Goal: Task Accomplishment & Management: Complete application form

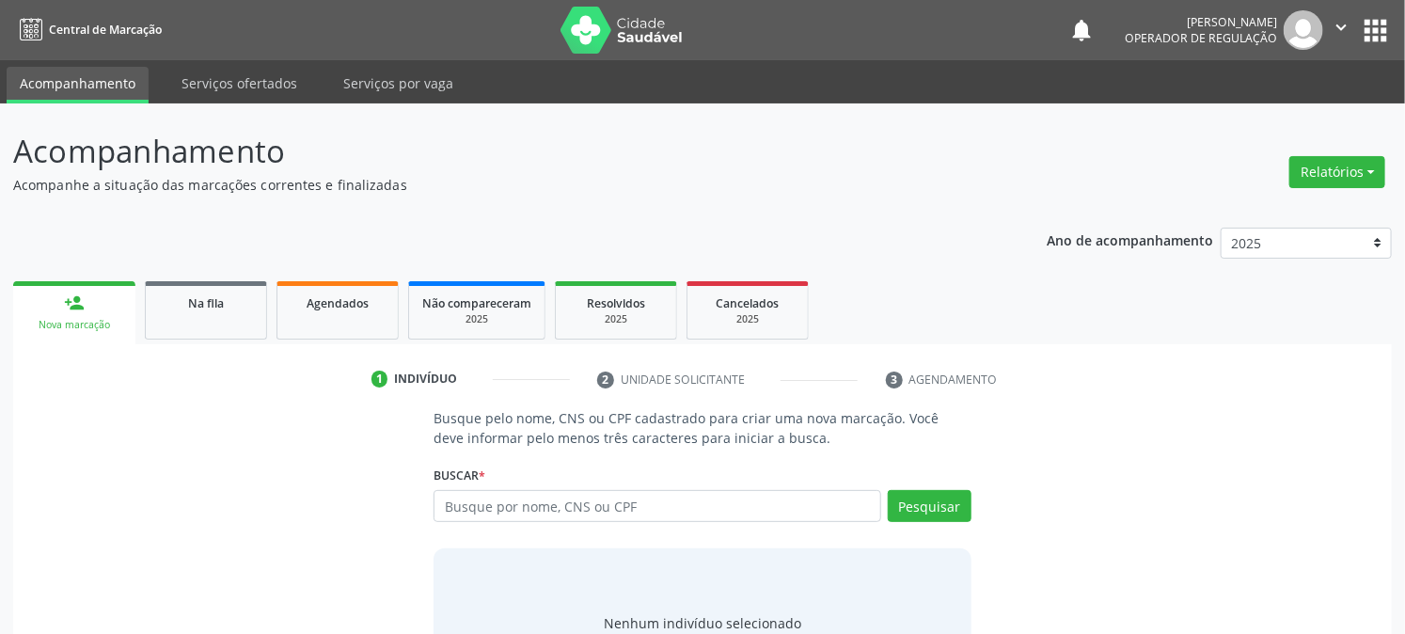
click at [577, 513] on input "text" at bounding box center [657, 506] width 447 height 32
type input "70890475468213"
click at [917, 491] on button "Pesquisar" at bounding box center [930, 506] width 84 height 32
type input "70890475468213"
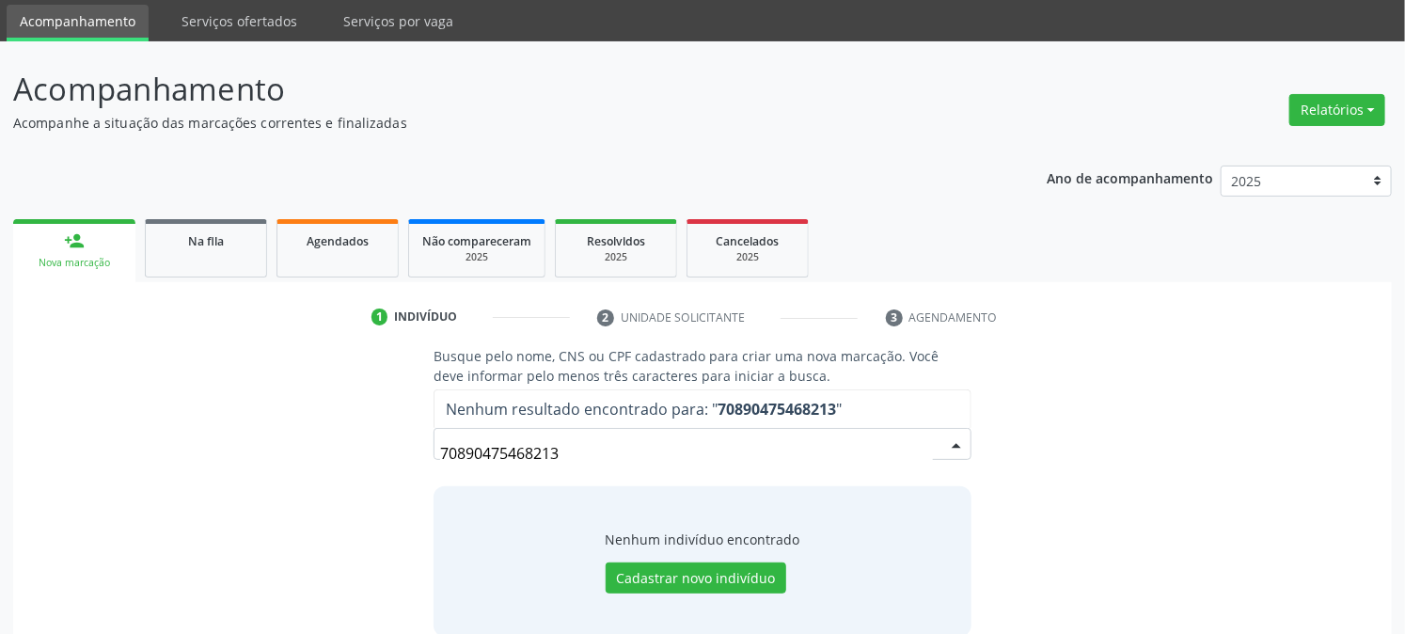
scroll to position [89, 0]
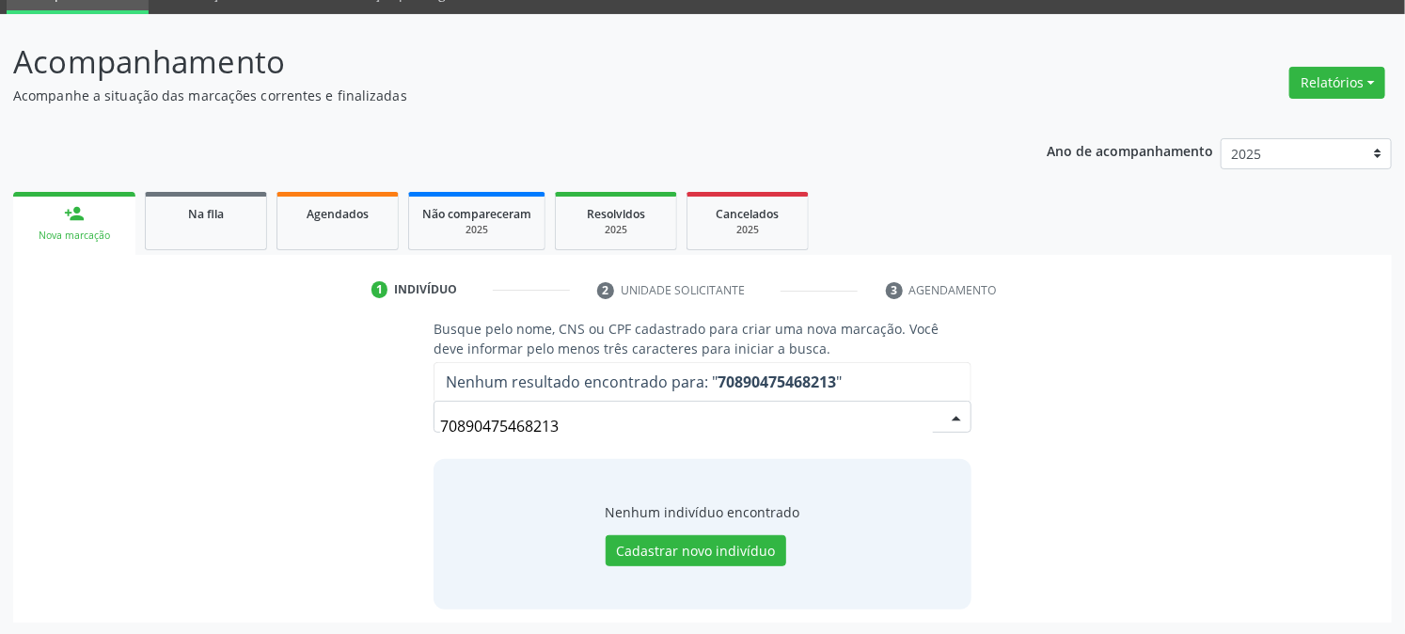
click at [614, 398] on span "Nenhum resultado encontrado para: " 70890475468213 "" at bounding box center [702, 382] width 535 height 38
click at [608, 416] on input "70890475468213" at bounding box center [686, 426] width 492 height 38
drag, startPoint x: 519, startPoint y: 446, endPoint x: 0, endPoint y: 543, distance: 528.2
click at [0, 542] on div "Acompanhamento Acompanhe a situação das marcações correntes e finalizadas Relat…" at bounding box center [702, 325] width 1405 height 622
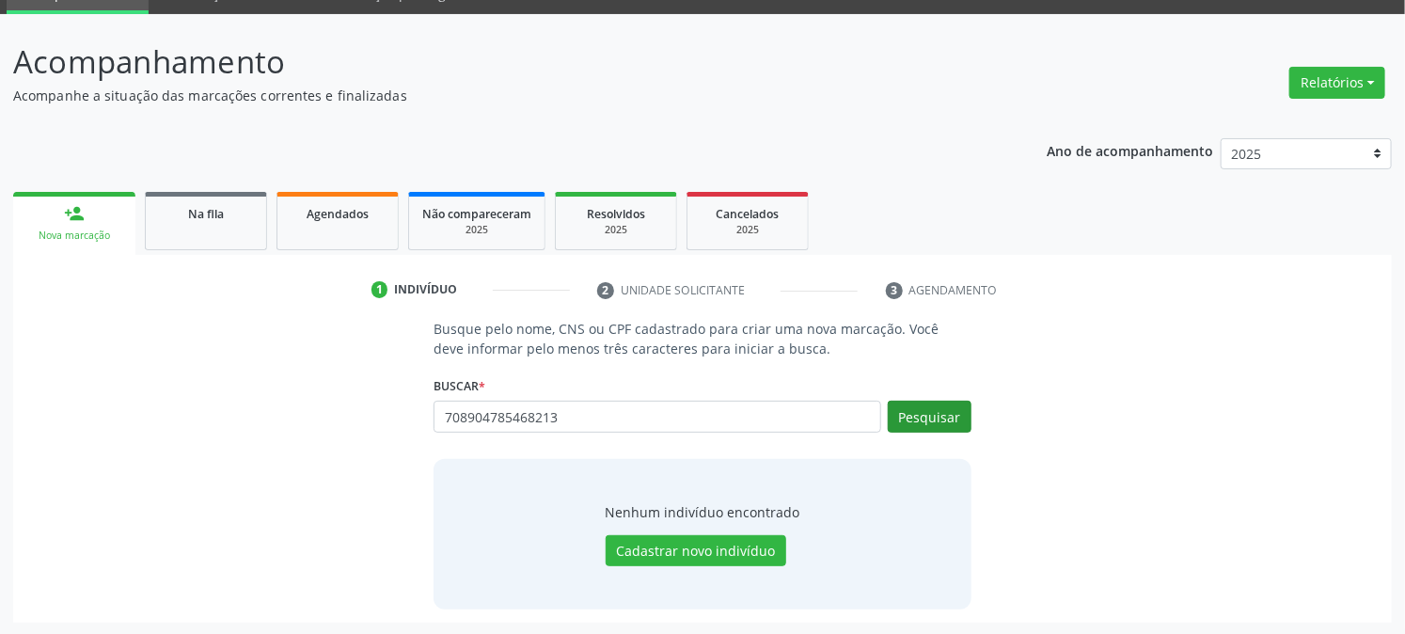
type input "708904785468213"
click at [953, 411] on button "Pesquisar" at bounding box center [930, 417] width 84 height 32
click at [566, 409] on input "708904785468213" at bounding box center [657, 417] width 447 height 32
click at [577, 481] on div "Nenhum indivíduo encontrado Cadastrar novo indivíduo" at bounding box center [702, 534] width 537 height 150
drag, startPoint x: 593, startPoint y: 395, endPoint x: 524, endPoint y: 411, distance: 70.5
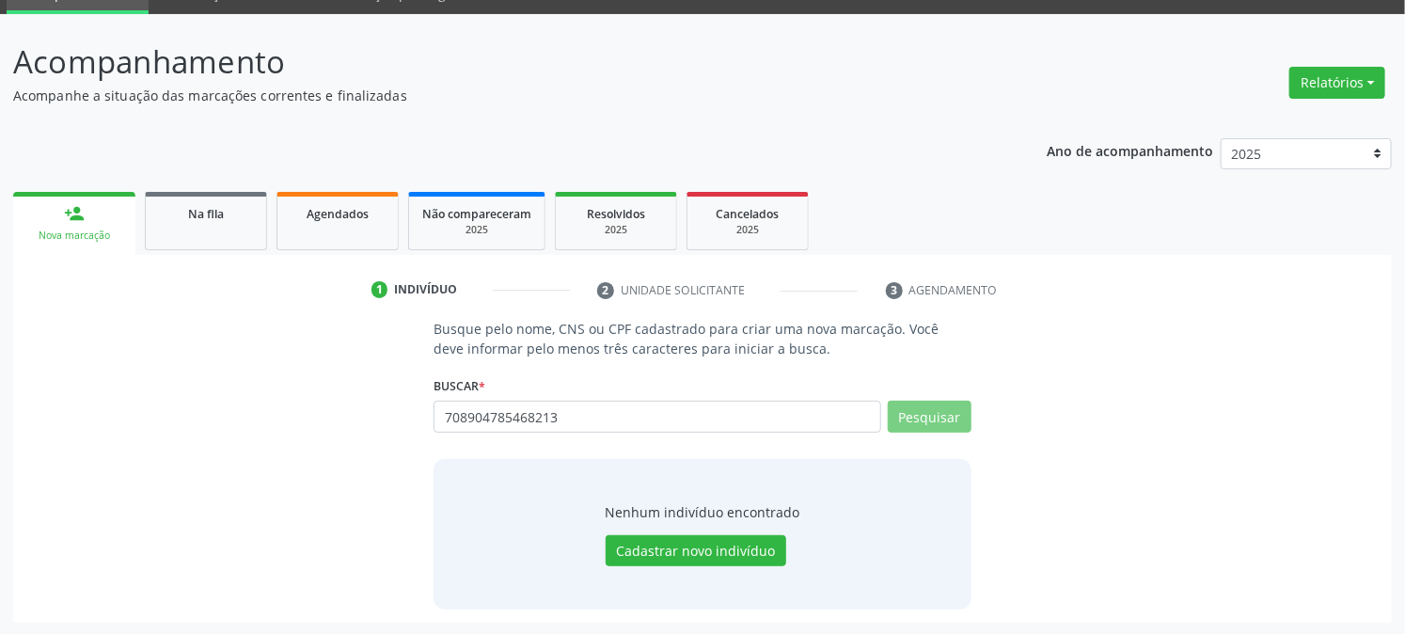
click at [527, 410] on div "Buscar * 708904785468213 Busque por nome, CNS ou CPF Nenhum resultado encontrad…" at bounding box center [702, 408] width 537 height 73
click at [628, 402] on input "708904785468213" at bounding box center [657, 417] width 447 height 32
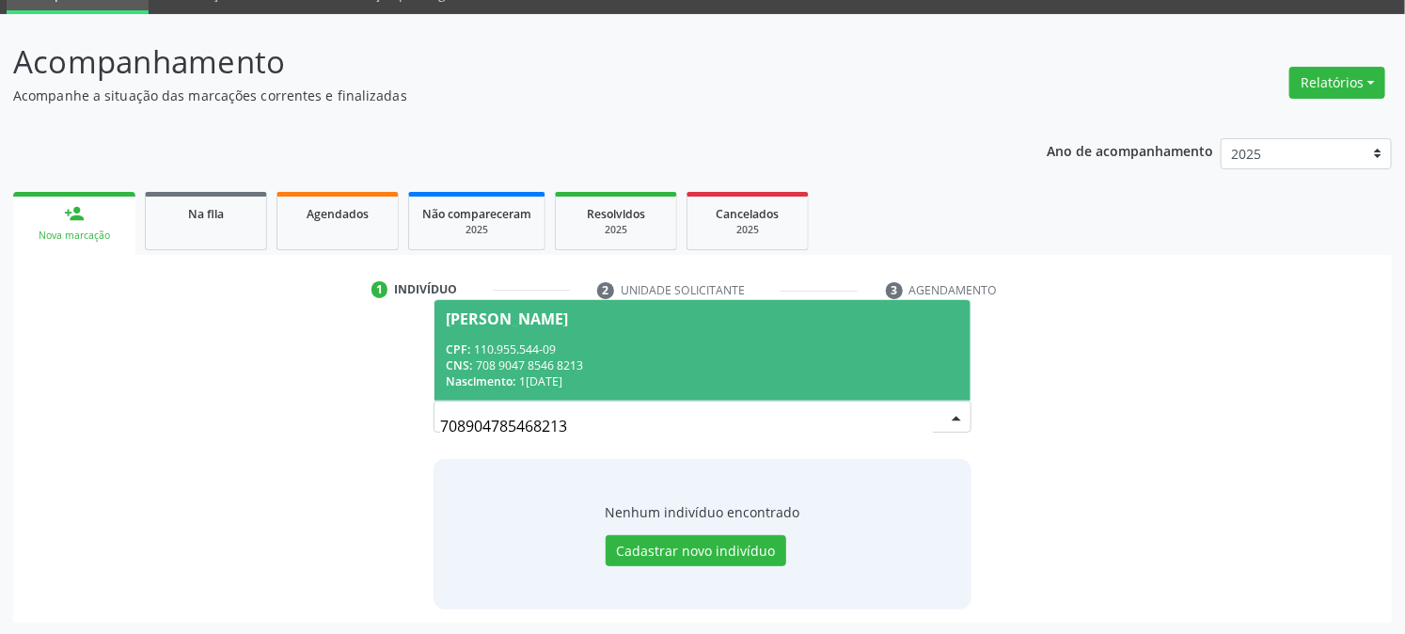
click at [571, 357] on div "CNS: 708 9047 8546 8213" at bounding box center [702, 365] width 513 height 16
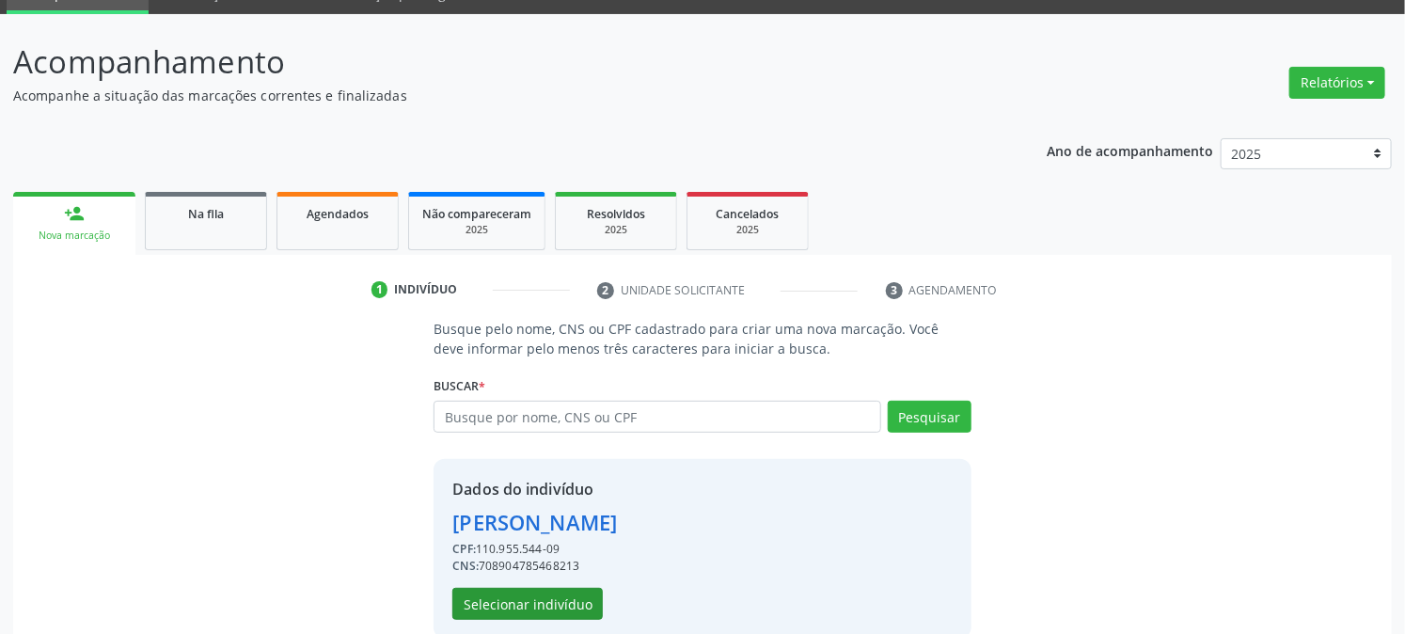
click at [513, 617] on div "Dados do indivíduo Maria Eduarda Félix da Silva CPF: 110.955.544-09 CNS: 708904…" at bounding box center [702, 549] width 537 height 180
click at [513, 603] on button "Selecionar indivíduo" at bounding box center [527, 604] width 150 height 32
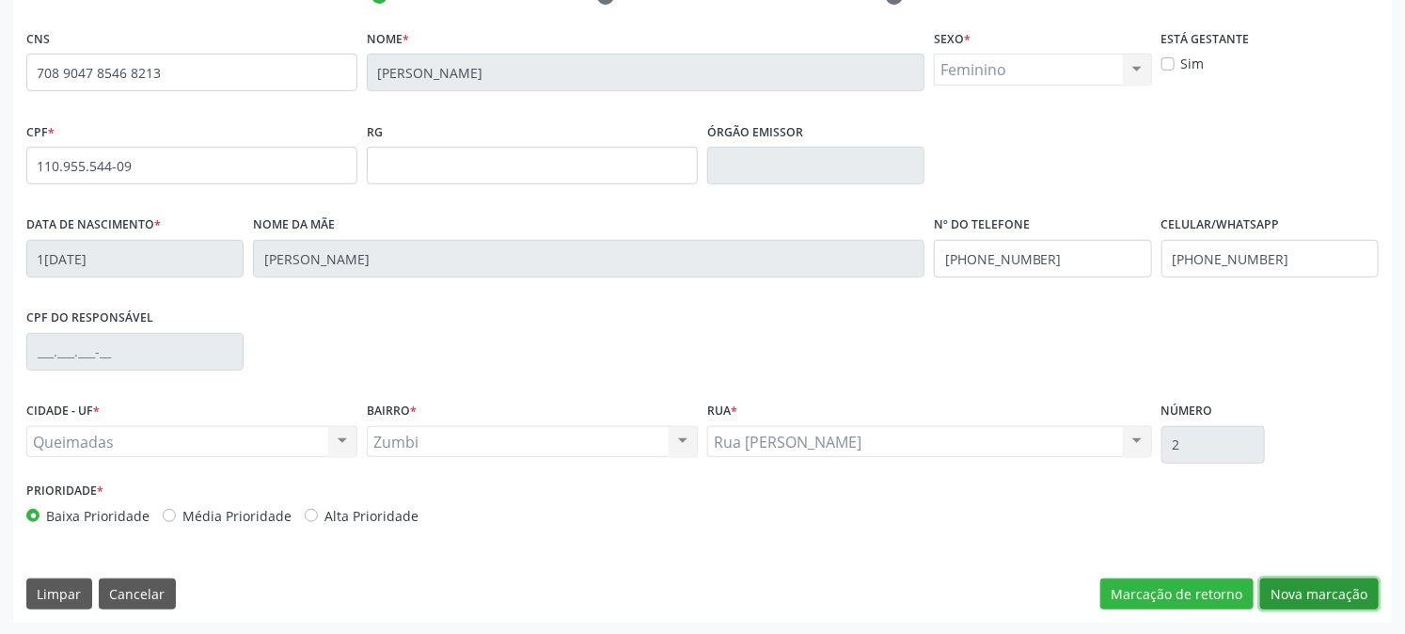
click at [1322, 589] on button "Nova marcação" at bounding box center [1319, 594] width 119 height 32
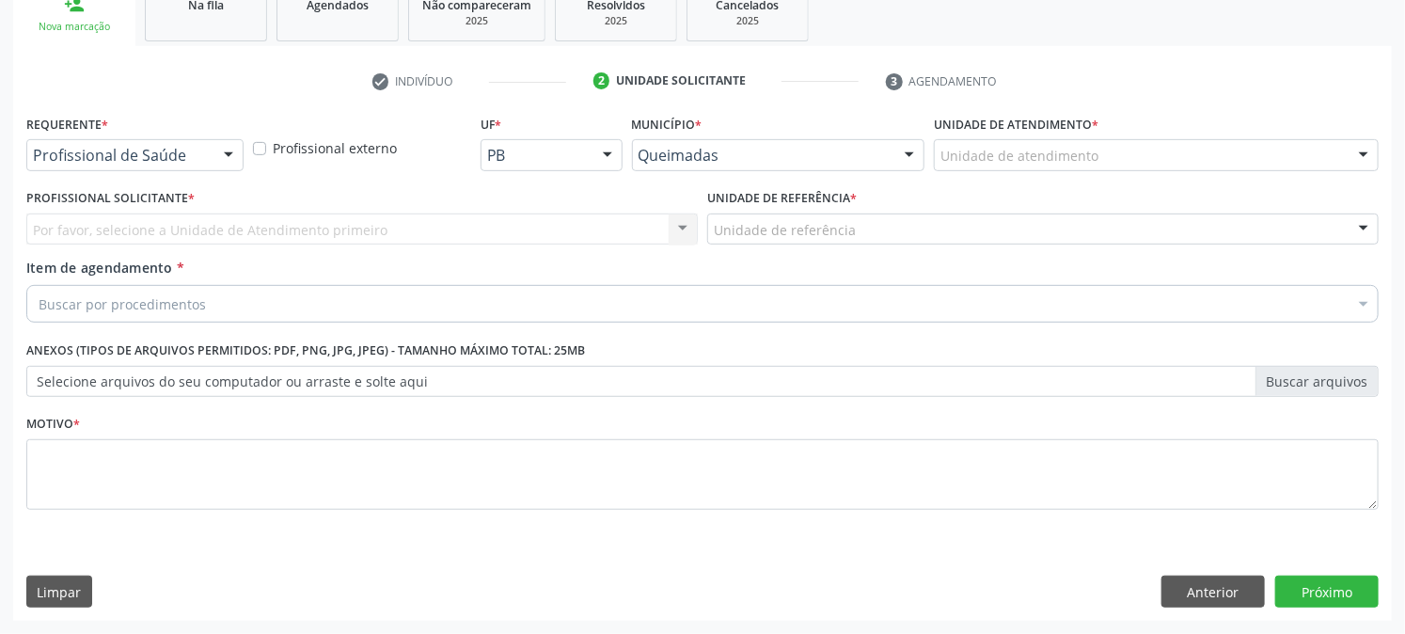
scroll to position [297, 0]
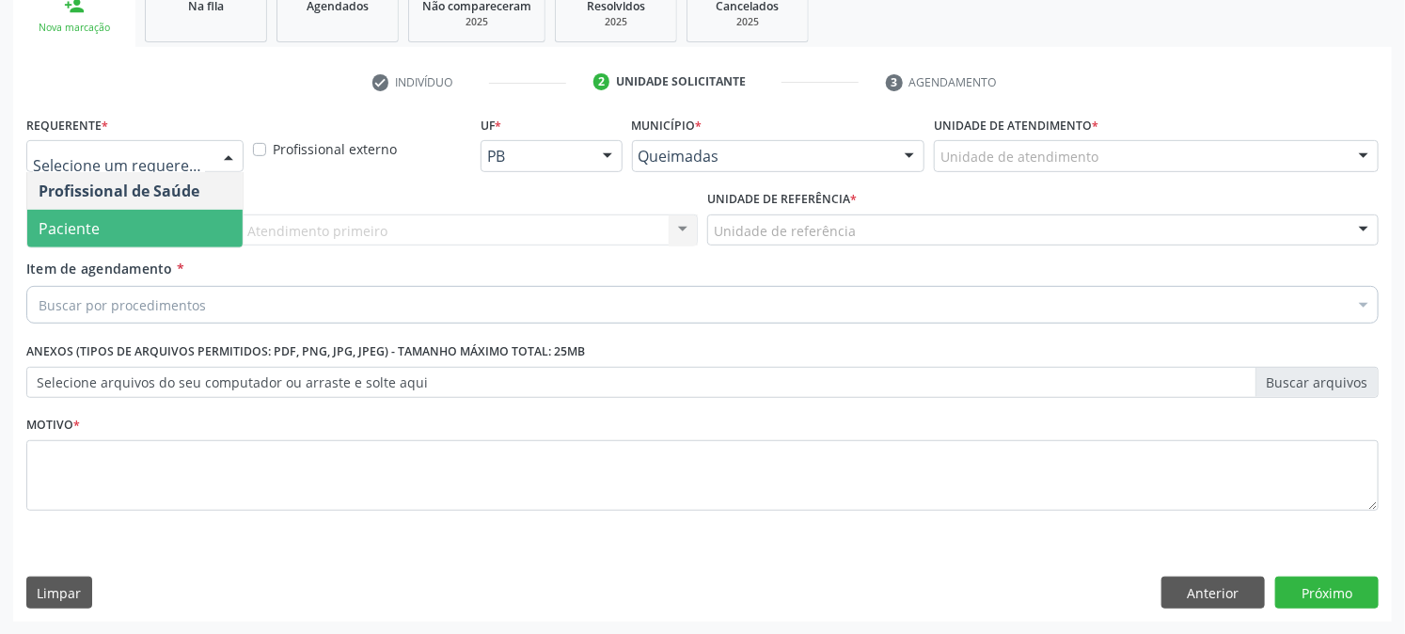
click at [111, 236] on span "Paciente" at bounding box center [134, 229] width 215 height 38
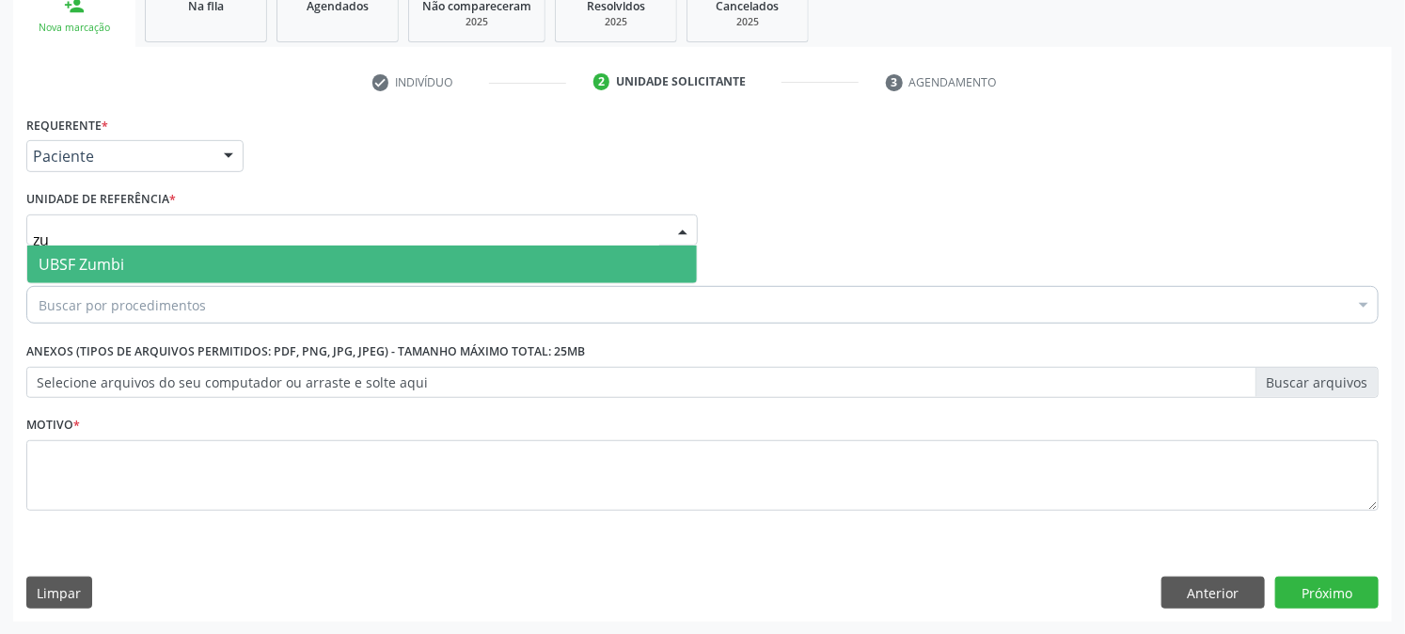
type input "zum"
click at [138, 258] on span "UBSF Zumbi" at bounding box center [362, 264] width 670 height 38
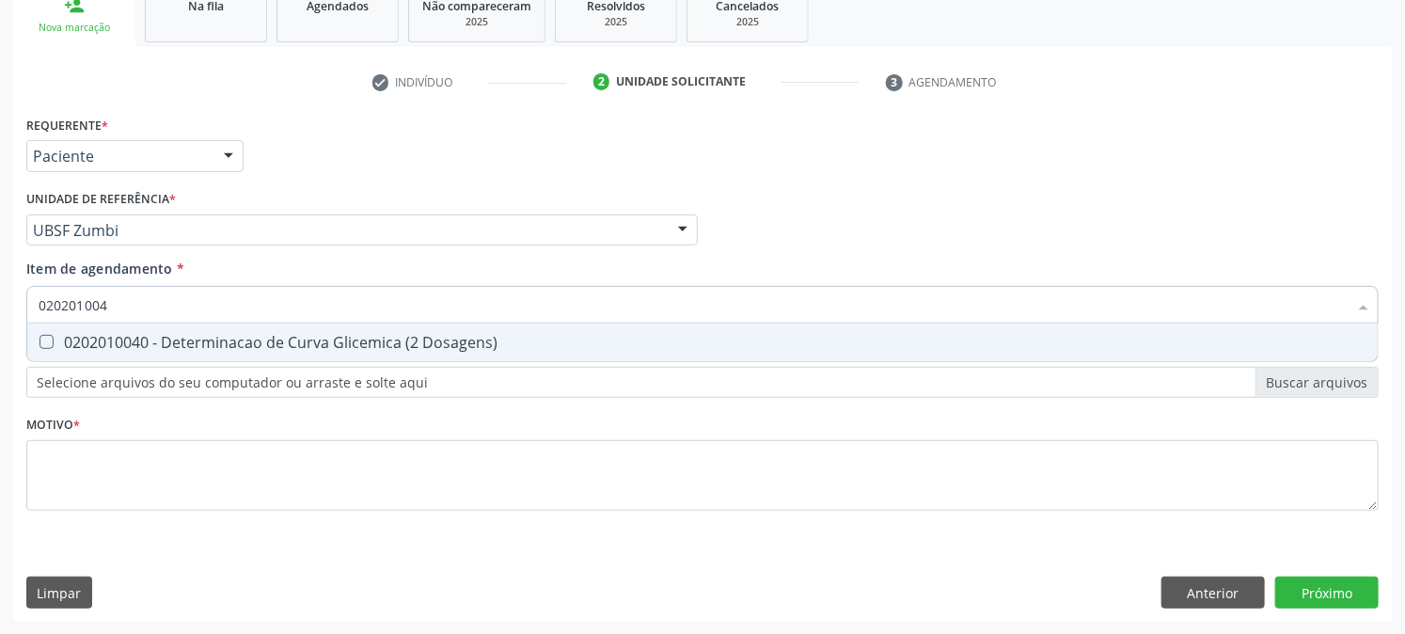
type input "0202010040"
click at [194, 345] on div "0202010040 - Determinacao de Curva Glicemica (2 Dosagens)" at bounding box center [703, 342] width 1328 height 15
checkbox Dosagens\) "true"
drag, startPoint x: 160, startPoint y: 306, endPoint x: 6, endPoint y: 315, distance: 154.5
click at [7, 314] on div "Acompanhamento Acompanhe a situação das marcações correntes e finalizadas Relat…" at bounding box center [702, 220] width 1405 height 829
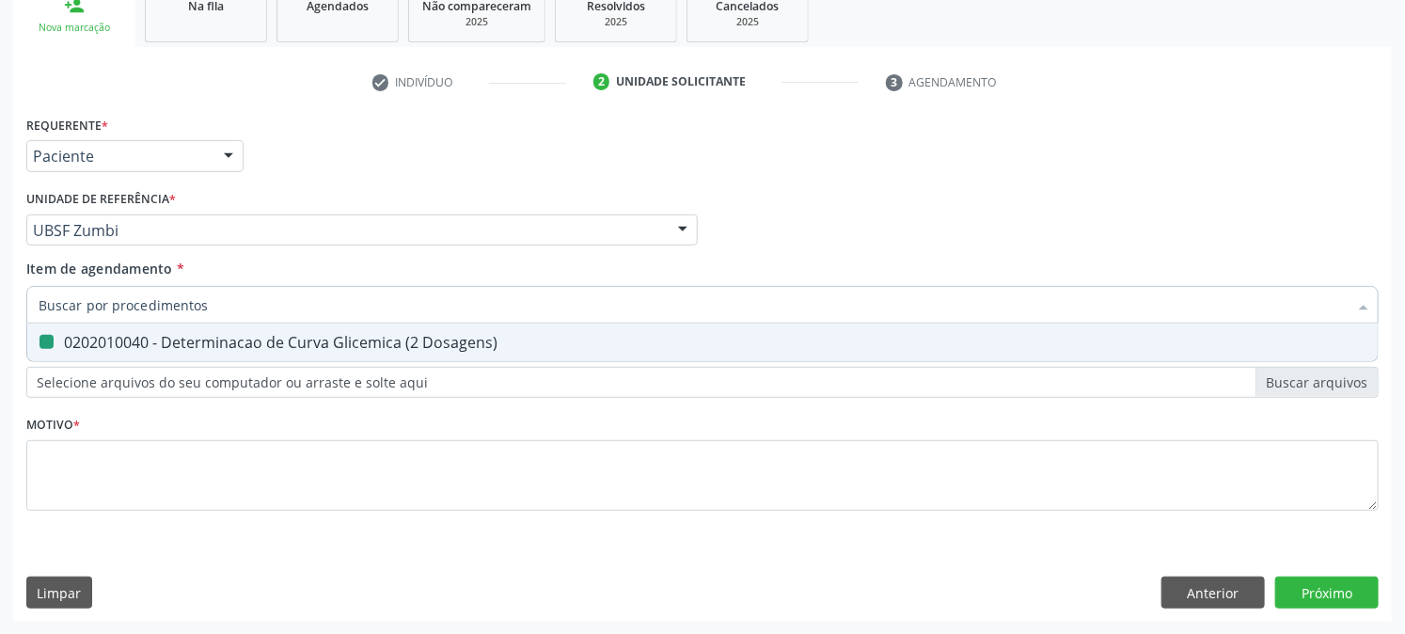
checkbox Dosagens\) "false"
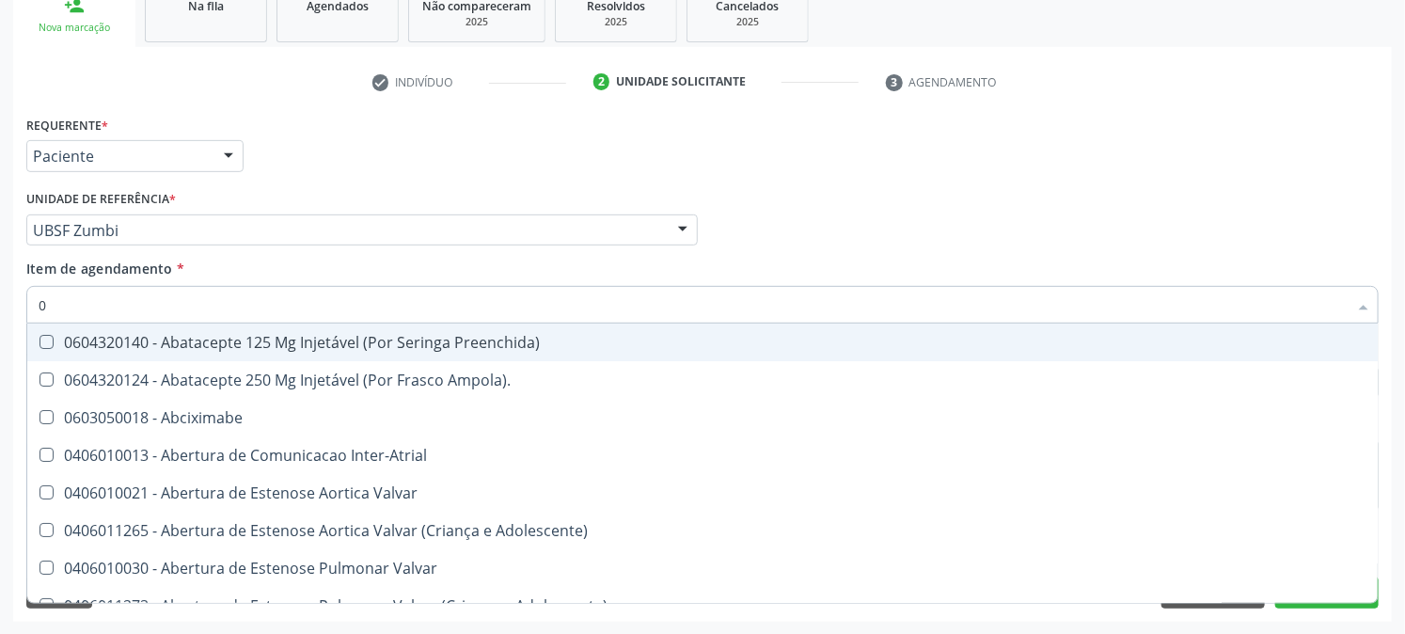
type input "02"
checkbox Alimentação "true"
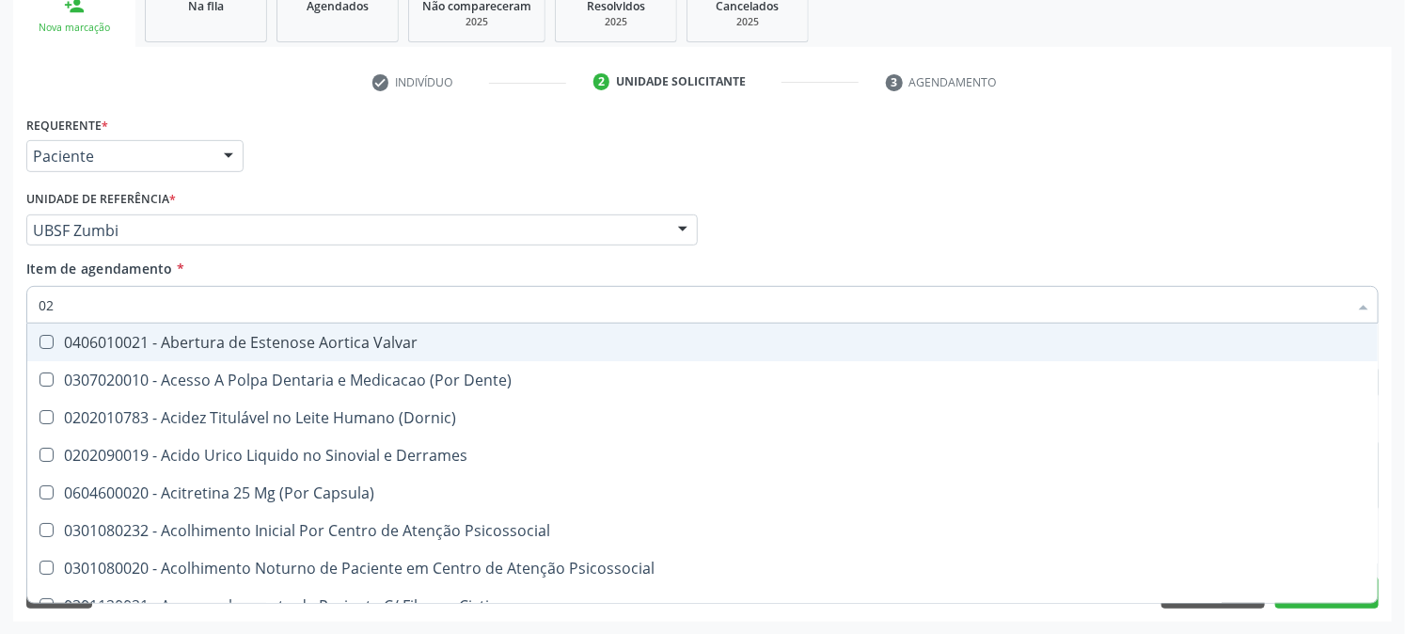
type input "020"
checkbox Tirofibana "true"
checkbox Dosagens\) "false"
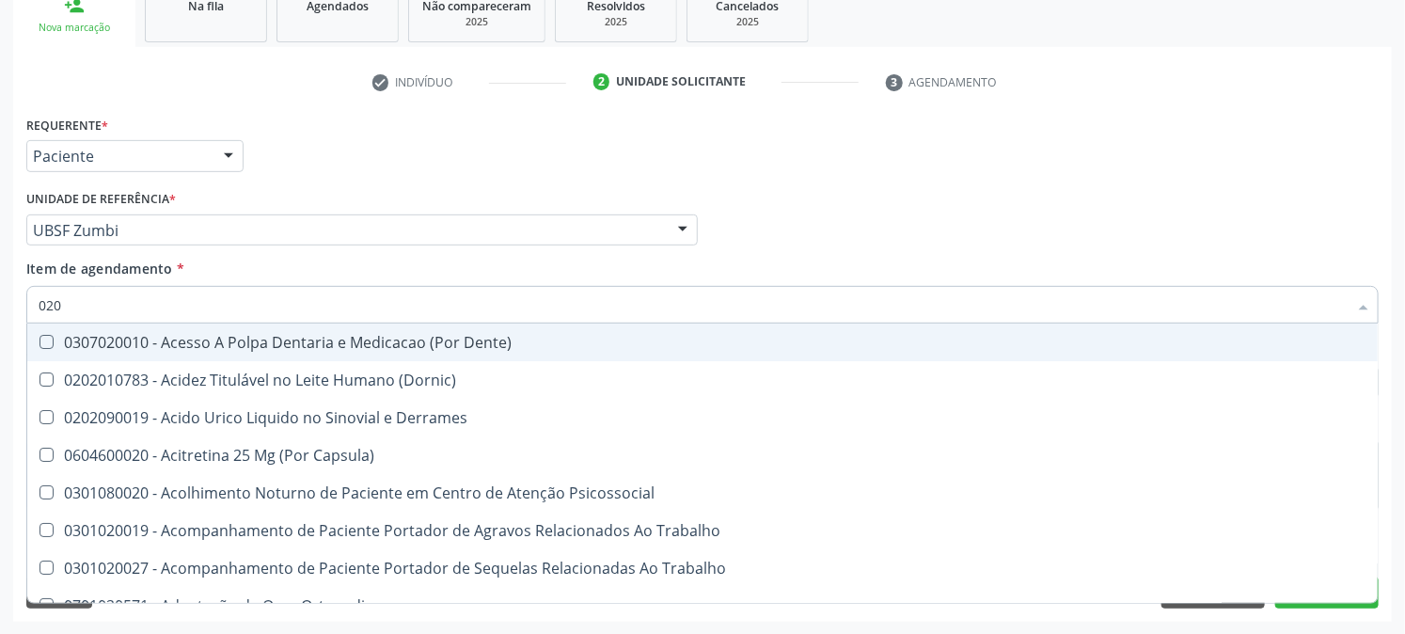
type input "0202"
checkbox Coluna "true"
checkbox Dosagens\) "false"
type input "02020"
checkbox Apendicectomia "true"
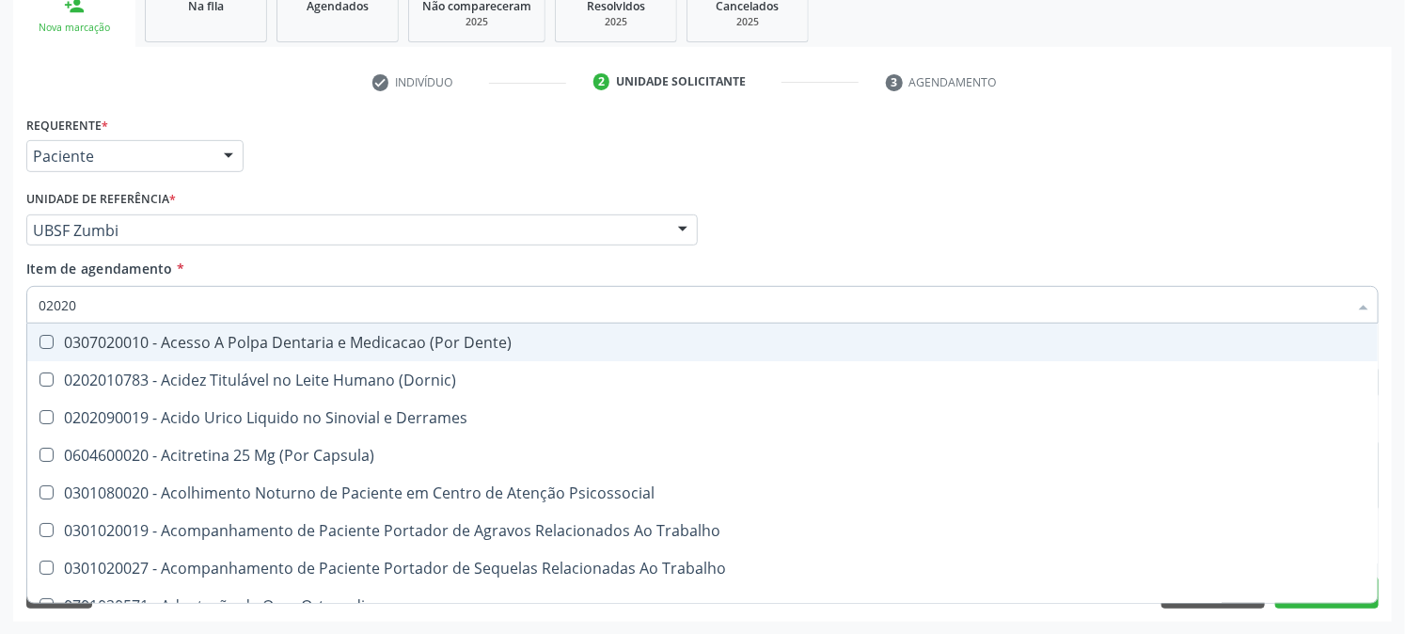
checkbox Coluna "false"
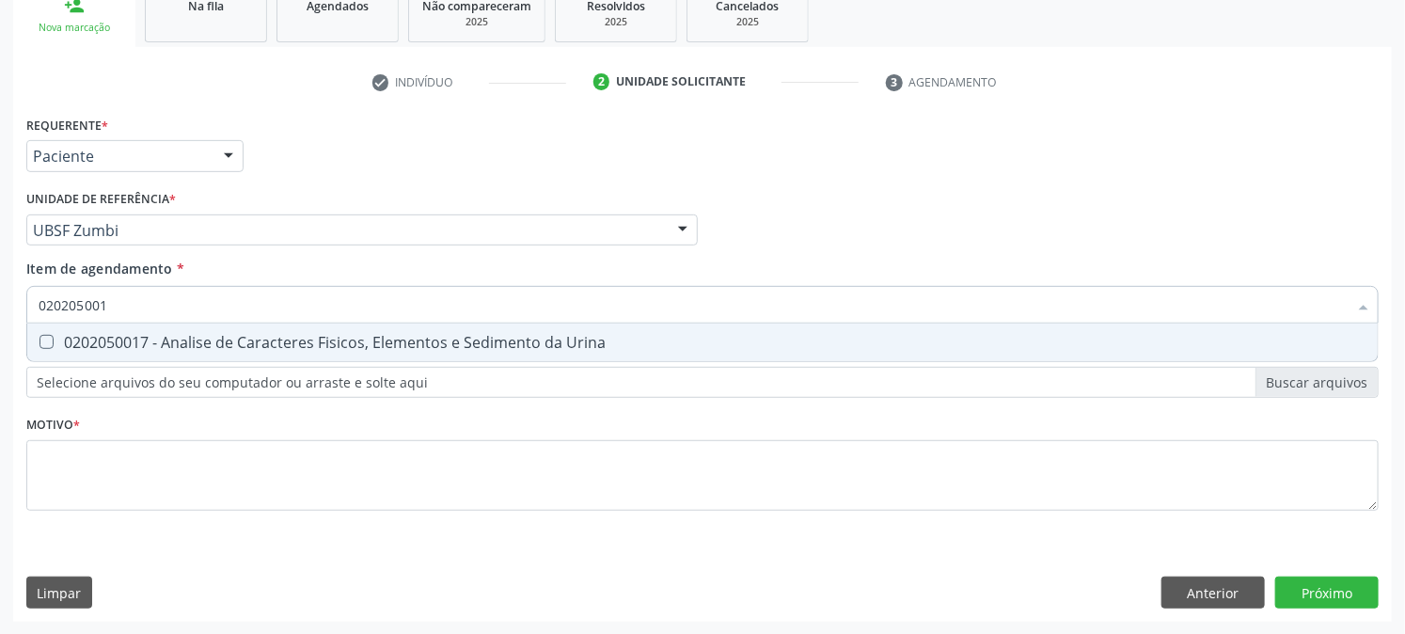
type input "0202050017"
click at [61, 339] on div "0202050017 - Analise de Caracteres Fisicos, Elementos e Sedimento da Urina" at bounding box center [703, 342] width 1328 height 15
checkbox Urina "true"
drag, startPoint x: 111, startPoint y: 306, endPoint x: 0, endPoint y: 318, distance: 111.7
click at [0, 318] on div "Acompanhamento Acompanhe a situação das marcações correntes e finalizadas Relat…" at bounding box center [702, 220] width 1405 height 829
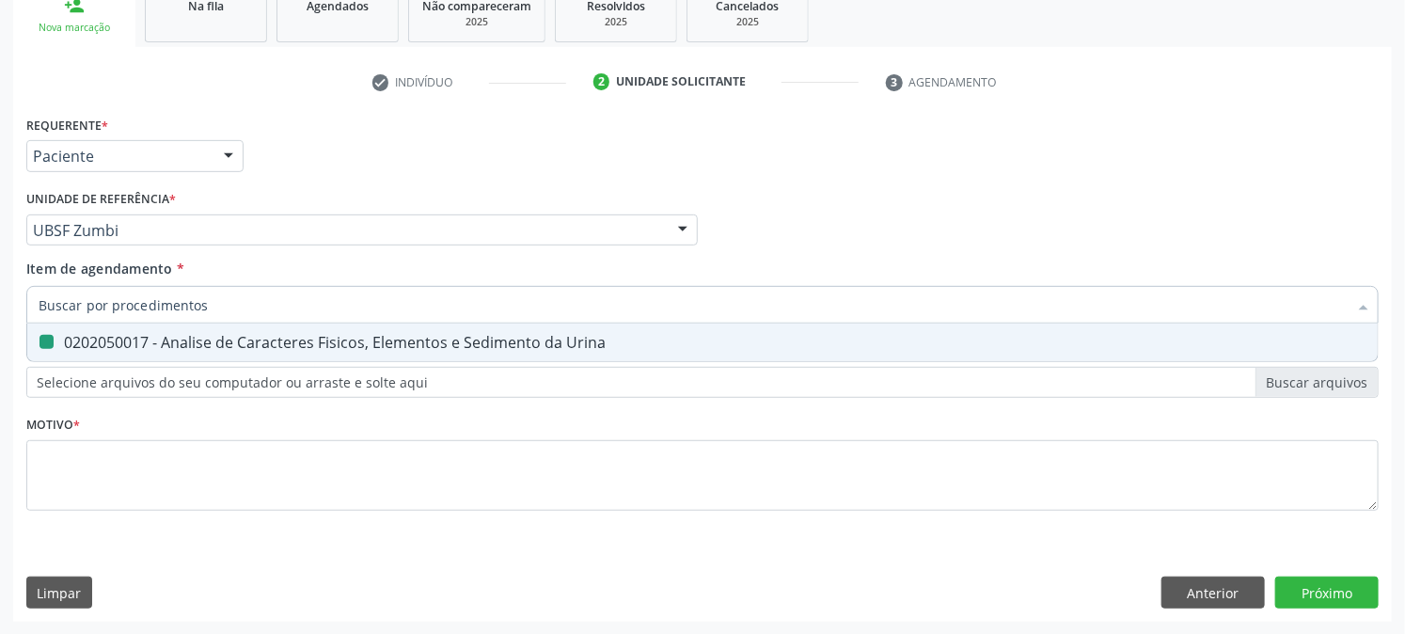
checkbox Urina "false"
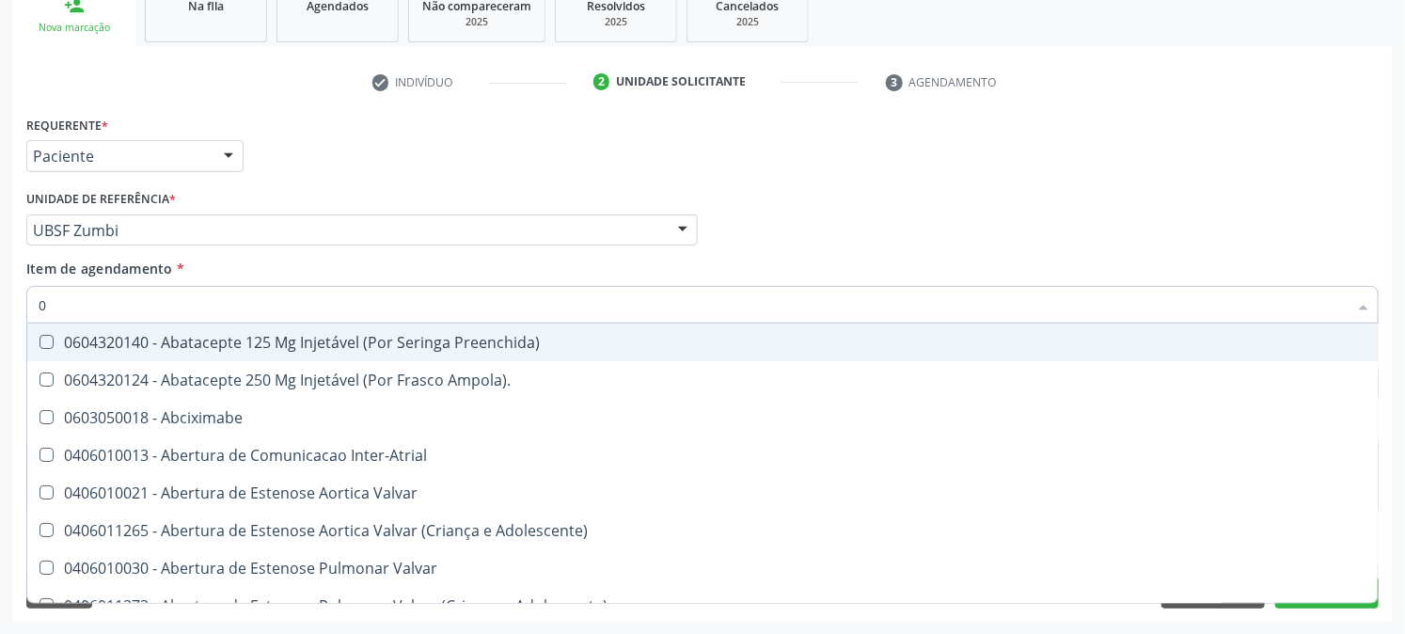
type input "02"
checkbox Psicossocial "true"
checkbox Urina "false"
checkbox Alimentação "true"
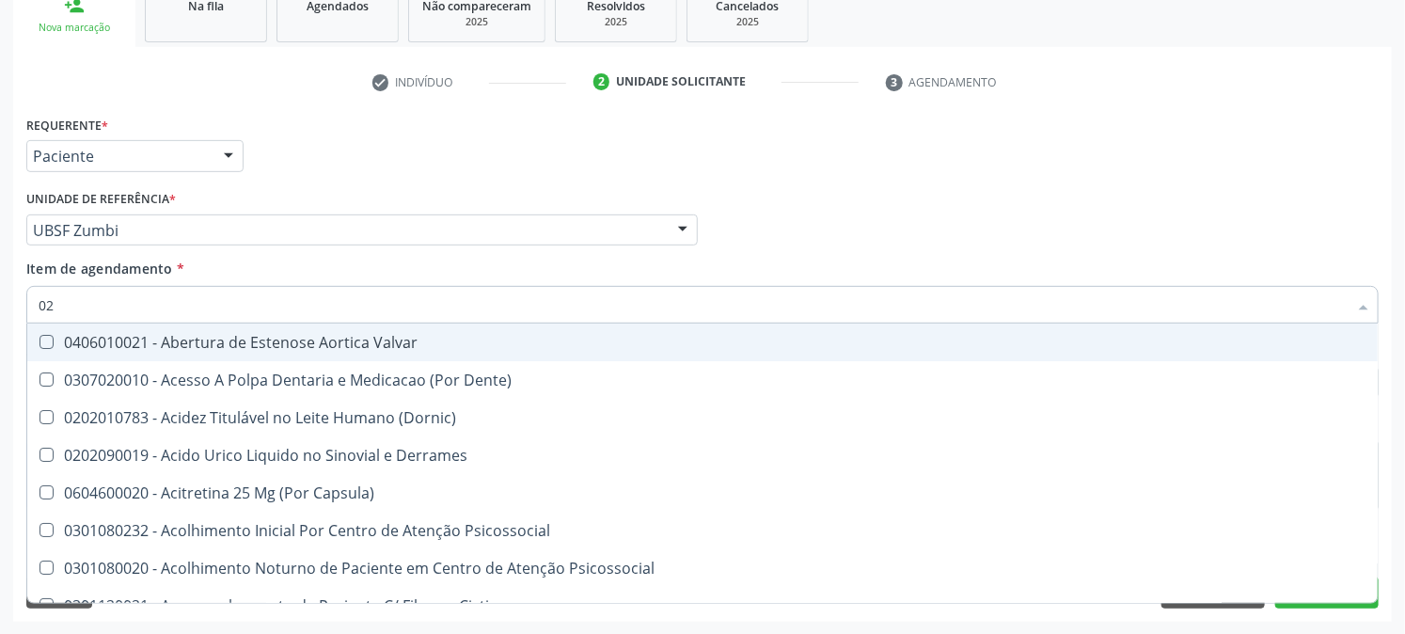
type input "020"
checkbox Frasco-Ampola\) "true"
checkbox Urina "false"
checkbox Tirofibana "true"
checkbox Dosagens\) "false"
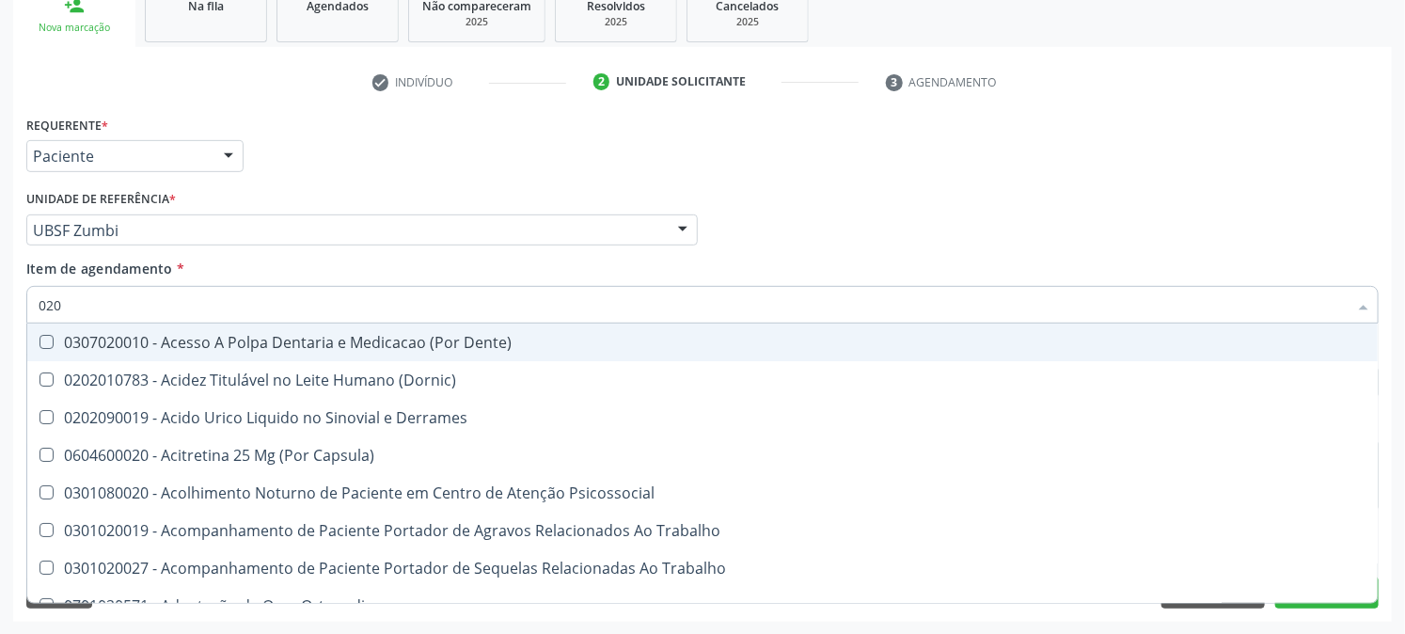
type input "0202"
checkbox Capsula\) "true"
checkbox Urina "false"
checkbox Coluna "true"
checkbox Dosagens\) "false"
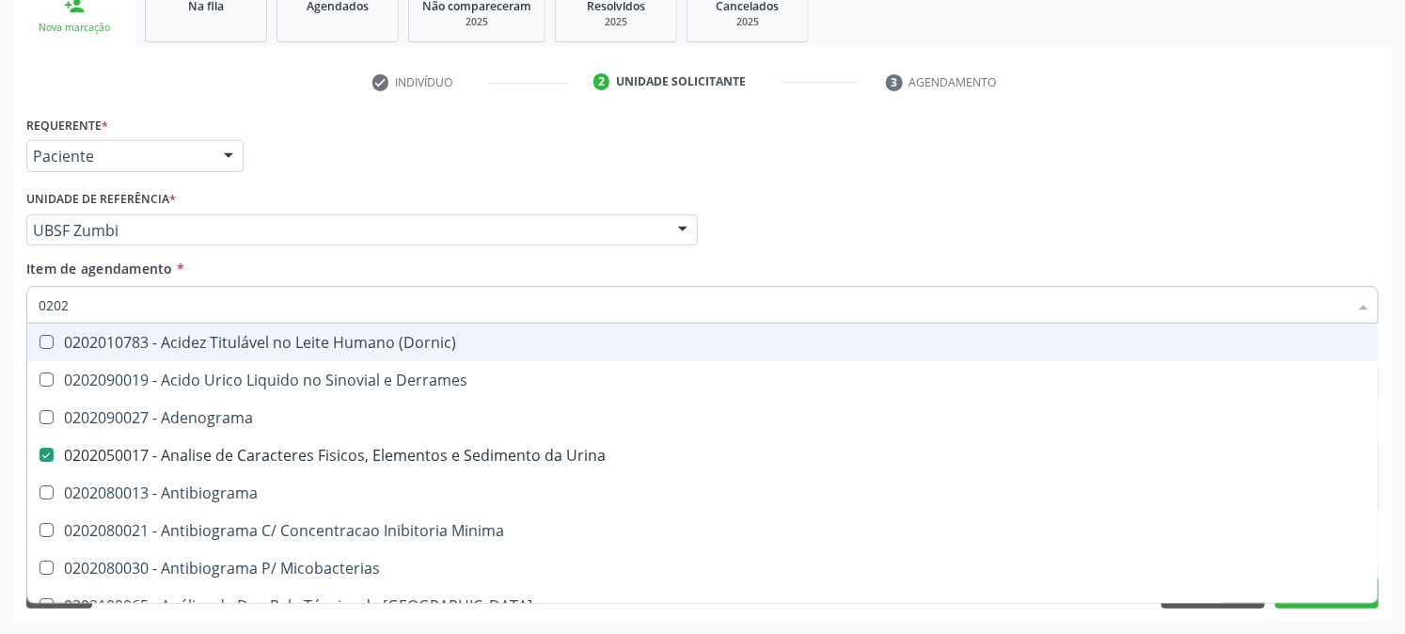
type input "02020"
checkbox Congênita "true"
checkbox Dosagens\) "false"
type input "020202"
checkbox Urina "false"
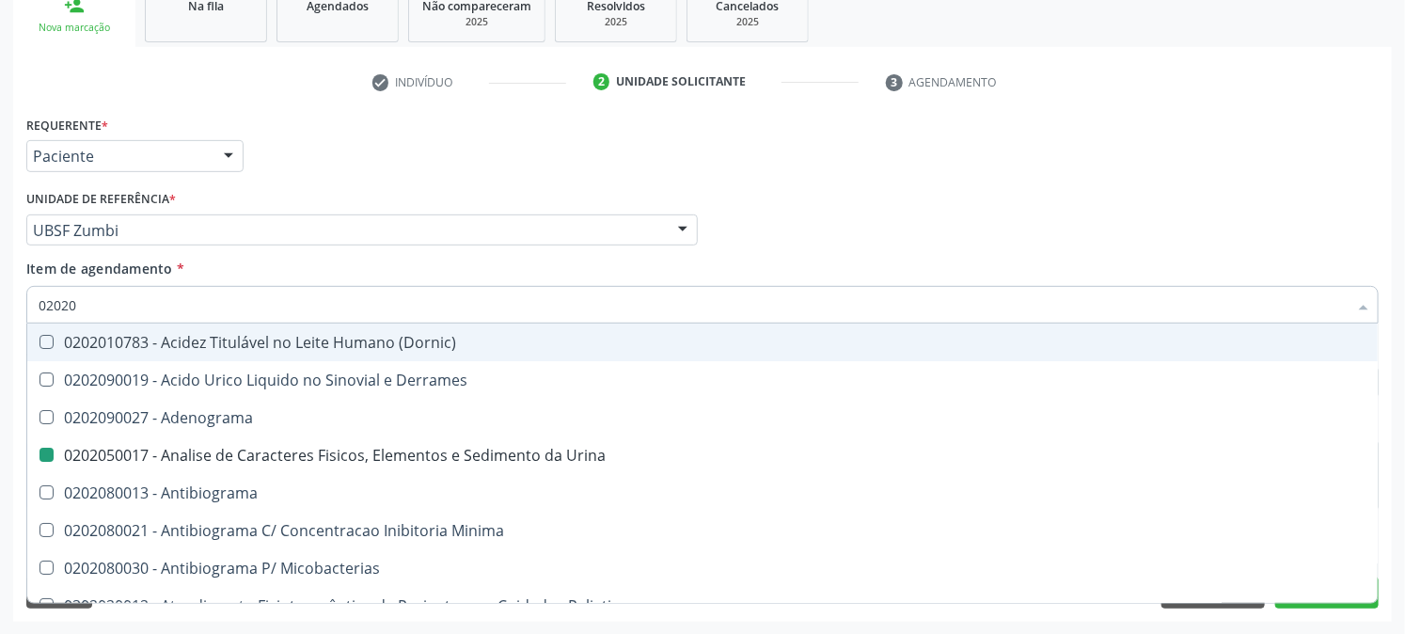
checkbox Dosagens\) "false"
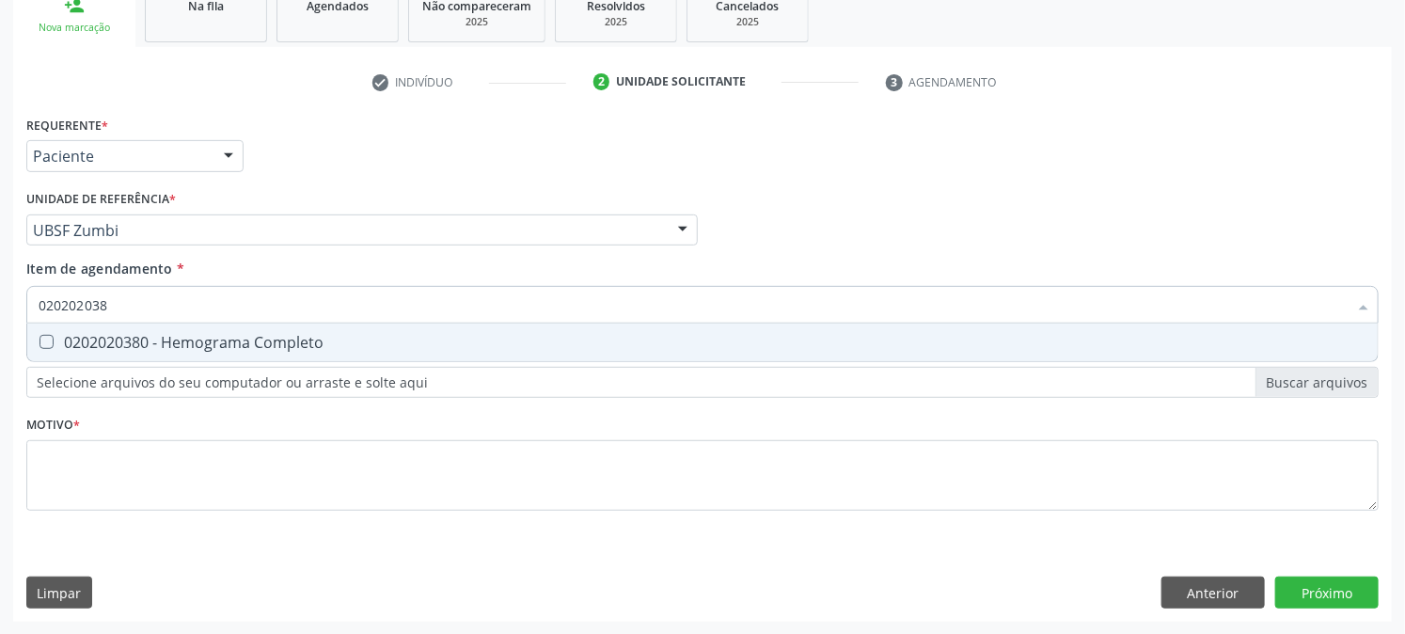
type input "0202020380"
click at [80, 340] on div "0202020380 - Hemograma Completo" at bounding box center [703, 342] width 1328 height 15
checkbox Completo "true"
drag, startPoint x: 181, startPoint y: 294, endPoint x: 0, endPoint y: 337, distance: 185.5
click at [0, 337] on div "Acompanhamento Acompanhe a situação das marcações correntes e finalizadas Relat…" at bounding box center [702, 220] width 1405 height 829
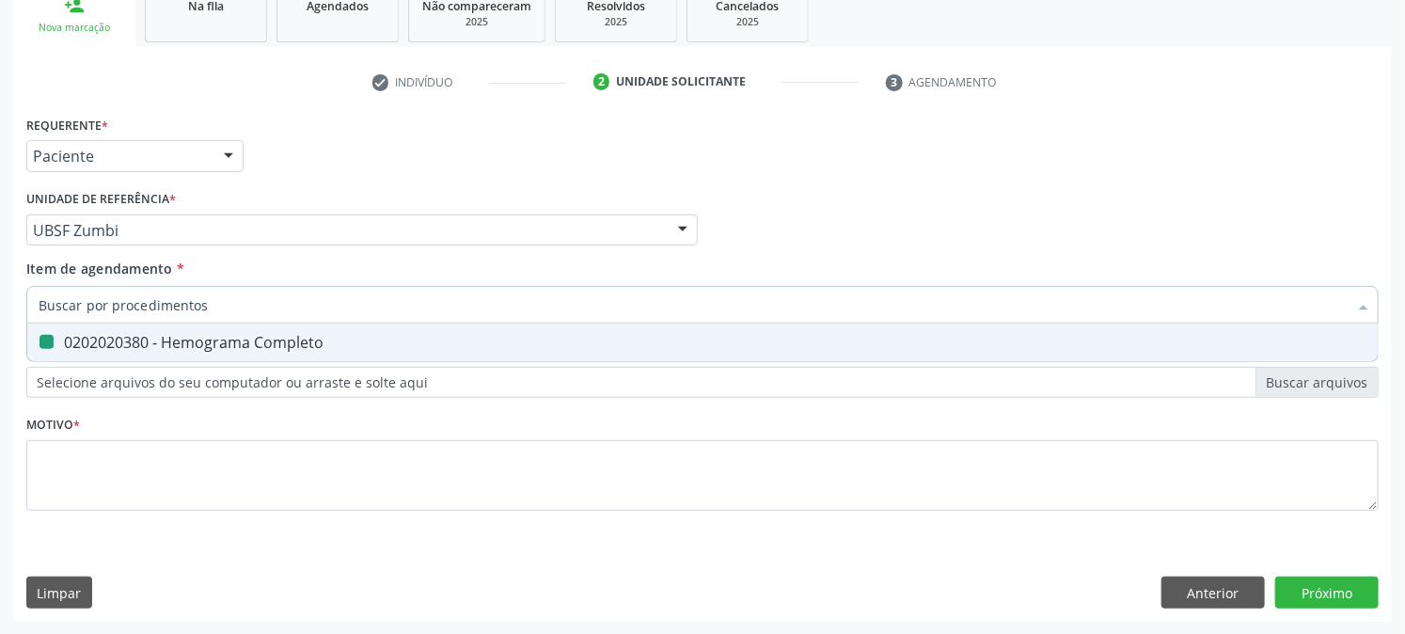
checkbox Completo "false"
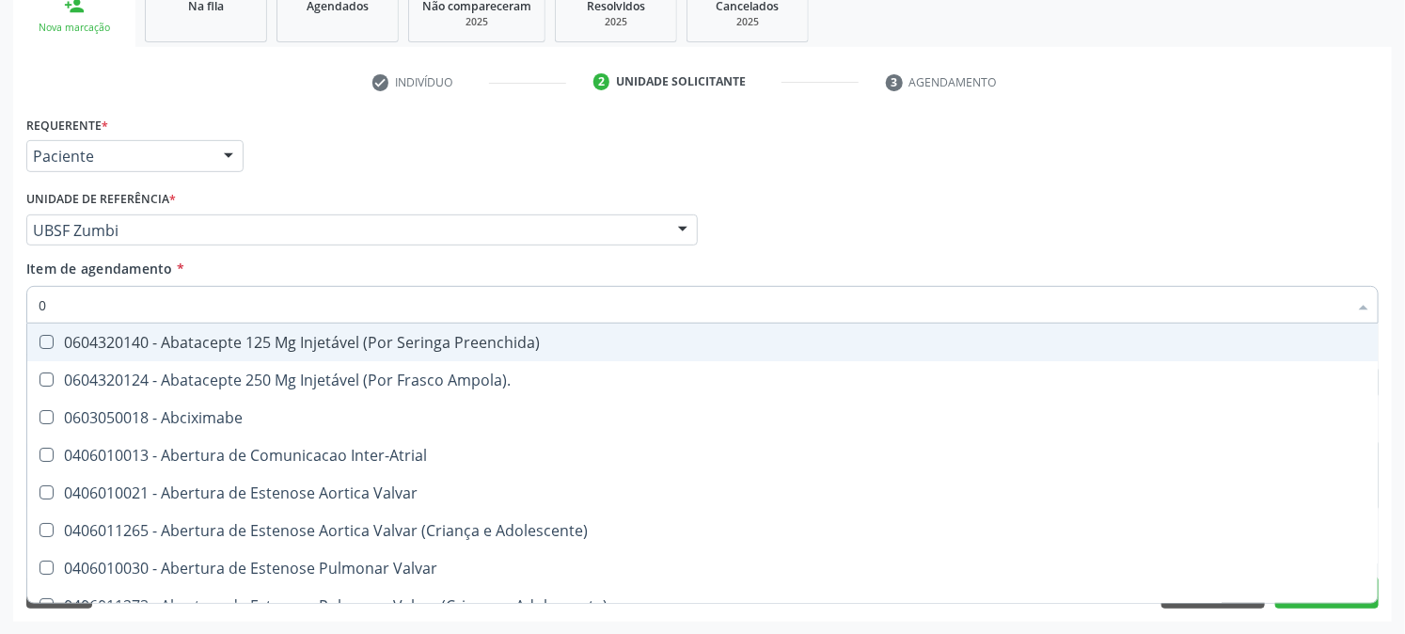
type input "02"
checkbox Psicossocial "true"
checkbox Urina "false"
checkbox Alimentação "true"
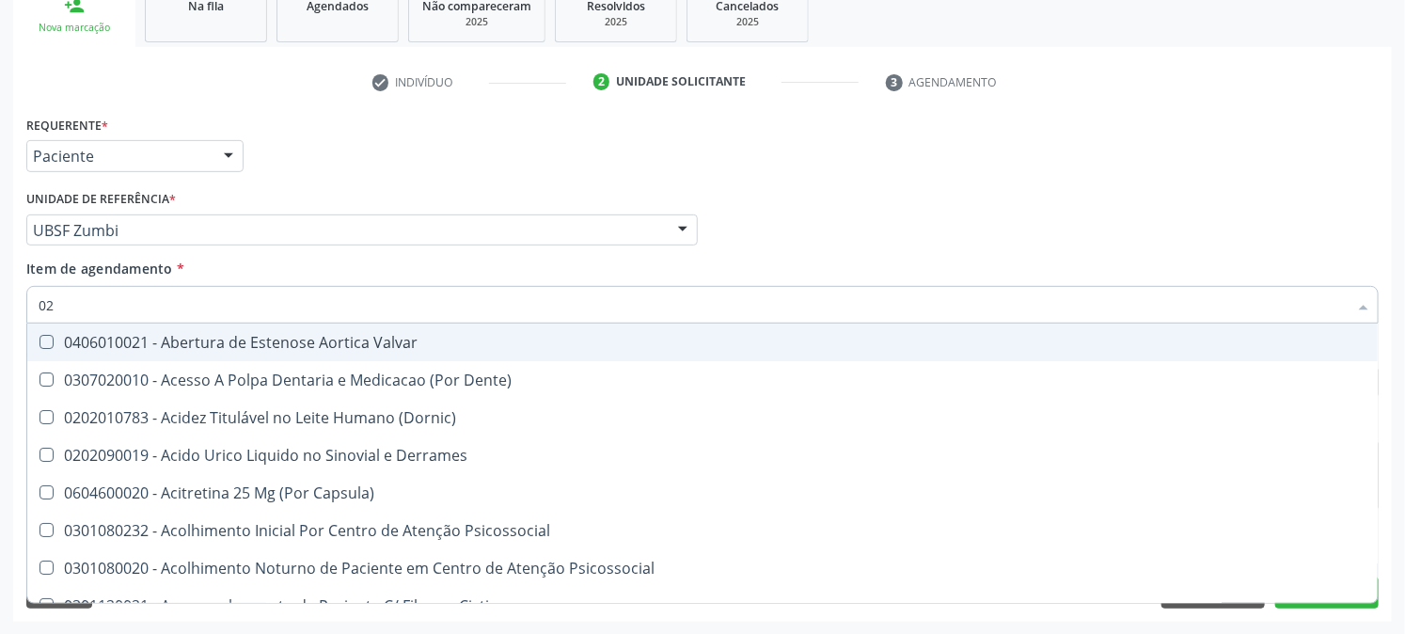
type input "020"
checkbox Frasco-Ampola\) "true"
checkbox Urina "false"
checkbox Tirofibana "true"
checkbox Dosagens\) "false"
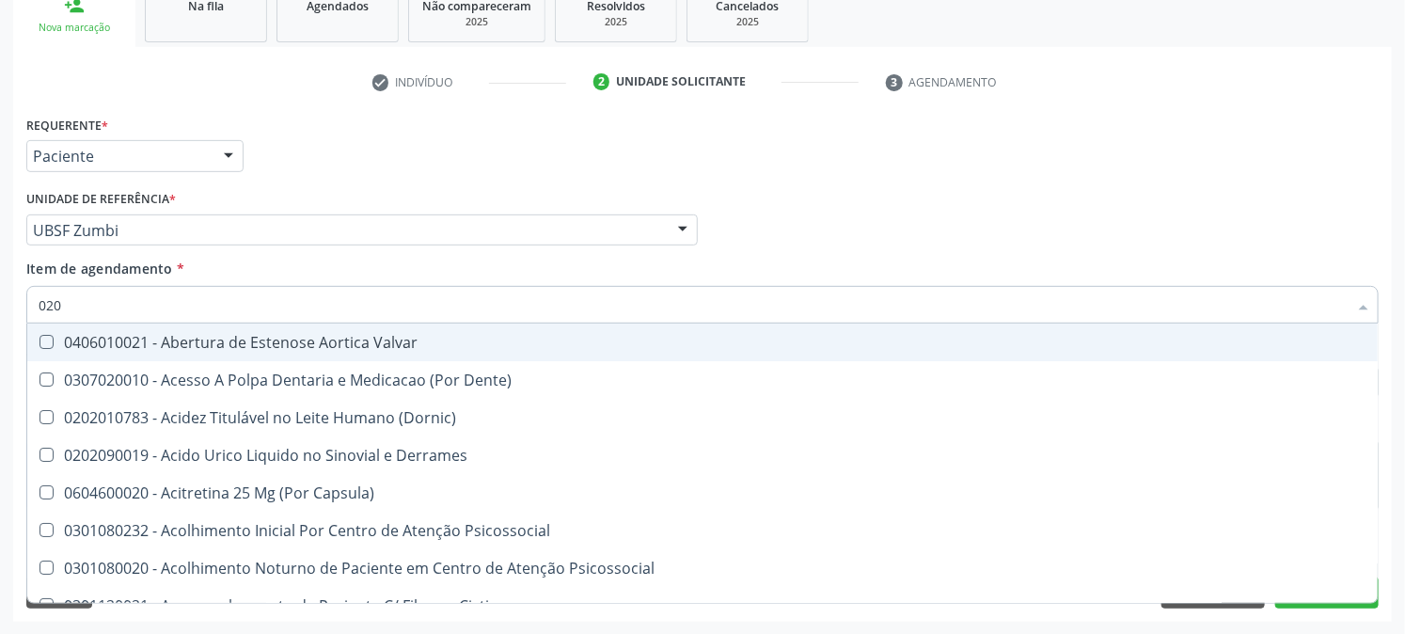
checkbox Eletro-Oculografia "true"
type input "0202"
checkbox Derrames "true"
checkbox Frasco-Ampola\) "false"
checkbox Valvular "true"
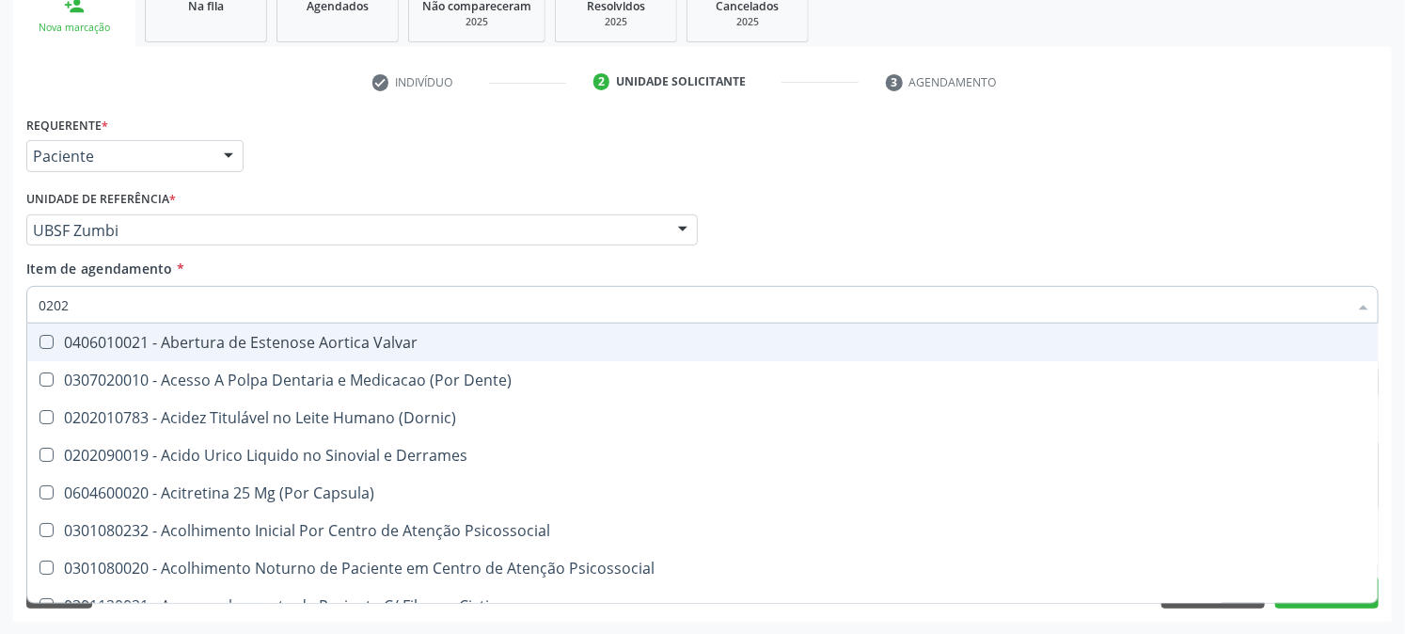
checkbox Septostomia "true"
checkbox Tirofibana "false"
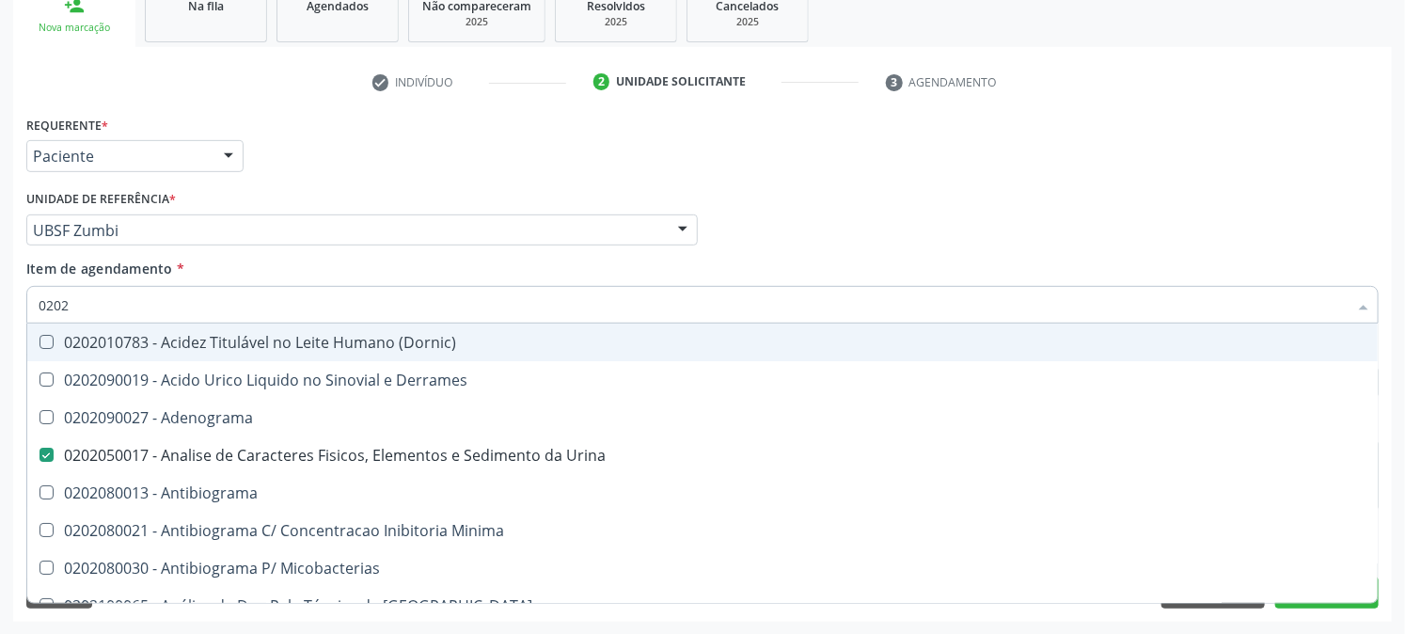
type input "02020"
checkbox Congênita "true"
checkbox Dosagens\) "false"
checkbox Zinco "true"
checkbox Completo "false"
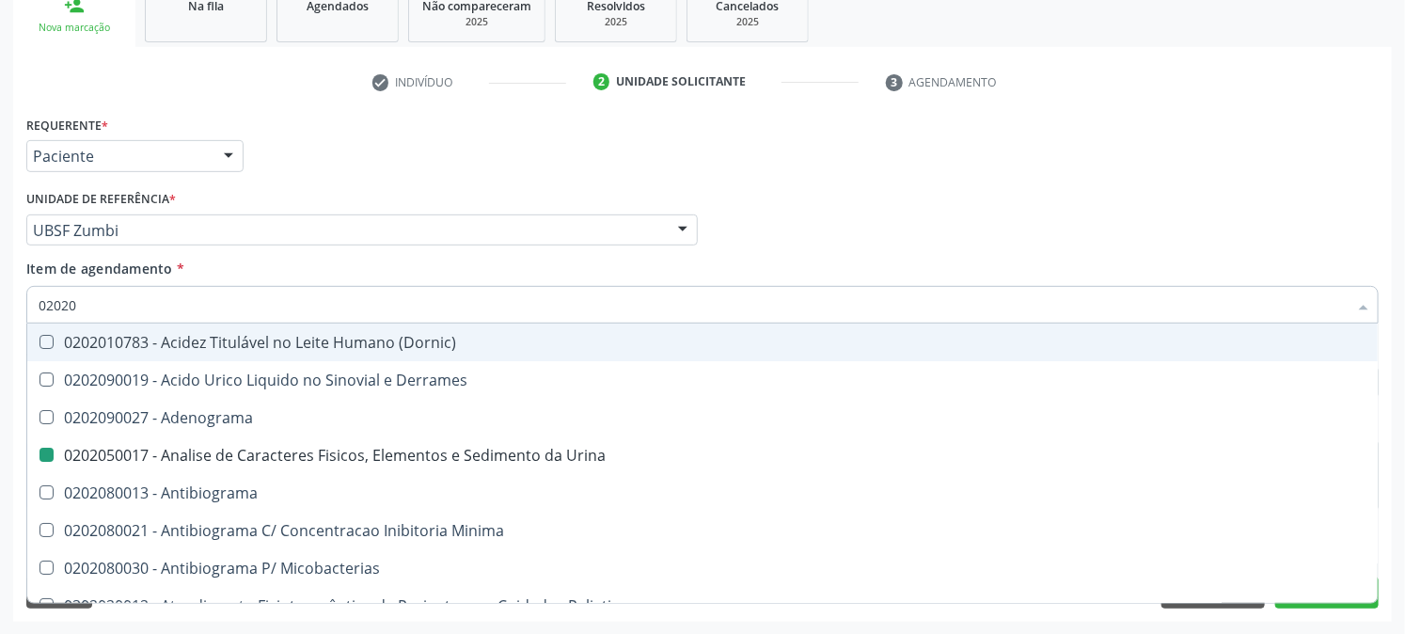
type input "020203"
checkbox Urina "false"
checkbox Molecular "true"
checkbox Dosagens\) "false"
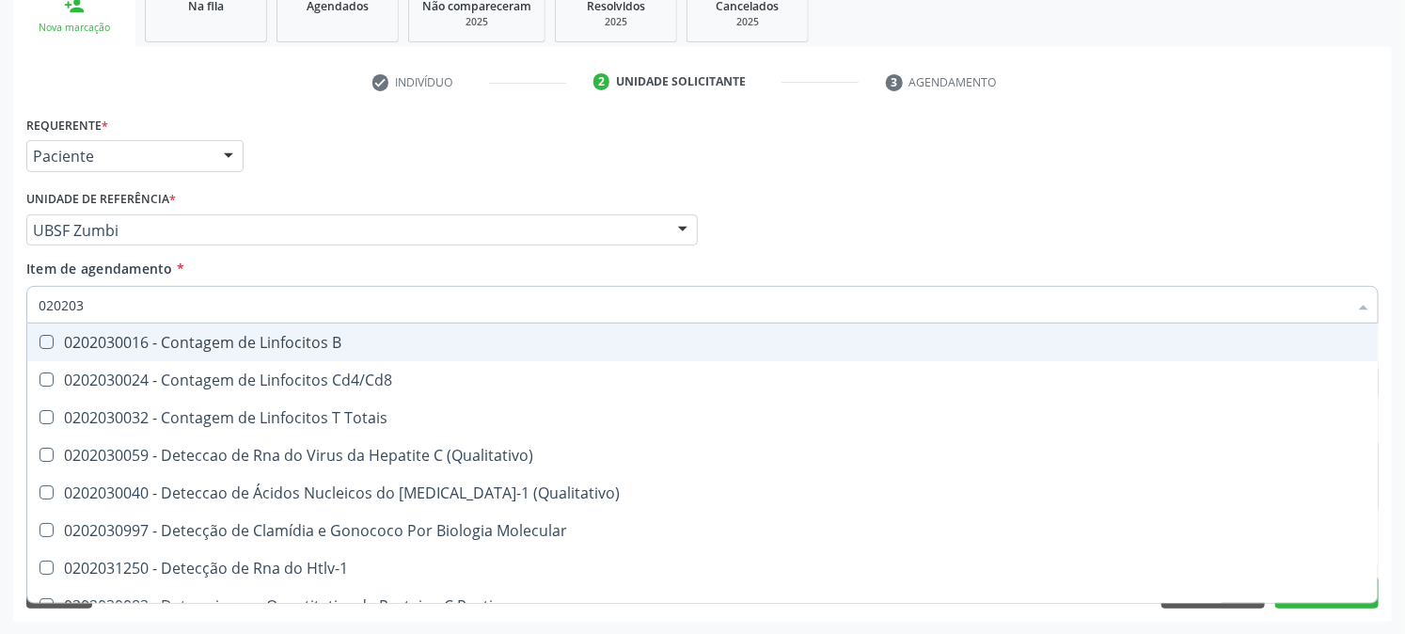
type input "0202030"
checkbox Completo "false"
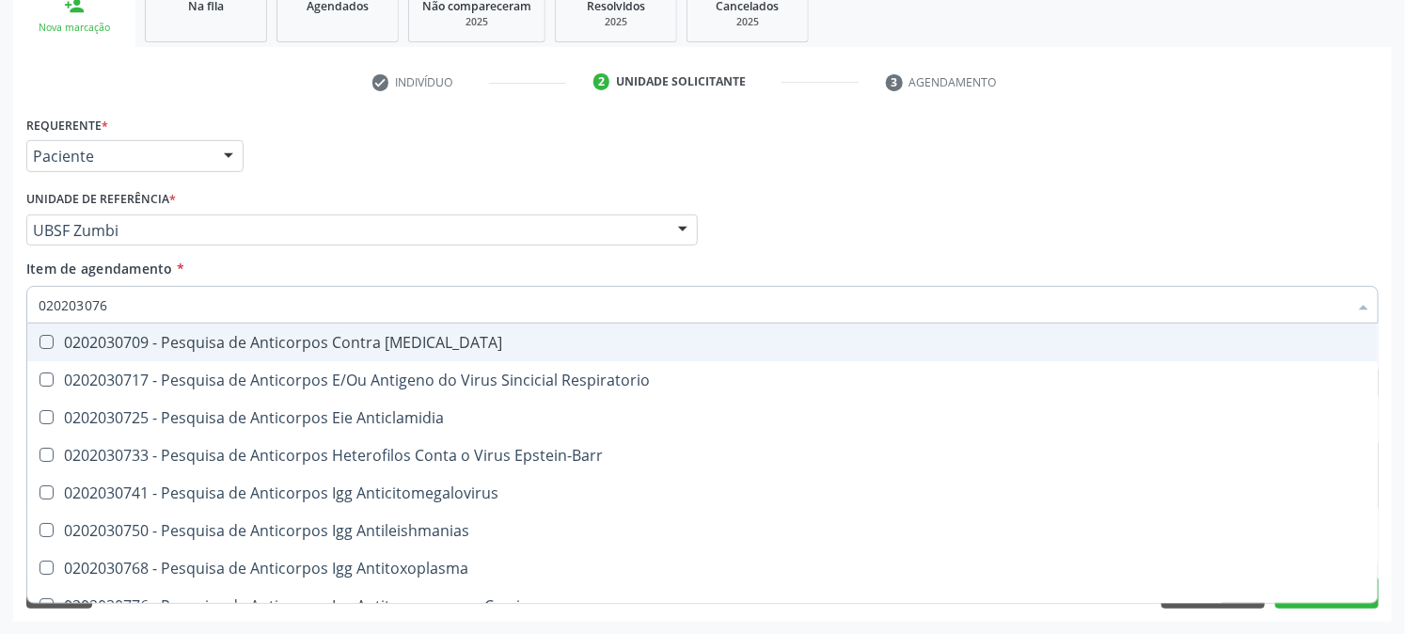
type input "0202030768"
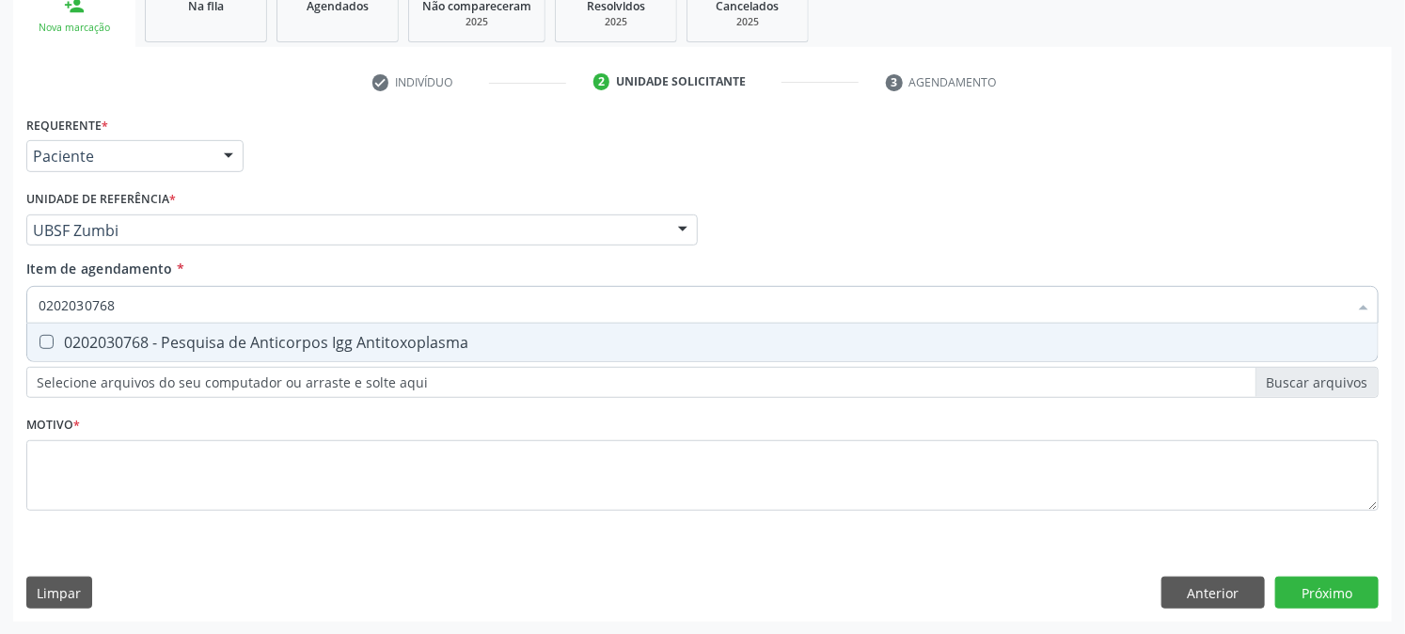
click at [41, 335] on Antitoxoplasma at bounding box center [47, 342] width 14 height 14
click at [40, 336] on Antitoxoplasma "checkbox" at bounding box center [33, 342] width 12 height 12
checkbox Antitoxoplasma "true"
drag, startPoint x: 156, startPoint y: 309, endPoint x: 0, endPoint y: 317, distance: 156.4
click at [0, 316] on div "Acompanhamento Acompanhe a situação das marcações correntes e finalizadas Relat…" at bounding box center [702, 220] width 1405 height 829
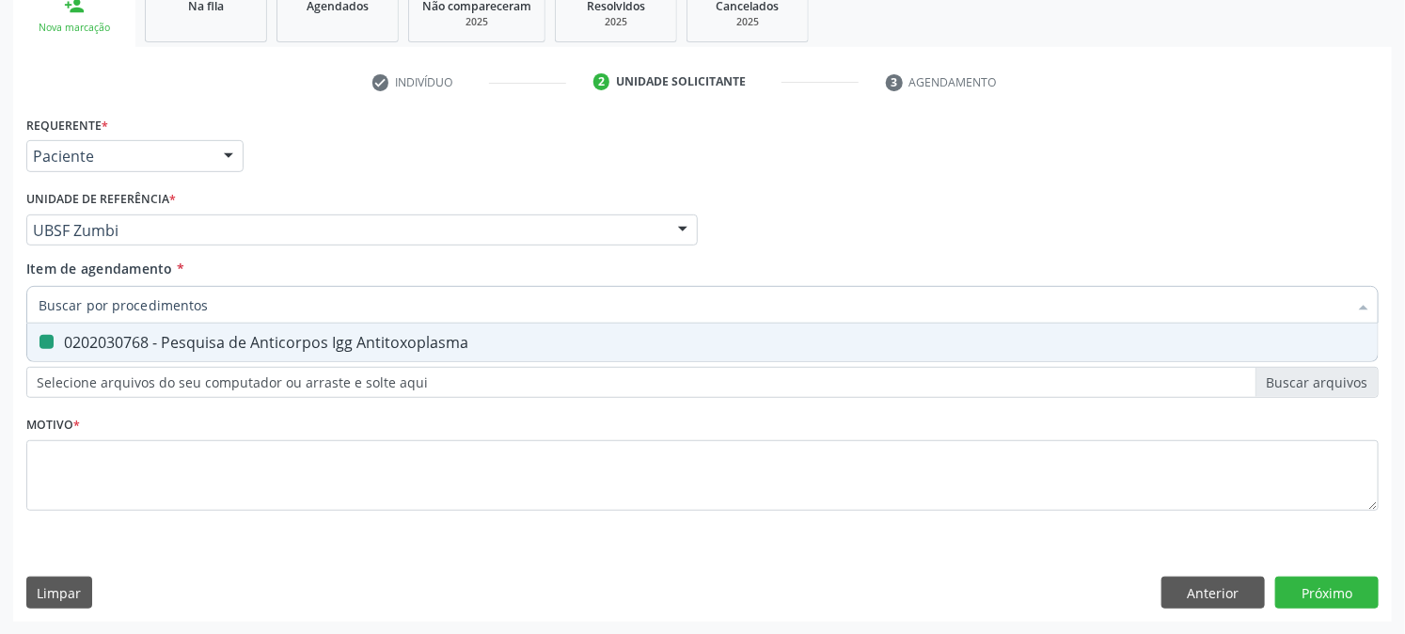
checkbox Antitoxoplasma "false"
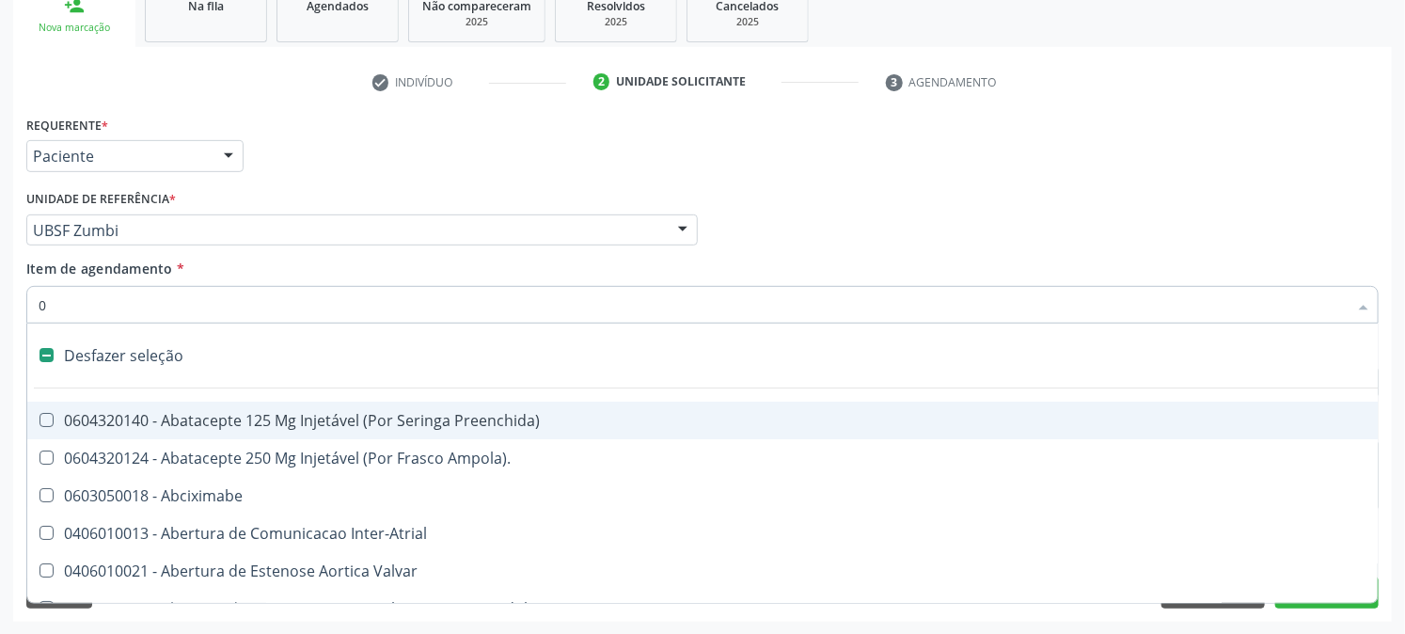
type input "02"
checkbox Psicossocial "true"
checkbox Urina "false"
checkbox Alimentação "true"
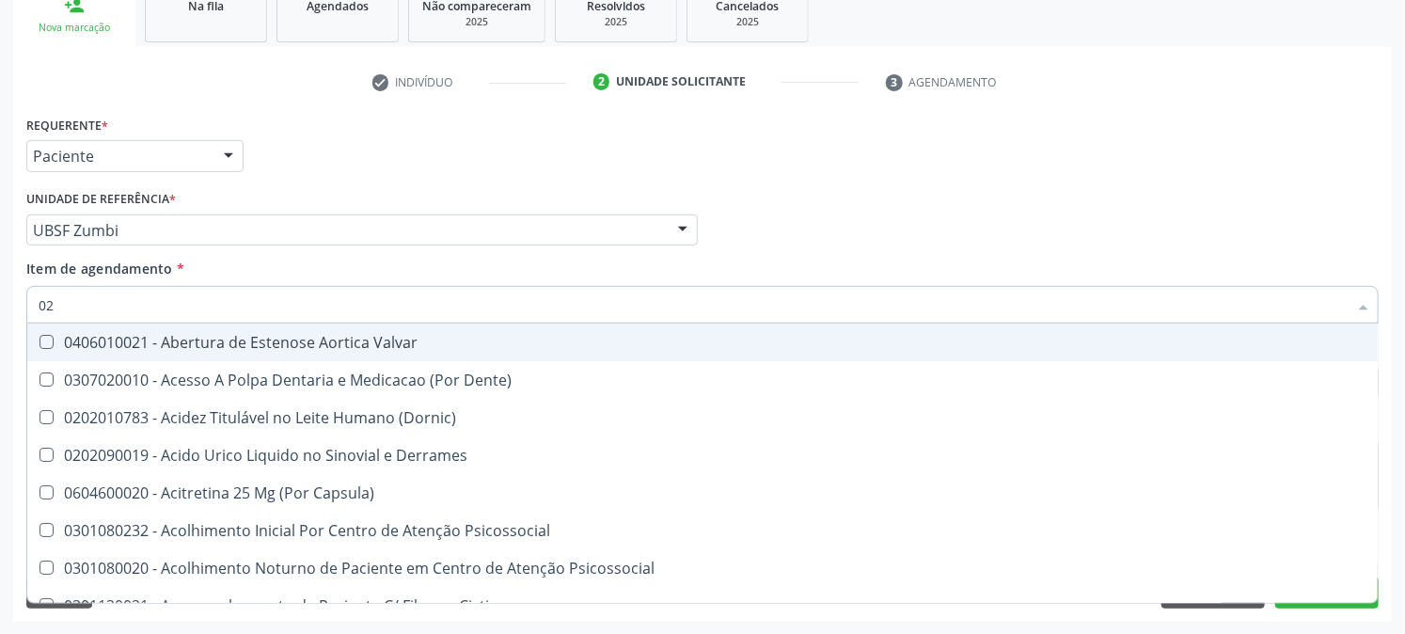
type input "020"
checkbox Frasco-Ampola\) "true"
checkbox Urina "false"
checkbox Tirofibana "true"
checkbox Dosagens\) "false"
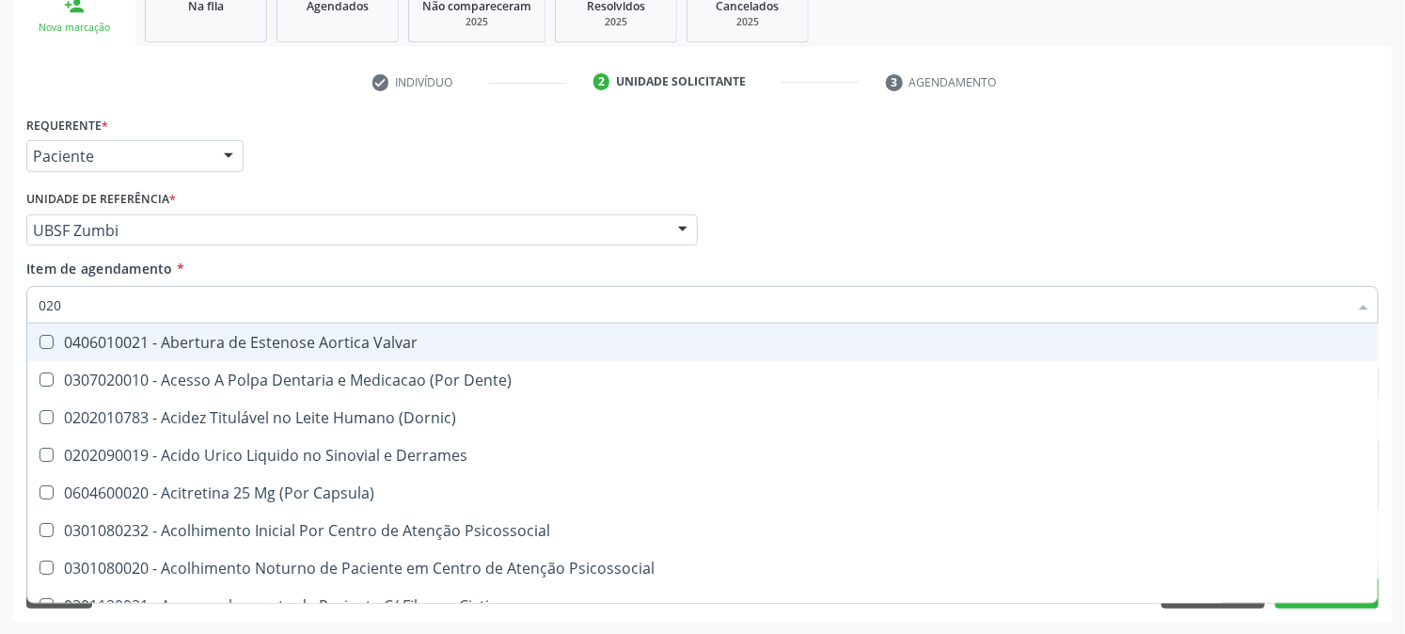
checkbox Eletro-Oculografia "true"
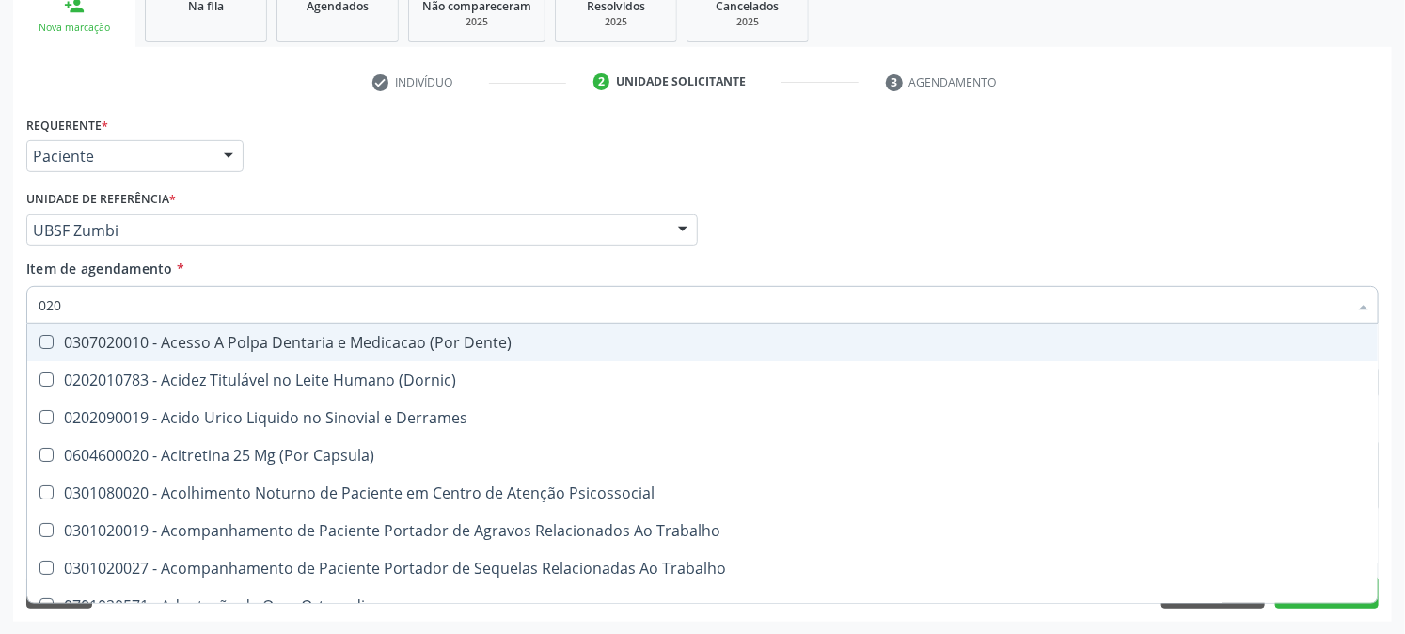
type input "0202"
checkbox Capsula\) "true"
checkbox Urina "false"
checkbox Coluna "true"
checkbox Revisao "true"
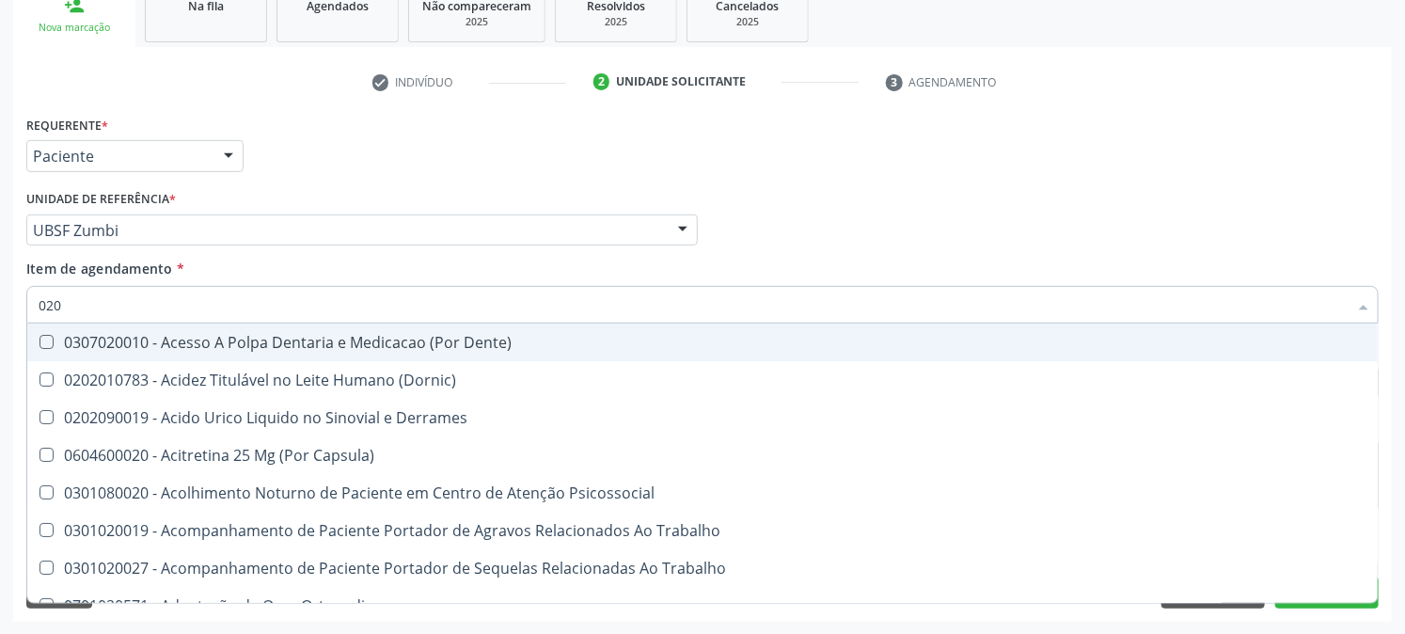
checkbox Bandas\) "true"
checkbox Dosagens\) "false"
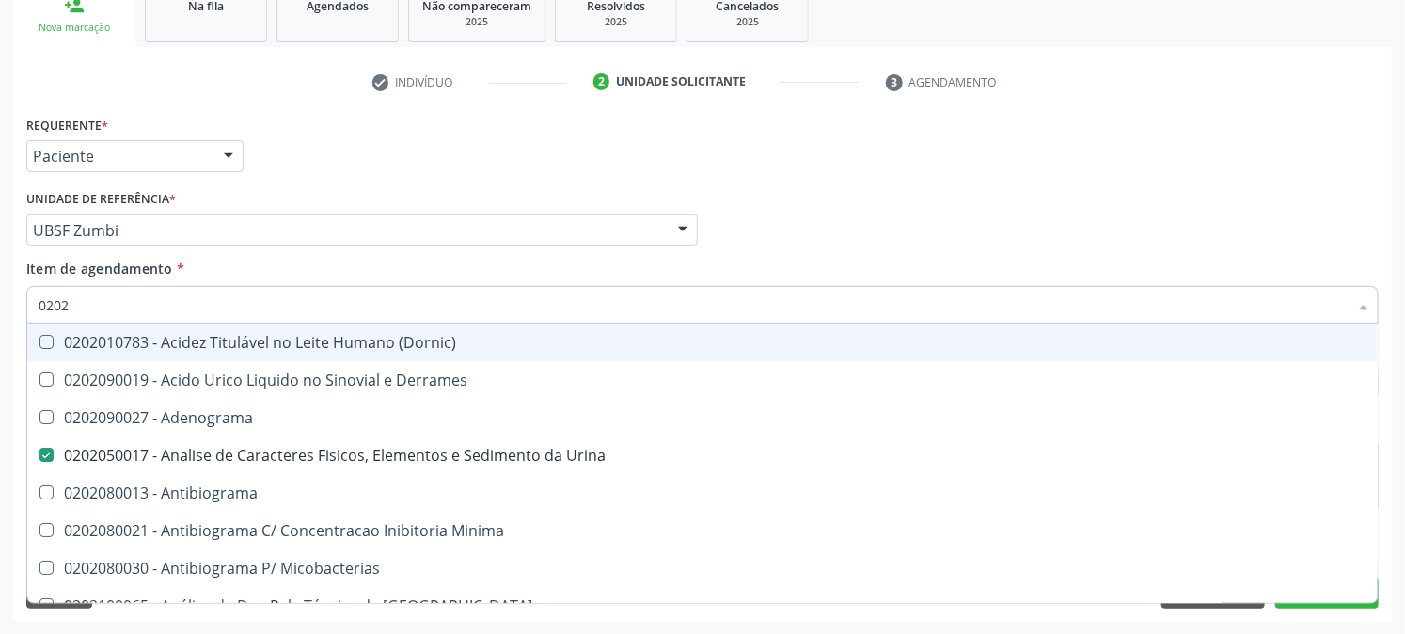
type input "02020"
checkbox Congênita "true"
checkbox Dosagens\) "false"
checkbox Zinco "true"
checkbox Completo "false"
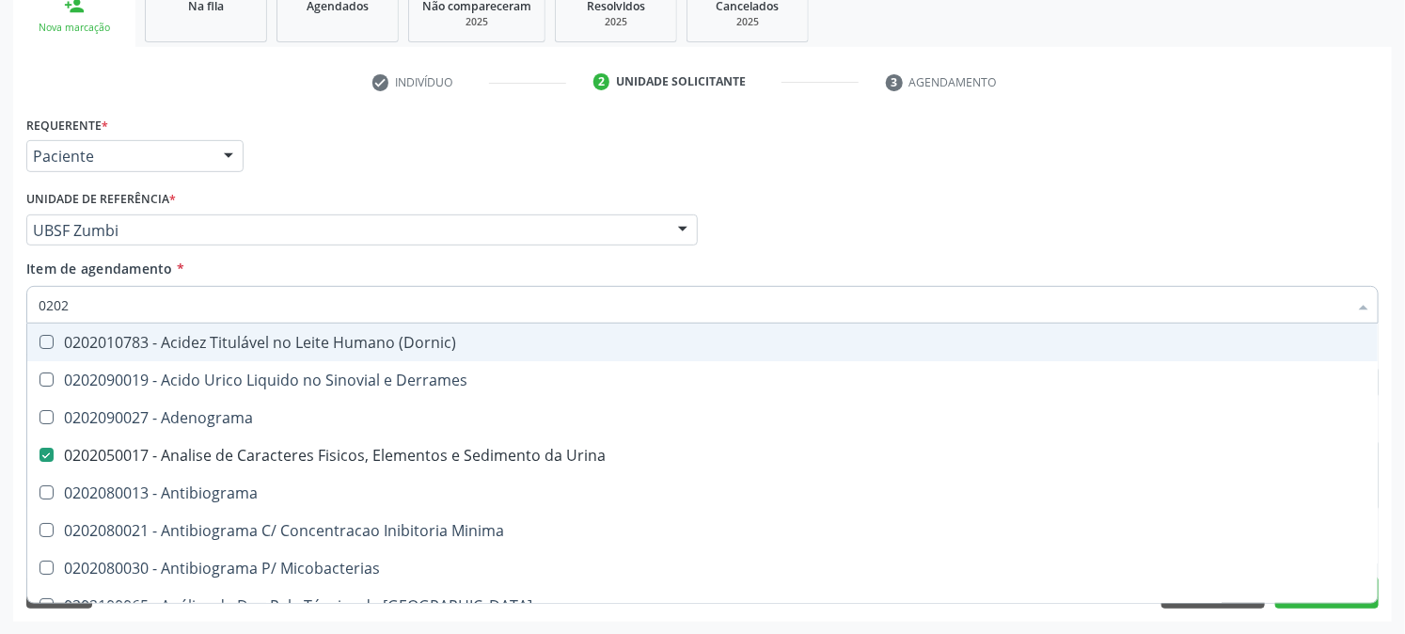
checkbox Oncologia "true"
checkbox Antitoxoplasma "false"
type input "020203"
checkbox Urina "false"
checkbox Molecular "true"
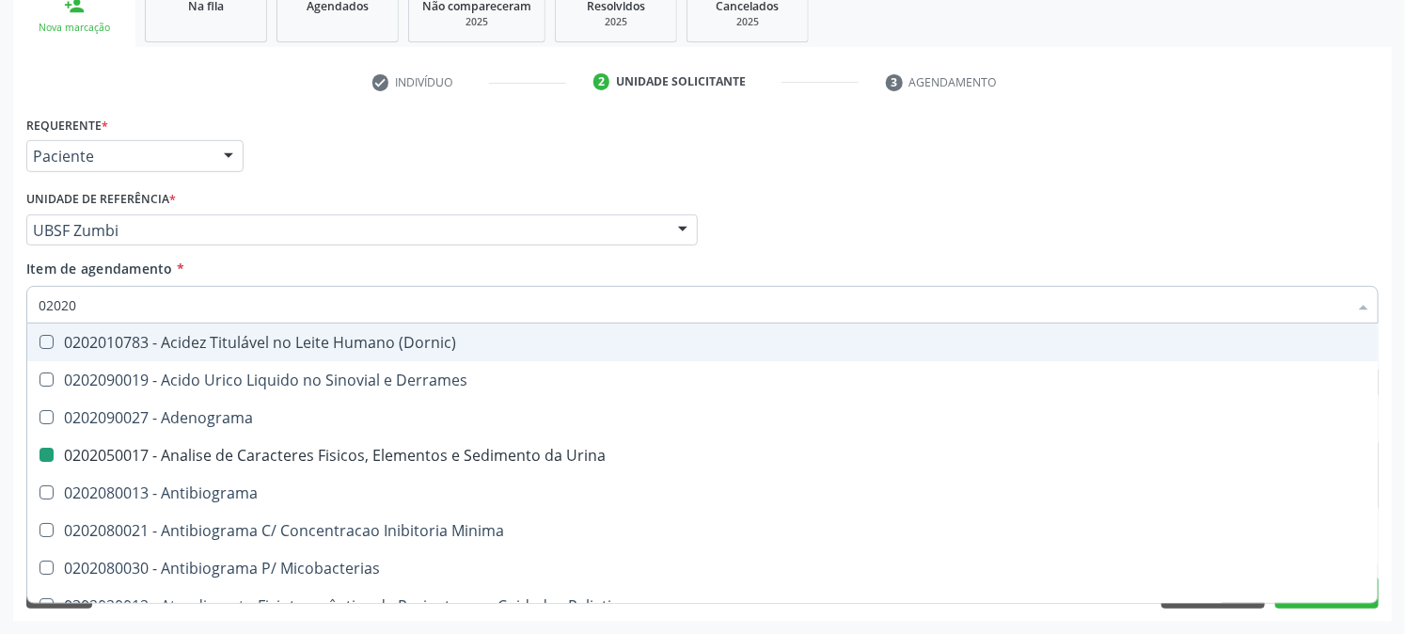
checkbox Dosagens\) "false"
checkbox Aluminio "true"
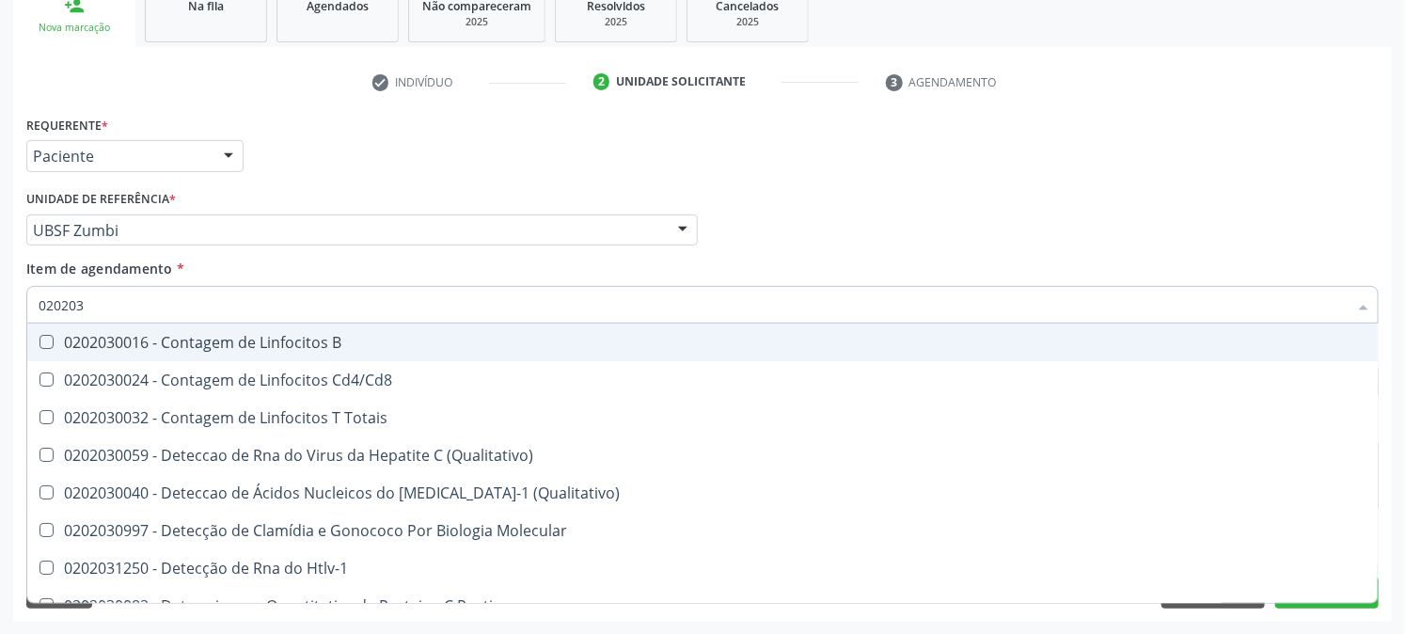
type input "0202030"
checkbox Completo "false"
checkbox Liso "true"
checkbox Antitoxoplasma "false"
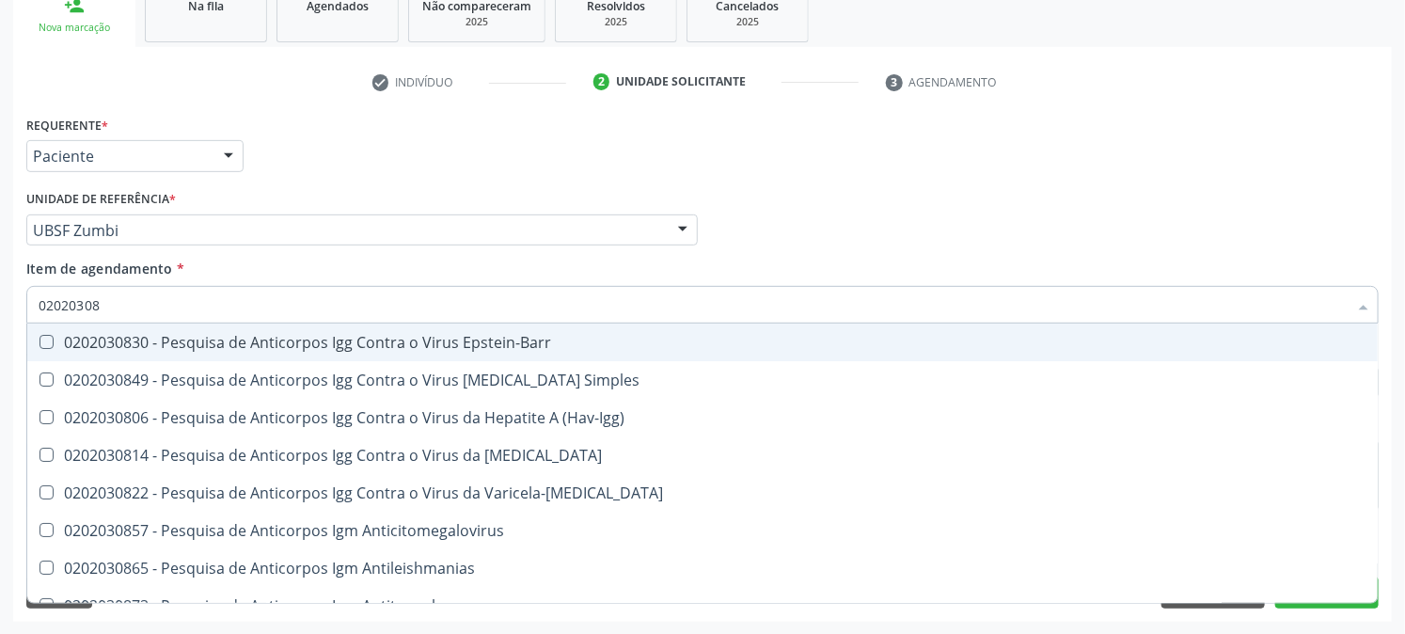
type input "020203087"
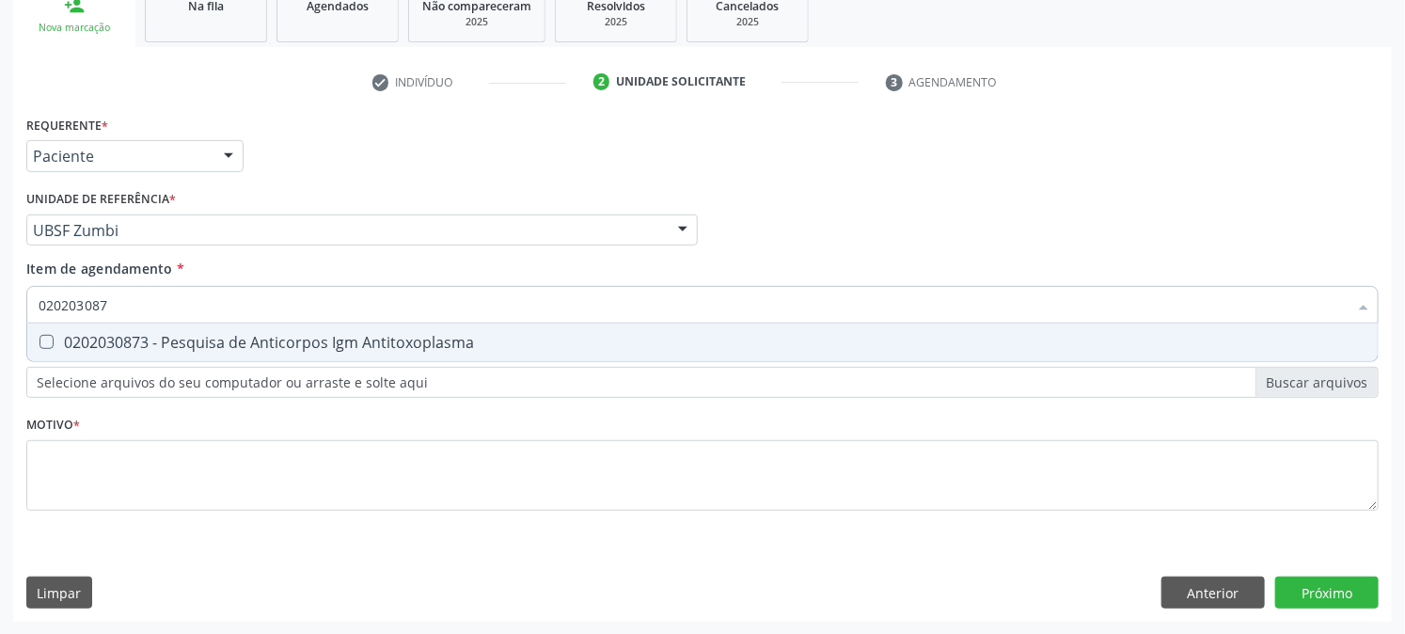
click at [91, 335] on div "0202030873 - Pesquisa de Anticorpos Igm Antitoxoplasma" at bounding box center [703, 342] width 1328 height 15
checkbox Antitoxoplasma "true"
drag, startPoint x: 123, startPoint y: 297, endPoint x: 0, endPoint y: 324, distance: 126.0
click at [0, 324] on div "Acompanhamento Acompanhe a situação das marcações correntes e finalizadas Relat…" at bounding box center [702, 220] width 1405 height 829
checkbox Antitoxoplasma "false"
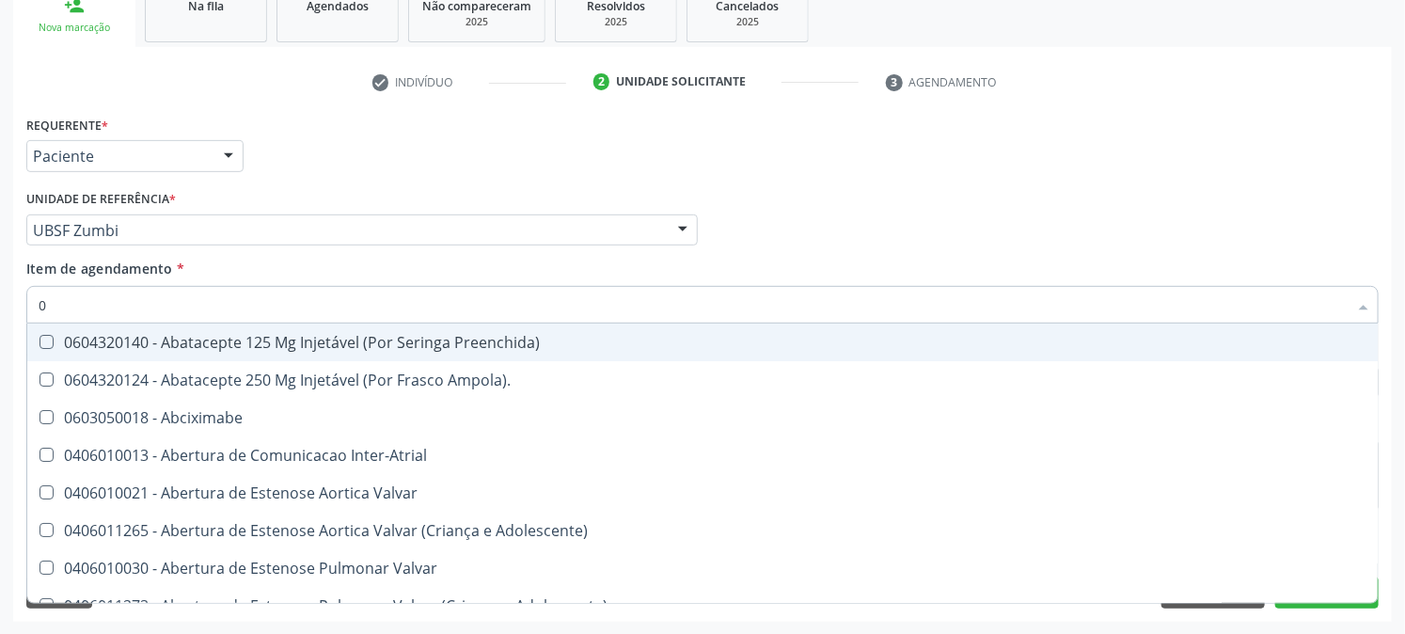
type input "02"
checkbox Psicossocial "true"
checkbox Urina "false"
checkbox Alimentação "true"
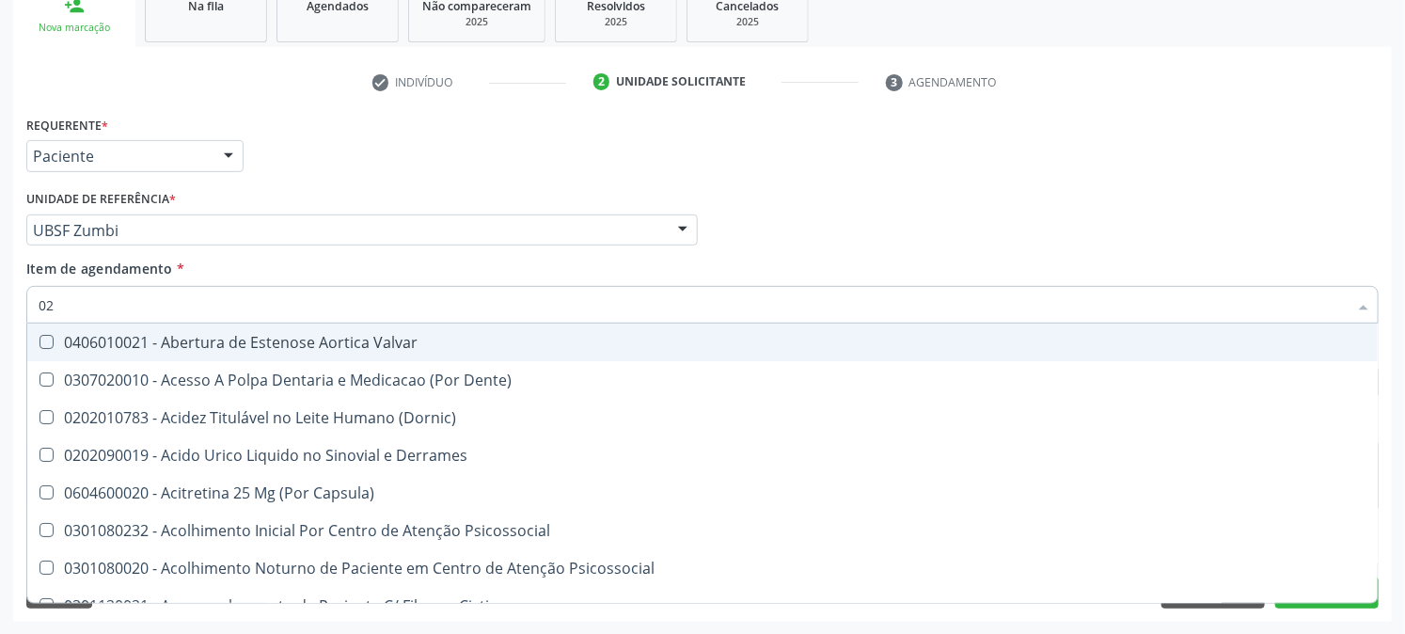
type input "020"
checkbox Frasco-Ampola\) "true"
checkbox Urina "false"
checkbox Tirofibana "true"
checkbox Dosagens\) "false"
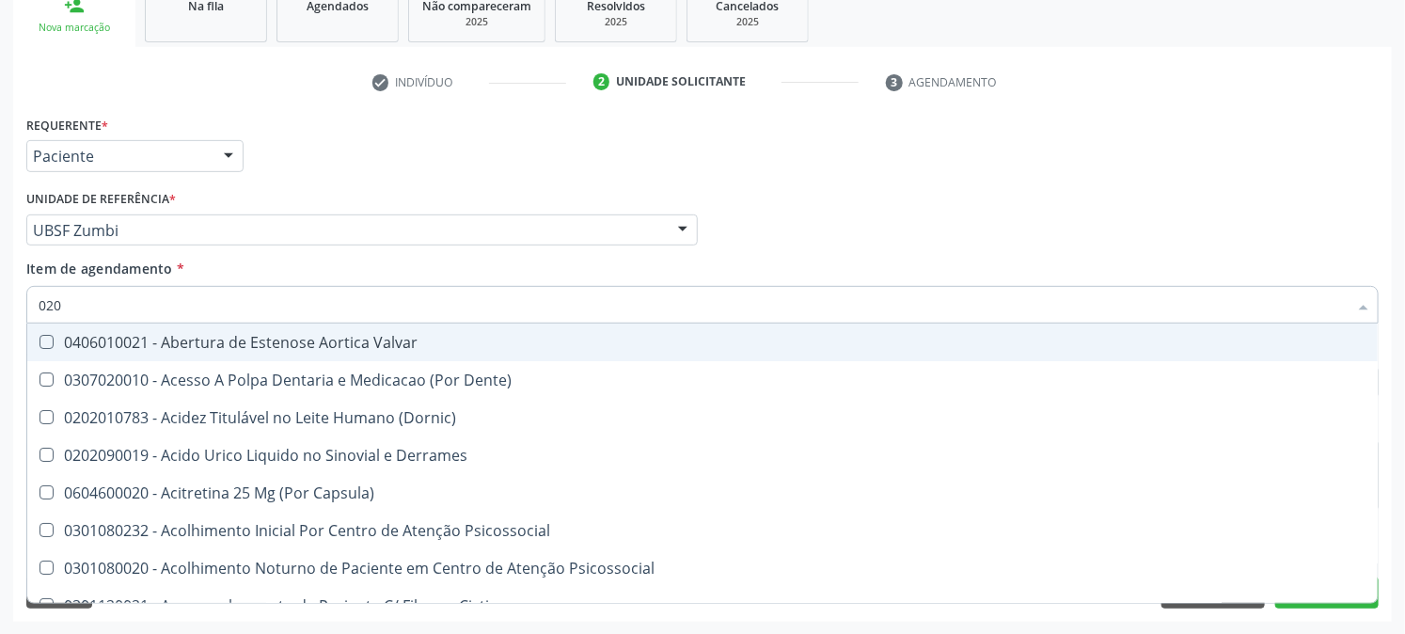
checkbox Eletro-Oculografia "true"
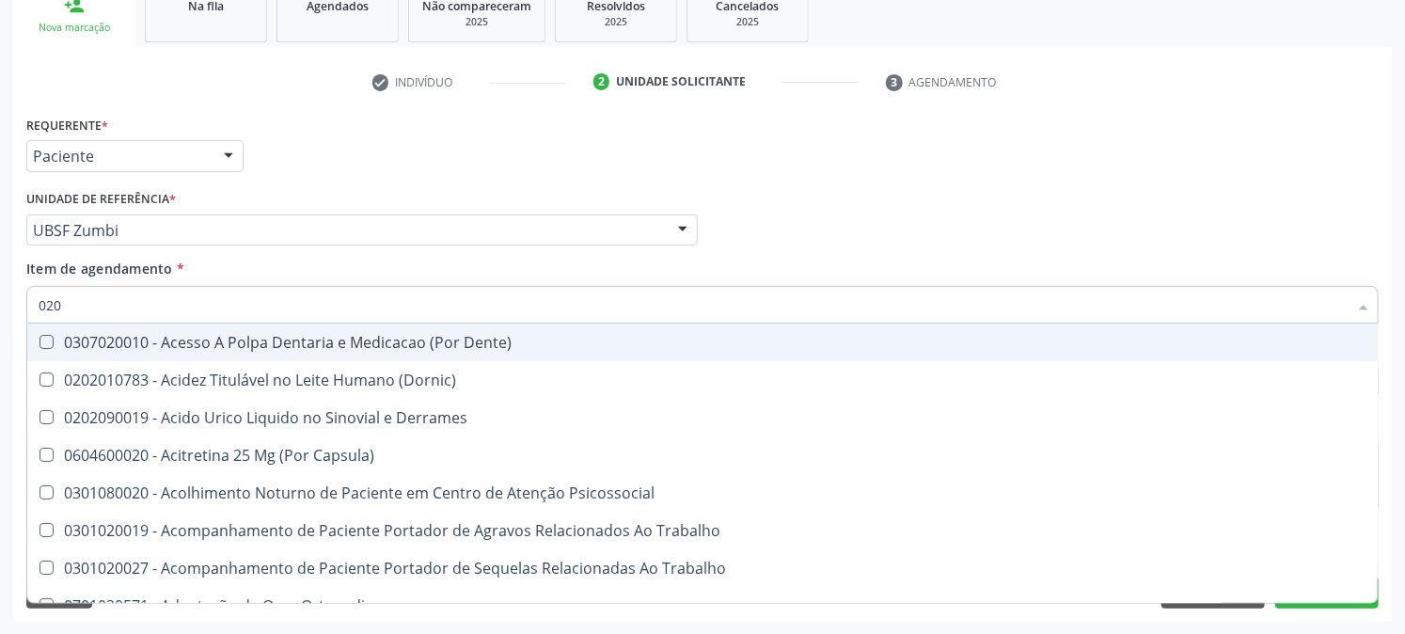
type input "0202"
checkbox Capsula\) "true"
checkbox Urina "false"
checkbox Coluna "true"
checkbox Revisao "true"
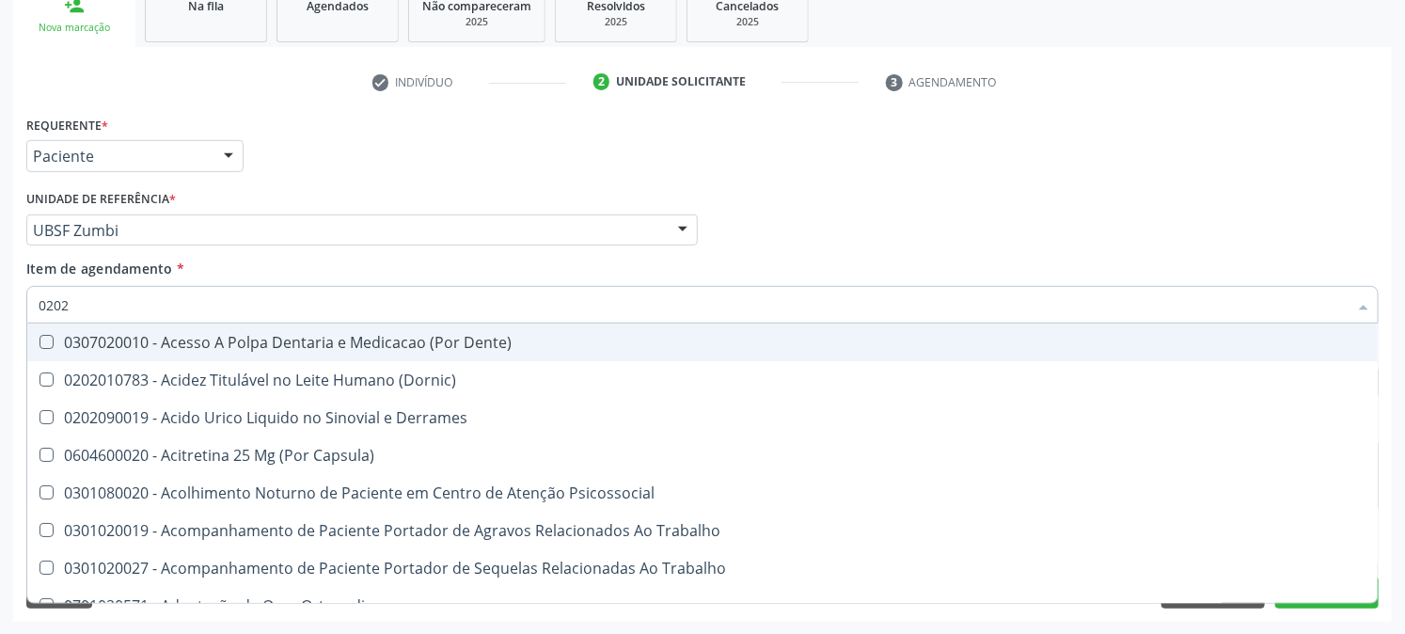
checkbox Bandas\) "true"
checkbox Dosagens\) "false"
checkbox Glomerular "true"
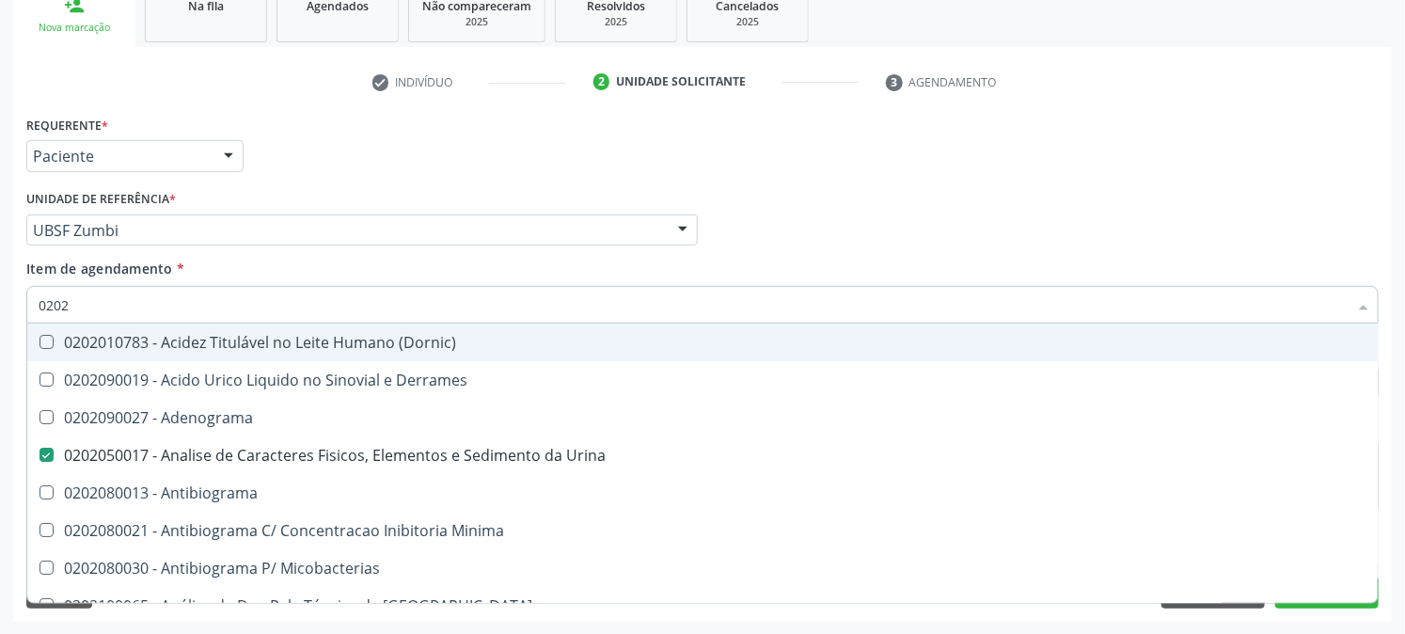
type input "02020"
checkbox Congênita "true"
checkbox Dosagens\) "false"
checkbox Zinco "true"
checkbox Completo "false"
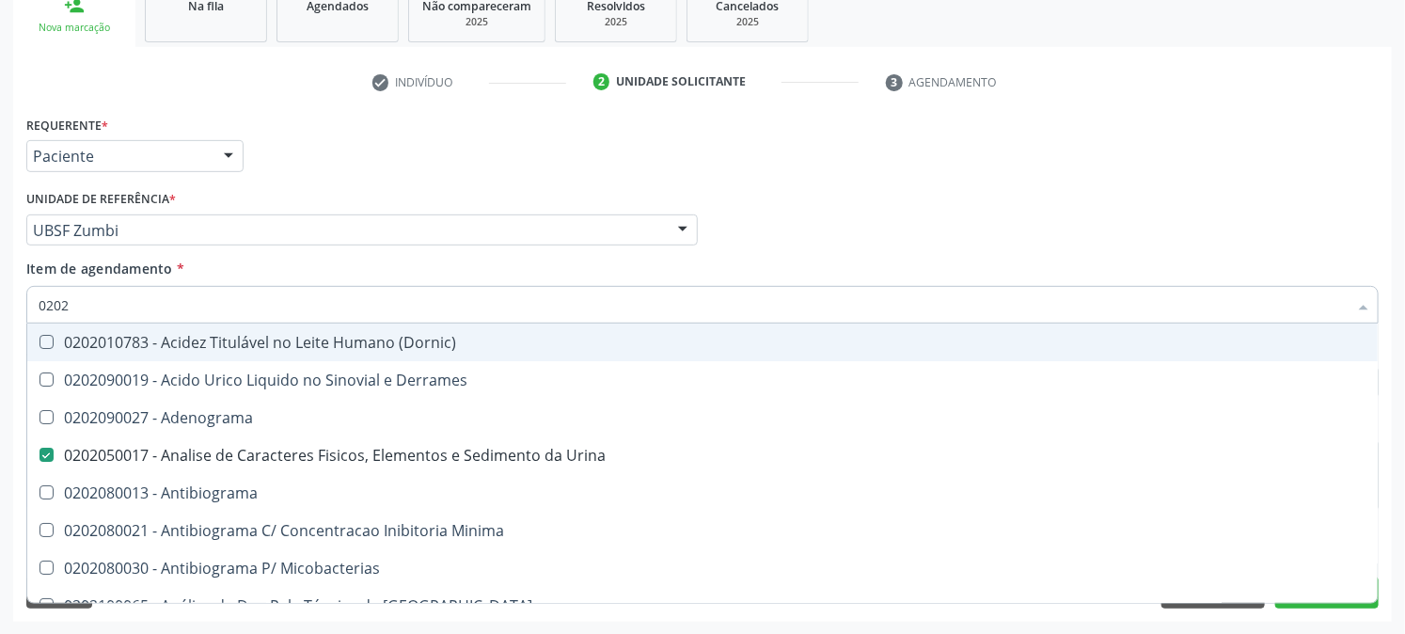
checkbox Oncologia "true"
checkbox Anticardiolipina "true"
checkbox Antitoxoplasma "false"
type input "020203"
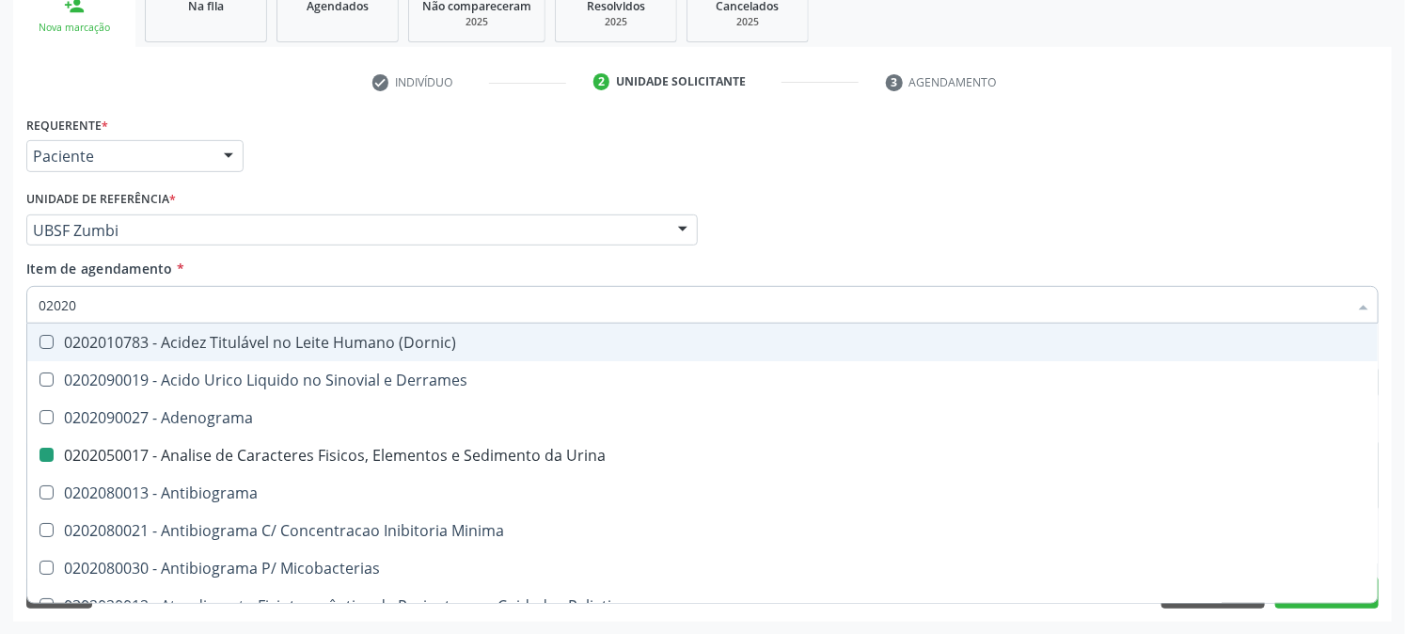
checkbox Urina "false"
checkbox Molecular "true"
checkbox Dosagens\) "false"
checkbox Aluminio "true"
checkbox III "true"
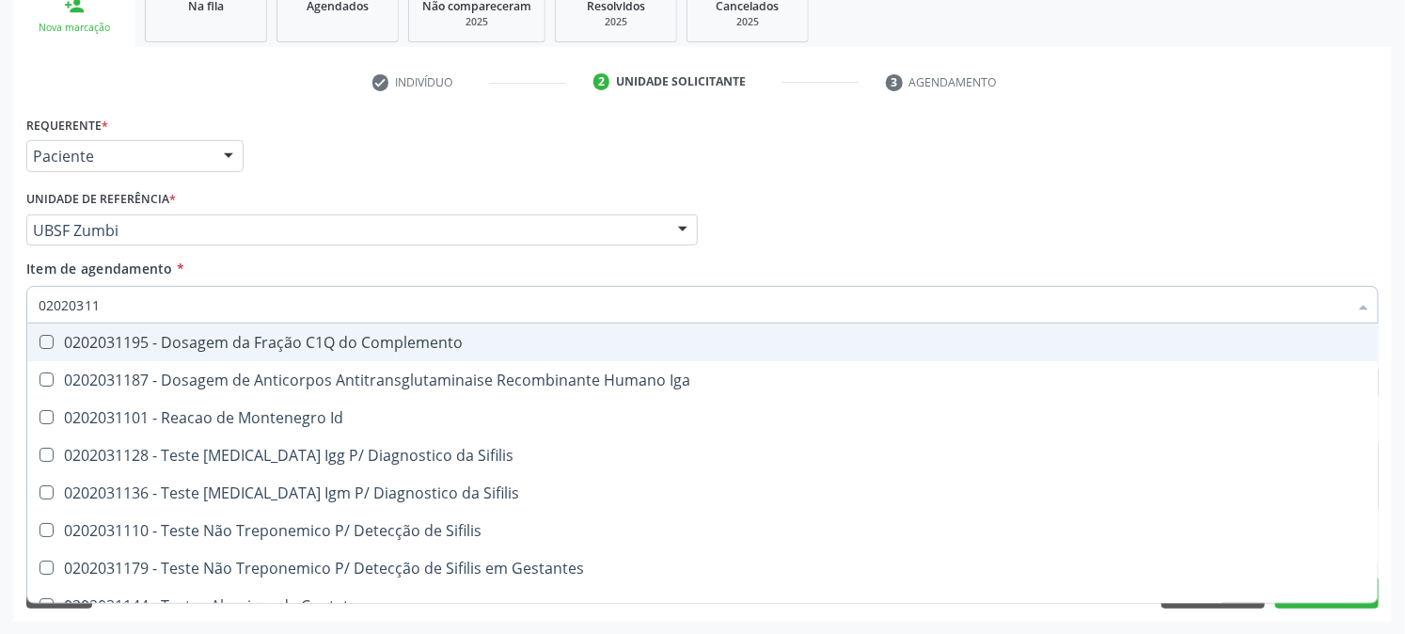
type input "020203117"
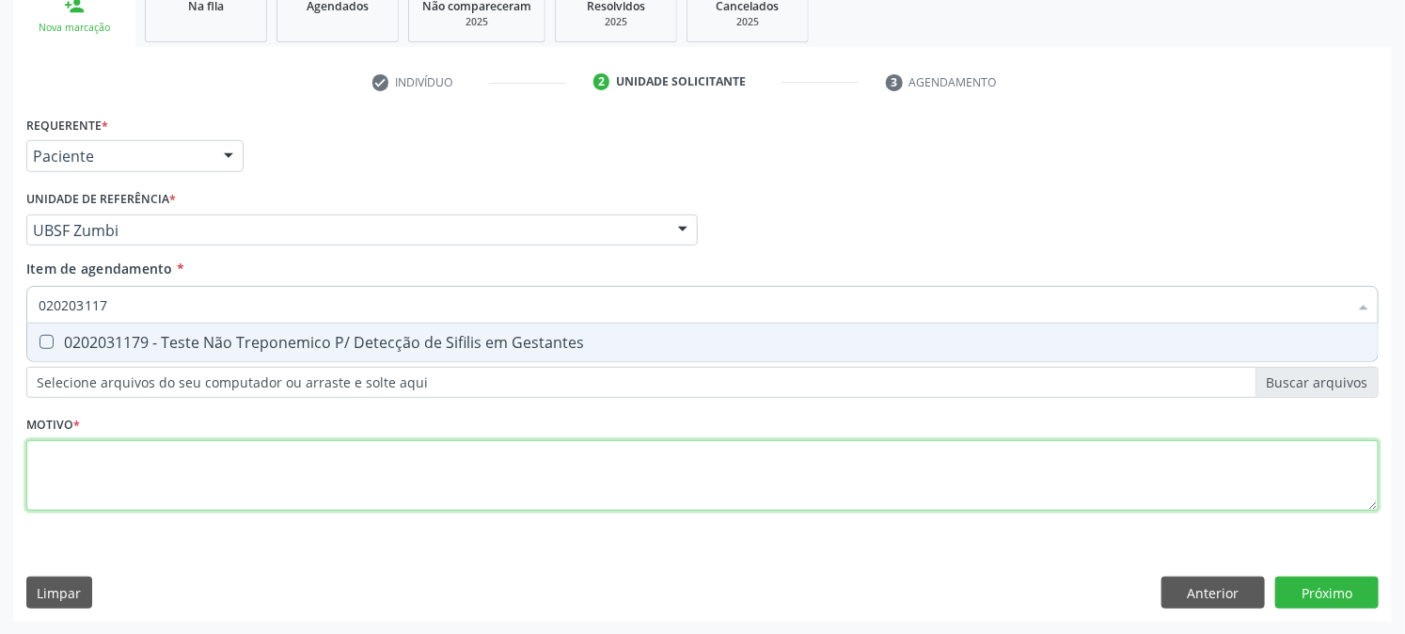
click at [136, 484] on div "Requerente * Paciente Profissional de Saúde Paciente Nenhum resultado encontrad…" at bounding box center [702, 324] width 1353 height 426
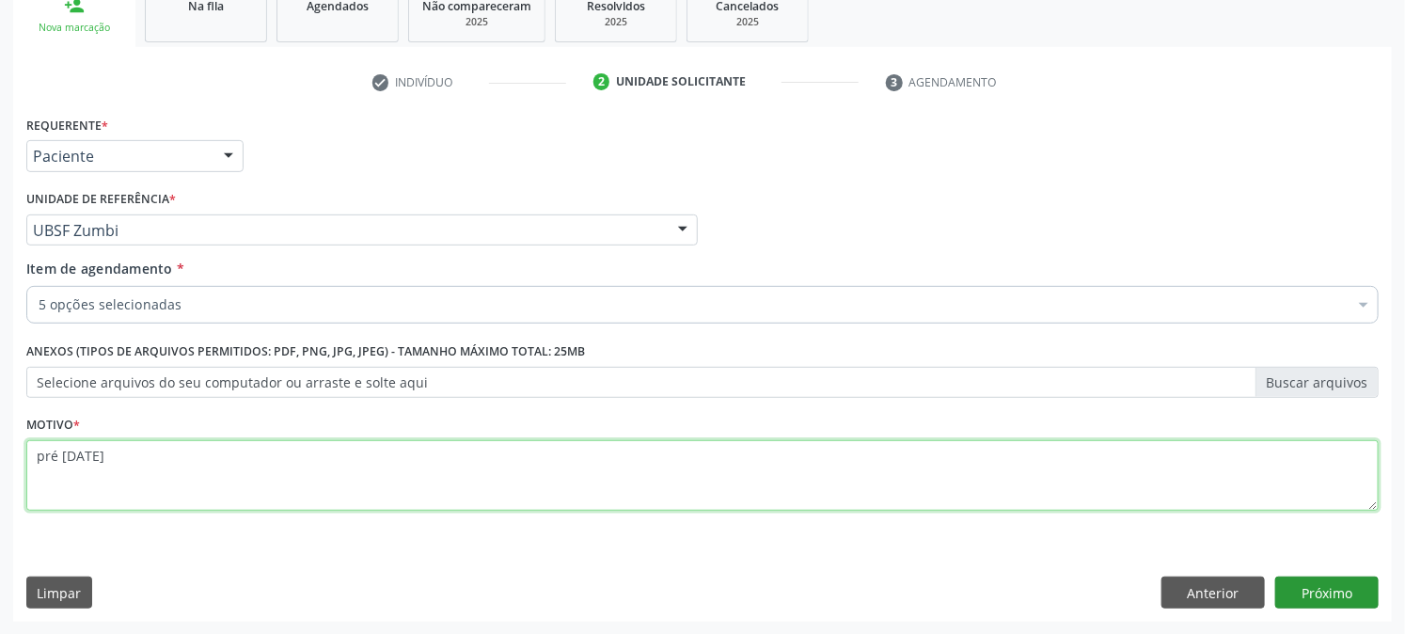
type textarea "pré natal"
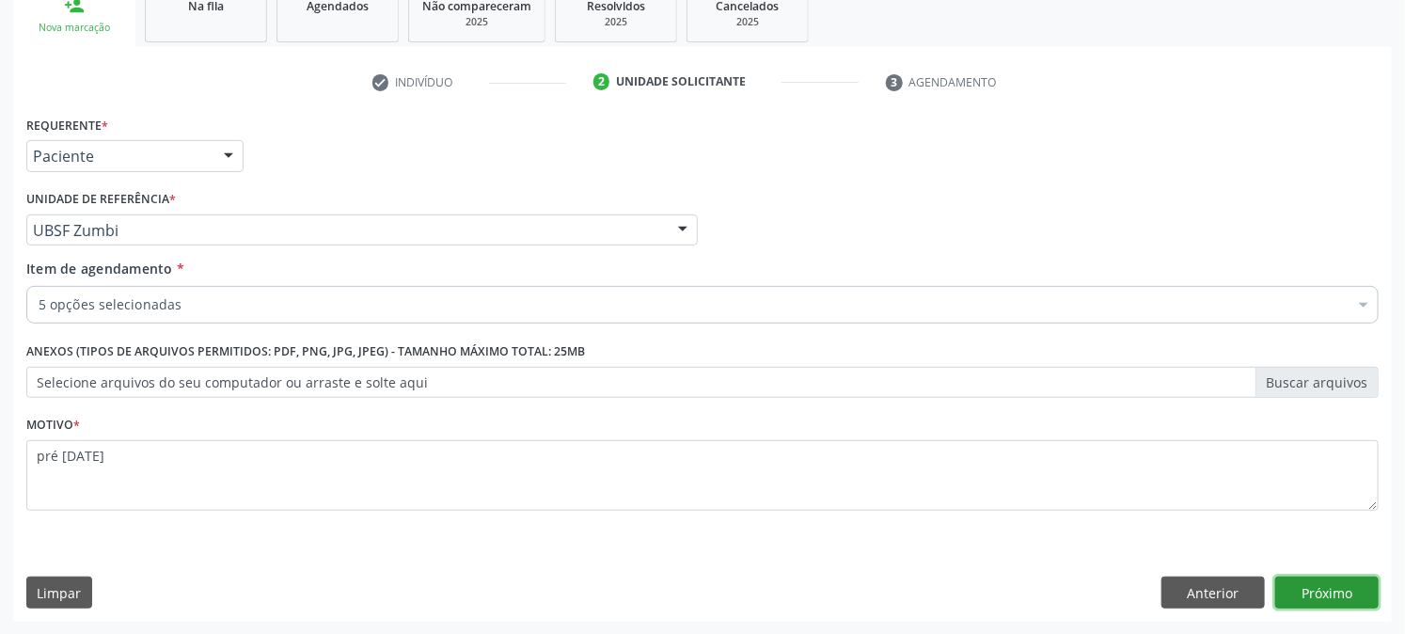
click at [1333, 595] on button "Próximo" at bounding box center [1326, 593] width 103 height 32
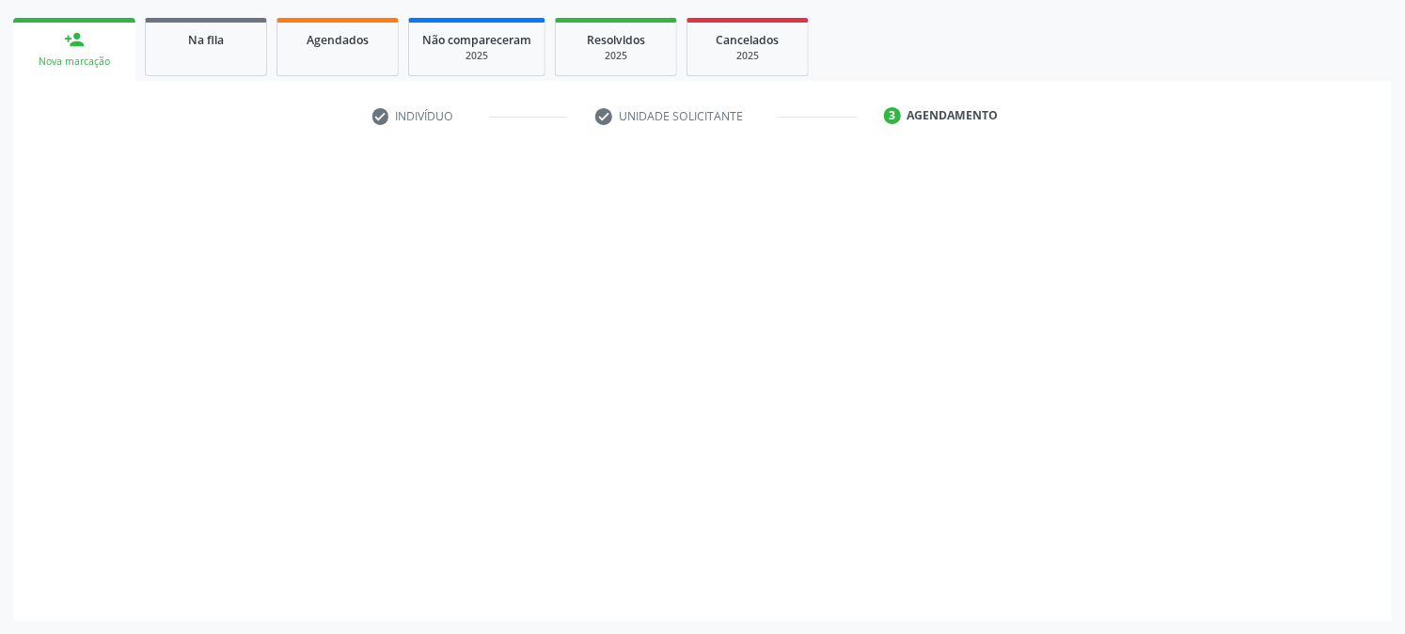
scroll to position [261, 0]
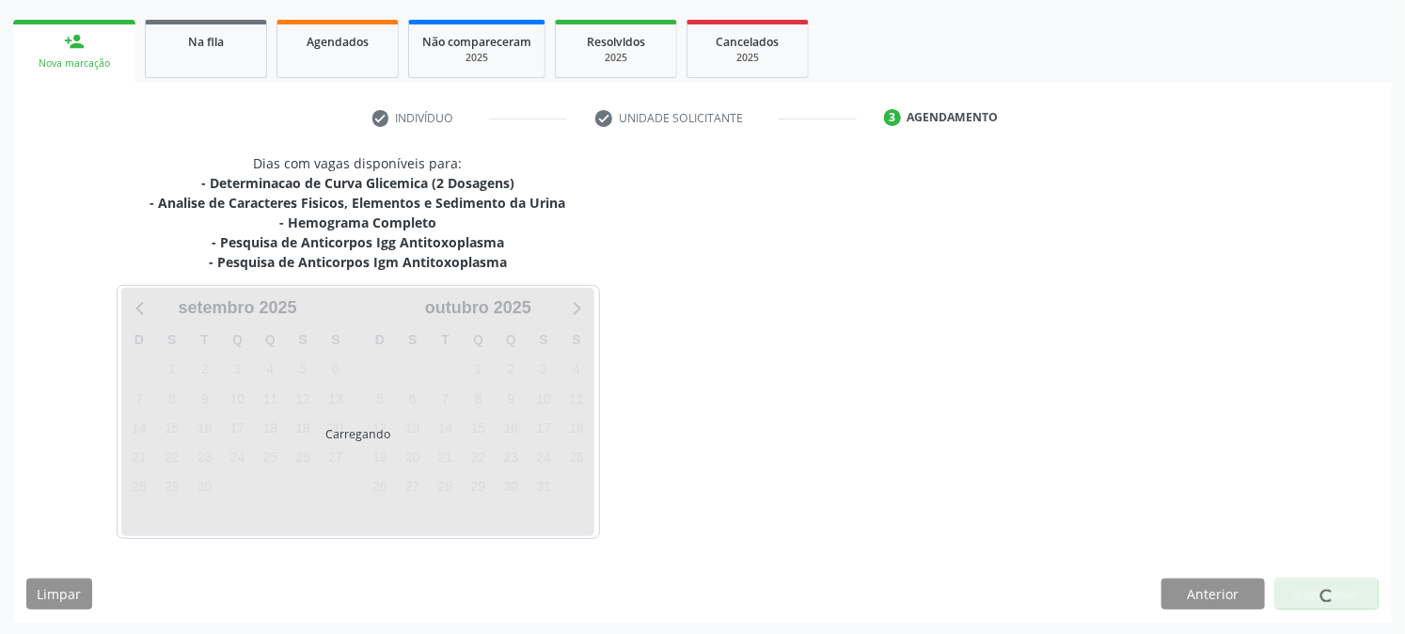
click at [1333, 595] on div at bounding box center [1327, 594] width 13 height 20
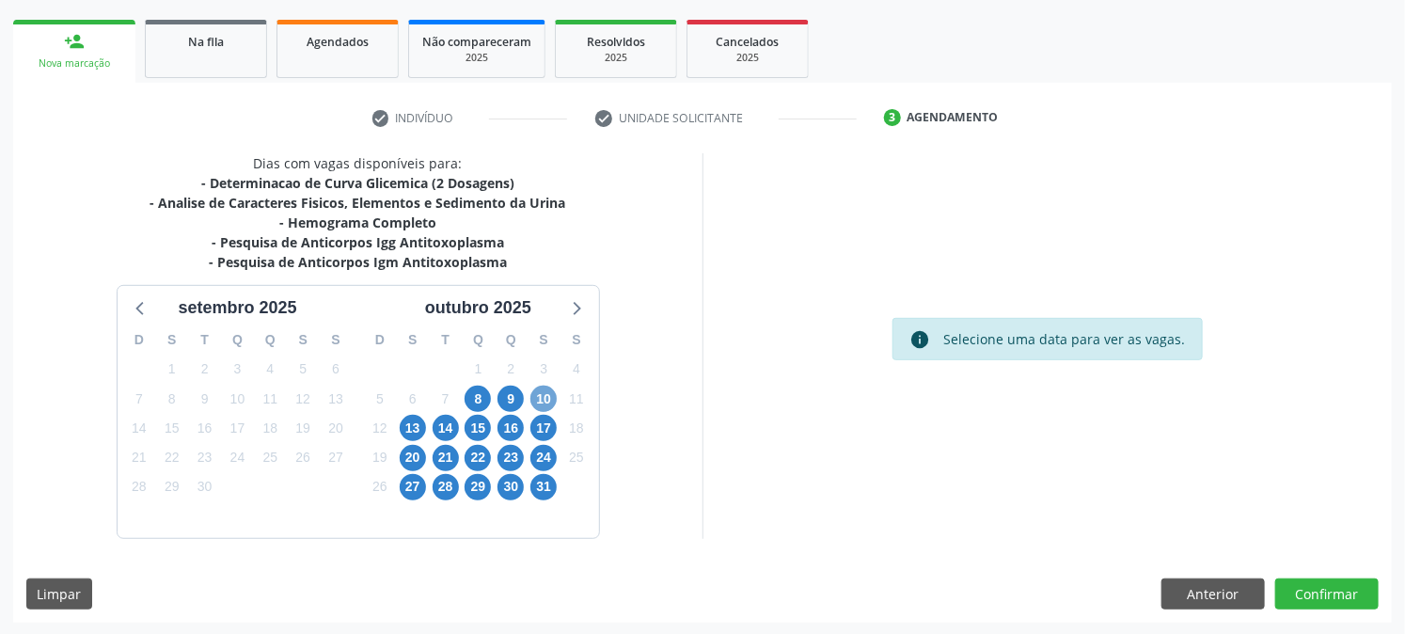
click at [547, 400] on span "10" at bounding box center [543, 399] width 26 height 26
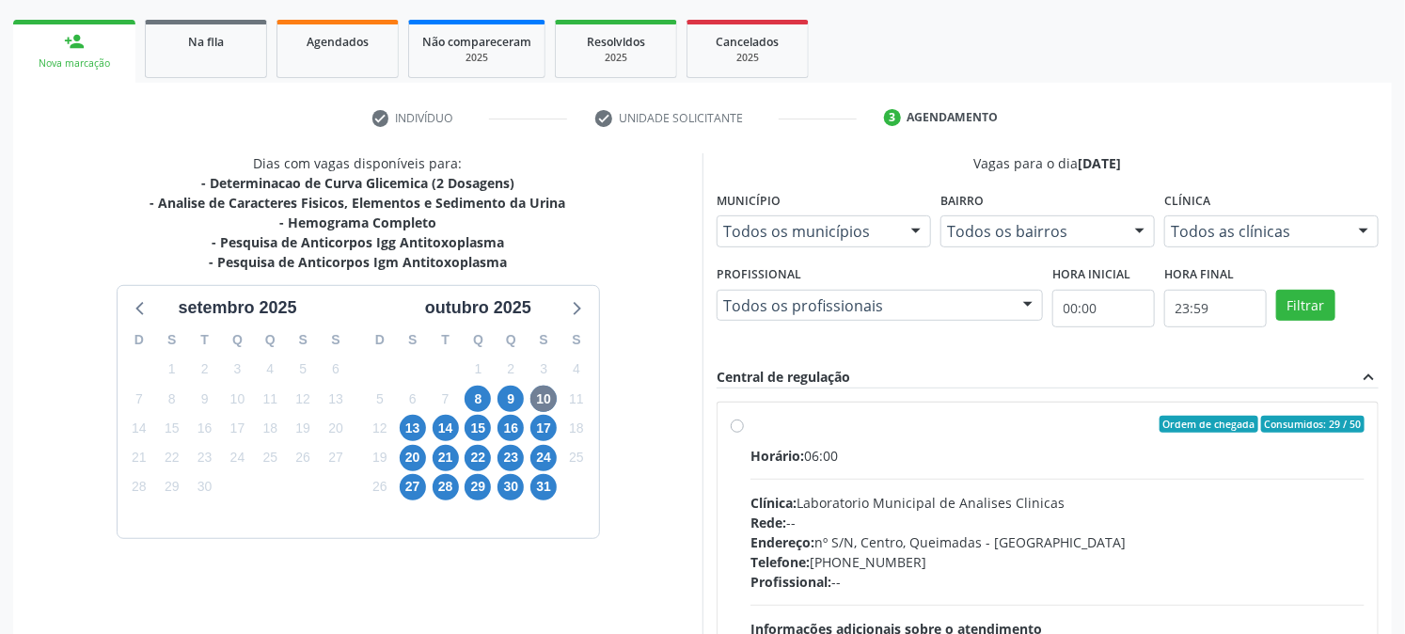
click at [886, 446] on div "Horário: 06:00" at bounding box center [1058, 456] width 614 height 20
click at [744, 433] on input "Ordem de chegada Consumidos: 29 / 50 Horário: 06:00 Clínica: Laboratorio Munici…" at bounding box center [737, 424] width 13 height 17
radio input "true"
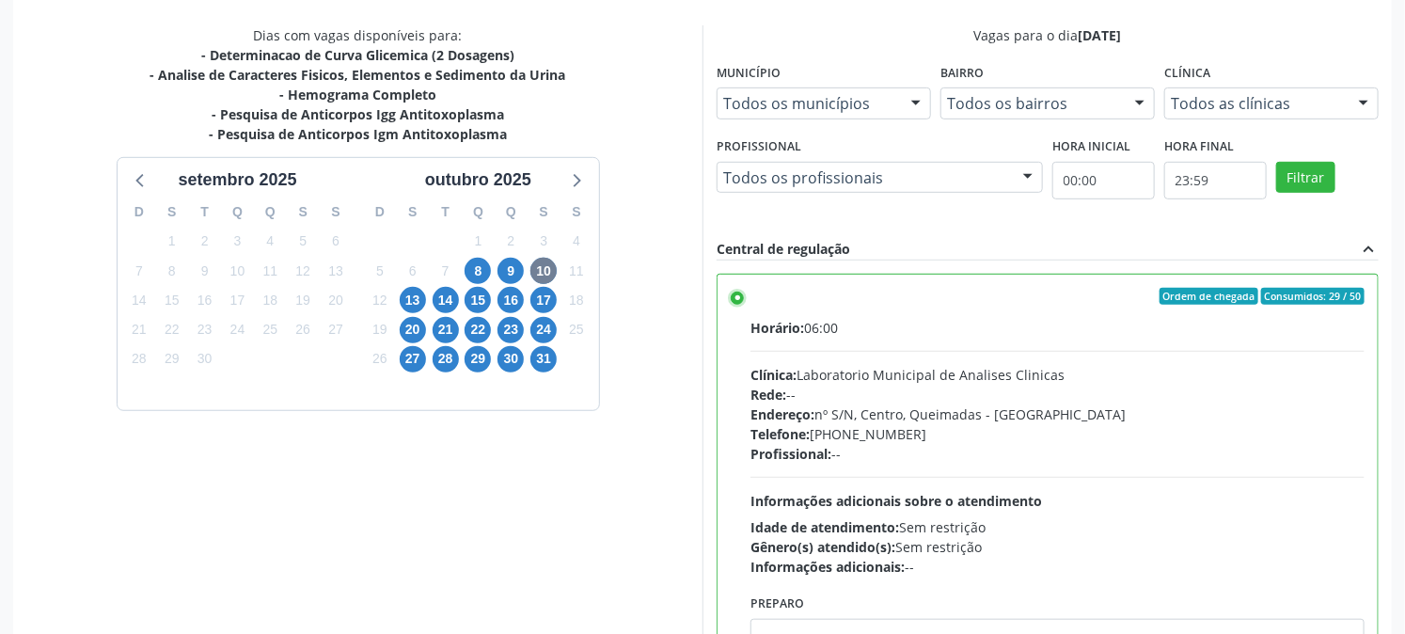
scroll to position [489, 0]
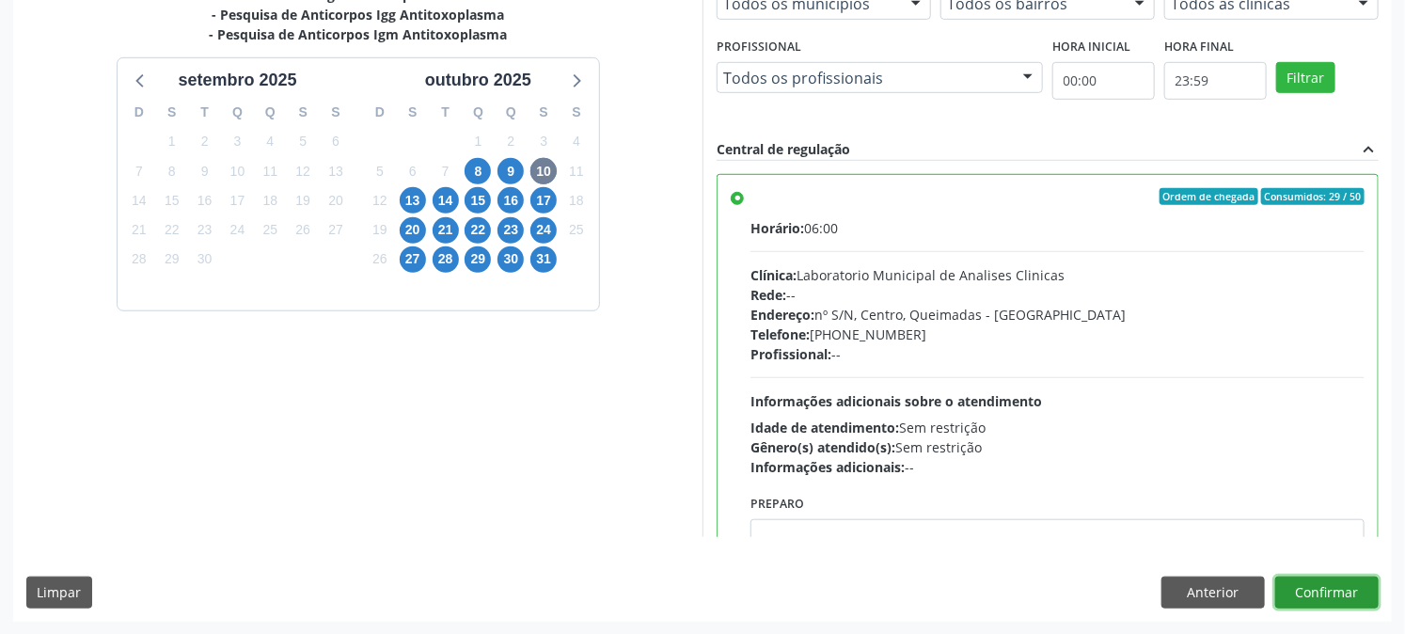
click at [1326, 585] on button "Confirmar" at bounding box center [1326, 593] width 103 height 32
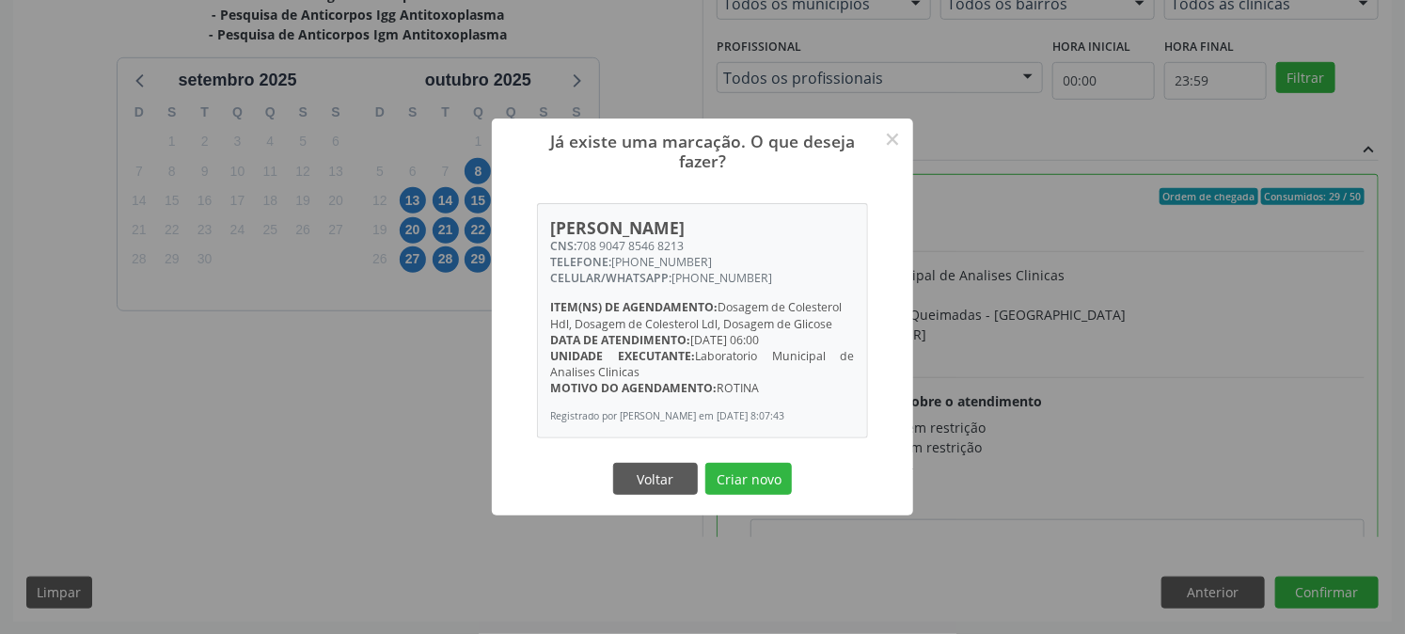
click at [705, 463] on button "Criar novo" at bounding box center [748, 479] width 87 height 32
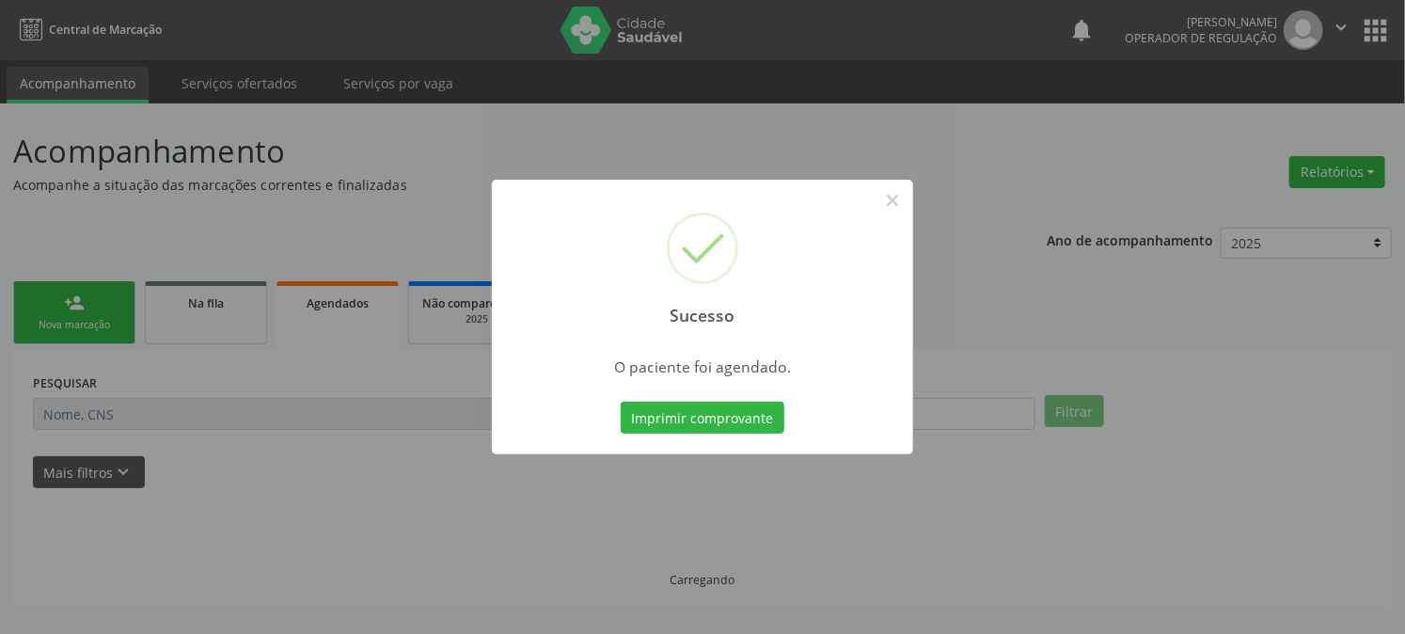
scroll to position [0, 0]
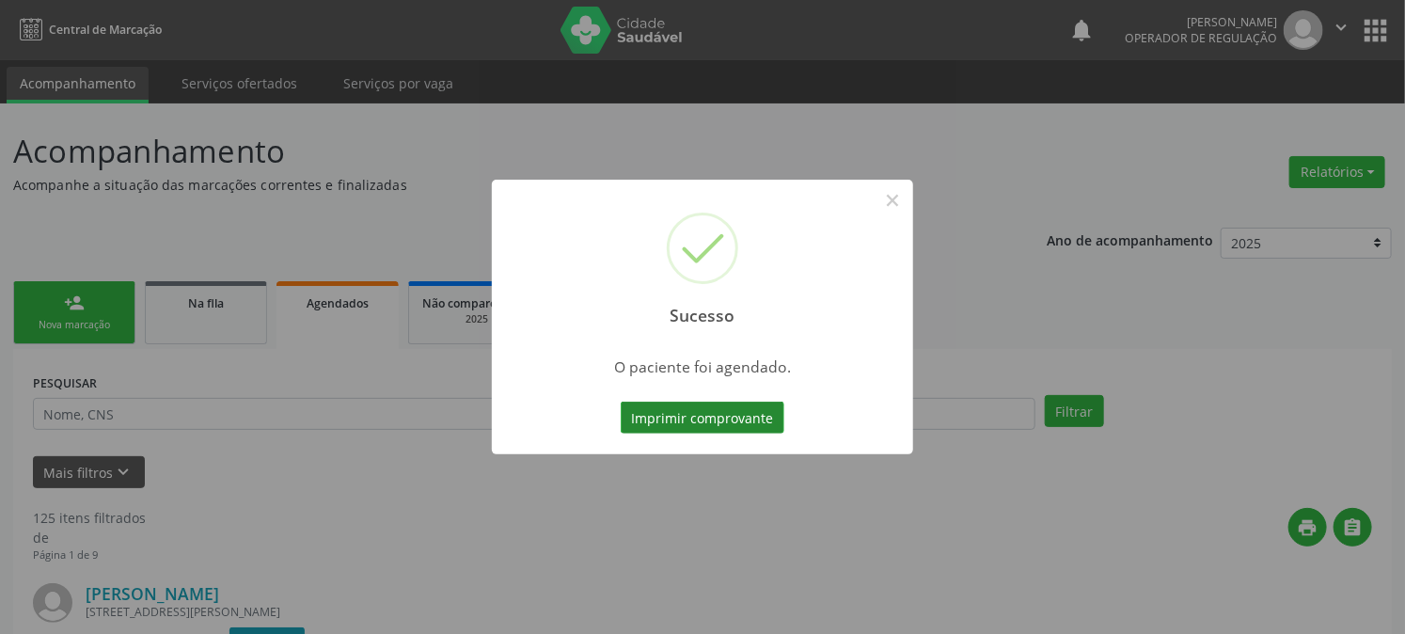
click at [708, 423] on button "Imprimir comprovante" at bounding box center [703, 418] width 164 height 32
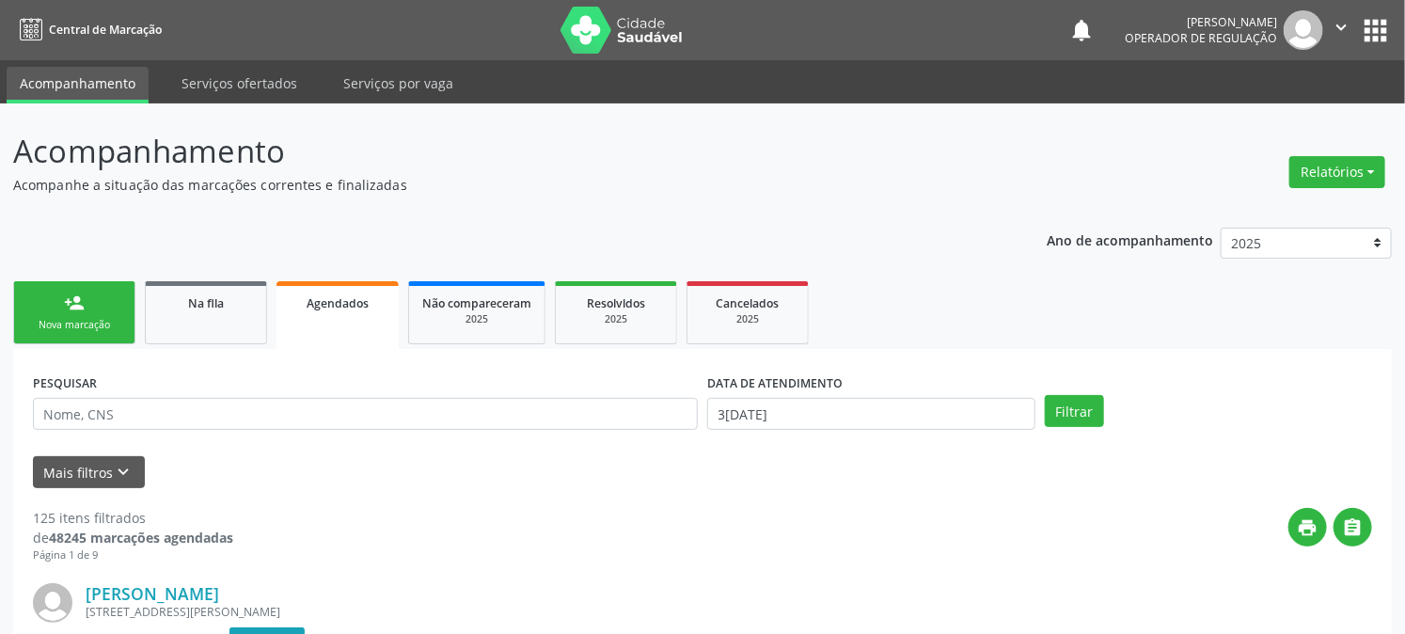
click at [63, 324] on div "Nova marcação" at bounding box center [74, 325] width 94 height 14
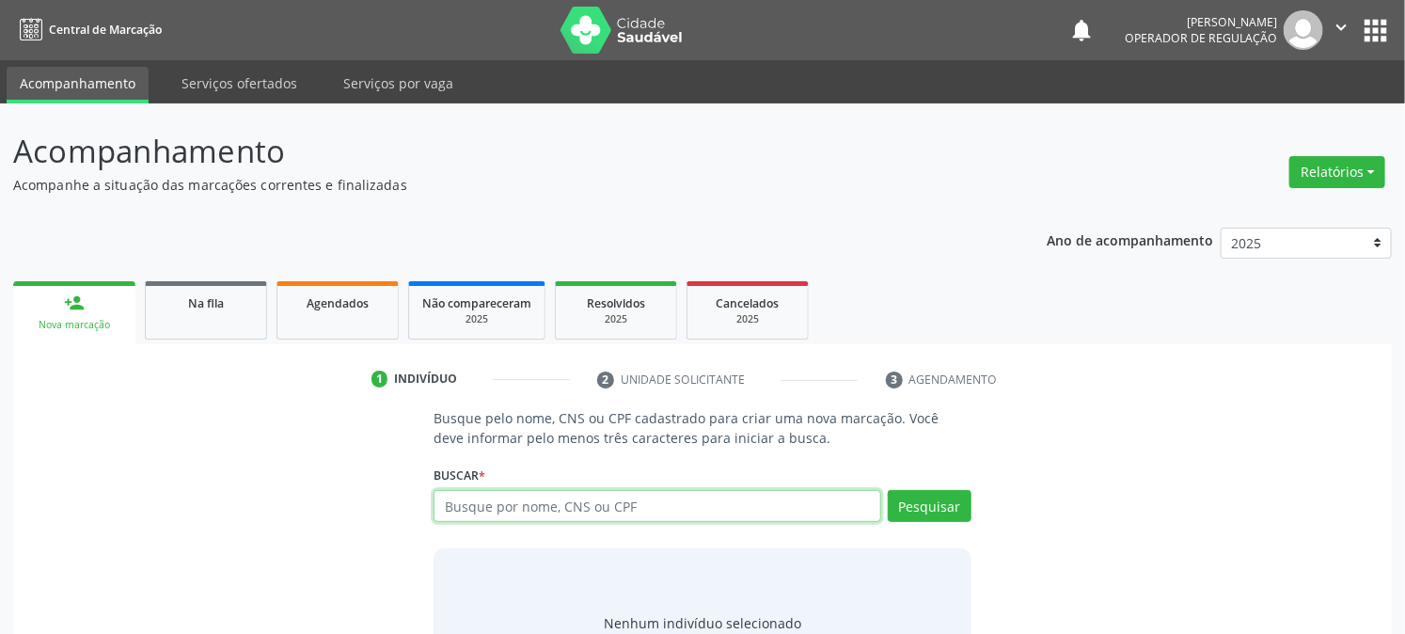
click at [578, 510] on input "text" at bounding box center [657, 506] width 447 height 32
type input "708107561085434"
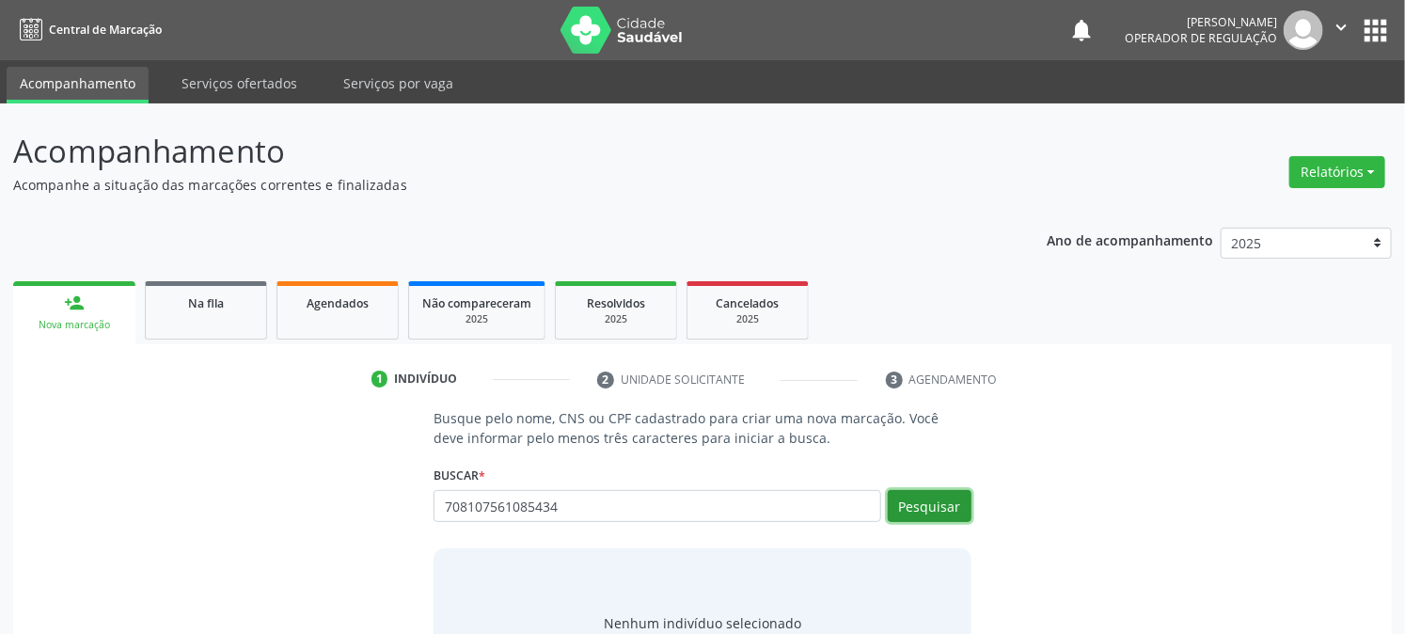
click at [928, 495] on button "Pesquisar" at bounding box center [930, 506] width 84 height 32
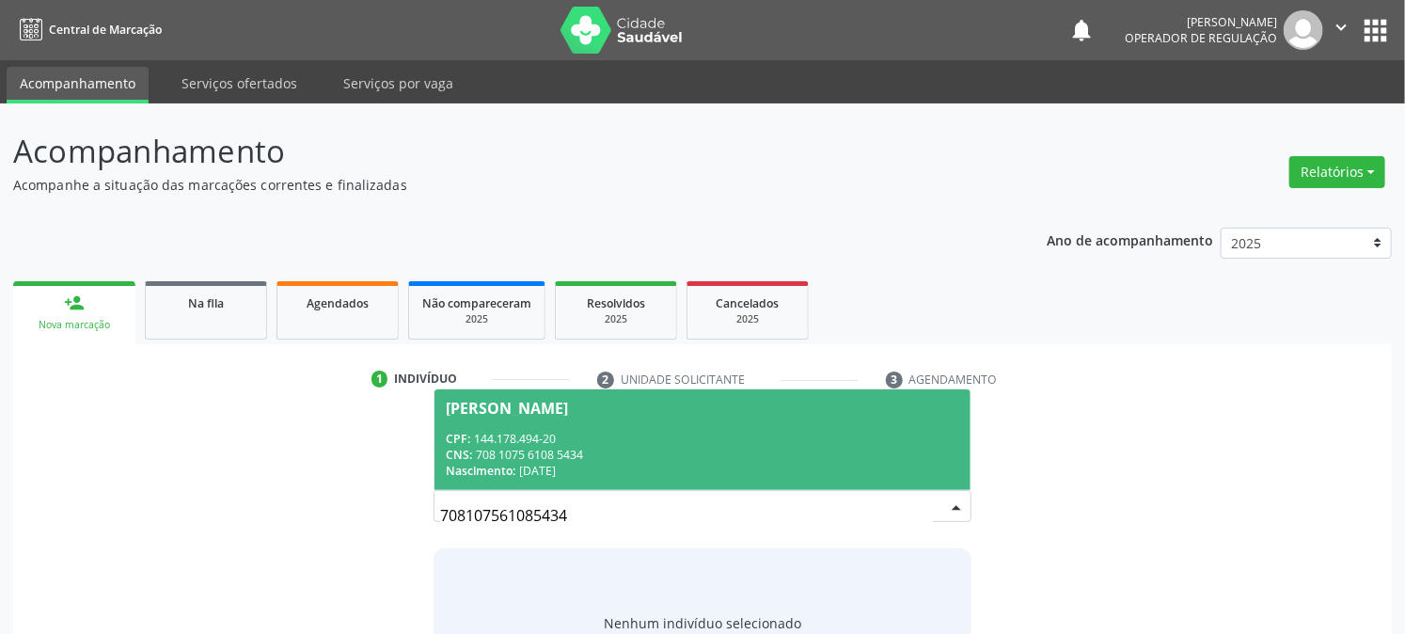
click at [552, 443] on div "CPF: 144.178.494-20" at bounding box center [702, 439] width 513 height 16
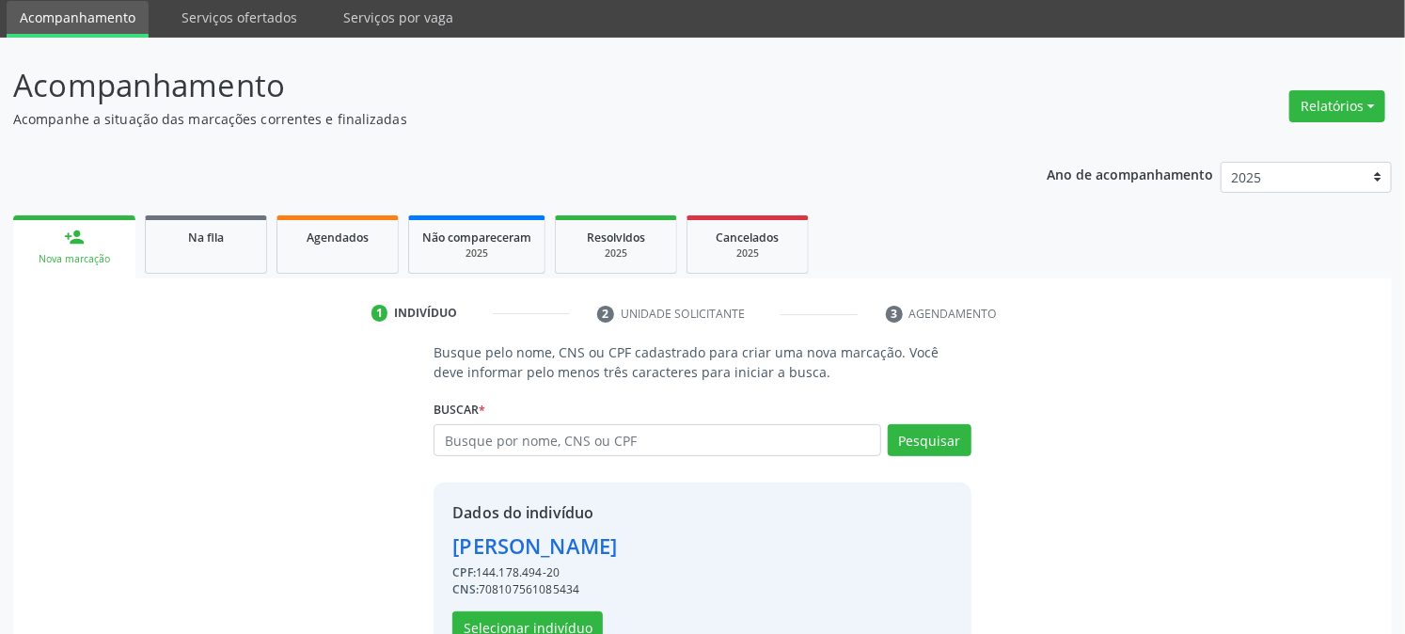
scroll to position [119, 0]
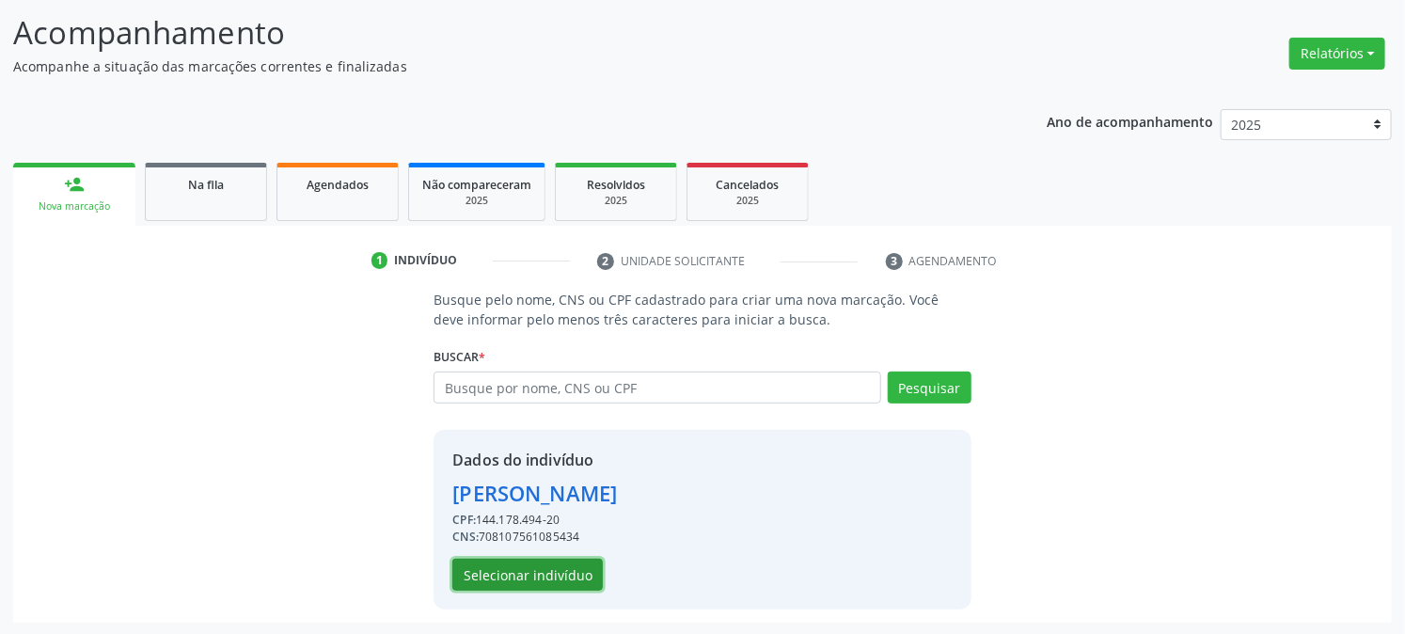
click at [567, 576] on button "Selecionar indivíduo" at bounding box center [527, 575] width 150 height 32
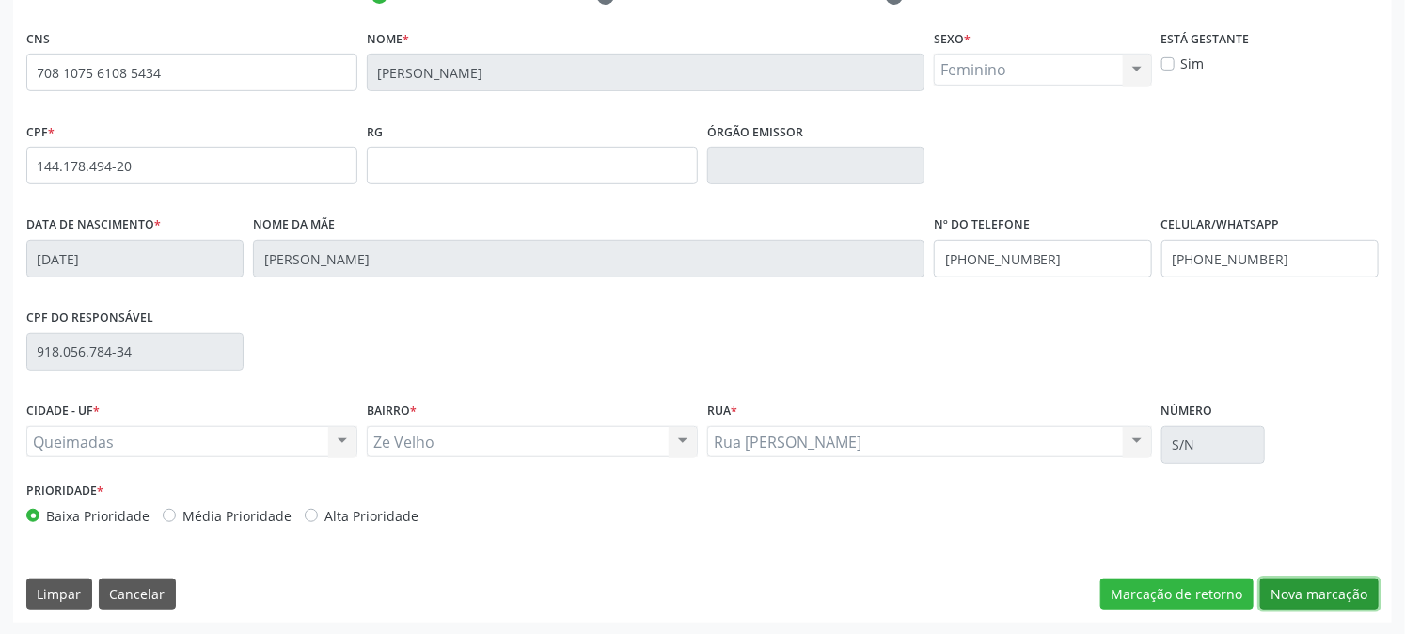
click at [1373, 604] on button "Nova marcação" at bounding box center [1319, 594] width 119 height 32
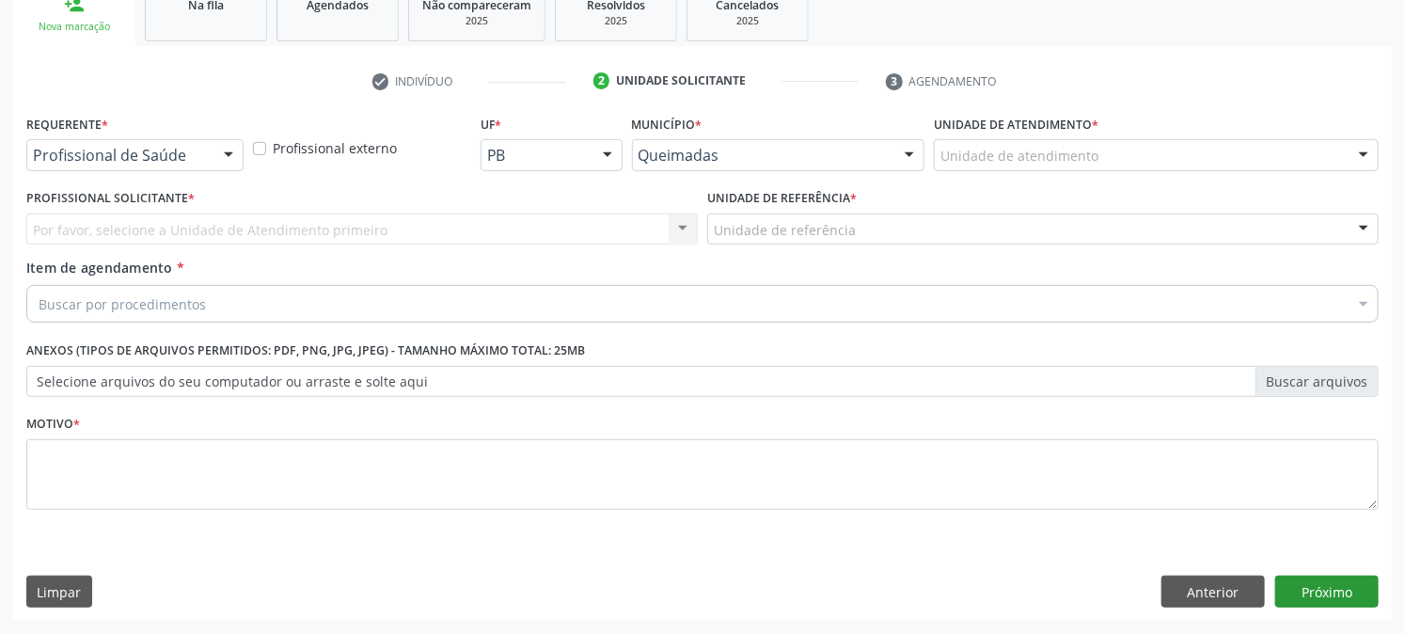
scroll to position [297, 0]
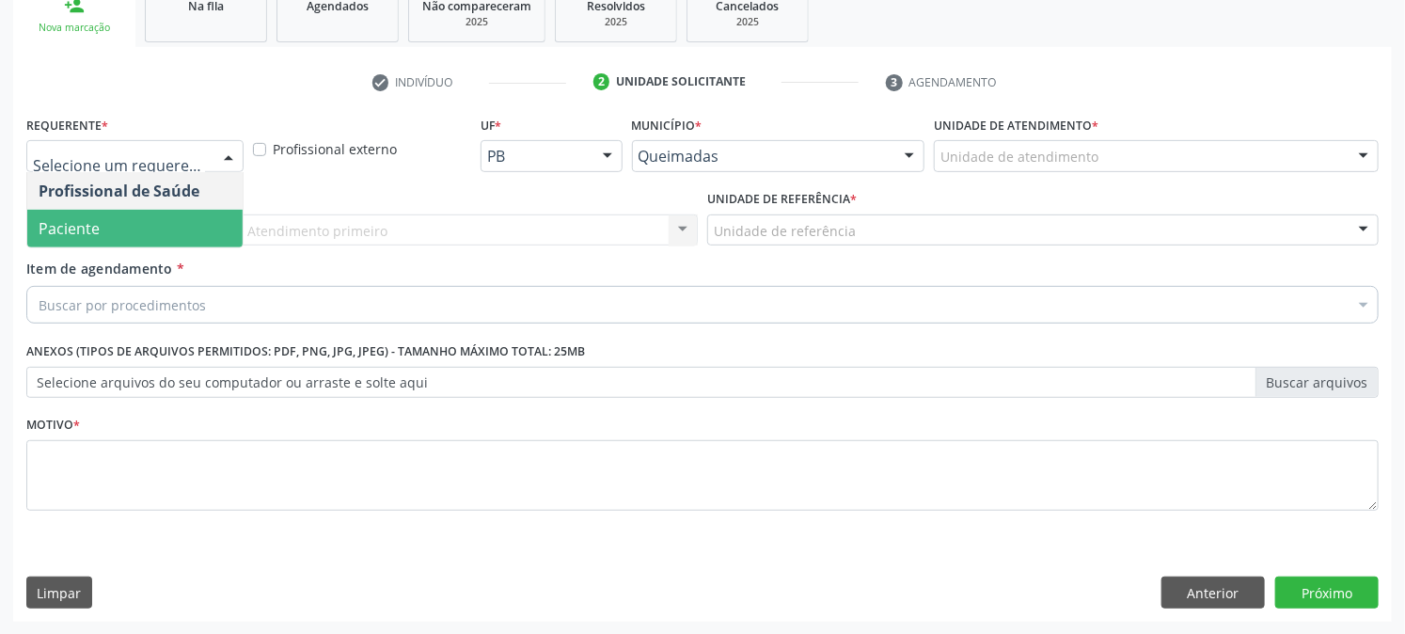
click at [123, 231] on span "Paciente" at bounding box center [134, 229] width 215 height 38
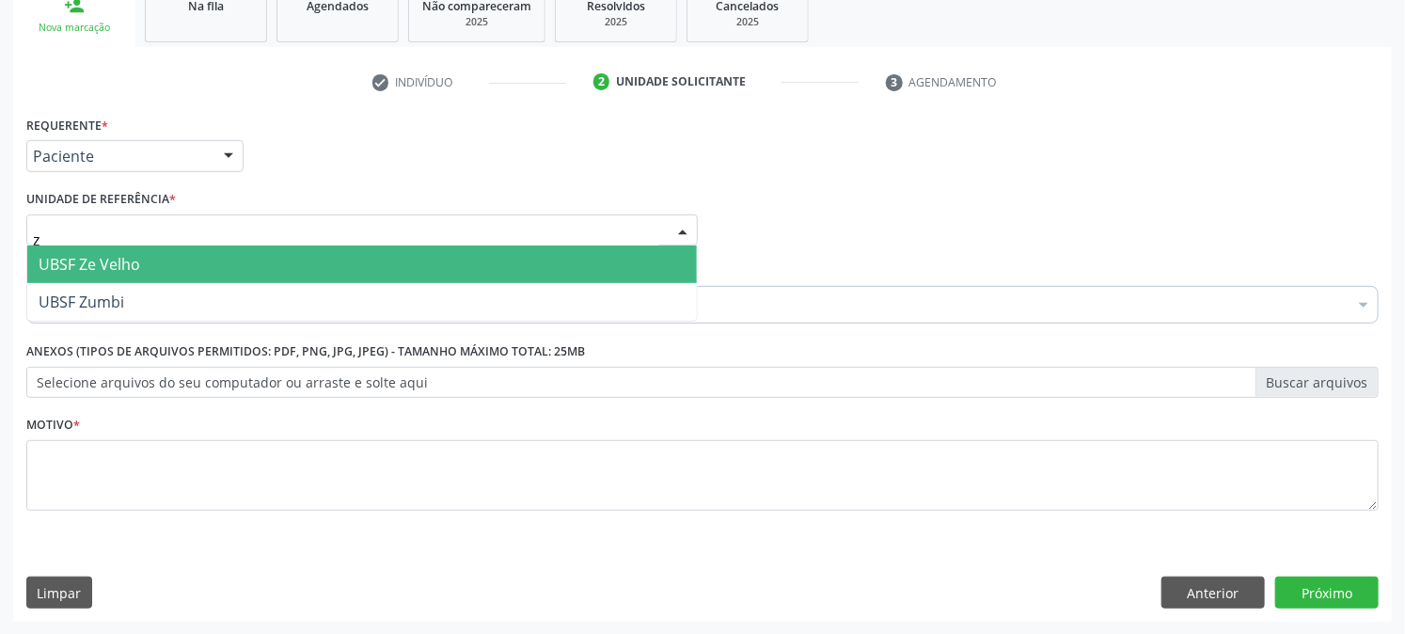
type input "ze"
click at [107, 254] on span "UBSF Ze Velho" at bounding box center [90, 264] width 102 height 21
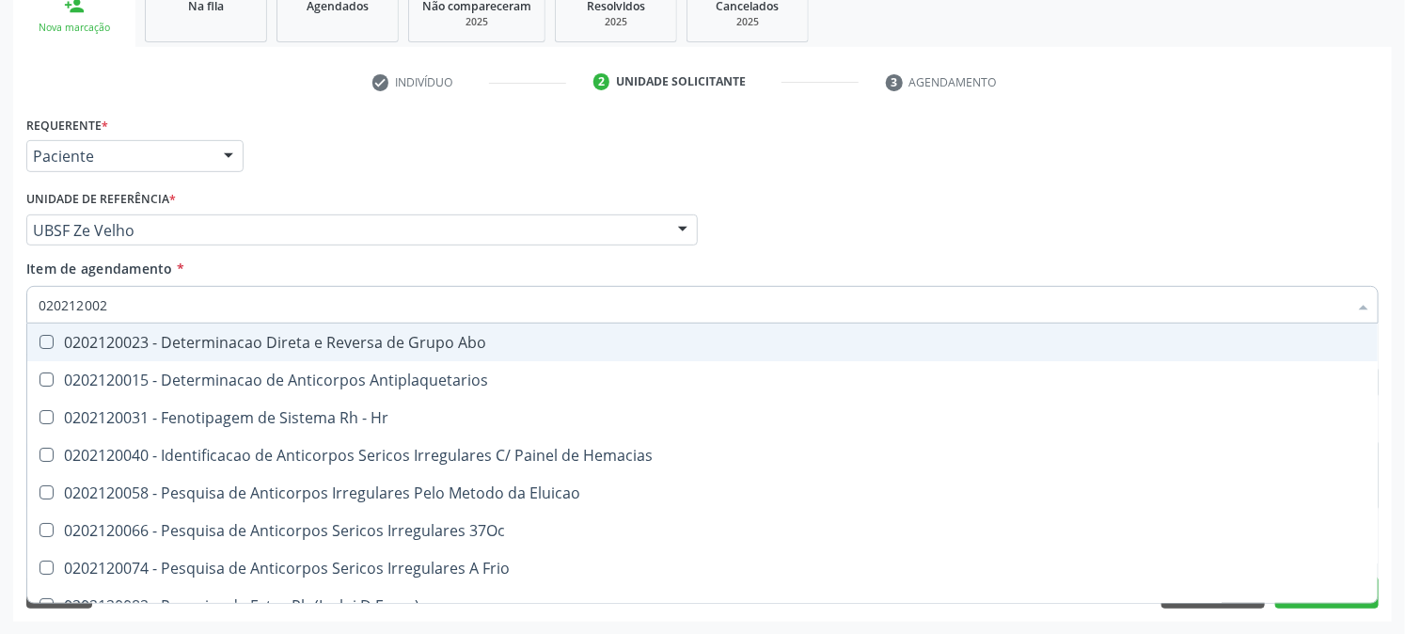
type input "0202120023"
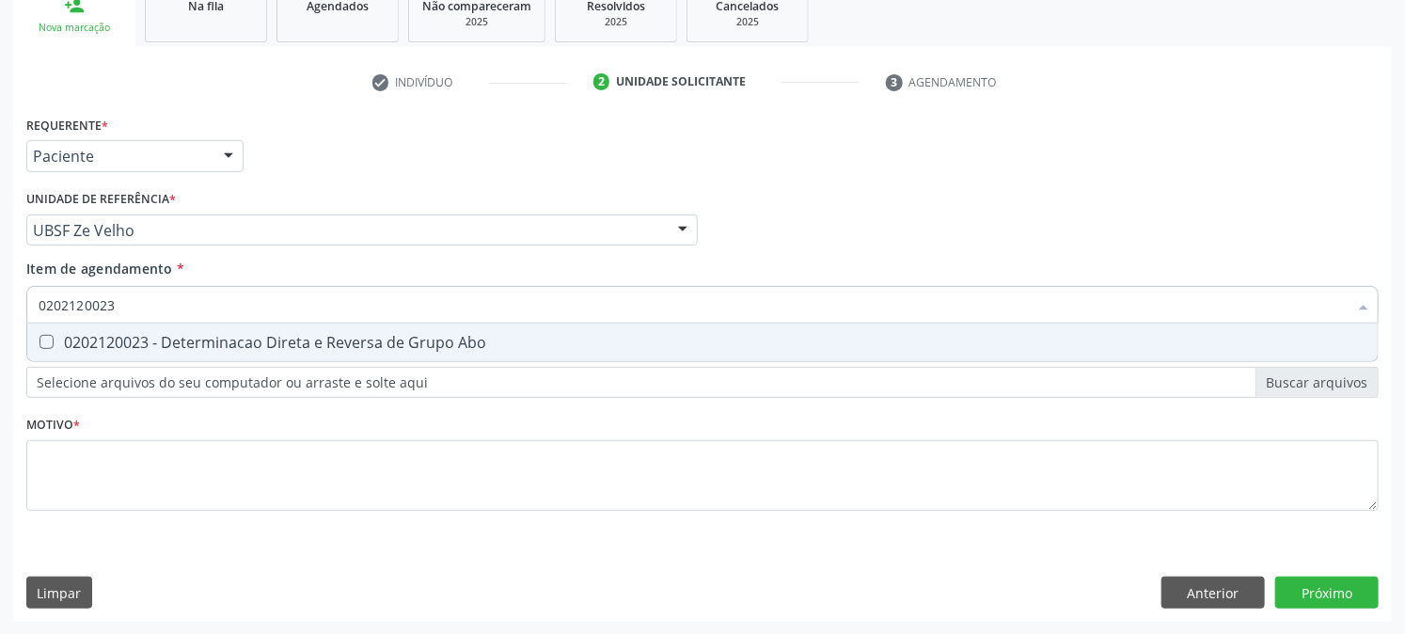
click at [97, 324] on span "0202120023 - Determinacao Direta e Reversa de Grupo Abo" at bounding box center [702, 343] width 1351 height 38
checkbox Abo "true"
drag, startPoint x: 123, startPoint y: 310, endPoint x: 0, endPoint y: 332, distance: 125.1
click at [0, 332] on div "Acompanhamento Acompanhe a situação das marcações correntes e finalizadas Relat…" at bounding box center [702, 220] width 1405 height 829
checkbox Abo "false"
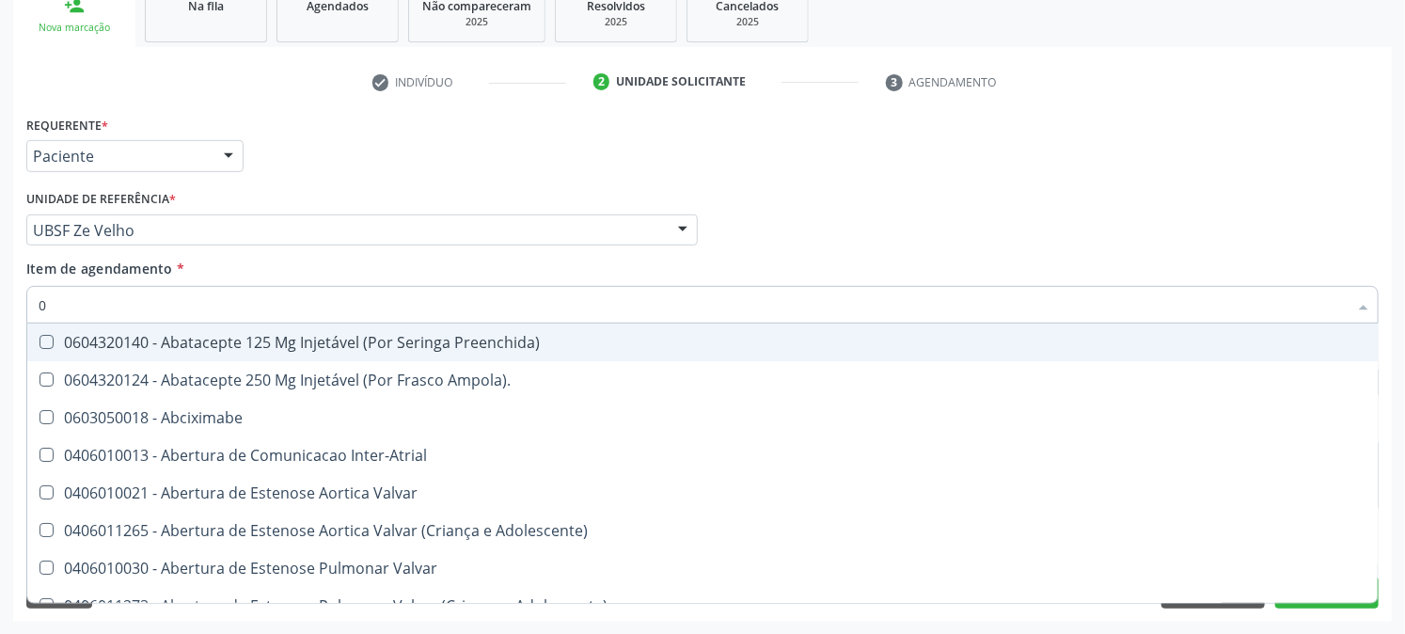
type input "02"
checkbox Ativa "true"
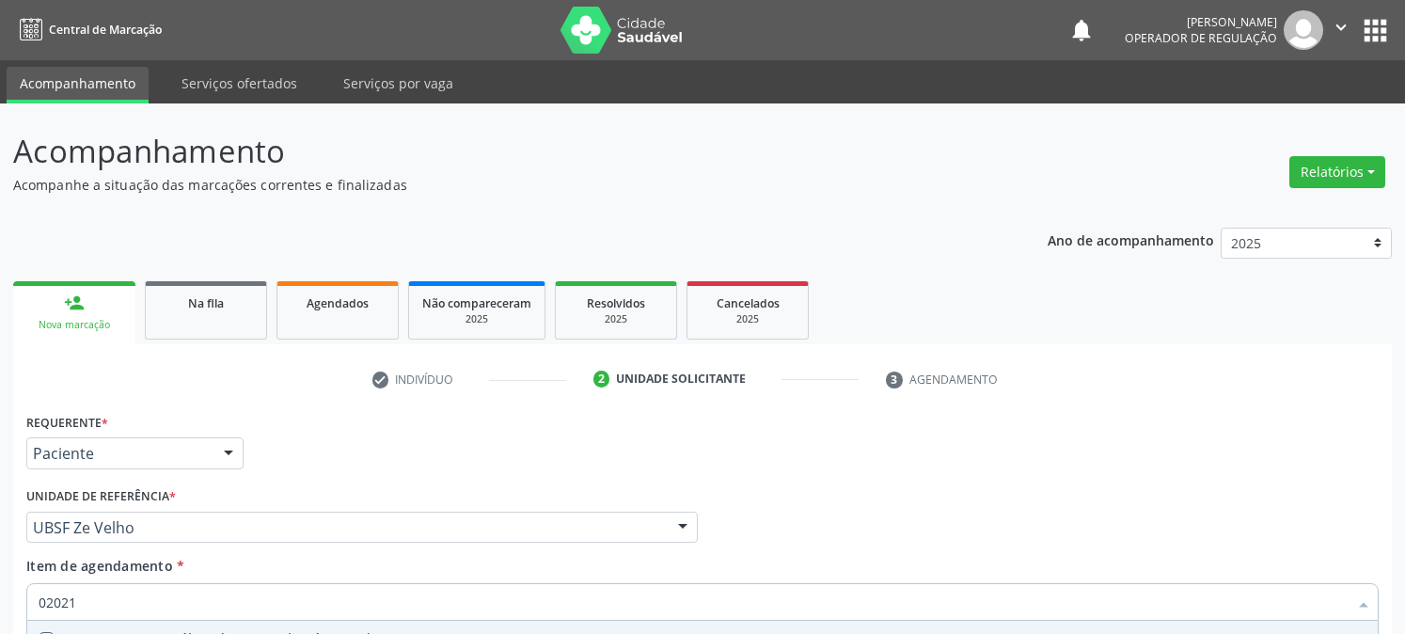
scroll to position [297, 0]
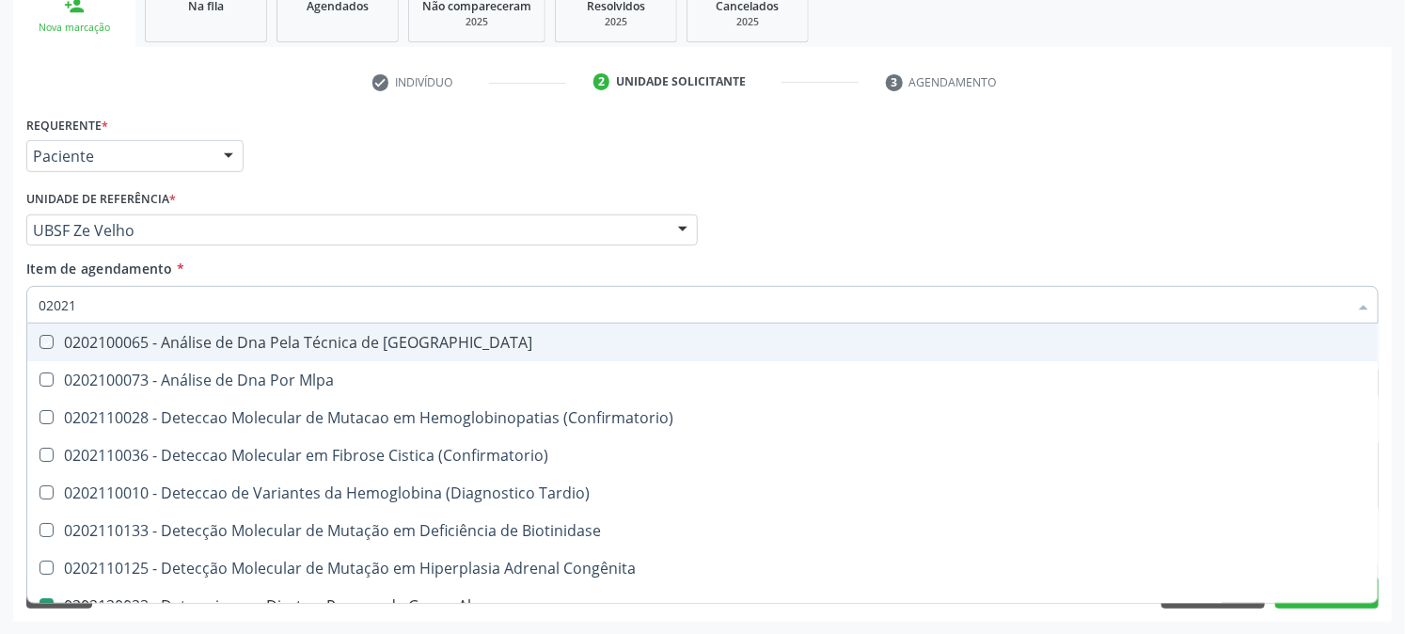
type input "020212"
checkbox Blot "true"
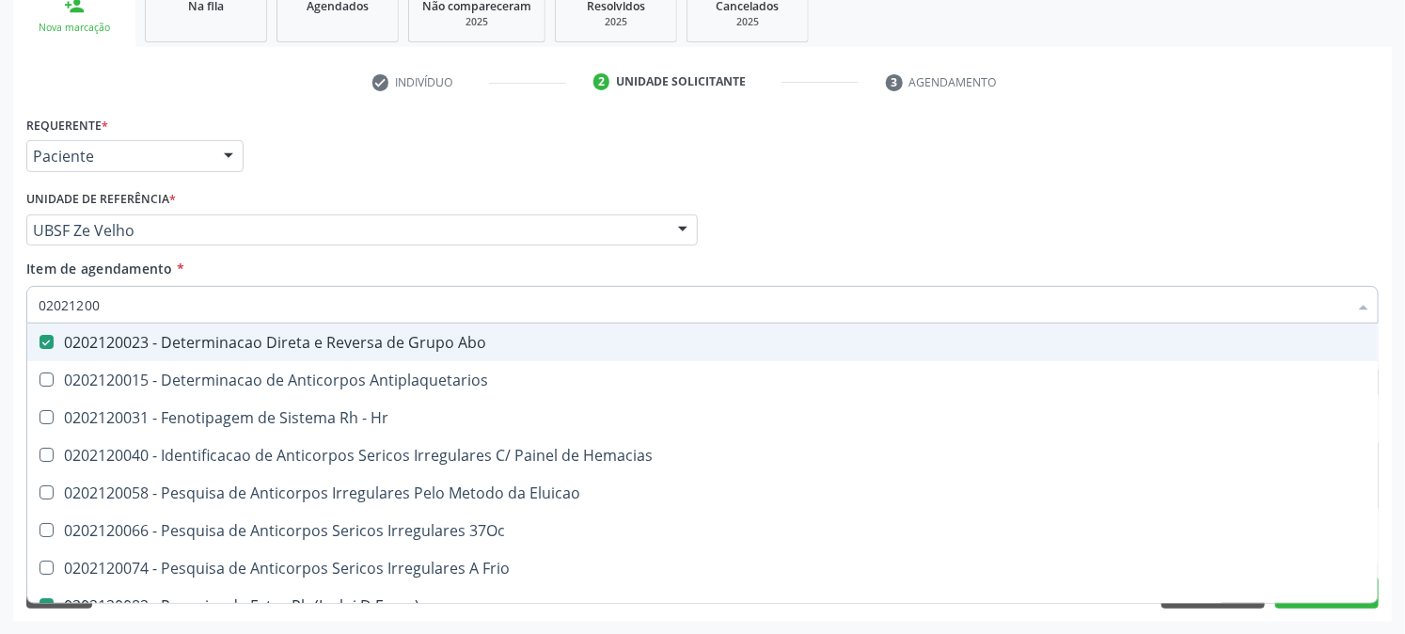
type input "020212009"
checkbox Abo "false"
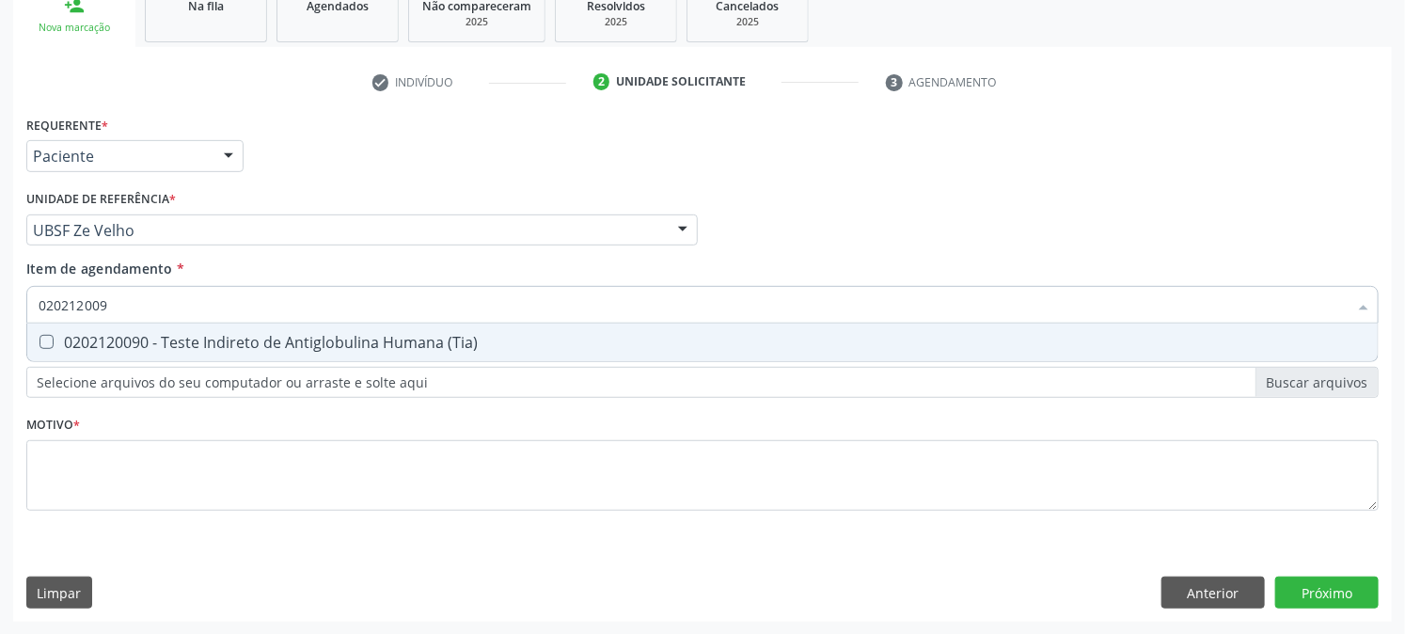
type input "0202120090"
click at [54, 335] on div "0202120090 - Teste Indireto de Antiglobulina Humana (Tia)" at bounding box center [703, 342] width 1328 height 15
checkbox \(Tia\) "true"
drag, startPoint x: 110, startPoint y: 298, endPoint x: 11, endPoint y: 316, distance: 100.4
click at [32, 313] on div "0202120090" at bounding box center [702, 305] width 1353 height 38
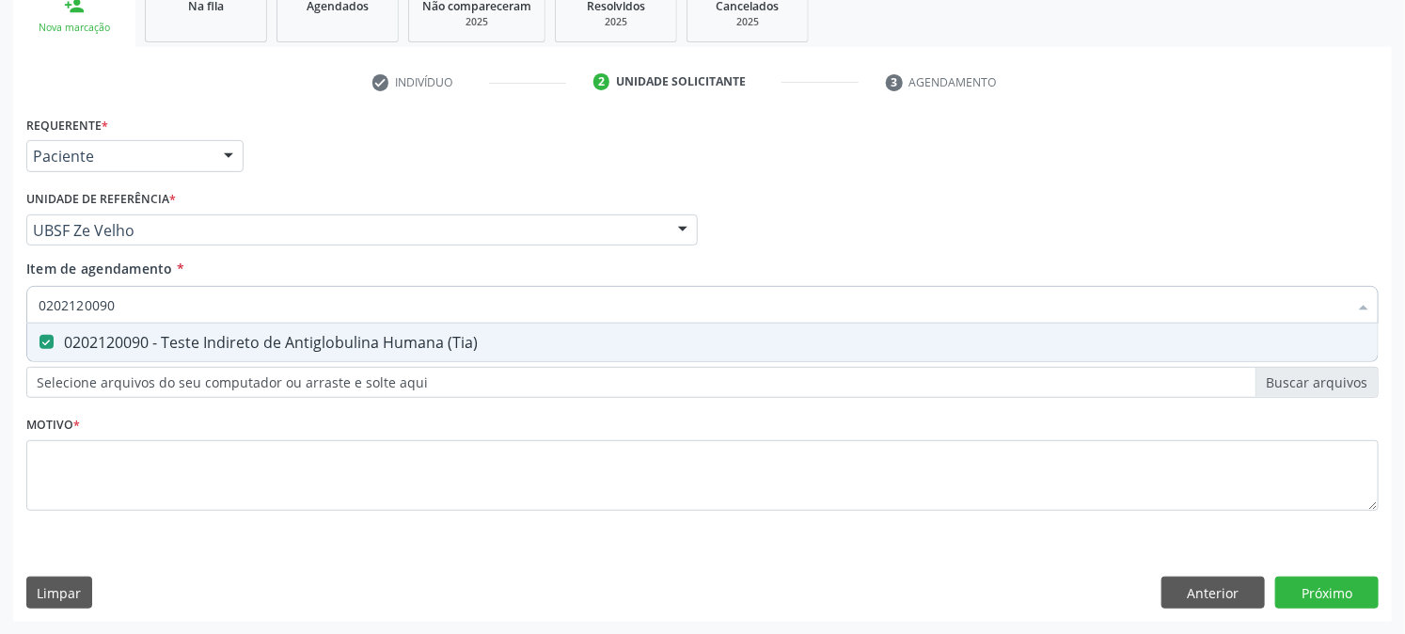
click at [3, 316] on div "Acompanhamento Acompanhe a situação das marcações correntes e finalizadas Relat…" at bounding box center [702, 220] width 1405 height 829
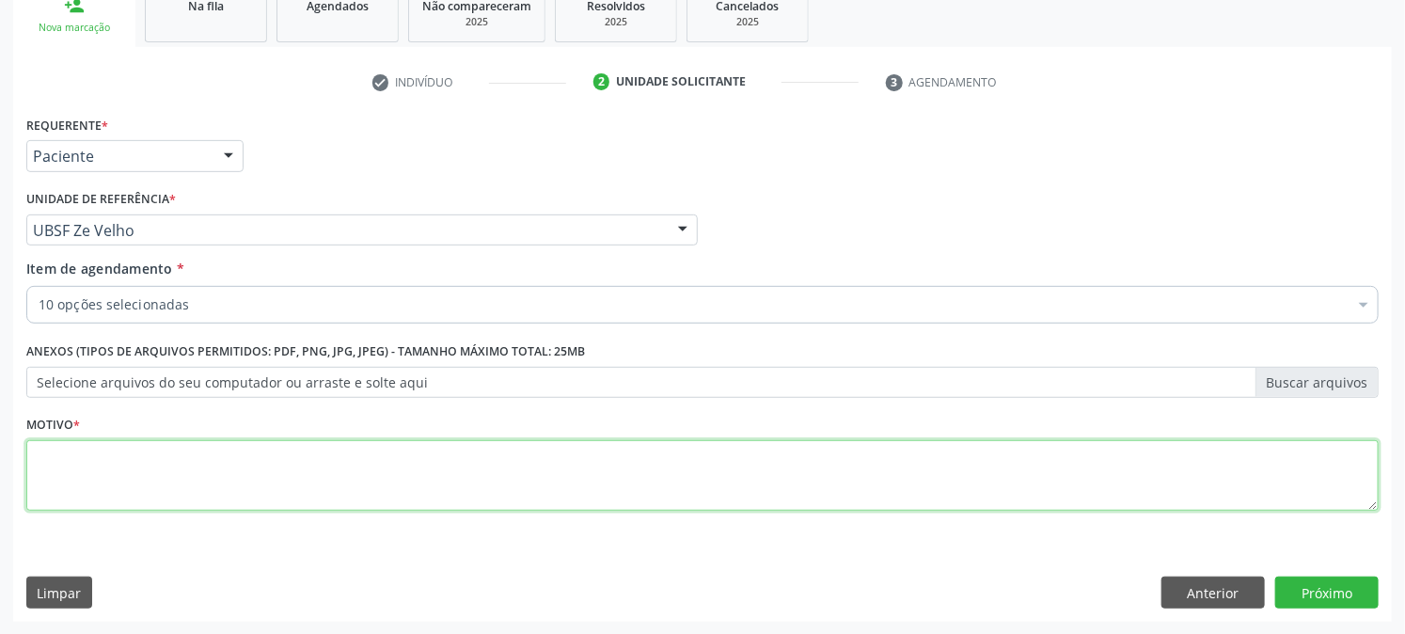
click at [102, 483] on textarea at bounding box center [702, 475] width 1353 height 71
type textarea "PRÉ [DATE]"
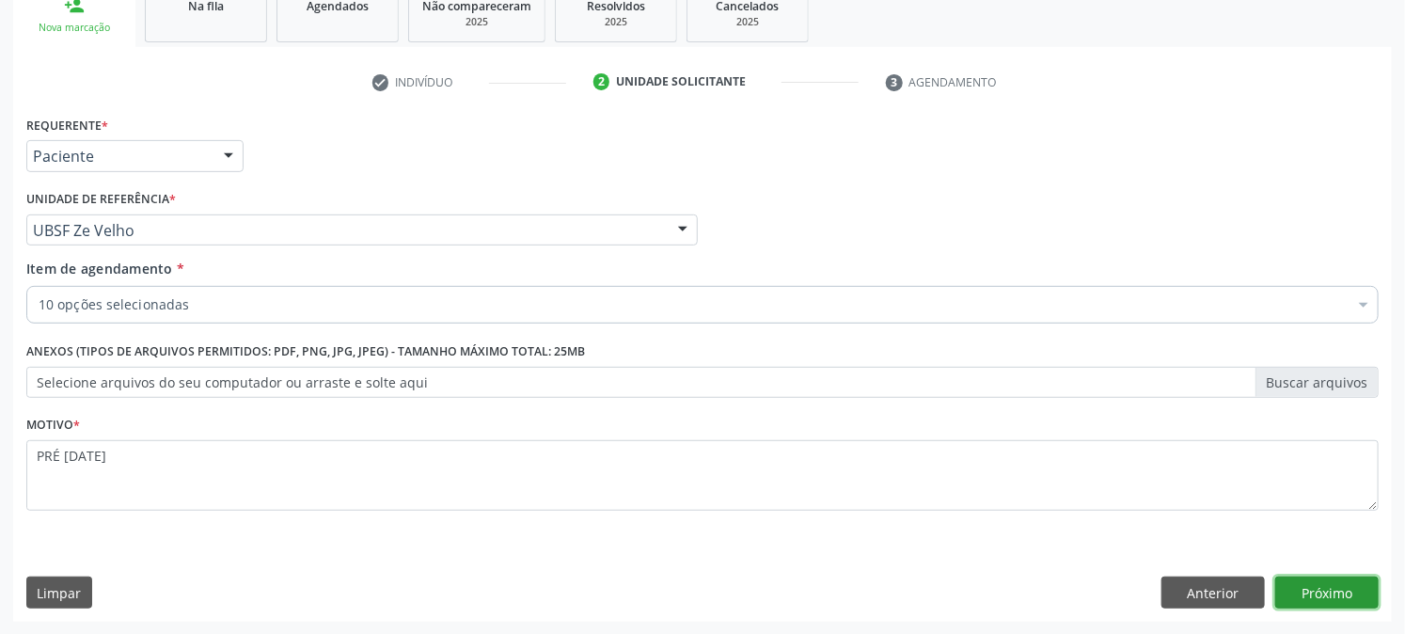
click at [1295, 588] on button "Próximo" at bounding box center [1326, 593] width 103 height 32
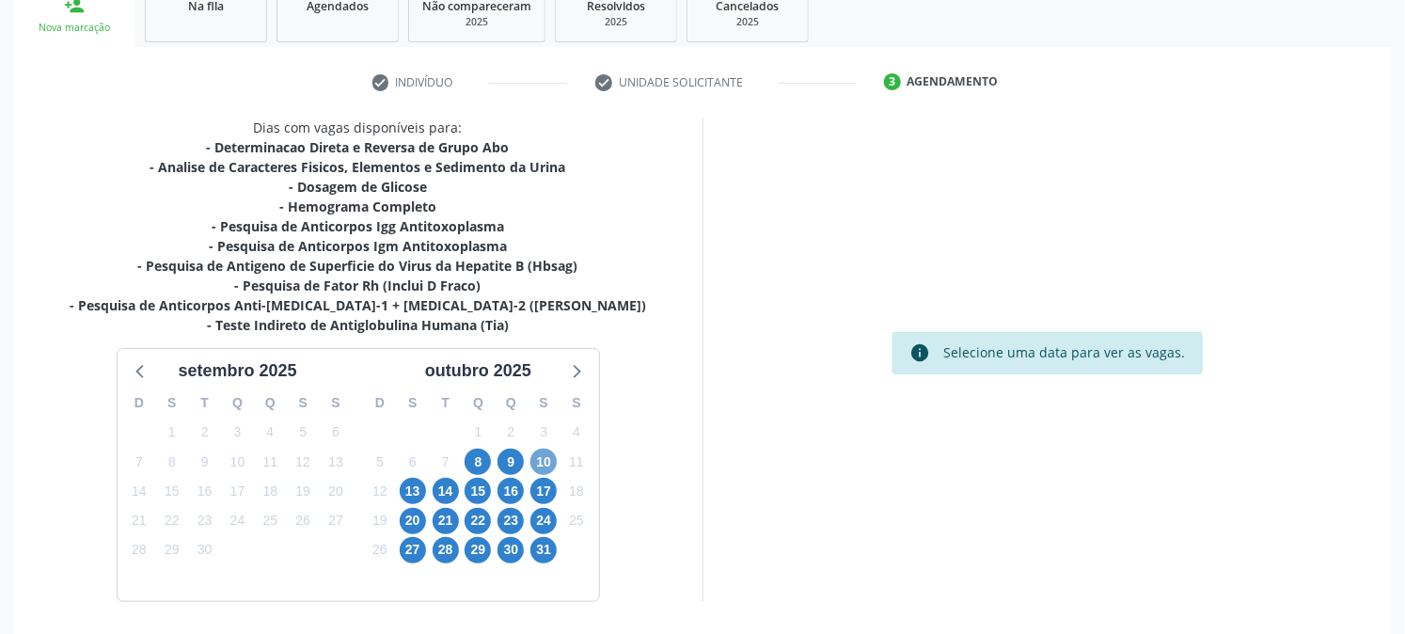
click at [541, 463] on span "10" at bounding box center [543, 462] width 26 height 26
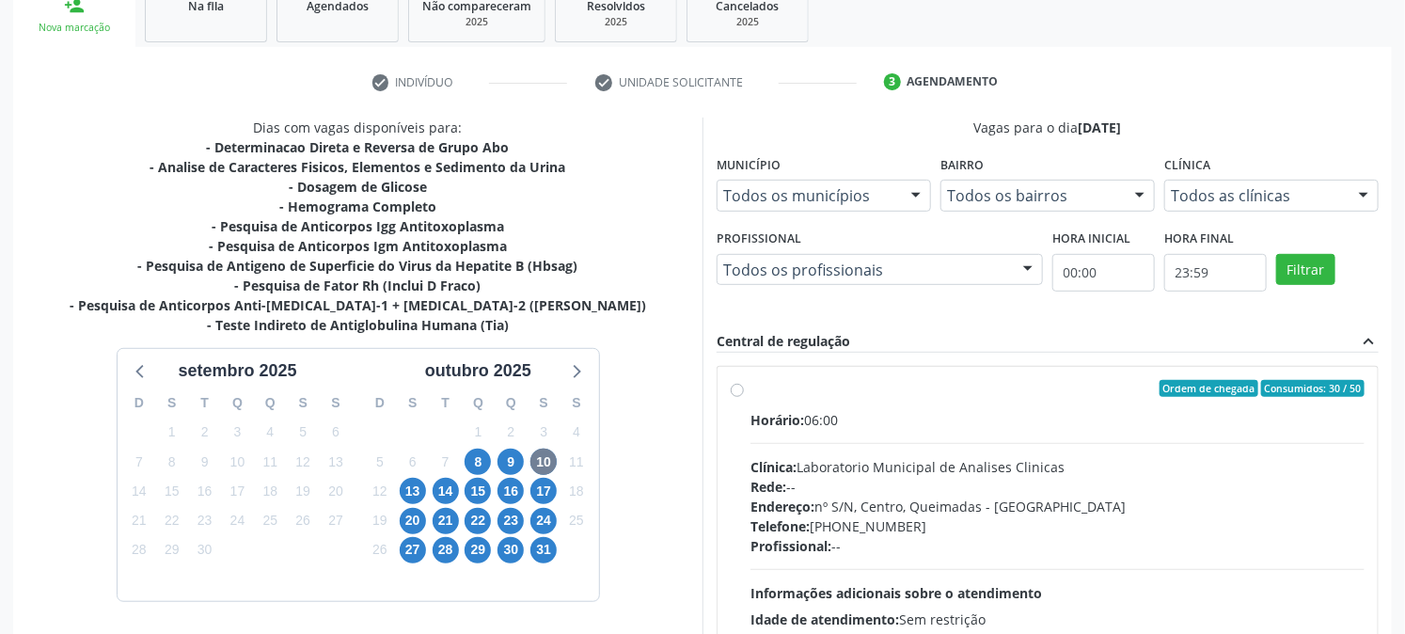
click at [806, 392] on div "Ordem de chegada Consumidos: 30 / 50" at bounding box center [1058, 388] width 614 height 17
click at [744, 392] on input "Ordem de chegada Consumidos: 30 / 50 Horário: 06:00 Clínica: Laboratorio Munici…" at bounding box center [737, 388] width 13 height 17
radio input "true"
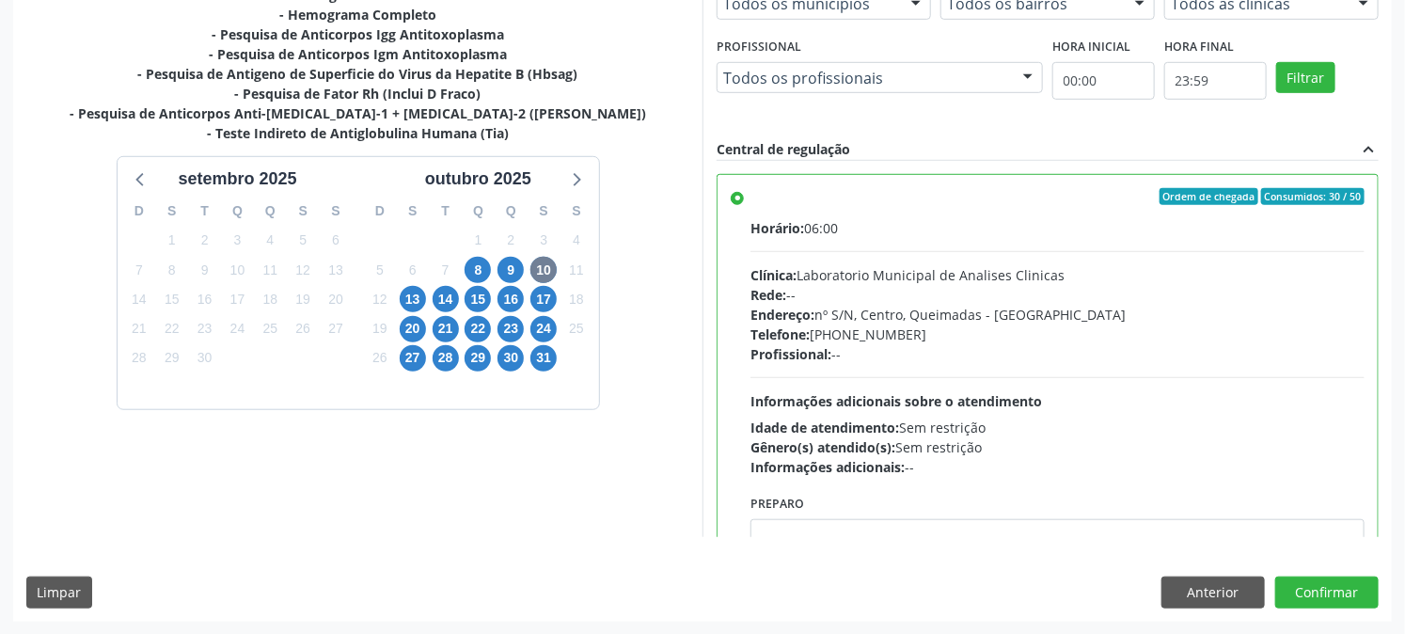
click at [1315, 574] on div "Dias com vagas disponíveis para: - Determinacao Direta e Reversa de Grupo Abo -…" at bounding box center [702, 273] width 1379 height 695
click at [1314, 580] on button "Confirmar" at bounding box center [1326, 593] width 103 height 32
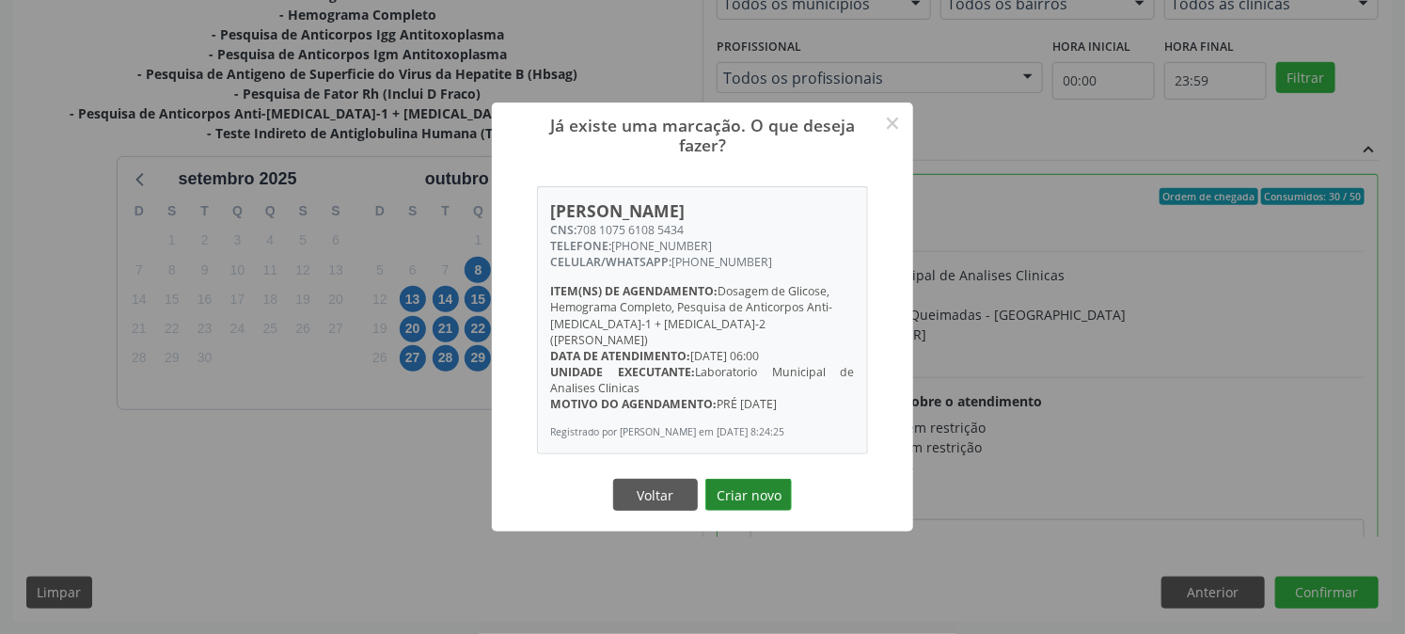
click at [773, 502] on button "Criar novo" at bounding box center [748, 495] width 87 height 32
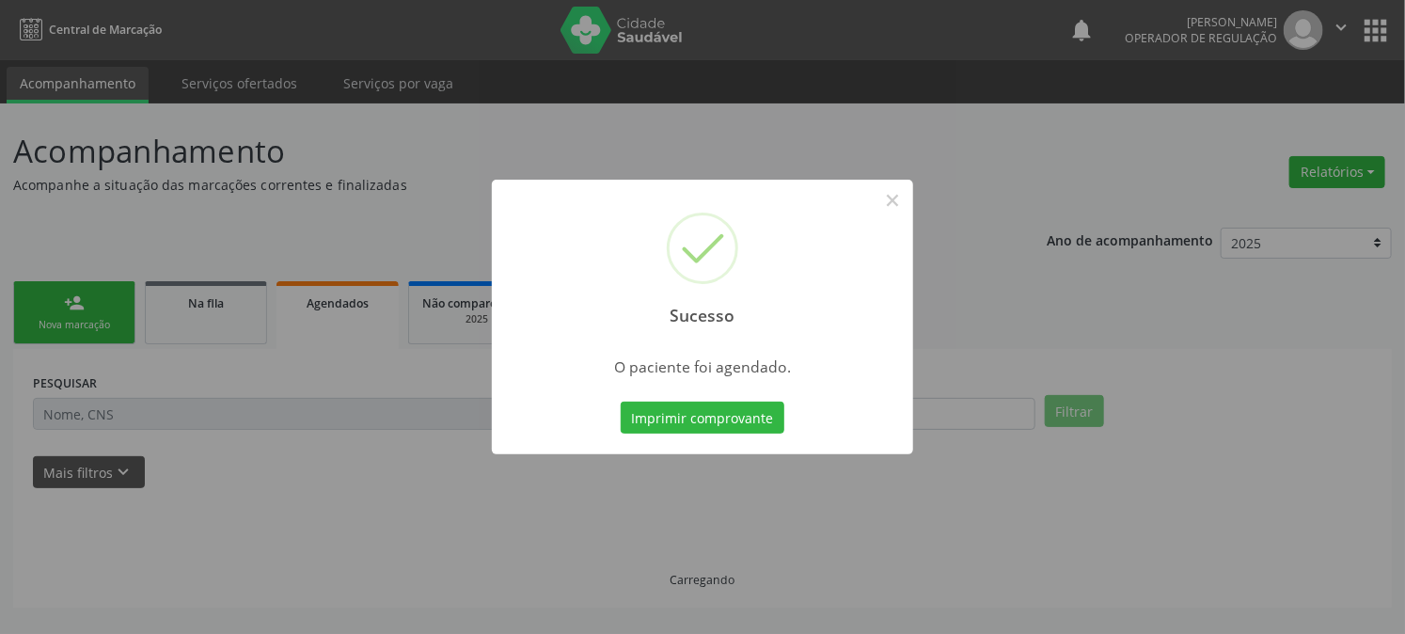
scroll to position [0, 0]
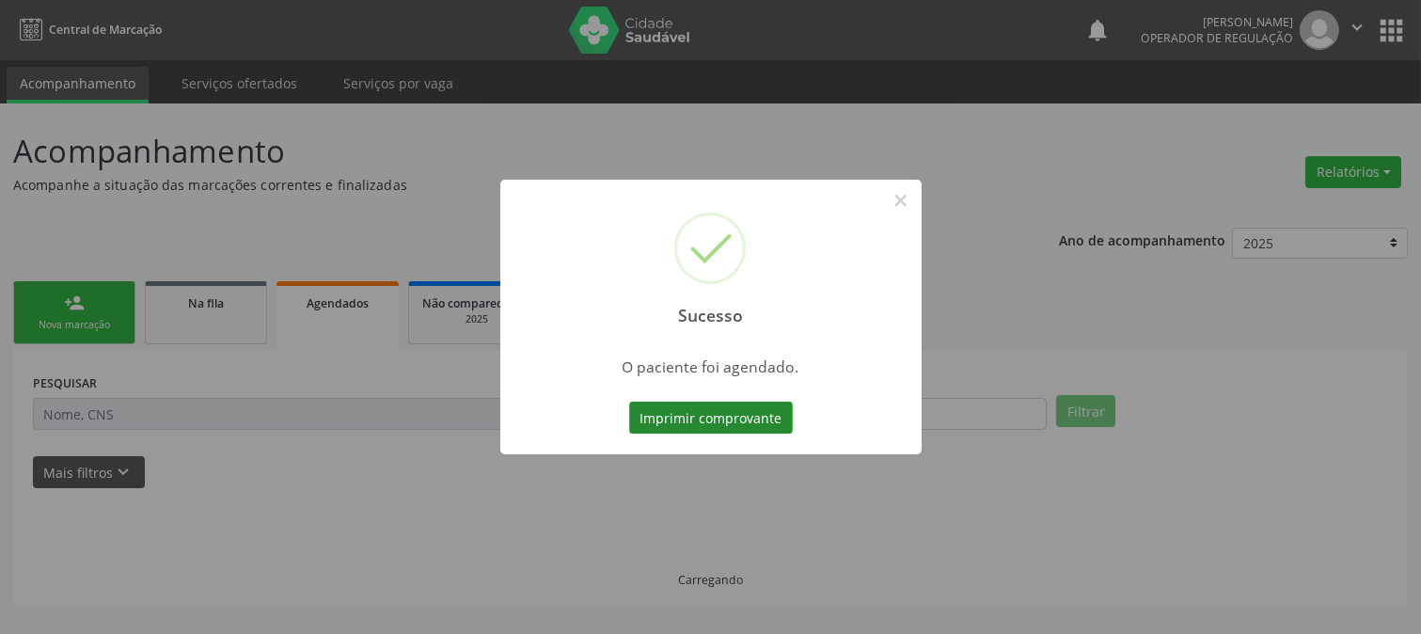
click at [700, 419] on button "Imprimir comprovante" at bounding box center [711, 418] width 164 height 32
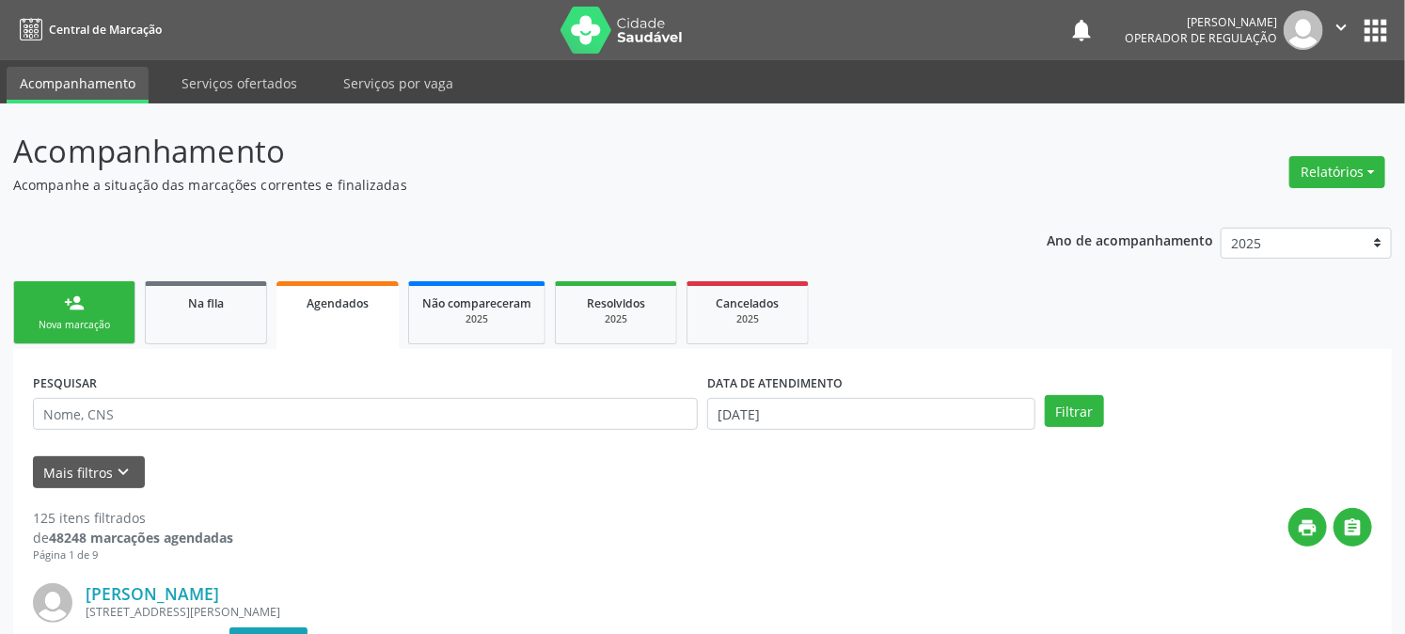
click at [75, 307] on div "Sucesso × O paciente foi agendado. Imprimir comprovante Cancel" at bounding box center [702, 317] width 1405 height 634
click at [100, 306] on div "Sucesso × O paciente foi agendado. Imprimir comprovante Cancel" at bounding box center [702, 317] width 1405 height 634
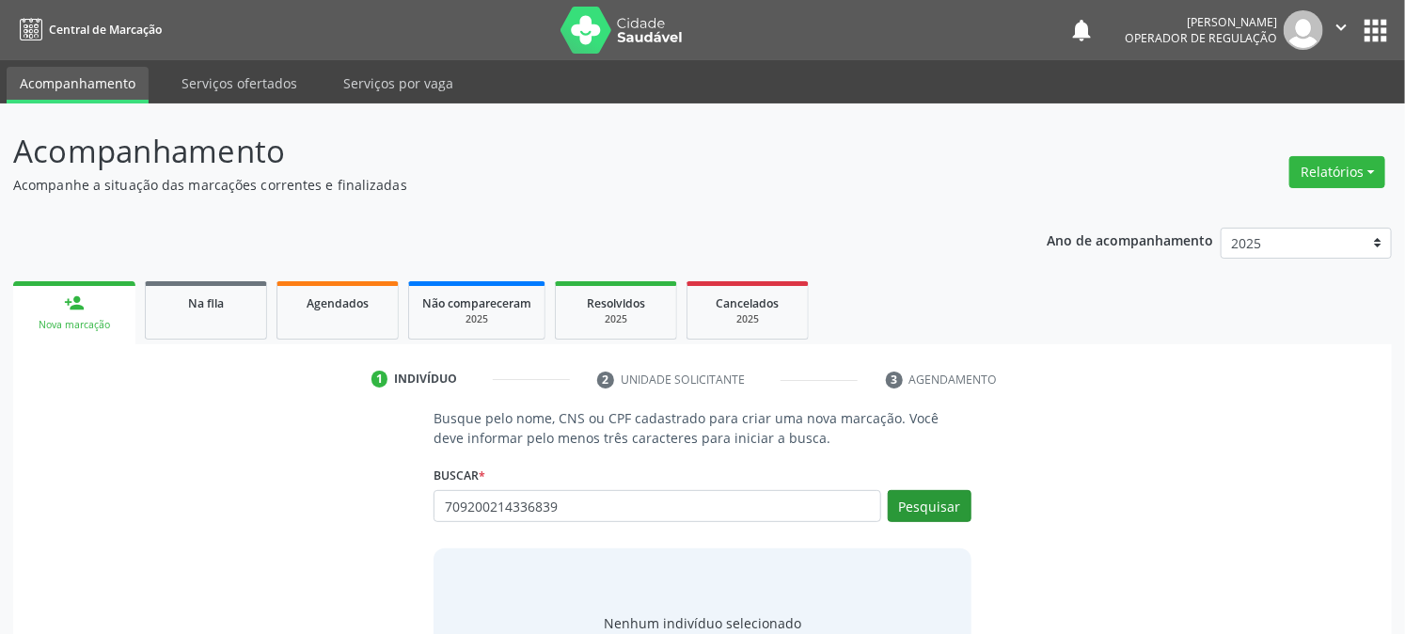
type input "709200214336839"
click at [923, 500] on button "Pesquisar" at bounding box center [930, 506] width 84 height 32
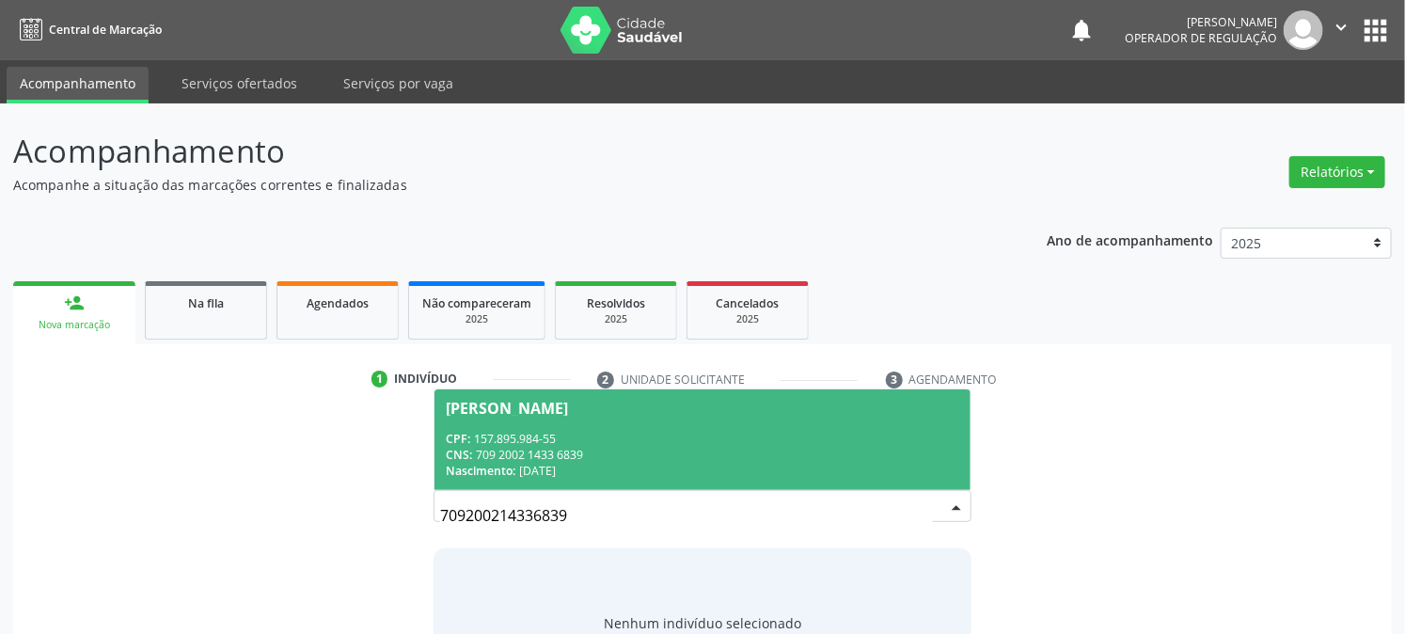
click at [522, 425] on span "Thayna Alves Lourenco CPF: 157.895.984-55 CNS: 709 2002 1433 6839 Nascimento: 2…" at bounding box center [702, 439] width 535 height 101
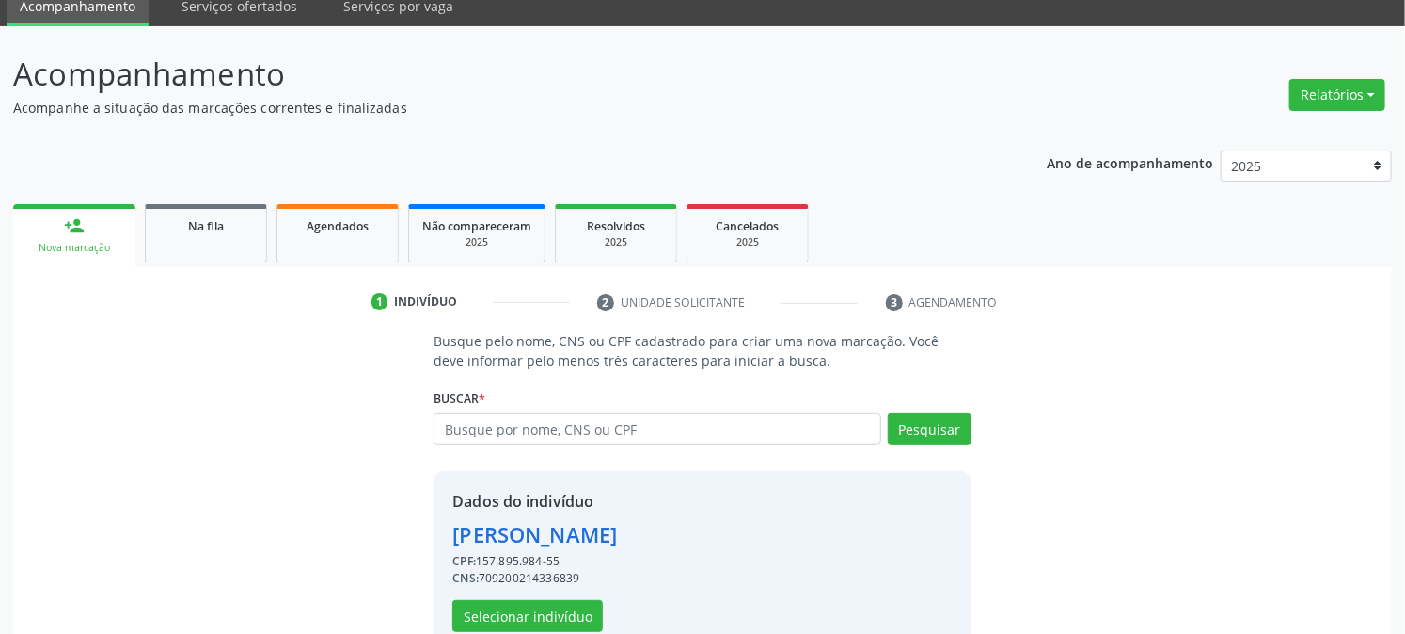
scroll to position [119, 0]
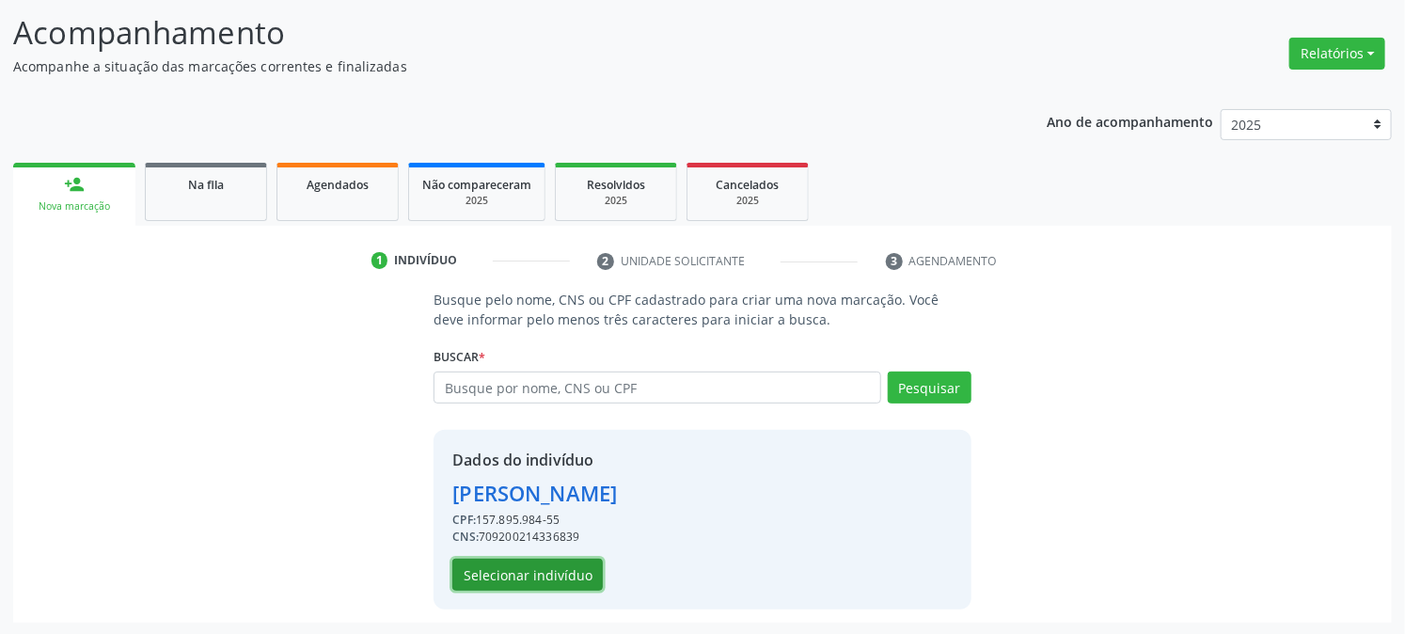
click at [459, 576] on button "Selecionar indivíduo" at bounding box center [527, 575] width 150 height 32
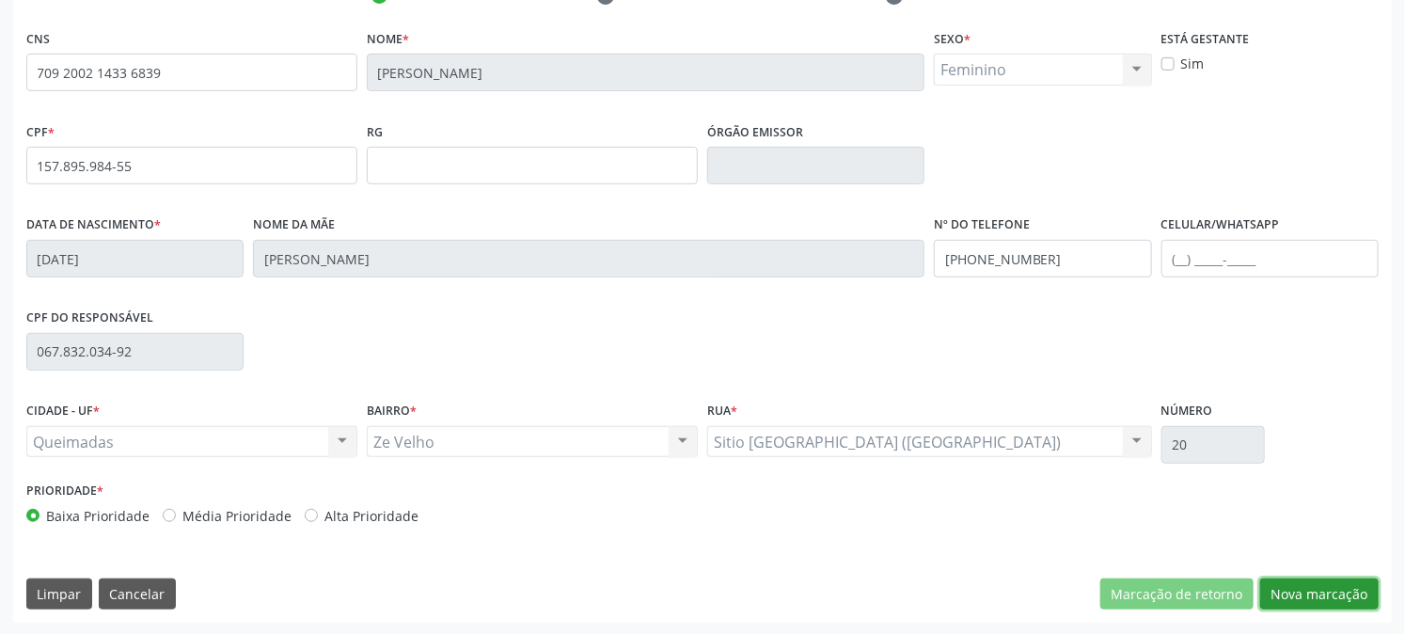
click at [1331, 586] on button "Nova marcação" at bounding box center [1319, 594] width 119 height 32
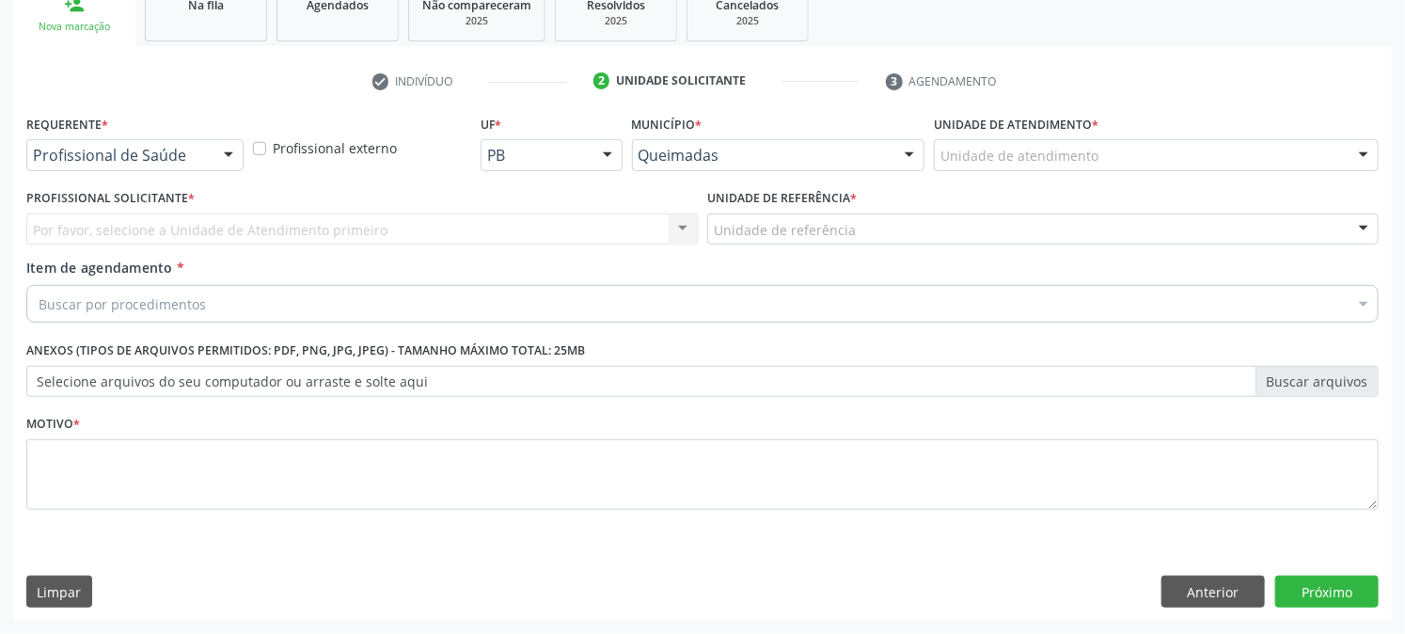
scroll to position [297, 0]
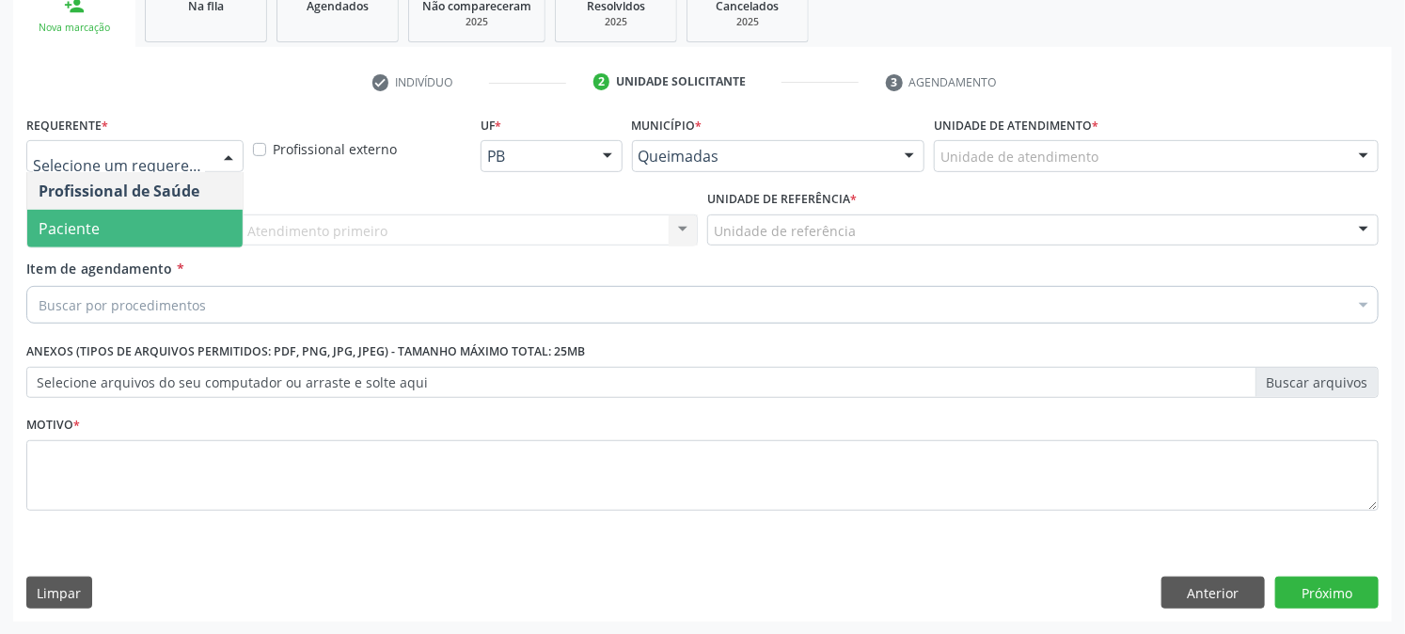
click at [56, 230] on span "Paciente" at bounding box center [69, 228] width 61 height 21
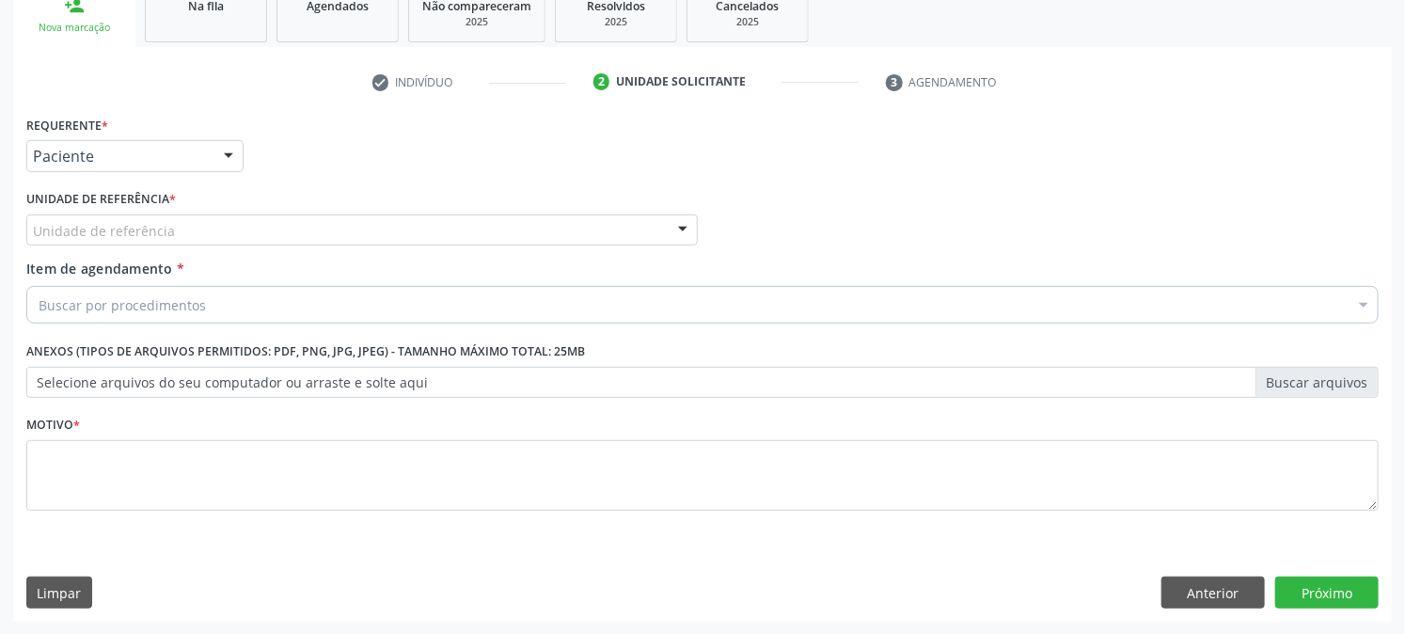
click at [71, 214] on div "Unidade de referência" at bounding box center [362, 230] width 672 height 32
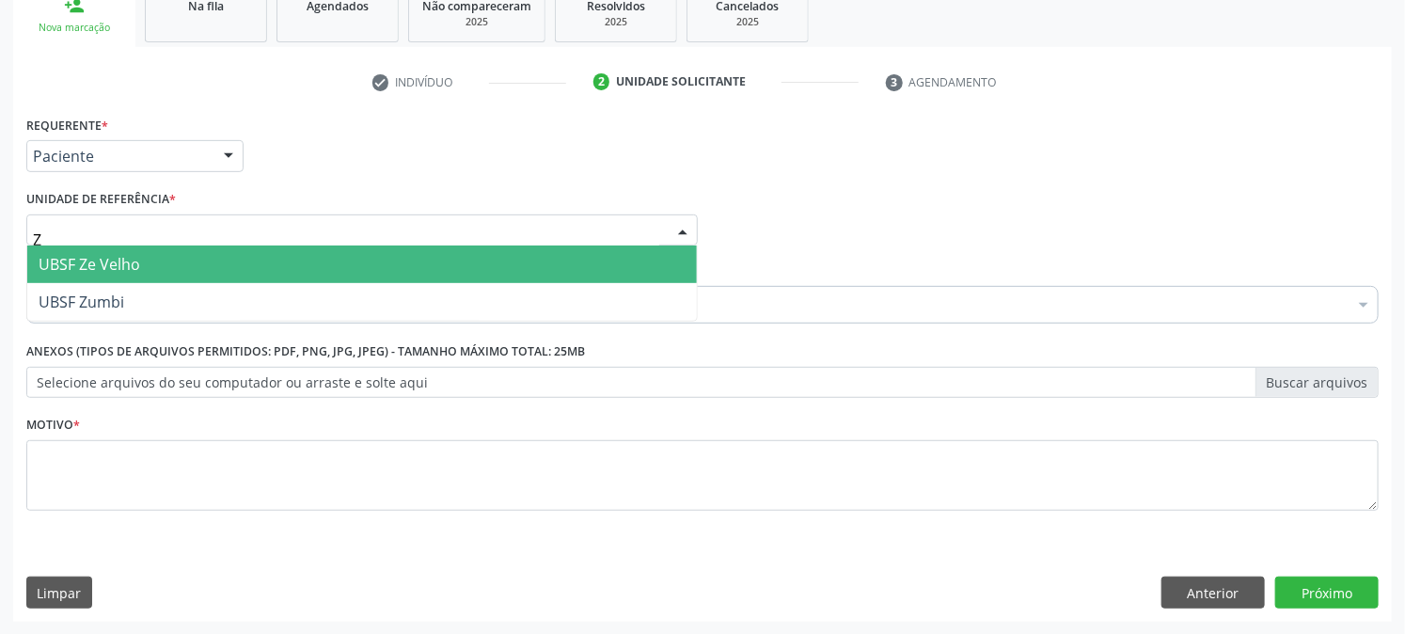
type input "ZE"
click at [67, 254] on span "UBSF Ze Velho" at bounding box center [90, 264] width 102 height 21
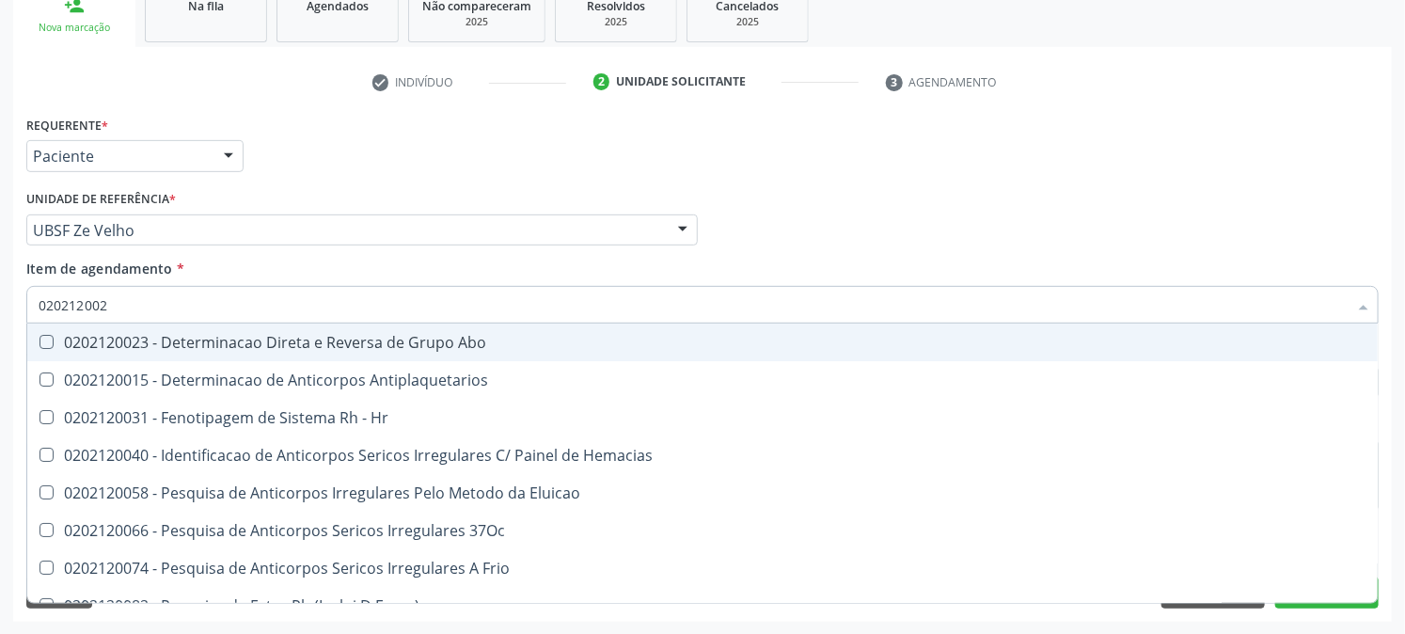
type input "0202120023"
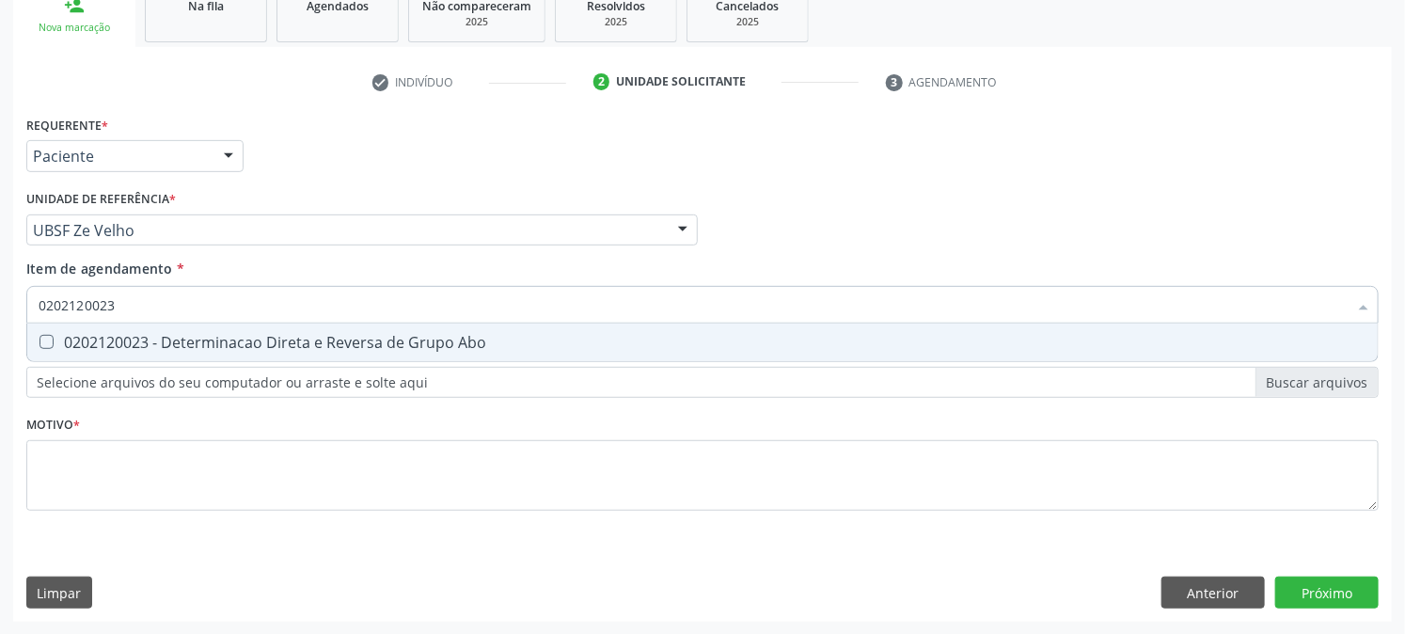
click at [75, 337] on div "0202120023 - Determinacao Direta e Reversa de Grupo Abo" at bounding box center [703, 342] width 1328 height 15
checkbox Abo "true"
drag, startPoint x: 130, startPoint y: 309, endPoint x: 0, endPoint y: 344, distance: 134.6
click at [0, 343] on div "Acompanhamento Acompanhe a situação das marcações correntes e finalizadas Relat…" at bounding box center [702, 220] width 1405 height 829
checkbox Abo "false"
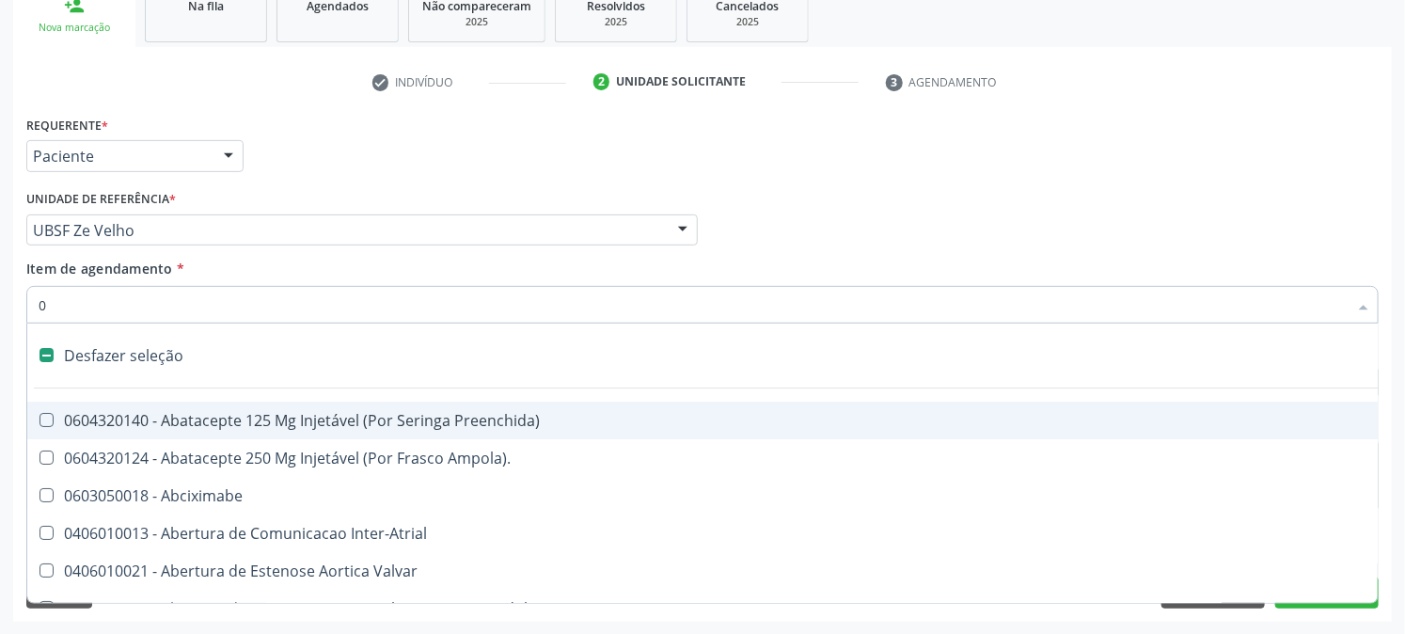
type input "02"
checkbox Ativa "true"
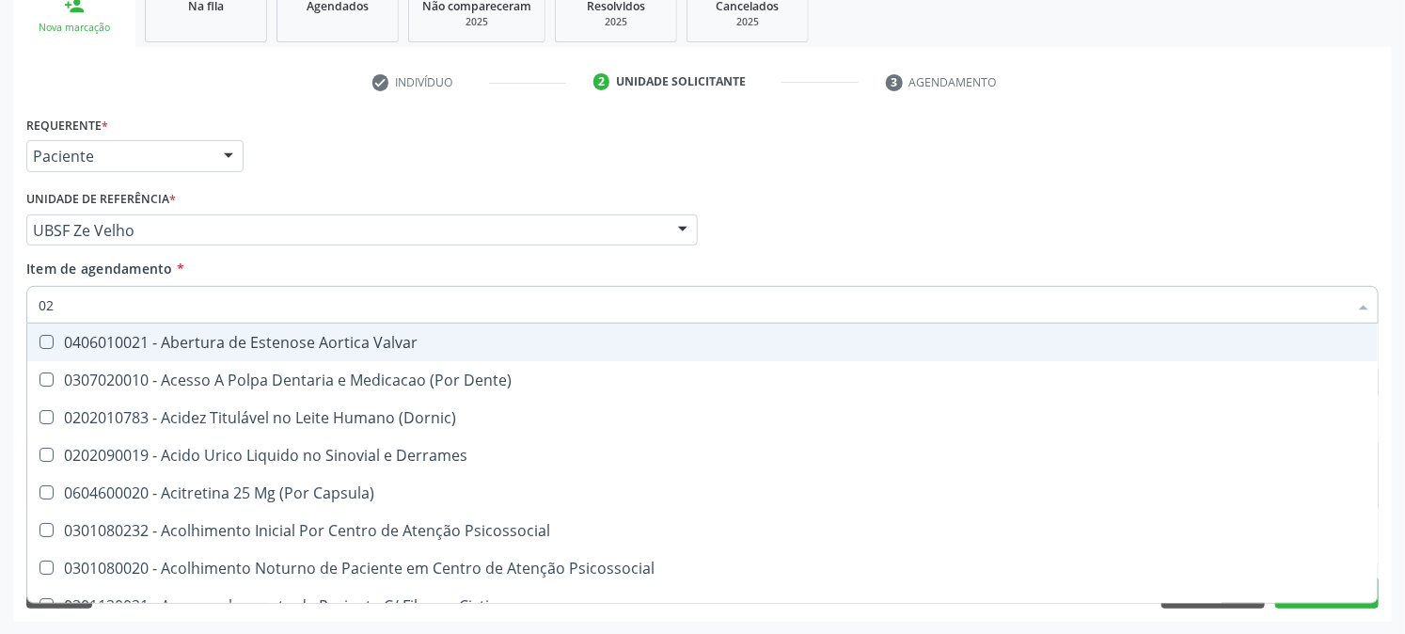
type input "020"
checkbox Creatinina "true"
checkbox Abo "false"
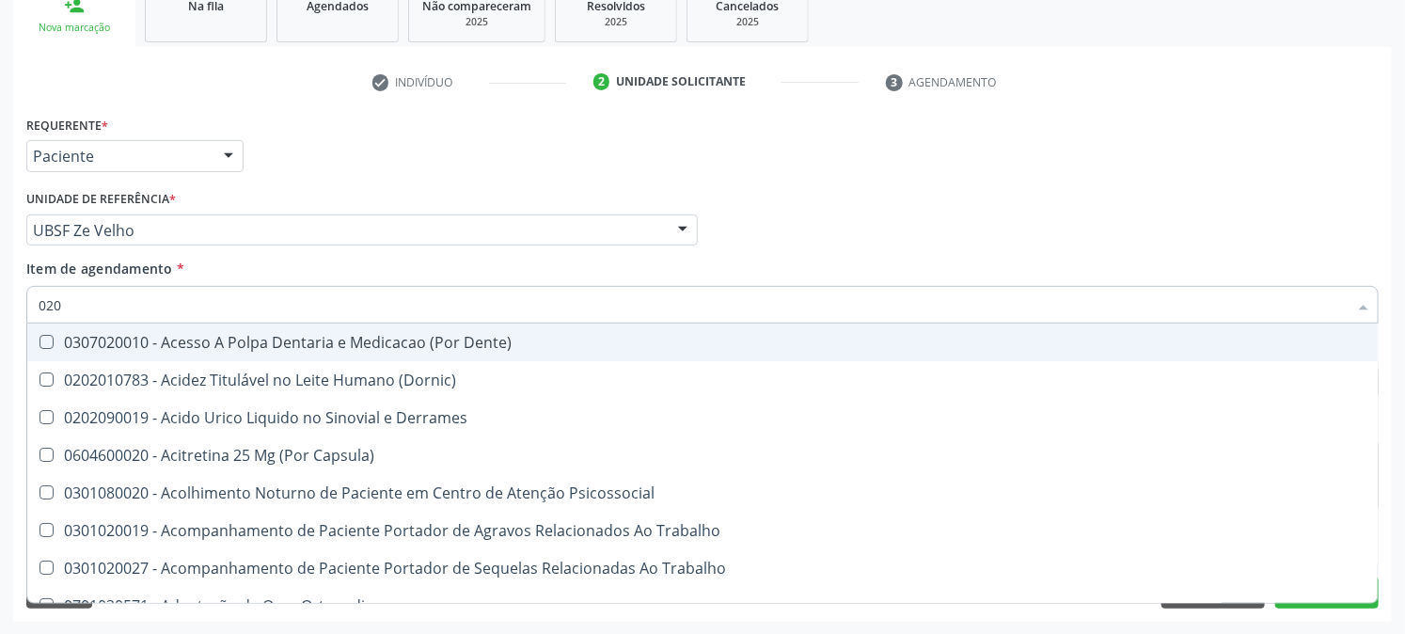
type input "0202"
checkbox Coagulacao "true"
checkbox Abo "false"
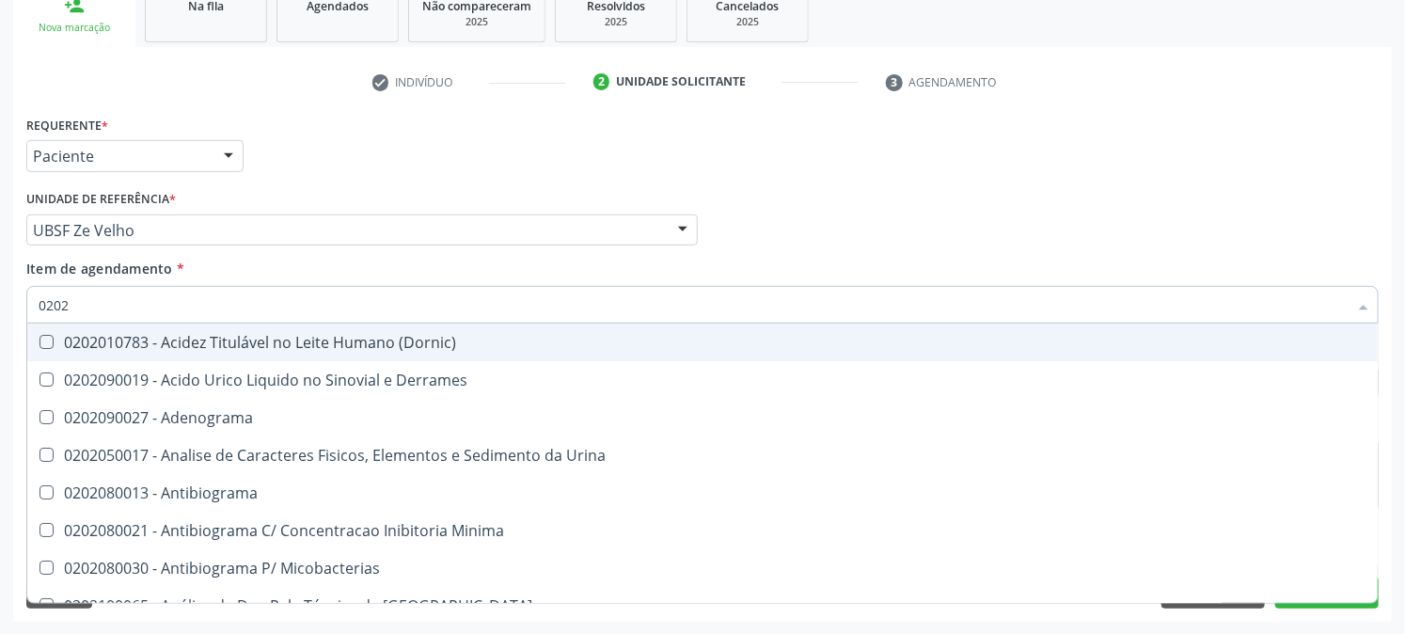
type input "02020"
checkbox Abo "false"
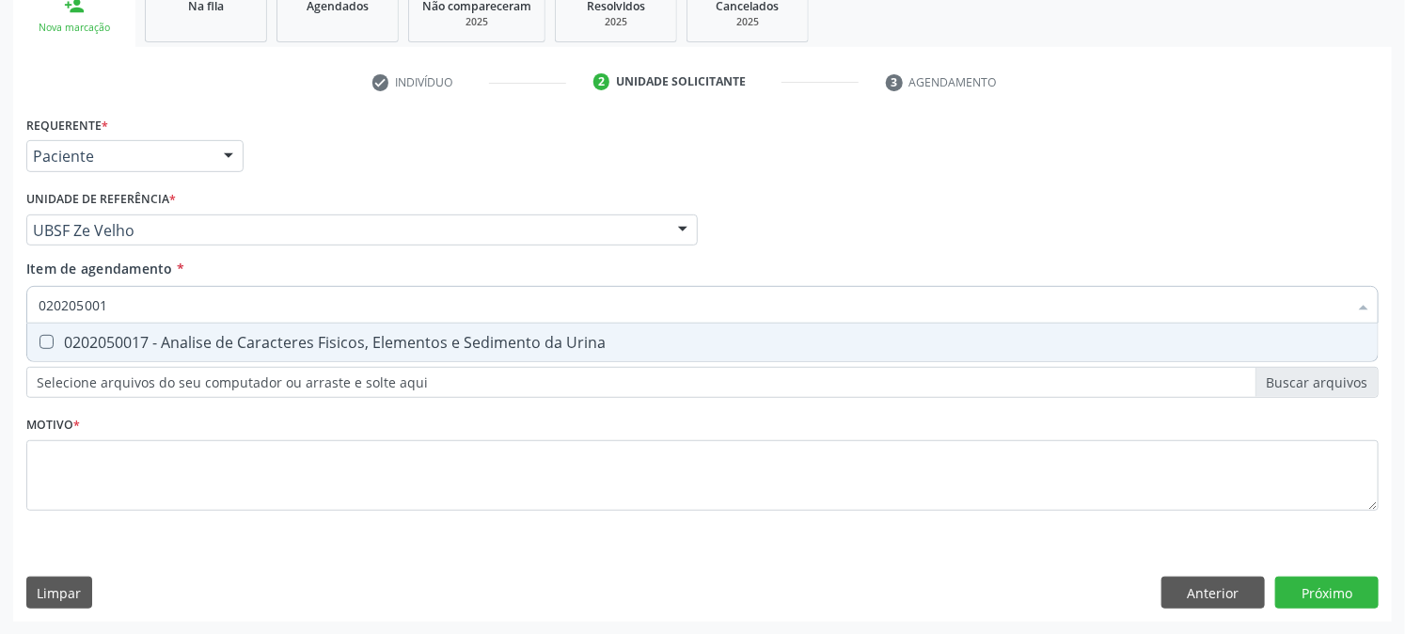
type input "0202050017"
click at [71, 336] on div "0202050017 - Analise de Caracteres Fisicos, Elementos e Sedimento da Urina" at bounding box center [703, 342] width 1328 height 15
checkbox Urina "true"
drag, startPoint x: 143, startPoint y: 307, endPoint x: 0, endPoint y: 327, distance: 144.5
click at [0, 327] on div "Acompanhamento Acompanhe a situação das marcações correntes e finalizadas Relat…" at bounding box center [702, 220] width 1405 height 829
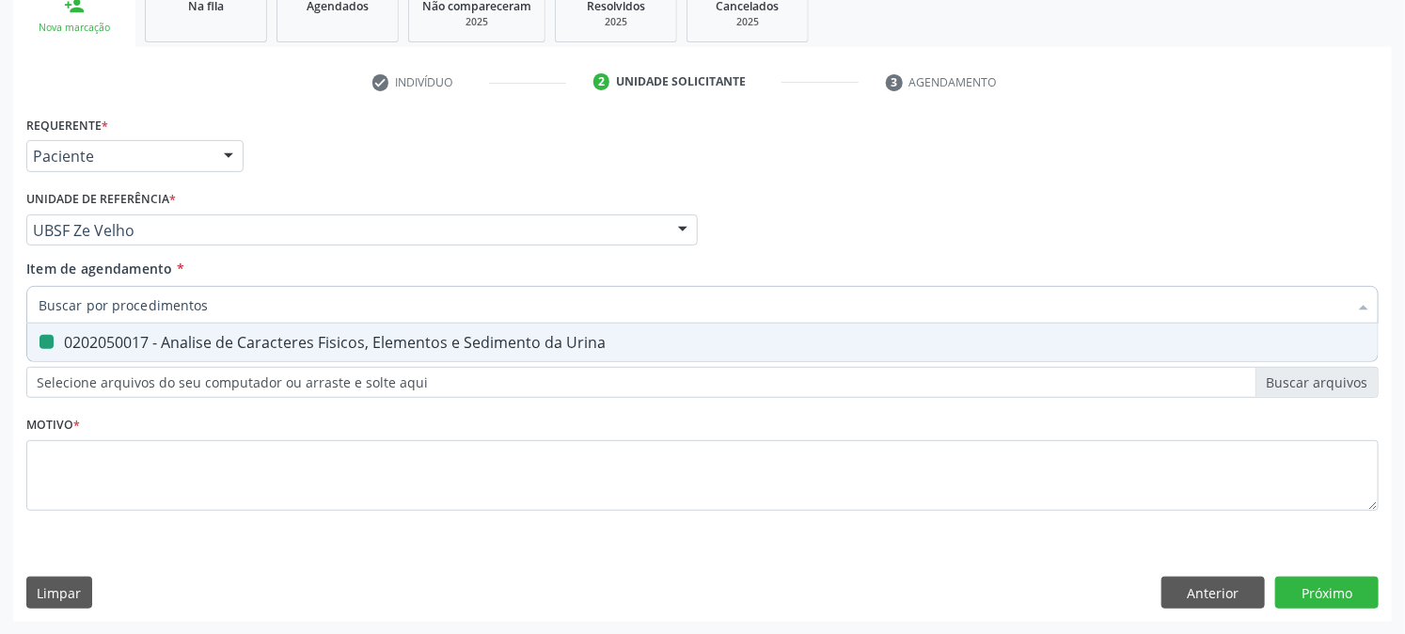
checkbox Urina "false"
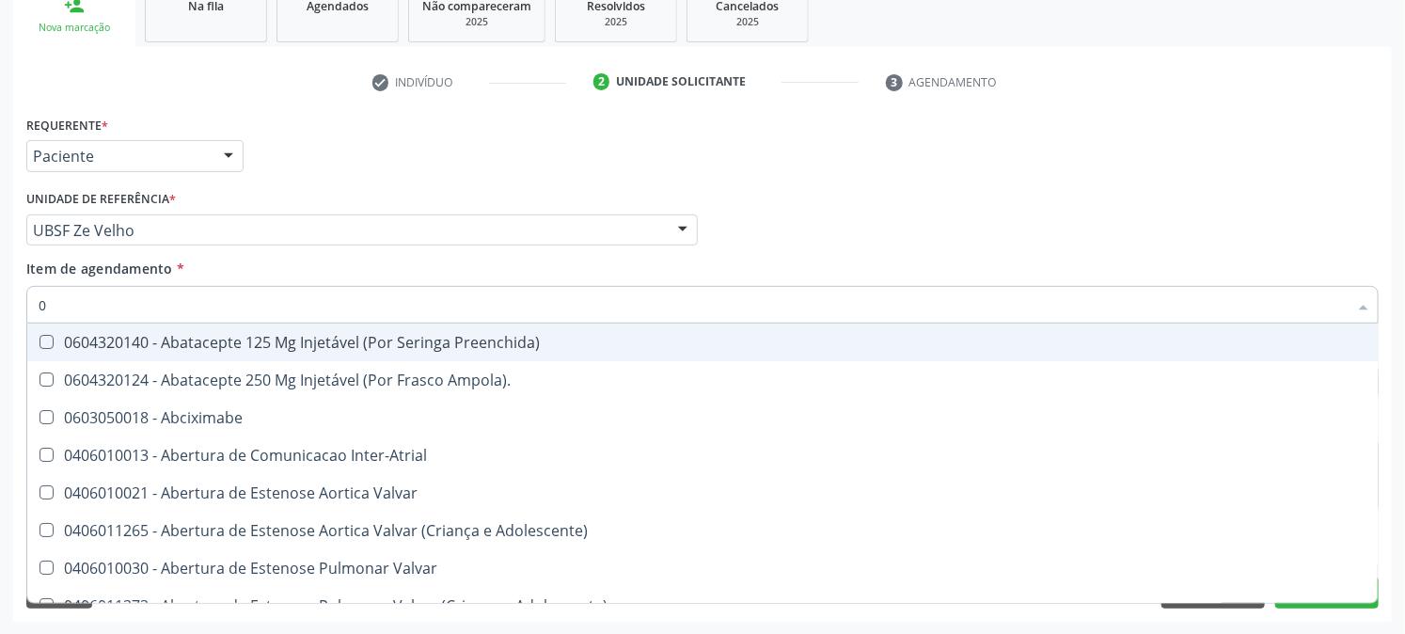
type input "02"
checkbox Psicossocial "true"
checkbox Urina "false"
checkbox Ativa "true"
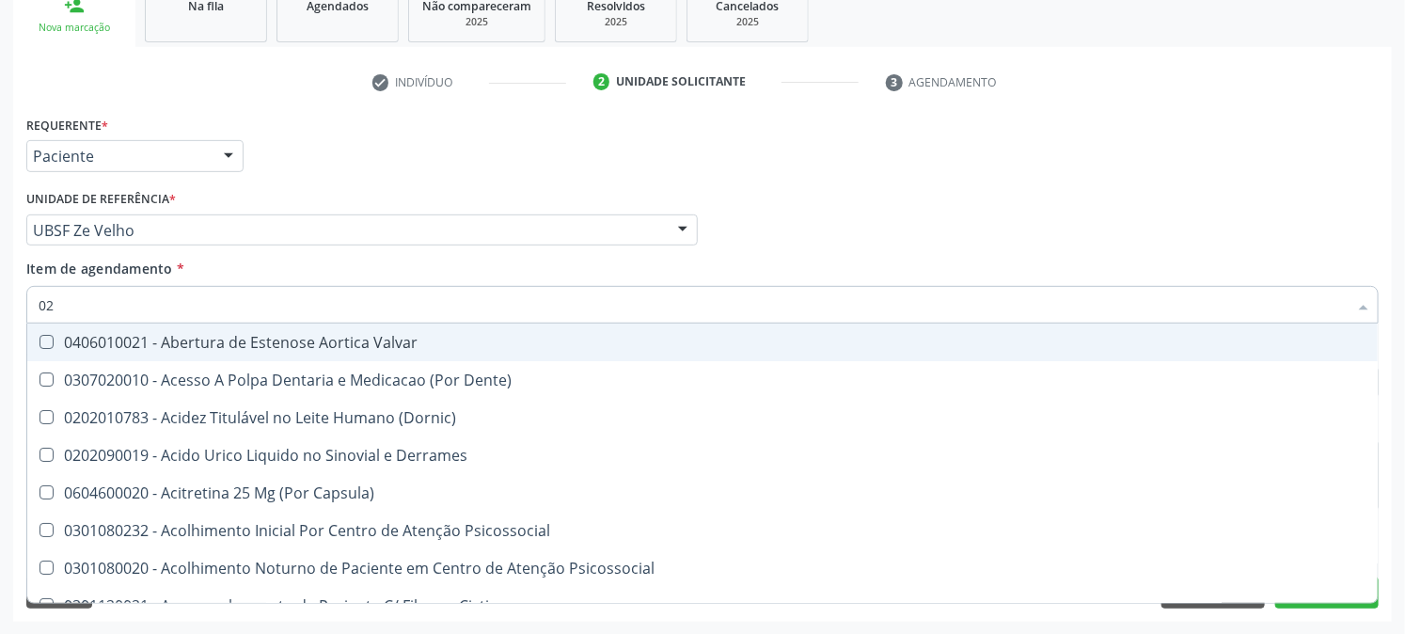
type input "020"
checkbox Frasco-Ampola\) "true"
checkbox Urina "false"
checkbox Creatinina "true"
checkbox Abo "false"
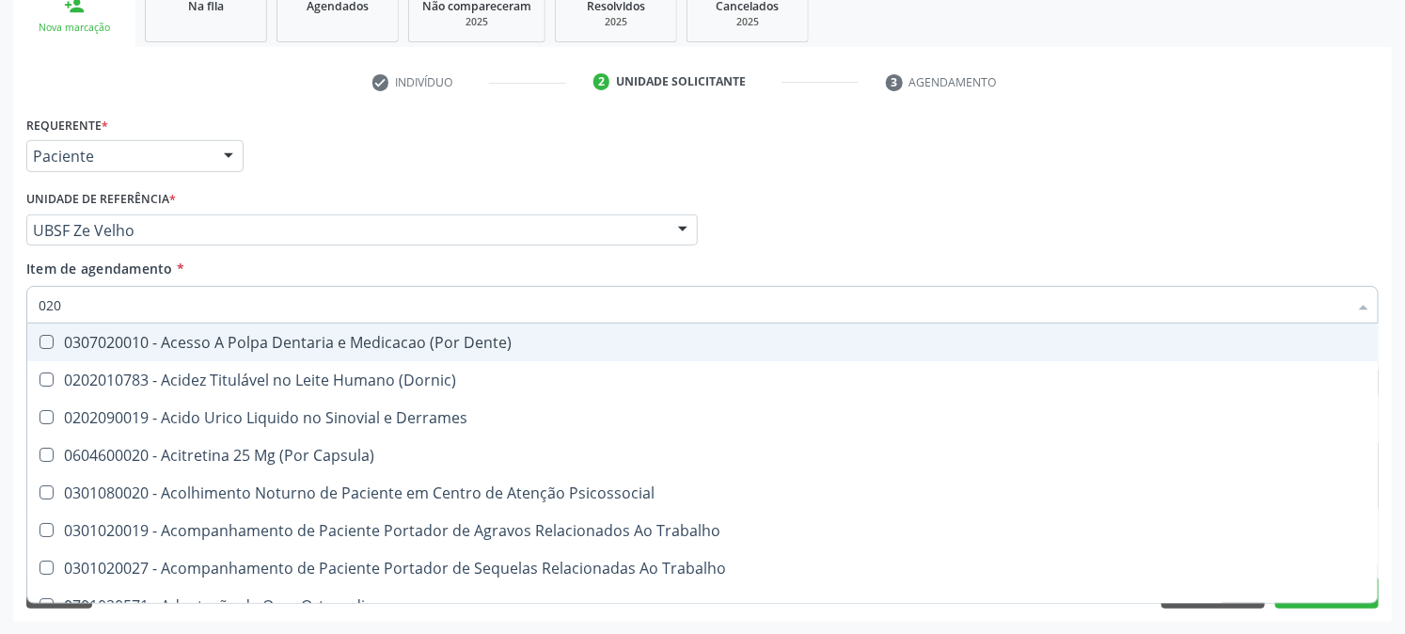
type input "0202"
checkbox Capsula\) "true"
checkbox Urina "false"
checkbox Coagulacao "true"
checkbox Abo "false"
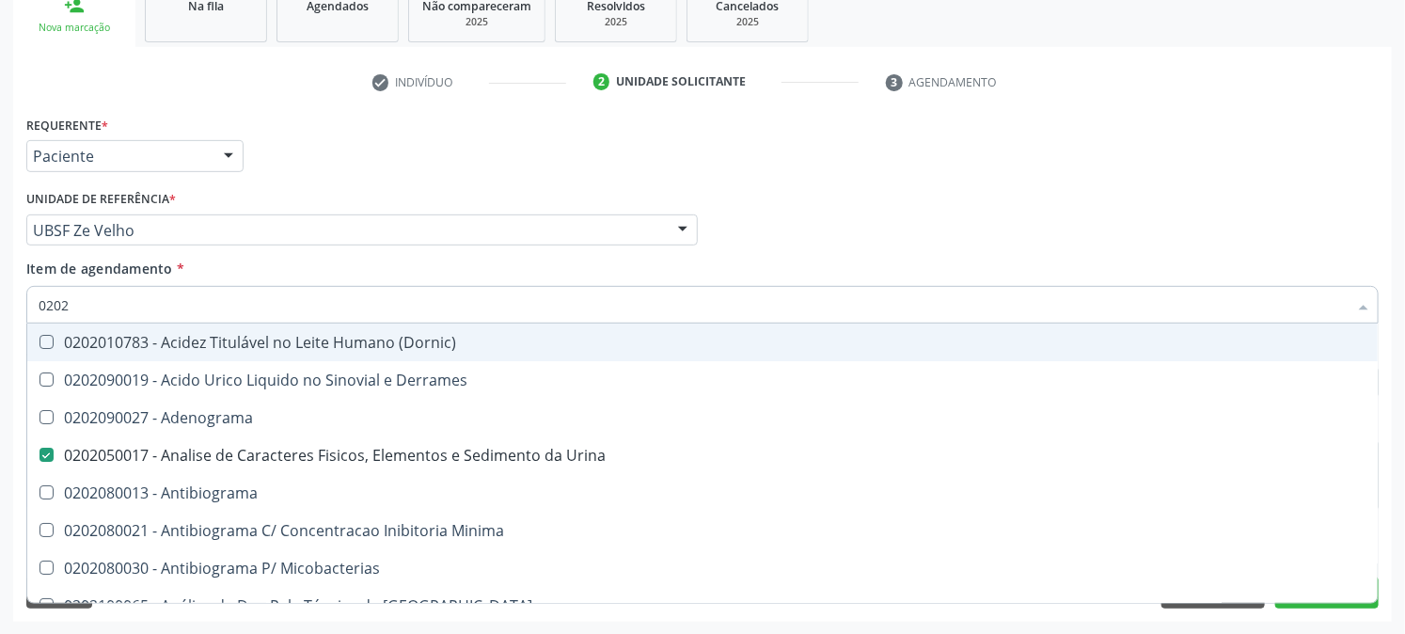
type input "02020"
checkbox Abo "false"
type input "020201"
checkbox Urina "false"
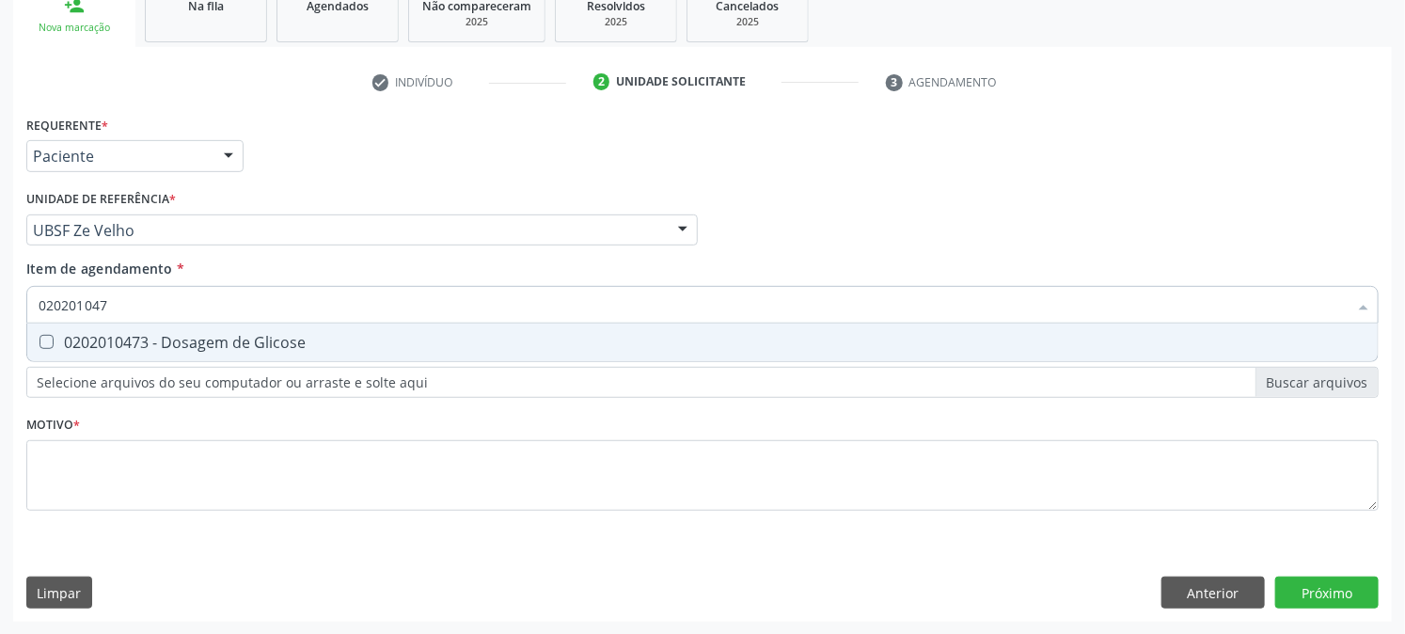
type input "0202010473"
click at [102, 326] on span "0202010473 - Dosagem de Glicose" at bounding box center [702, 343] width 1351 height 38
checkbox Glicose "true"
drag, startPoint x: 127, startPoint y: 308, endPoint x: 0, endPoint y: 304, distance: 127.0
click at [0, 304] on div "Acompanhamento Acompanhe a situação das marcações correntes e finalizadas Relat…" at bounding box center [702, 220] width 1405 height 829
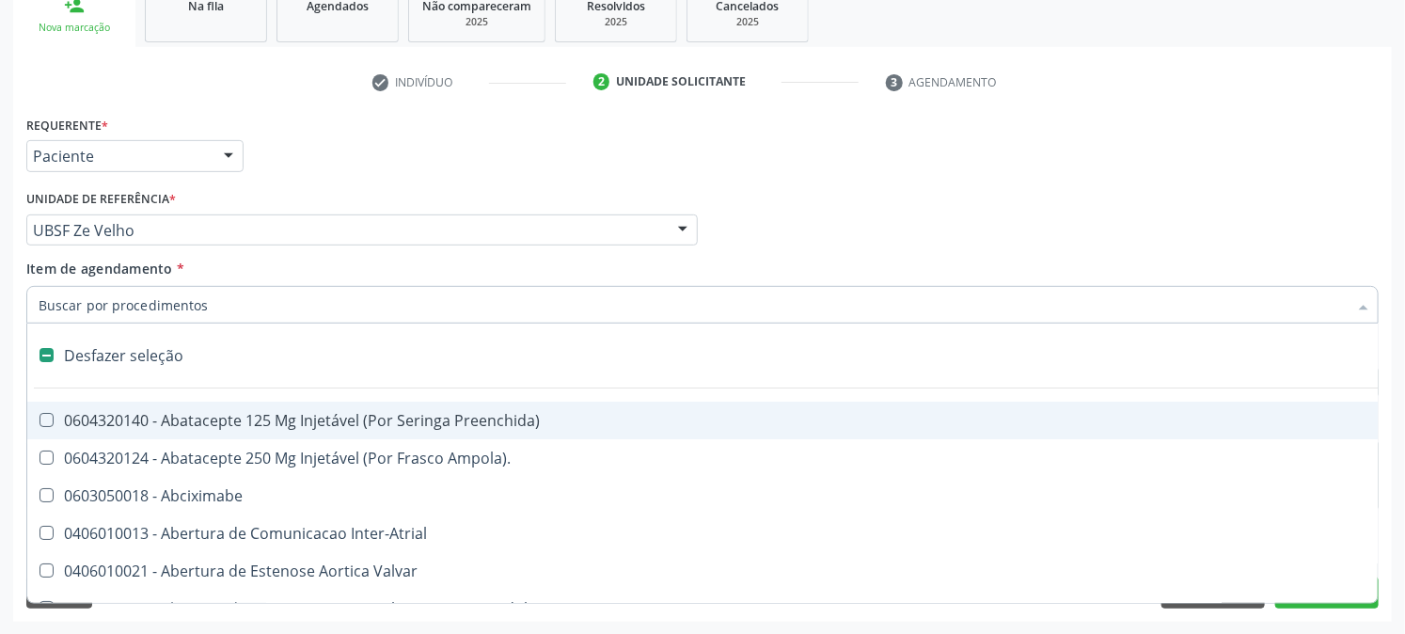
checkbox Preenchida\) "false"
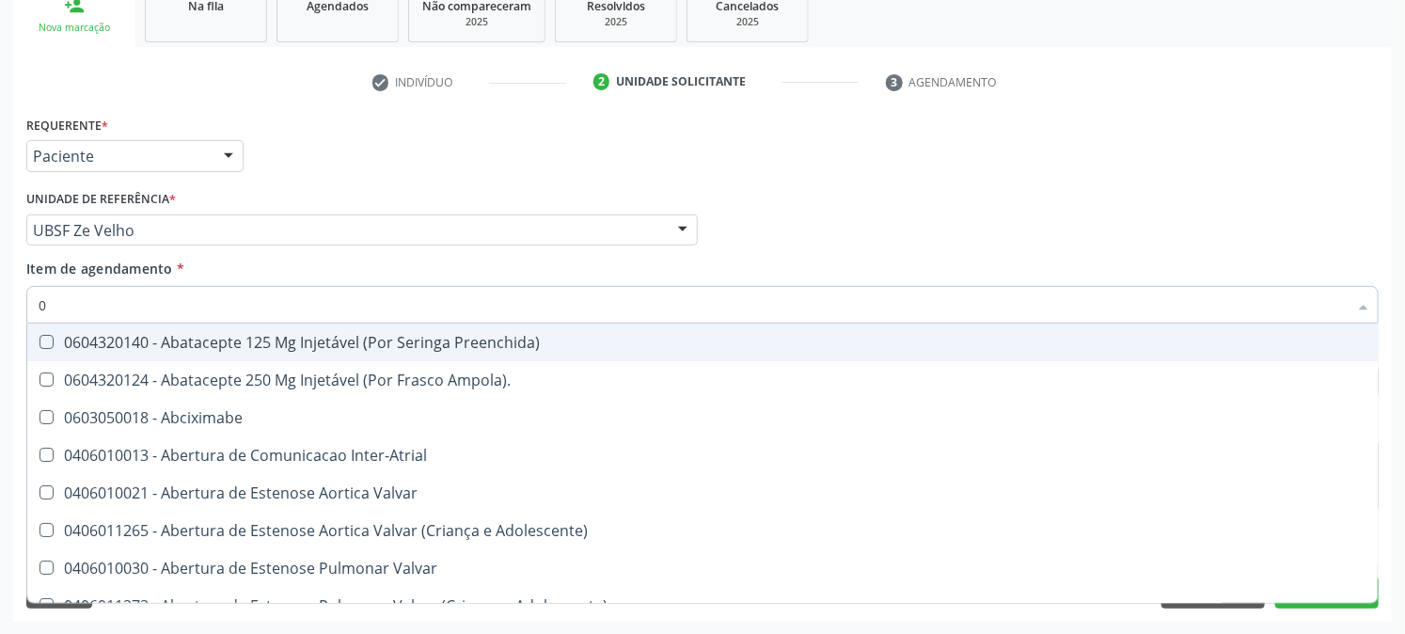
type input "02"
checkbox Psicossocial "true"
checkbox Urina "false"
checkbox Ativa "true"
checkbox Comprimido\) "true"
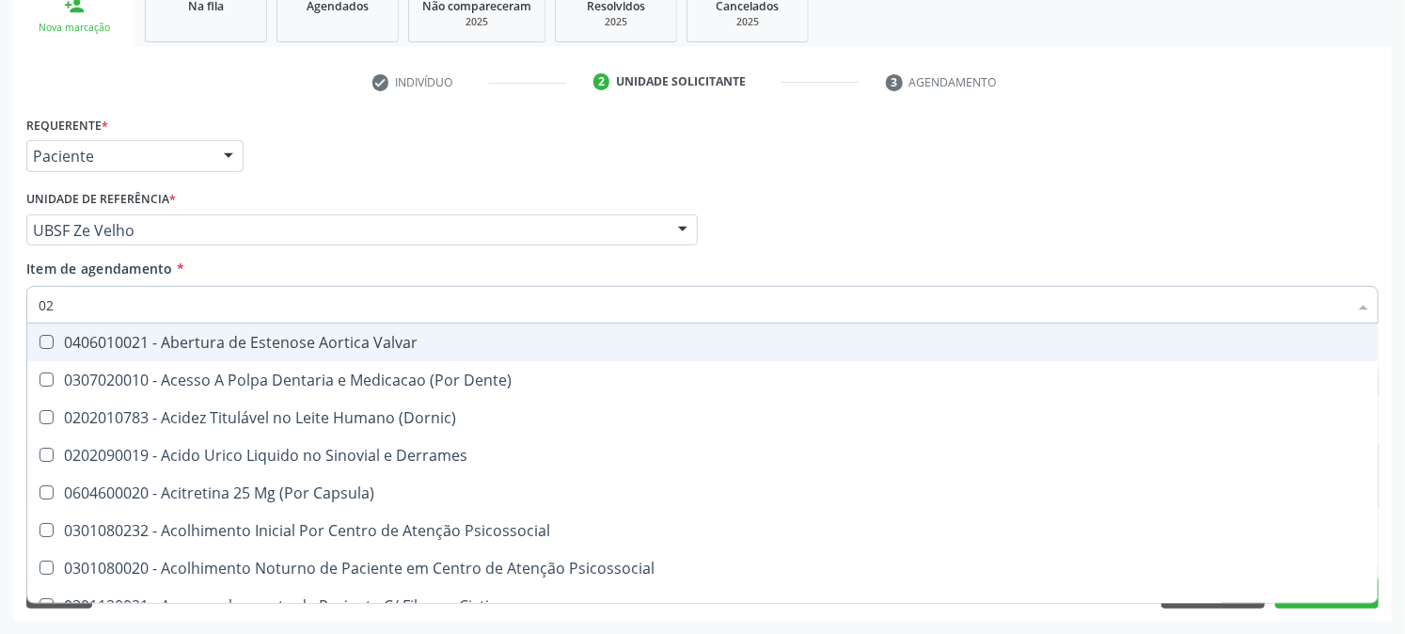
type input "020"
checkbox Frasco-Ampola\) "true"
checkbox Urina "false"
checkbox Creatinina "true"
checkbox Abo "false"
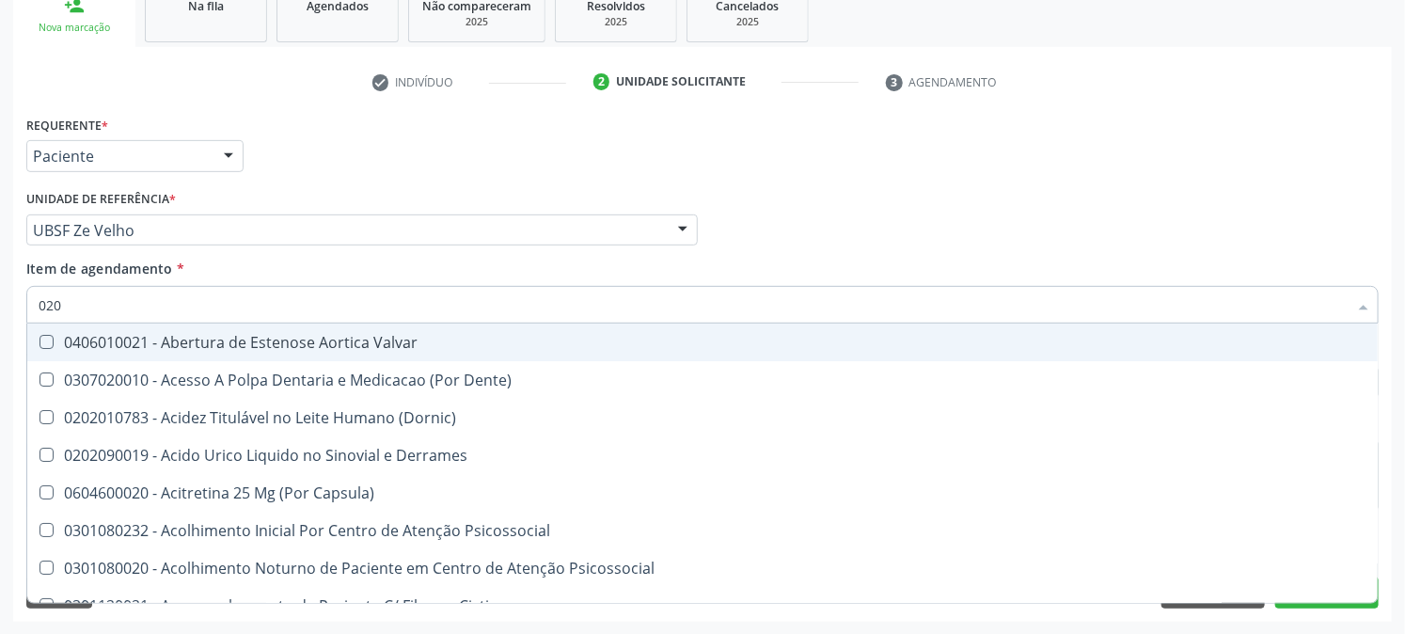
checkbox Osmolaridade "true"
checkbox Glicose "false"
type input "0202"
checkbox Derrames "true"
checkbox Frasco-Ampola\) "false"
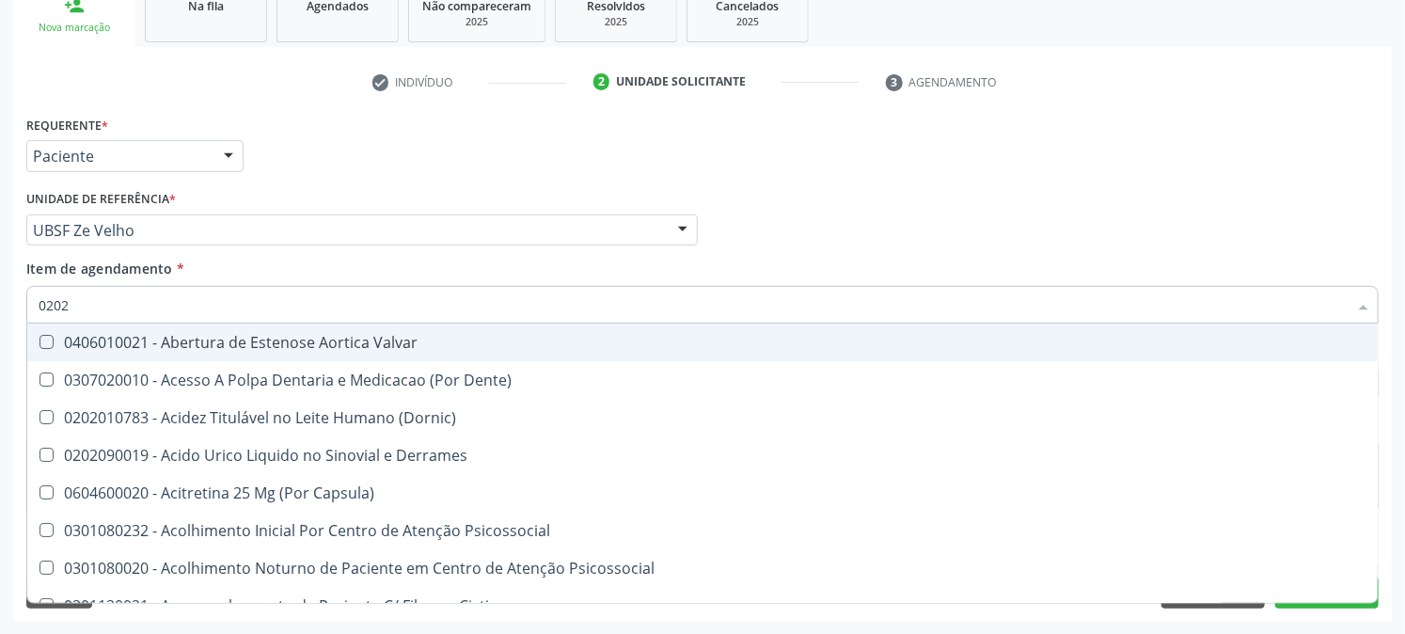
checkbox Solo "true"
checkbox Epidemiológica "true"
checkbox Creatinina "false"
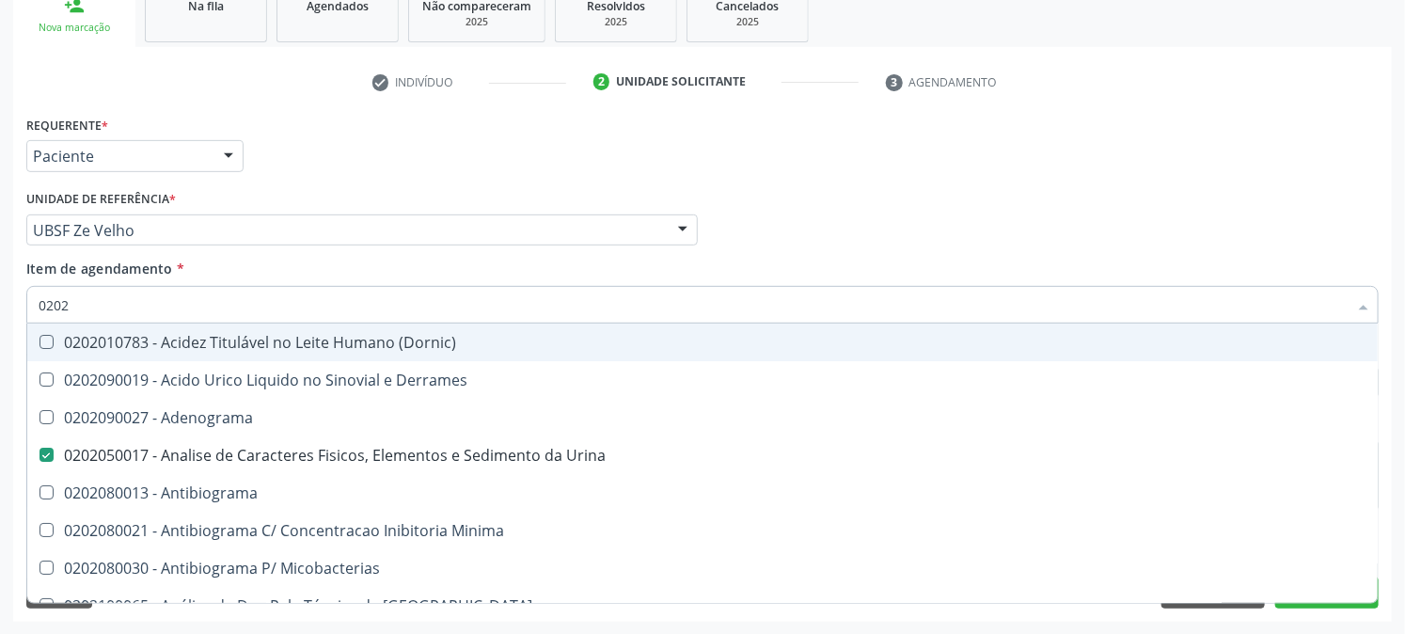
type input "02020"
checkbox Abo "false"
checkbox Xiii "true"
checkbox Glicose "false"
type input "020202"
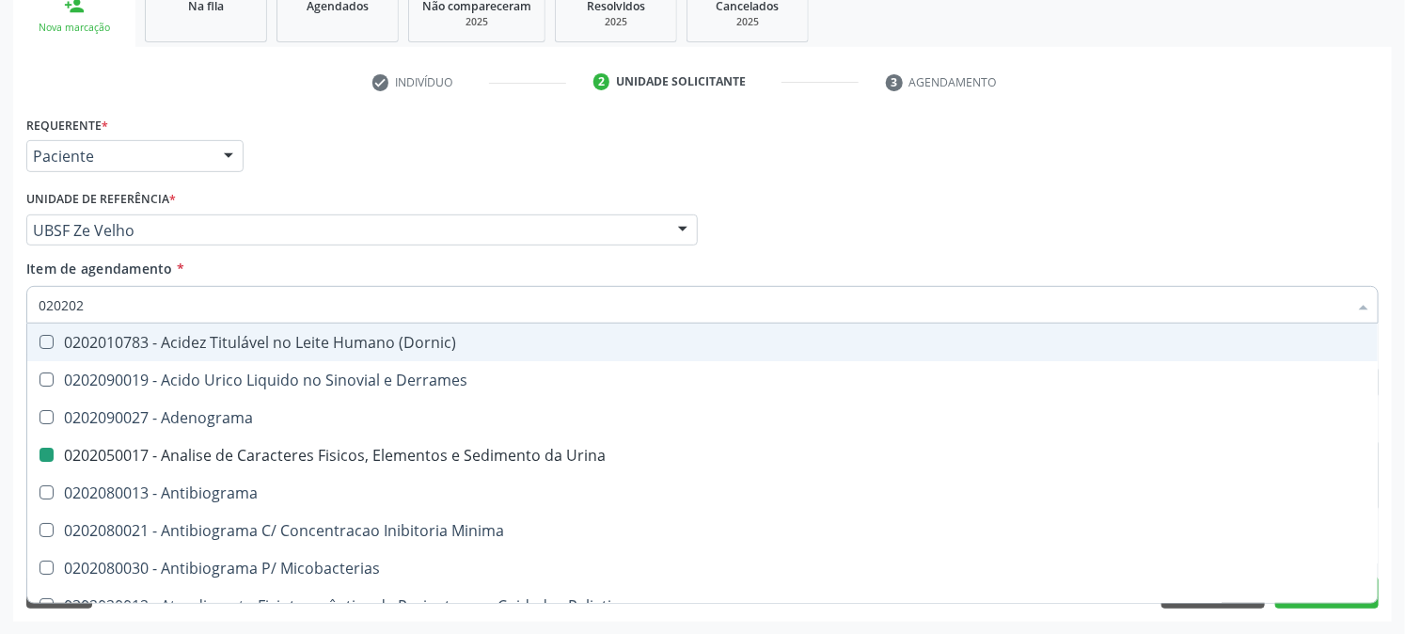
checkbox Urina "false"
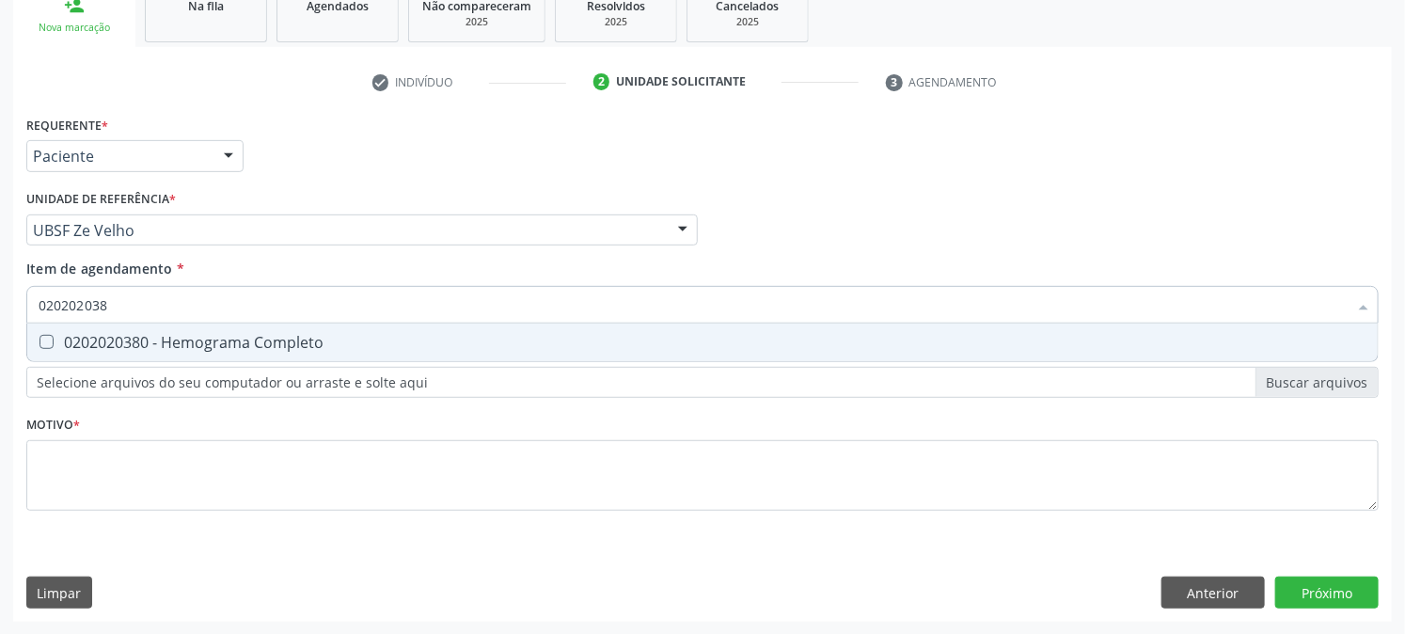
type input "0202020380"
click at [85, 348] on div "0202020380 - Hemograma Completo" at bounding box center [703, 342] width 1328 height 15
checkbox Completo "true"
click at [0, 309] on div "Acompanhamento Acompanhe a situação das marcações correntes e finalizadas Relat…" at bounding box center [702, 220] width 1405 height 829
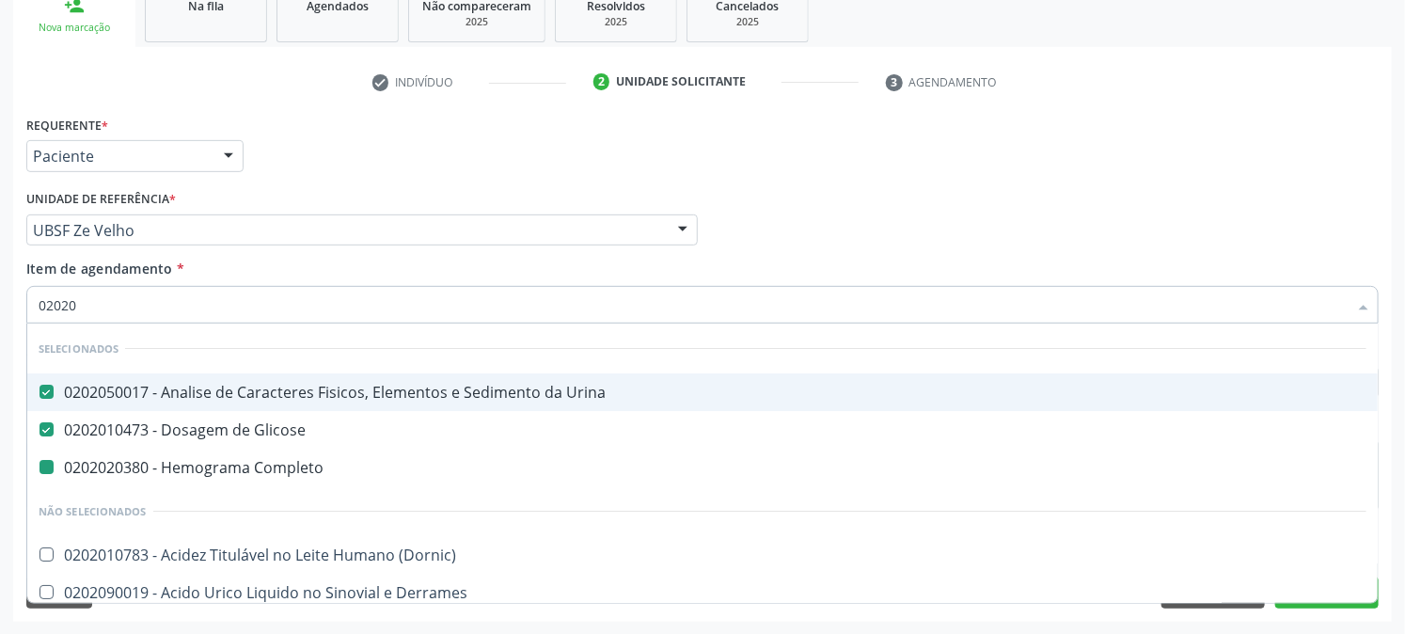
type input "020203"
checkbox Completo "false"
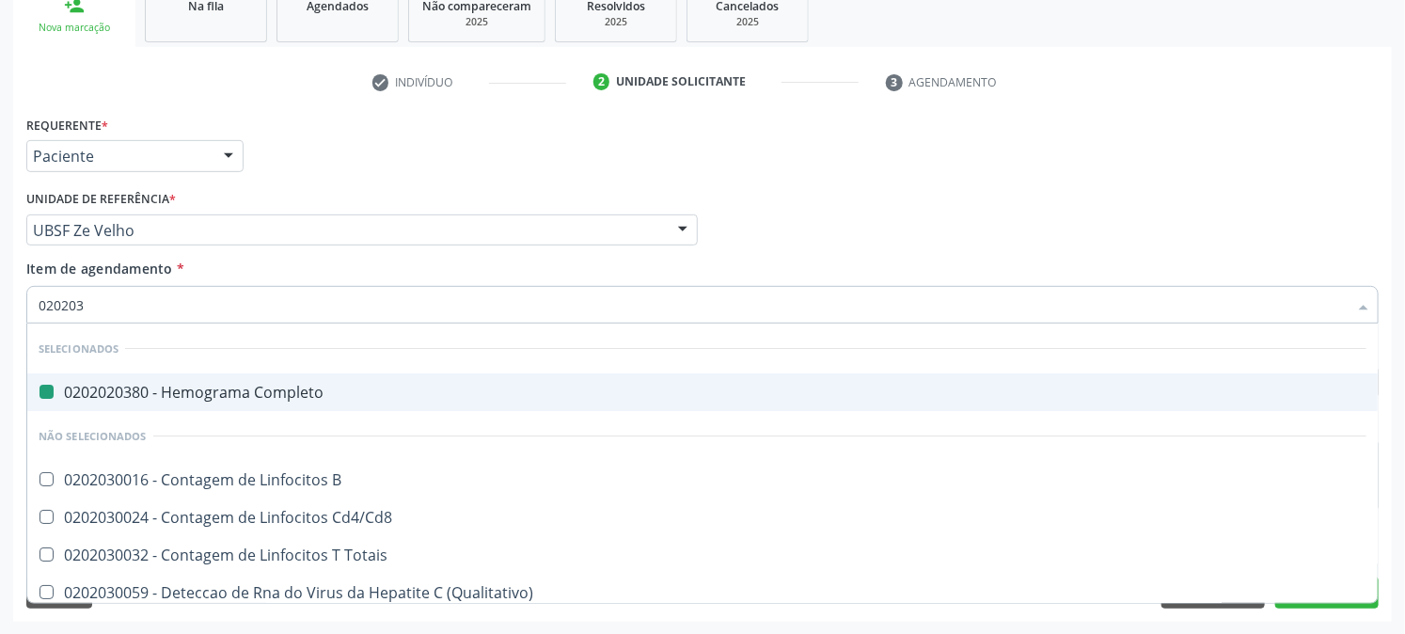
type input "0202030"
checkbox Completo "false"
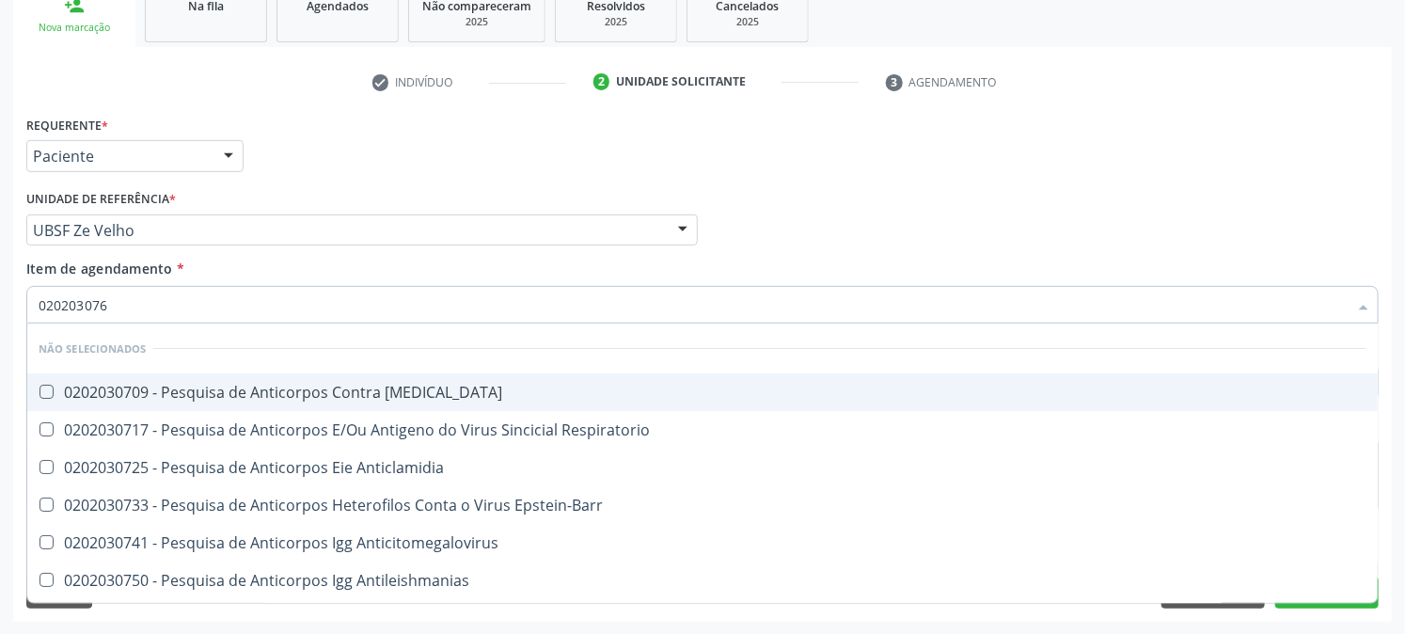
type input "0202030768"
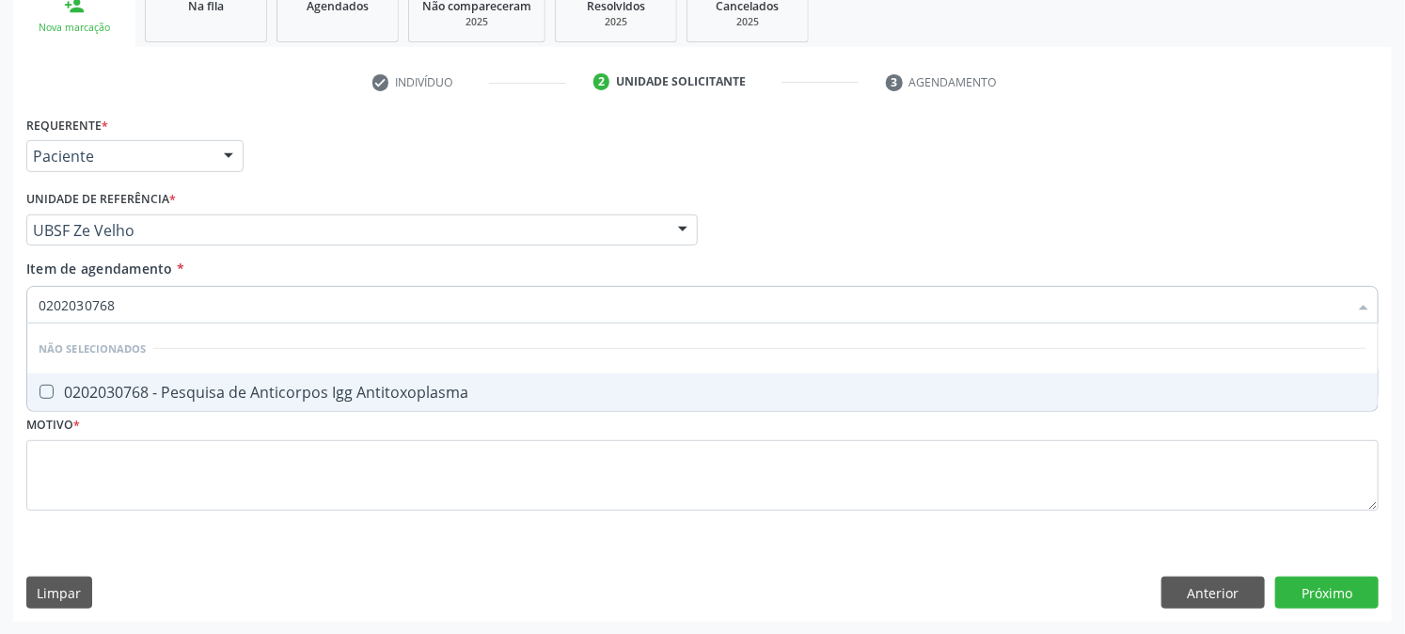
click at [194, 388] on div "0202030768 - Pesquisa de Anticorpos Igg Antitoxoplasma" at bounding box center [703, 392] width 1328 height 15
checkbox Antitoxoplasma "true"
drag, startPoint x: 210, startPoint y: 307, endPoint x: 0, endPoint y: 342, distance: 212.8
click at [0, 342] on div "Acompanhamento Acompanhe a situação das marcações correntes e finalizadas Relat…" at bounding box center [702, 220] width 1405 height 829
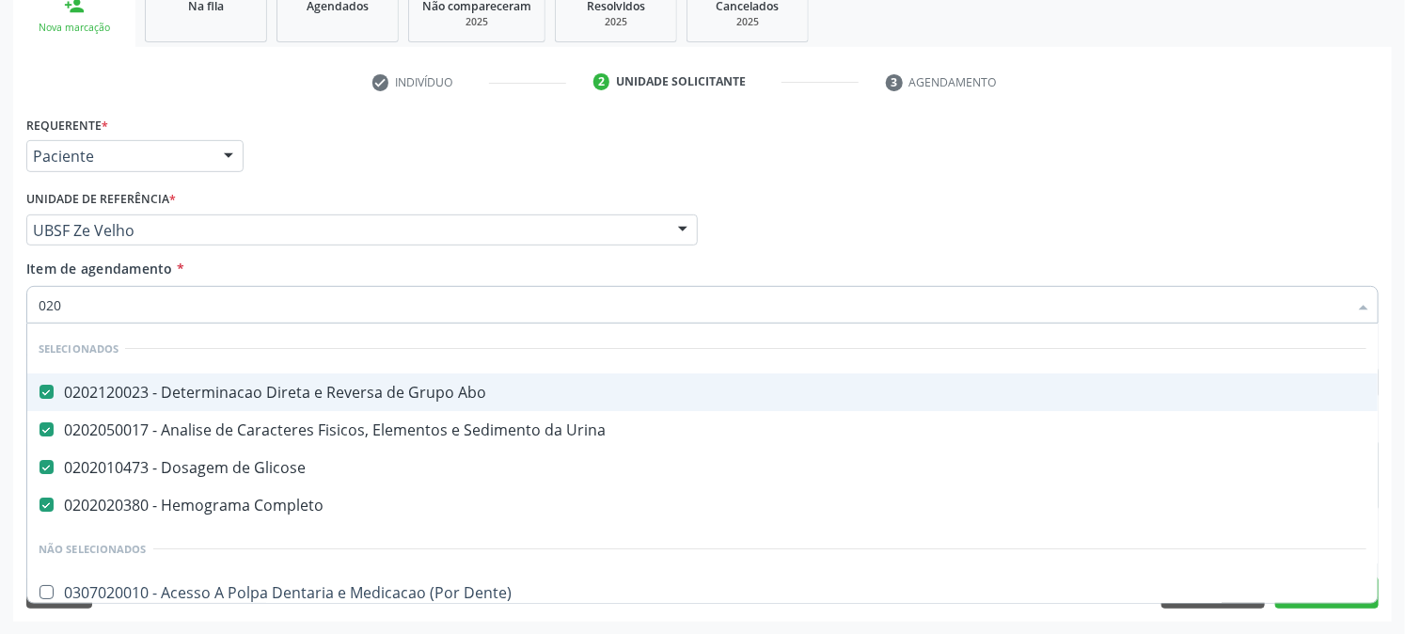
type input "0202"
checkbox Ferro "true"
type input "02020"
checkbox \(Adulto\) "true"
checkbox Ferro "false"
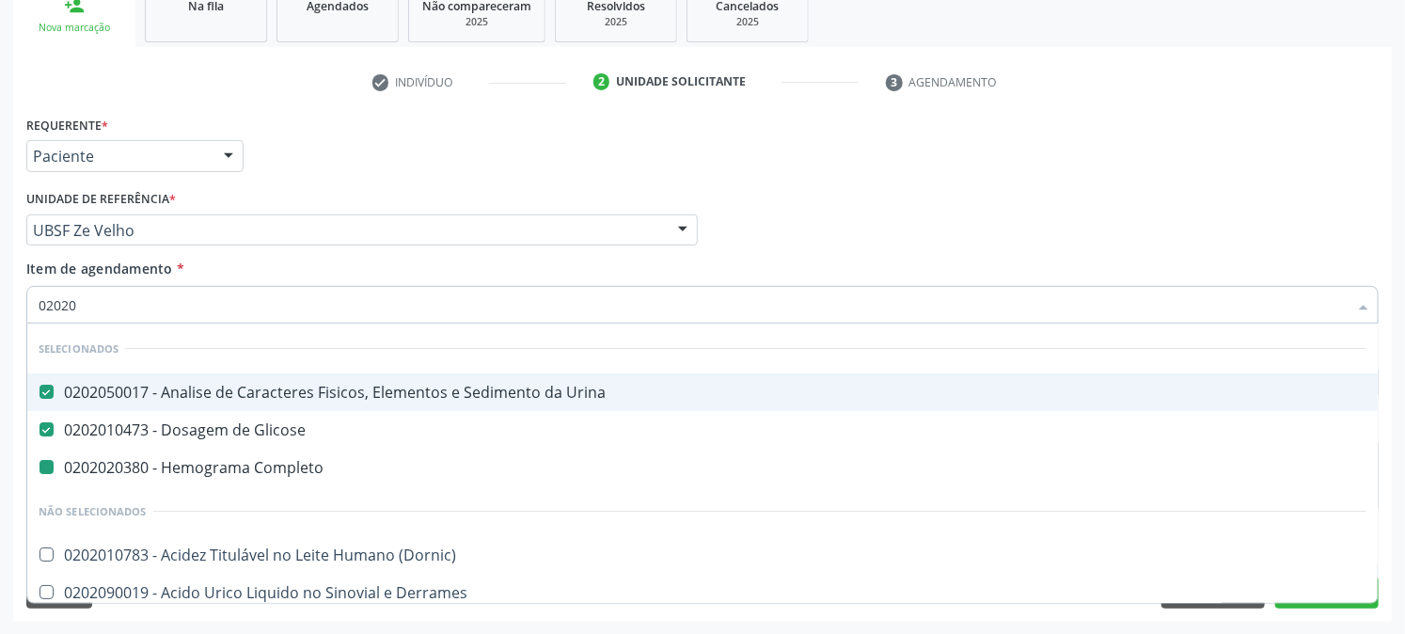
type input "020203"
checkbox Completo "false"
checkbox Alfa-2-Macroglobulina "true"
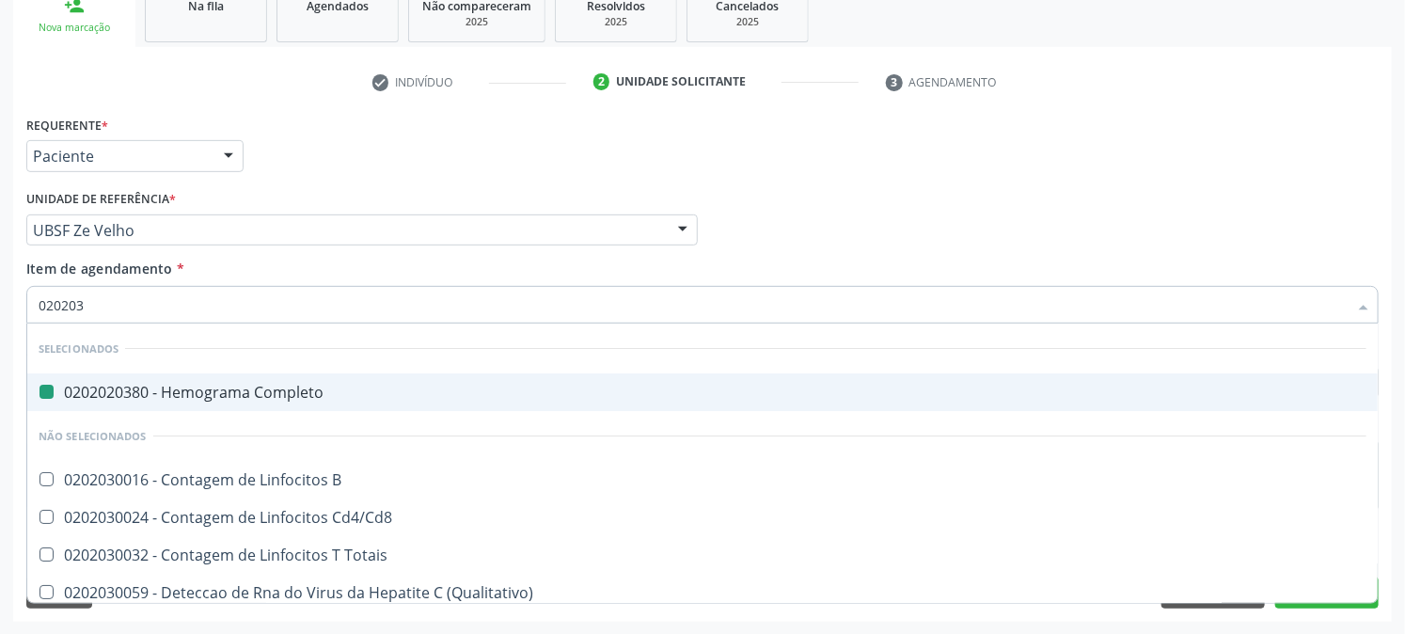
type input "0202030"
checkbox Completo "false"
checkbox Estriado "true"
checkbox Antitoxoplasma "false"
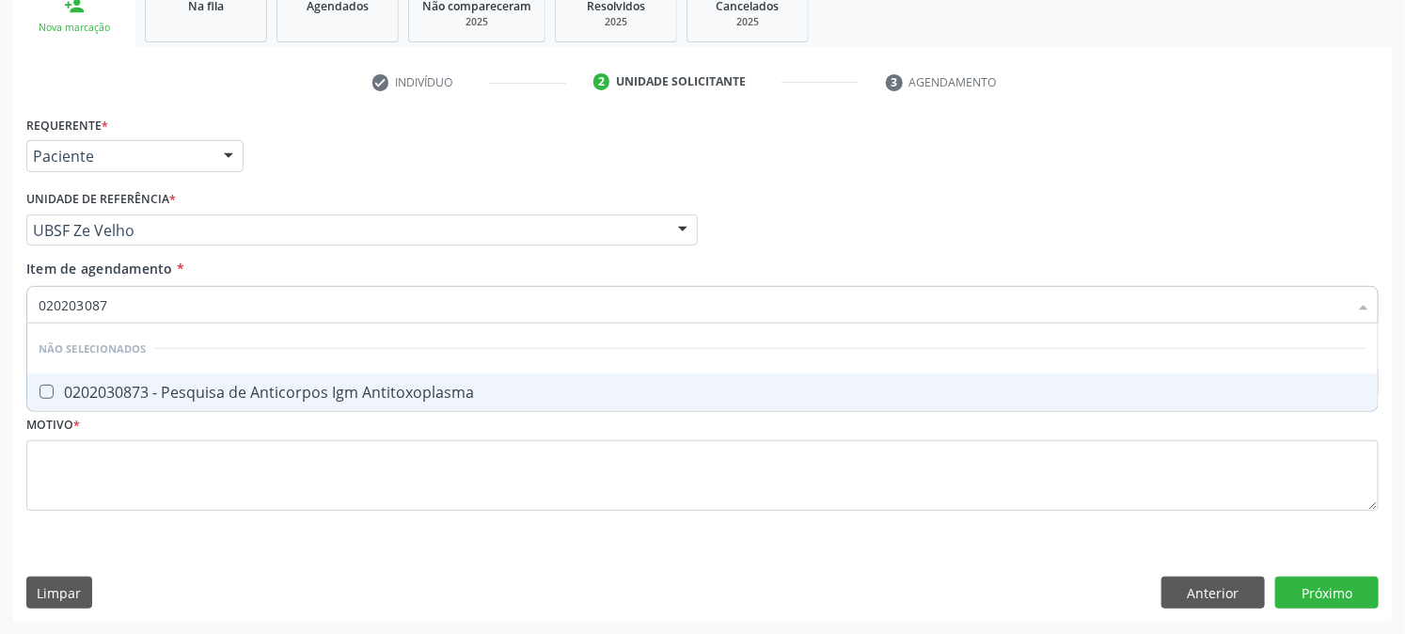
type input "0202030873"
click at [45, 387] on Antitoxoplasma at bounding box center [47, 392] width 14 height 14
click at [40, 387] on Antitoxoplasma "checkbox" at bounding box center [33, 392] width 12 height 12
checkbox Antitoxoplasma "true"
click at [0, 309] on div "Acompanhamento Acompanhe a situação das marcações correntes e finalizadas Relat…" at bounding box center [702, 220] width 1405 height 829
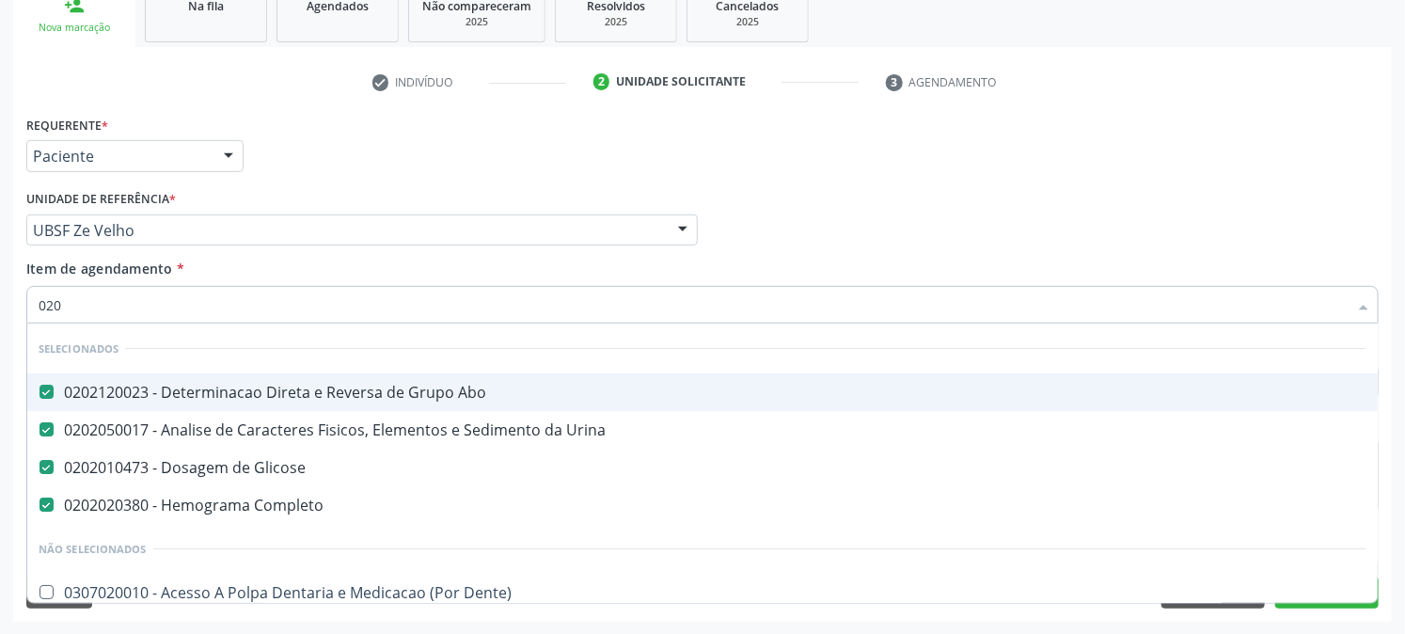
type input "0202"
checkbox Ferro "true"
checkbox \(Cada\) "true"
type input "02020"
checkbox Oncologia "true"
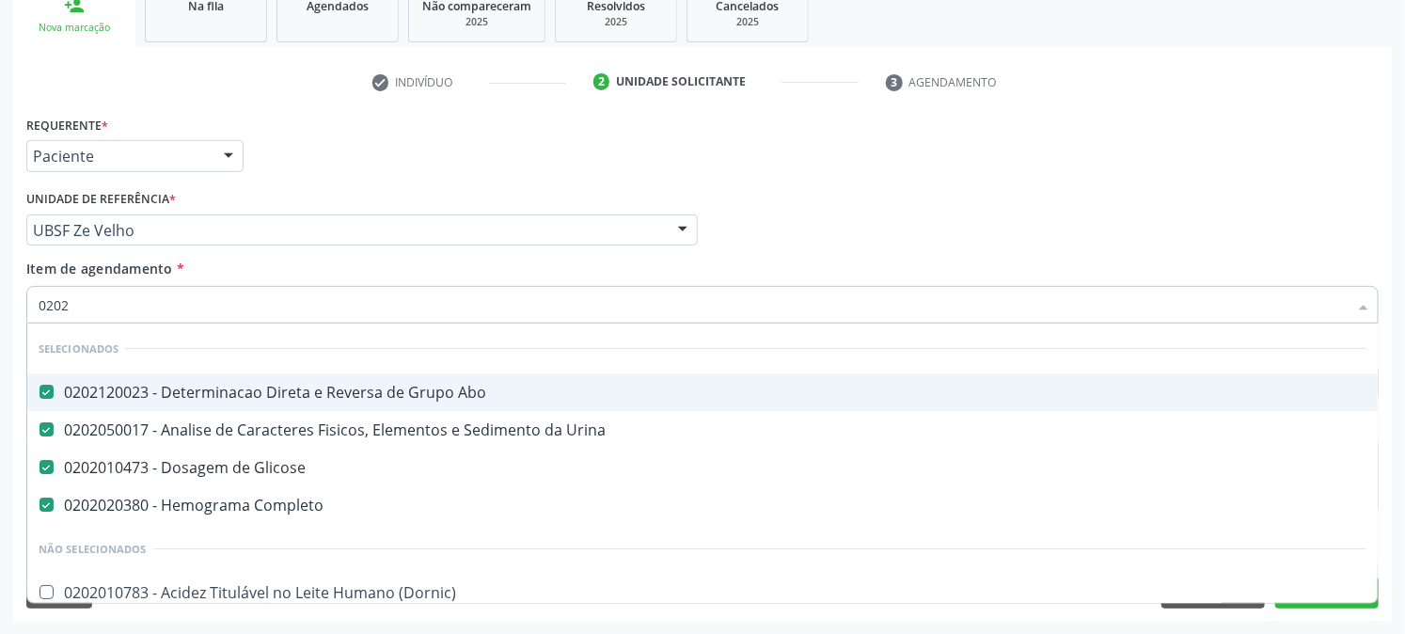
checkbox Anticardiolipina "true"
checkbox Antitoxoplasma "false"
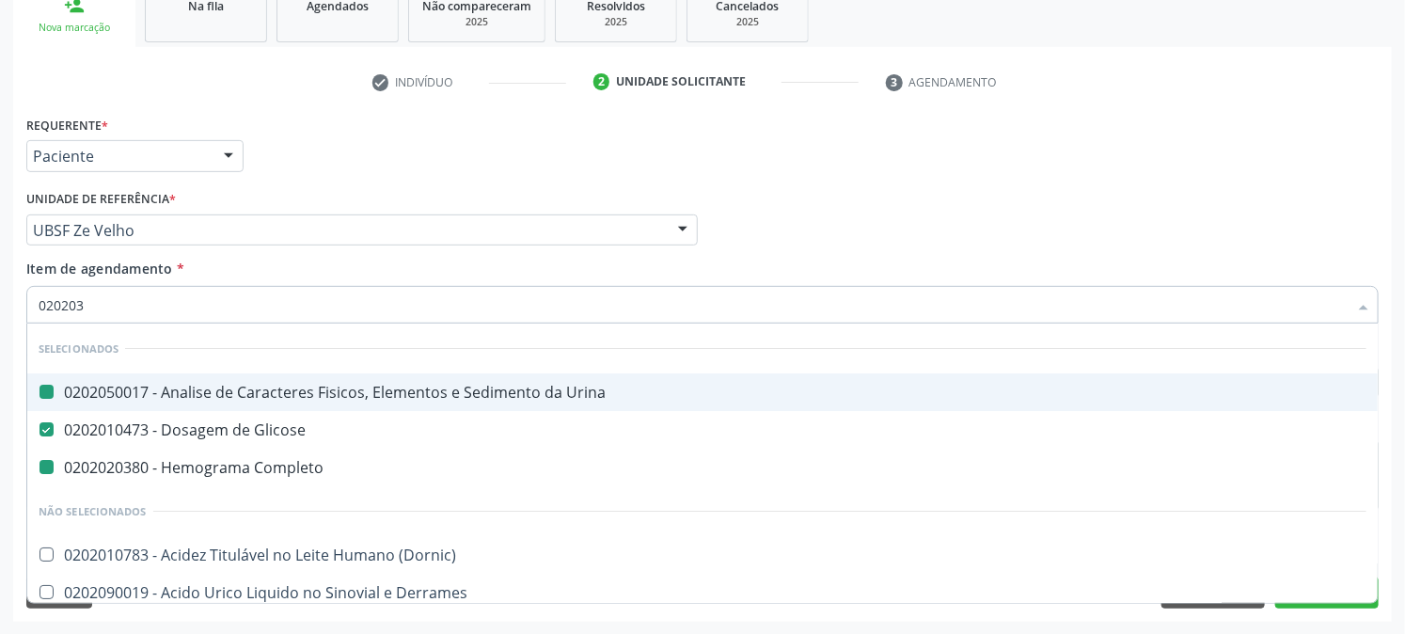
type input "0202036"
checkbox Urina "false"
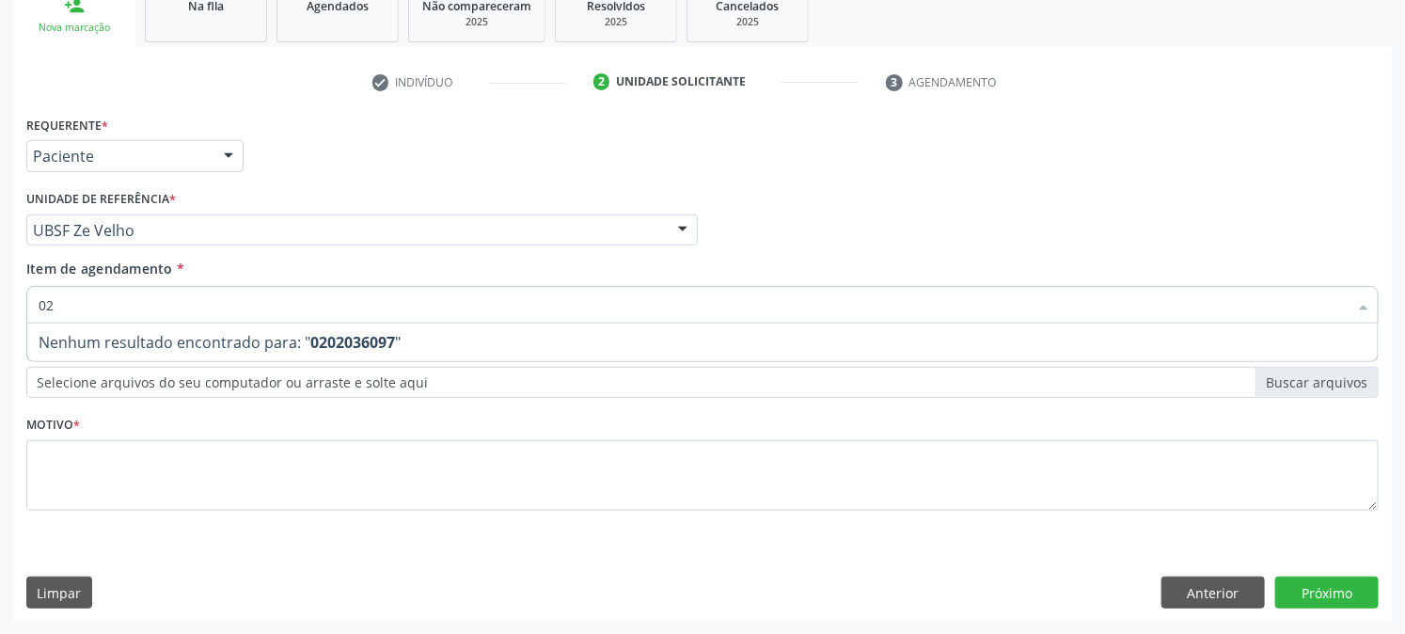
type input "0"
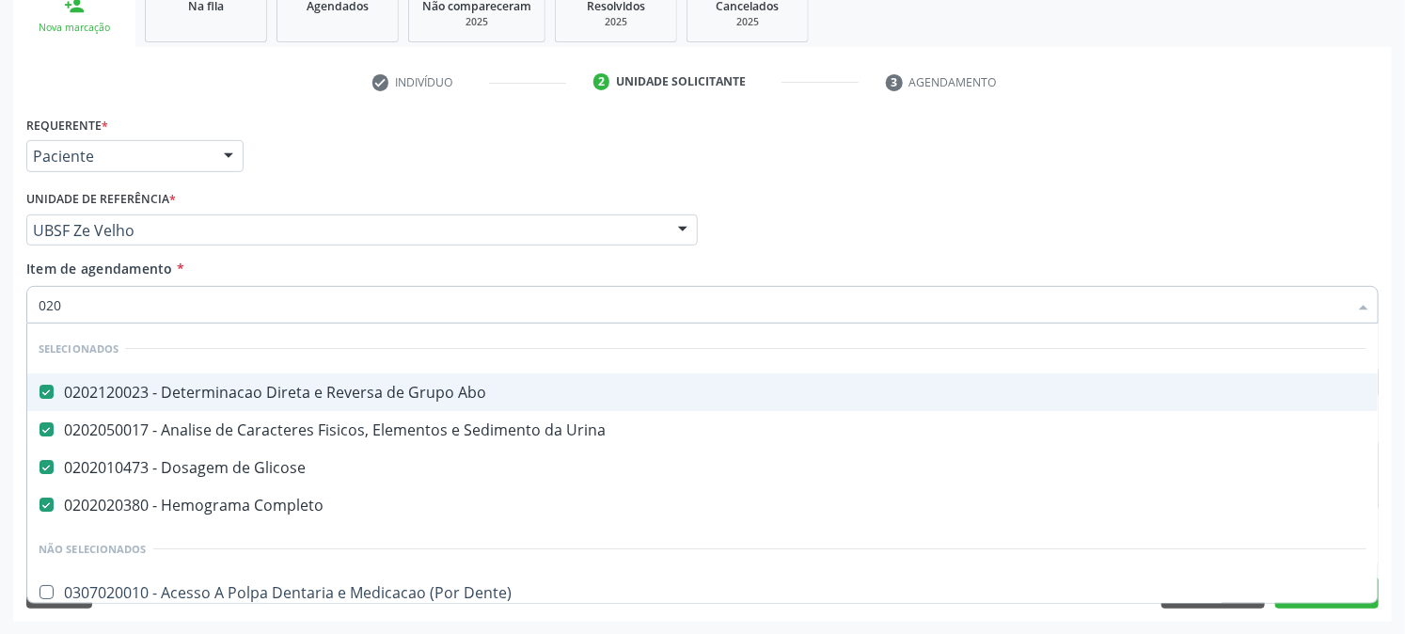
type input "0202"
checkbox Antitoxoplasma "true"
type input "02020"
checkbox Oncologia "true"
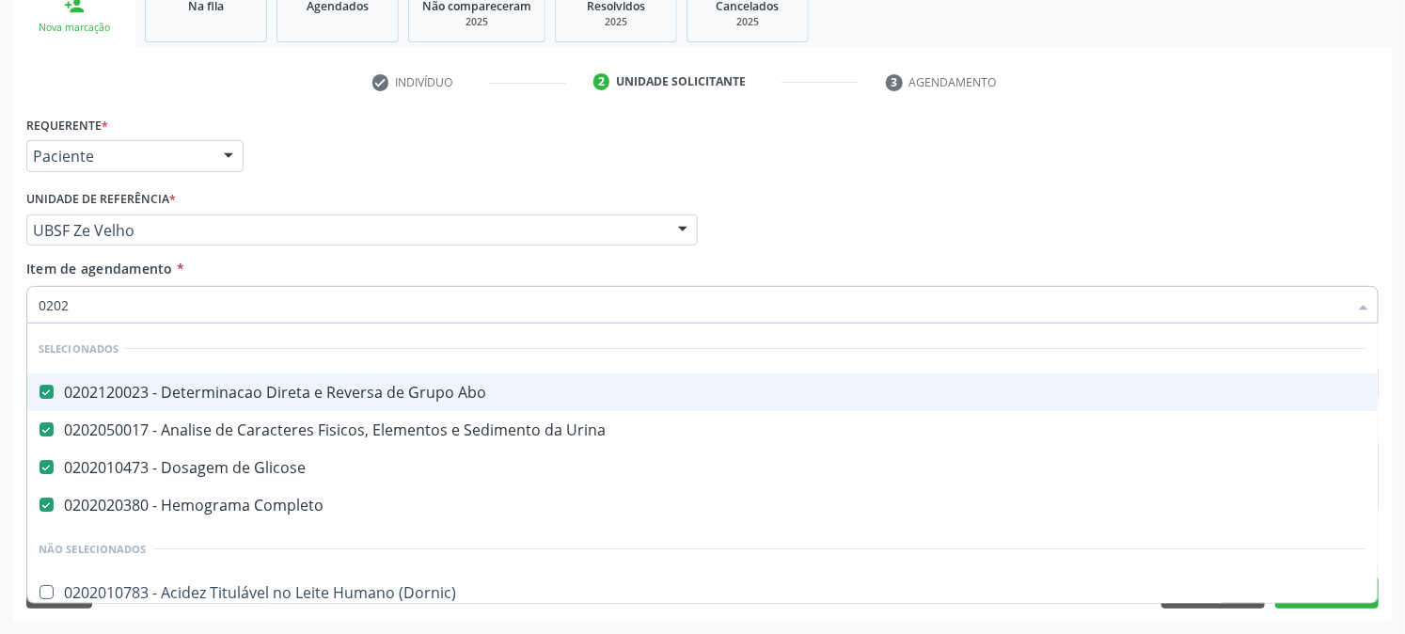
checkbox Anticardiolipina "true"
checkbox Antitoxoplasma "false"
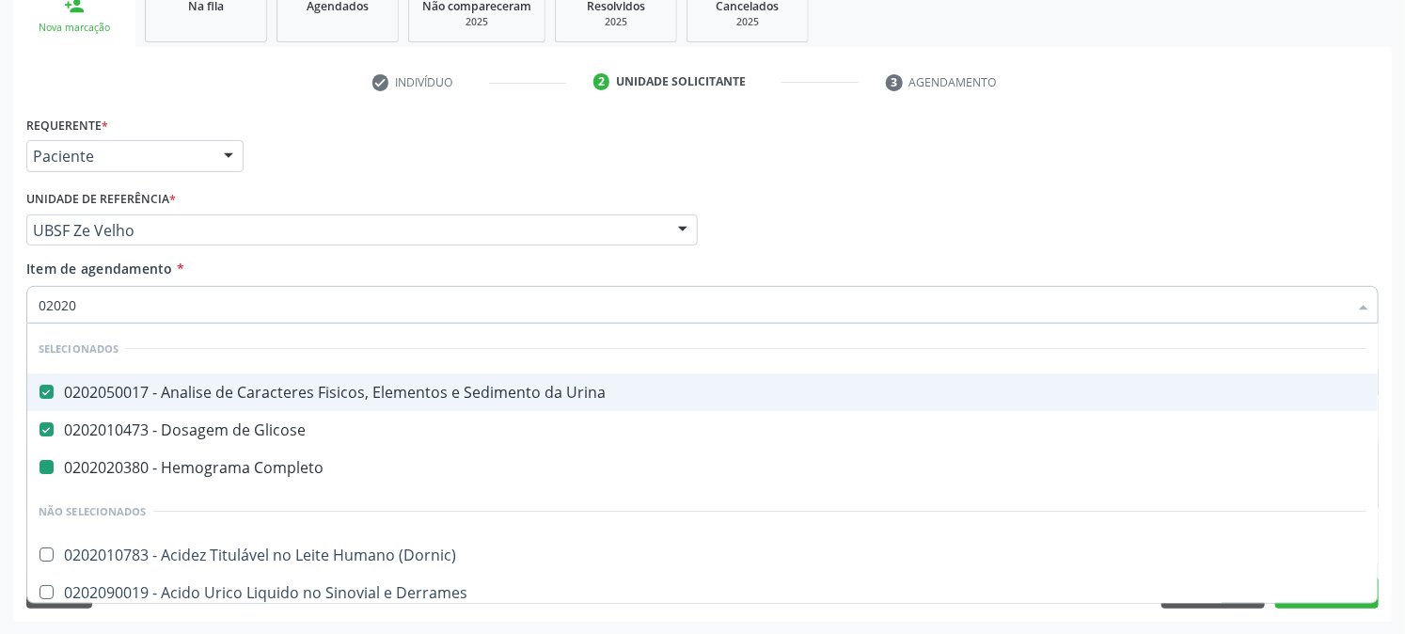
type input "020203"
checkbox Completo "false"
checkbox Alfa-2-Macroglobulina "true"
checkbox Triciclicos "true"
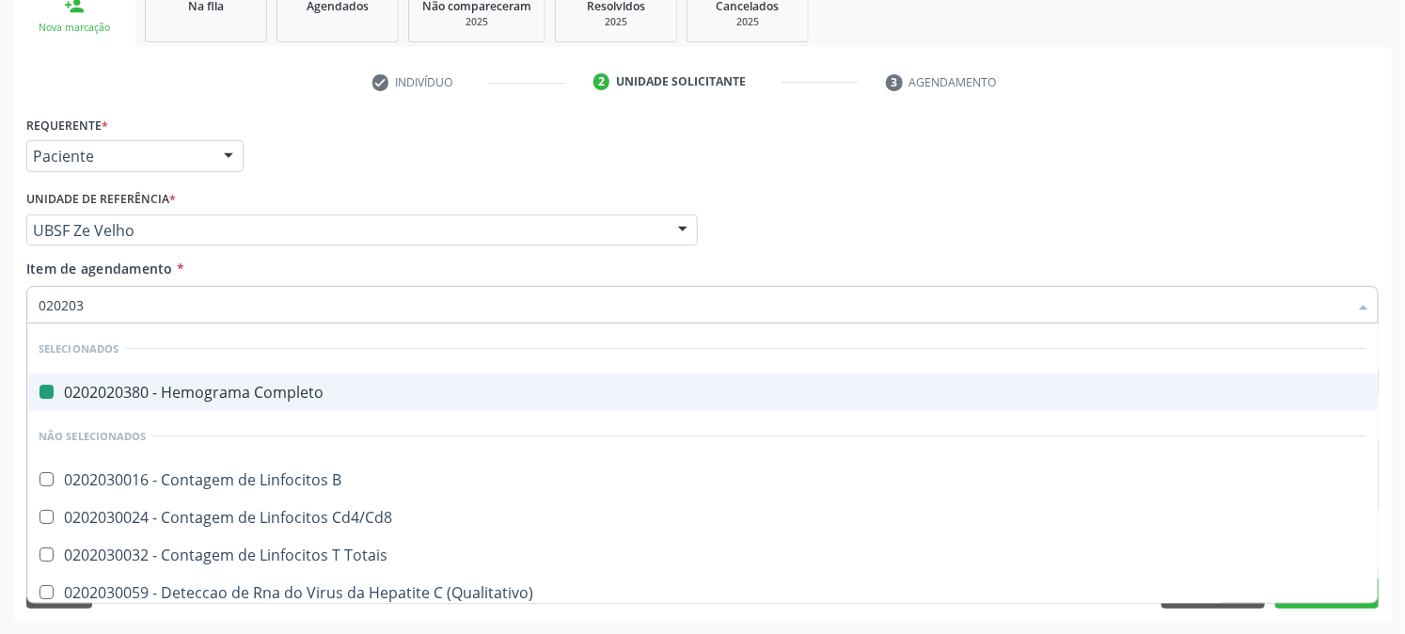
type input "0202039"
checkbox Completo "false"
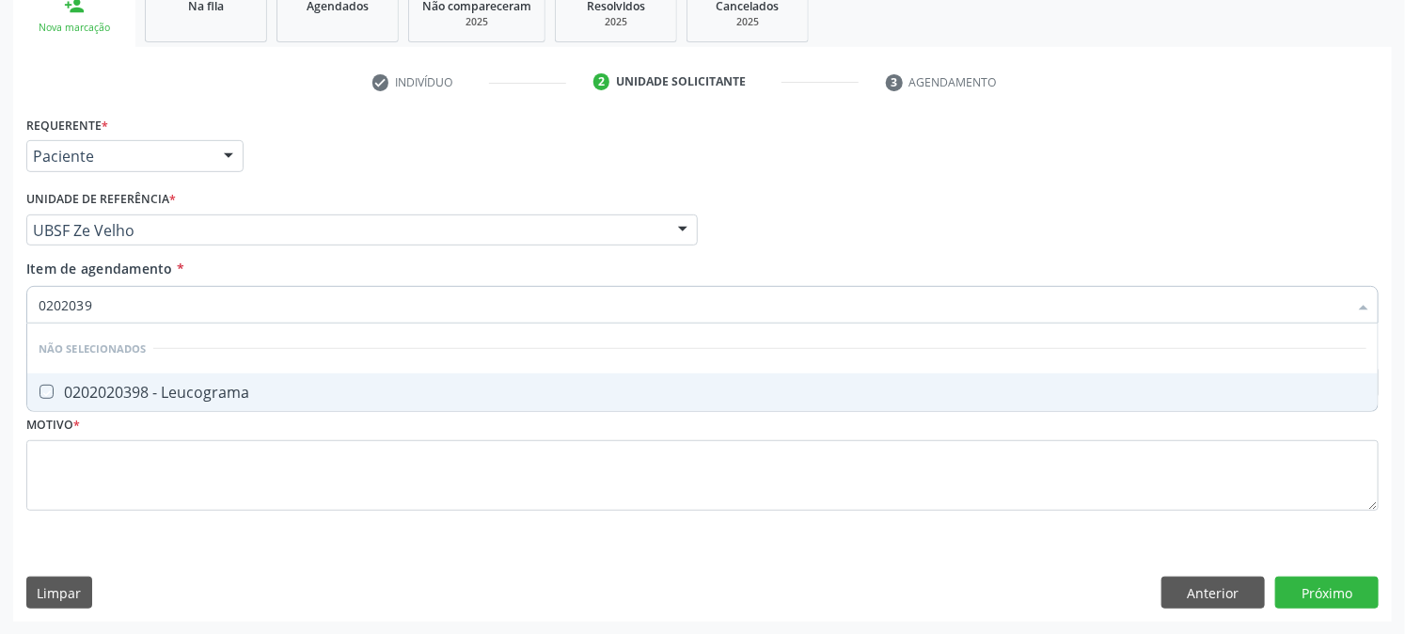
type input "020203"
checkbox Leucograma "true"
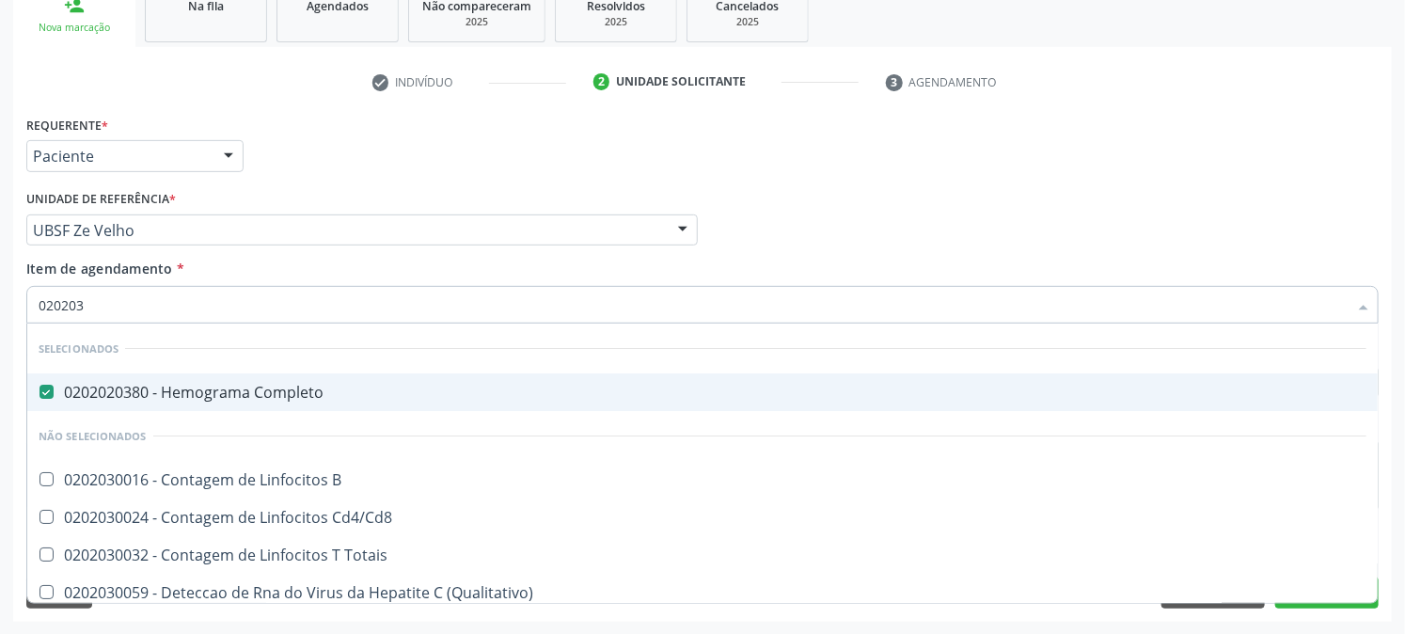
type input "02020"
checkbox B "true"
checkbox Antitoxoplasma "false"
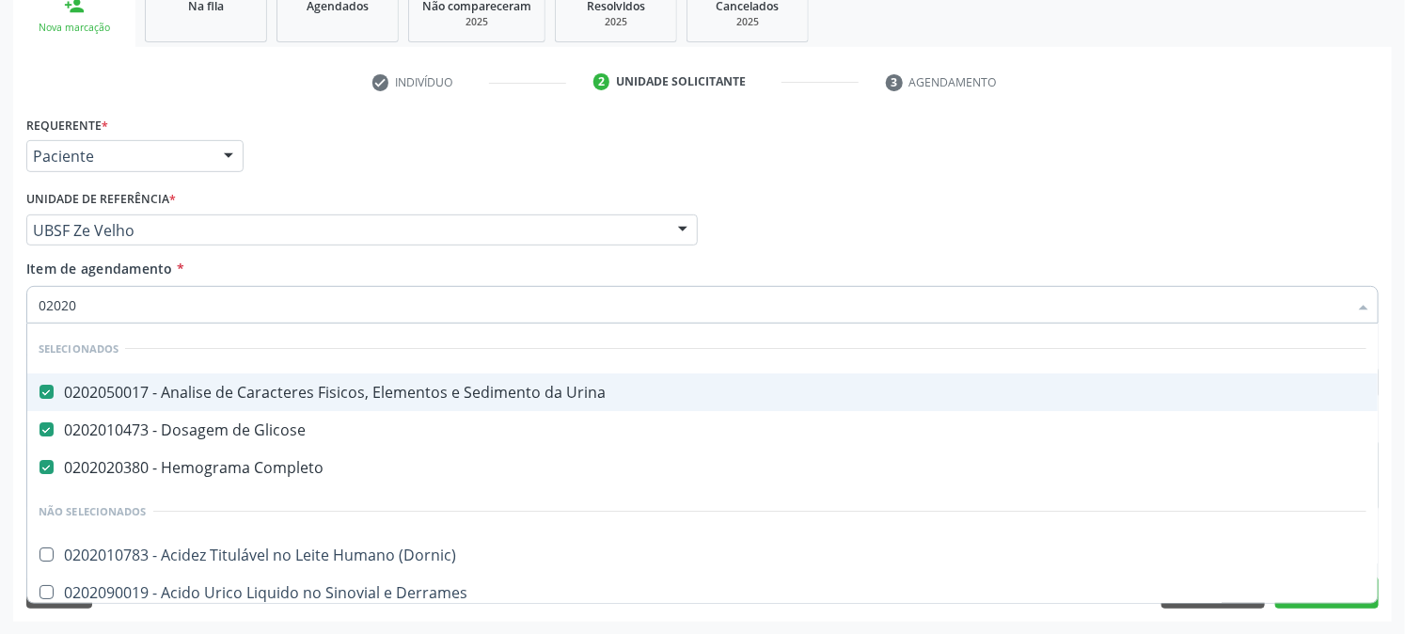
type input "0202"
checkbox Antitoxoplasma "false"
checkbox Urina "true"
checkbox Imunofluorescencia\) "true"
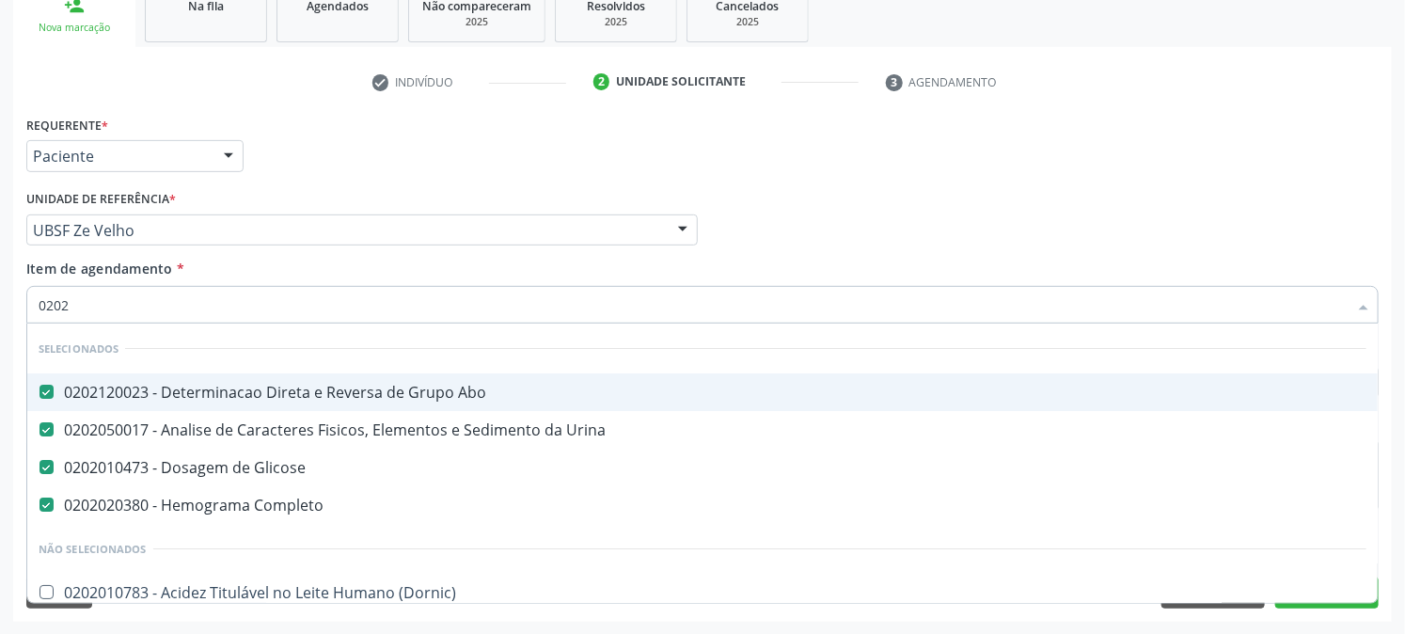
type input "020"
checkbox Antitoxoplasma "false"
type input "0202"
checkbox Ferro "true"
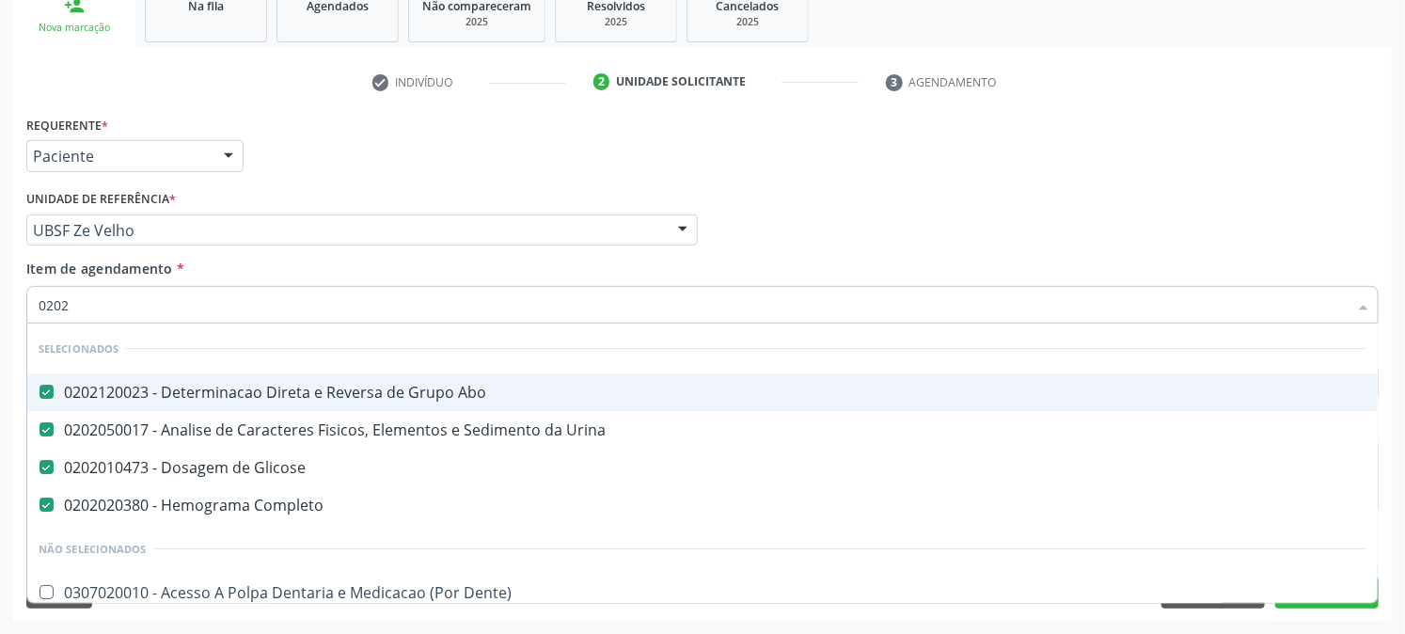
checkbox \(Cada\) "true"
type input "02020"
checkbox Oncologia "true"
checkbox Anticardiolipina "true"
checkbox Antitoxoplasma "false"
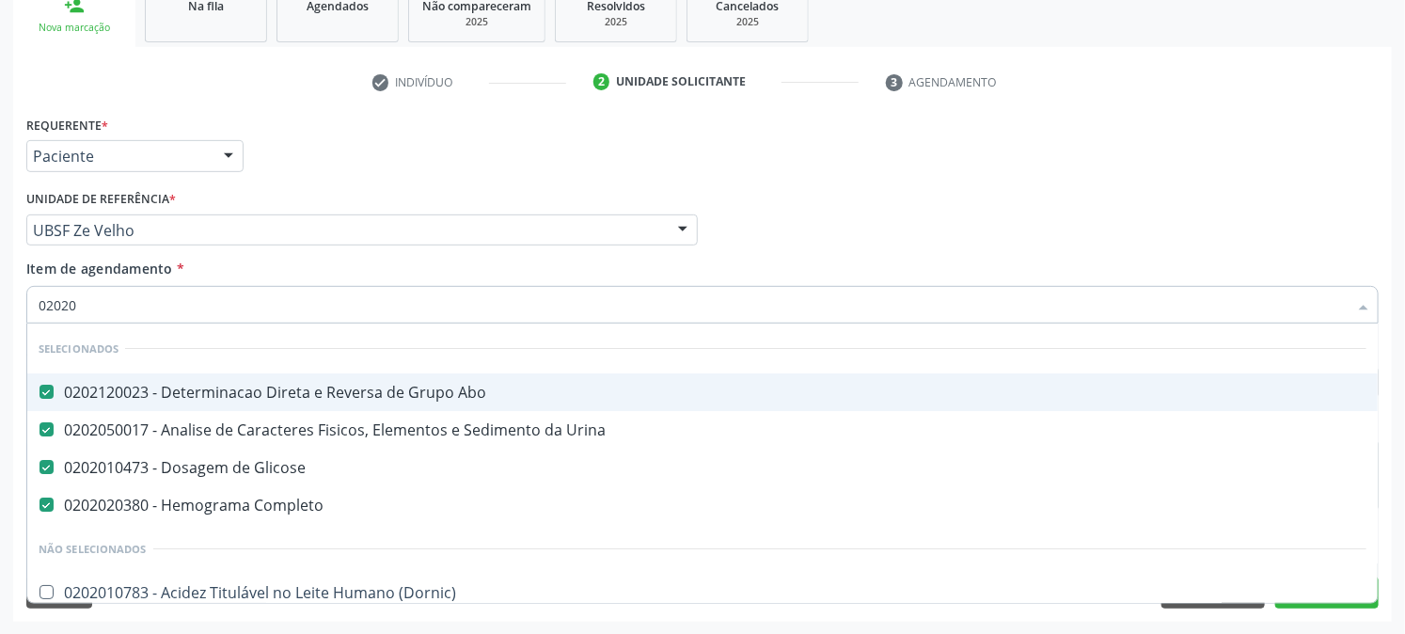
checkbox Antitoxoplasma "false"
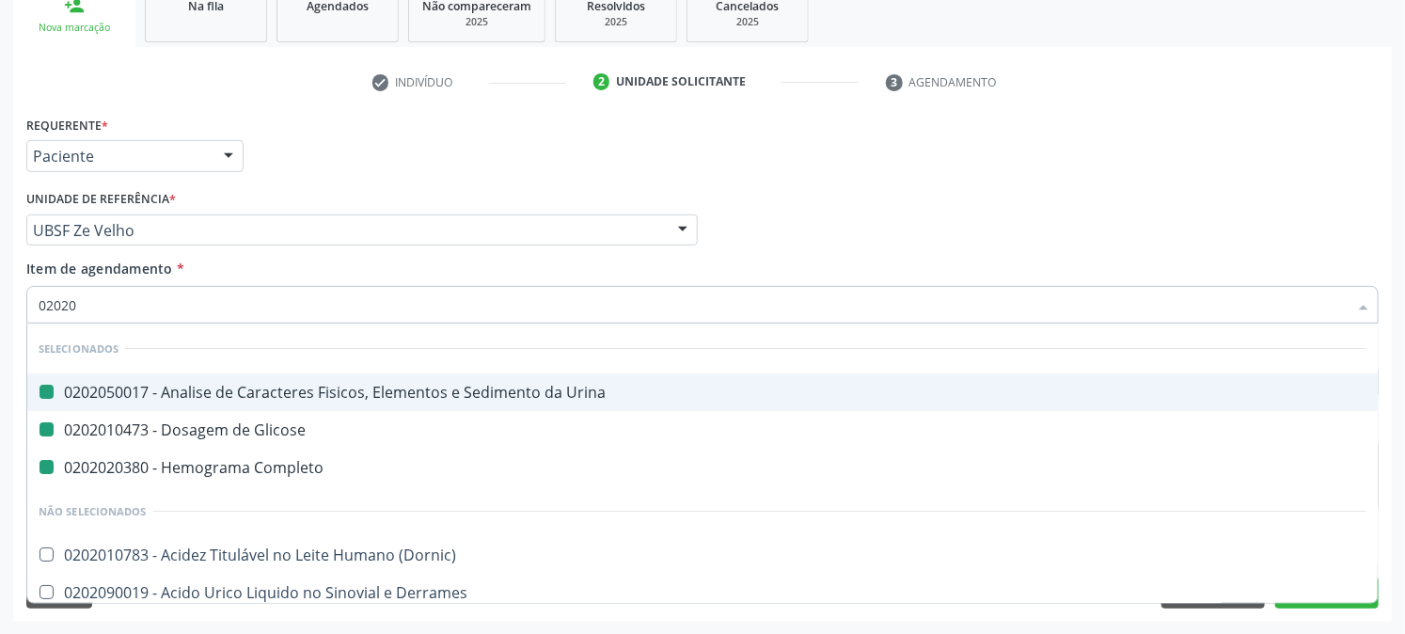
type input "020209"
checkbox Urina "false"
checkbox Completo "false"
checkbox Glicose "false"
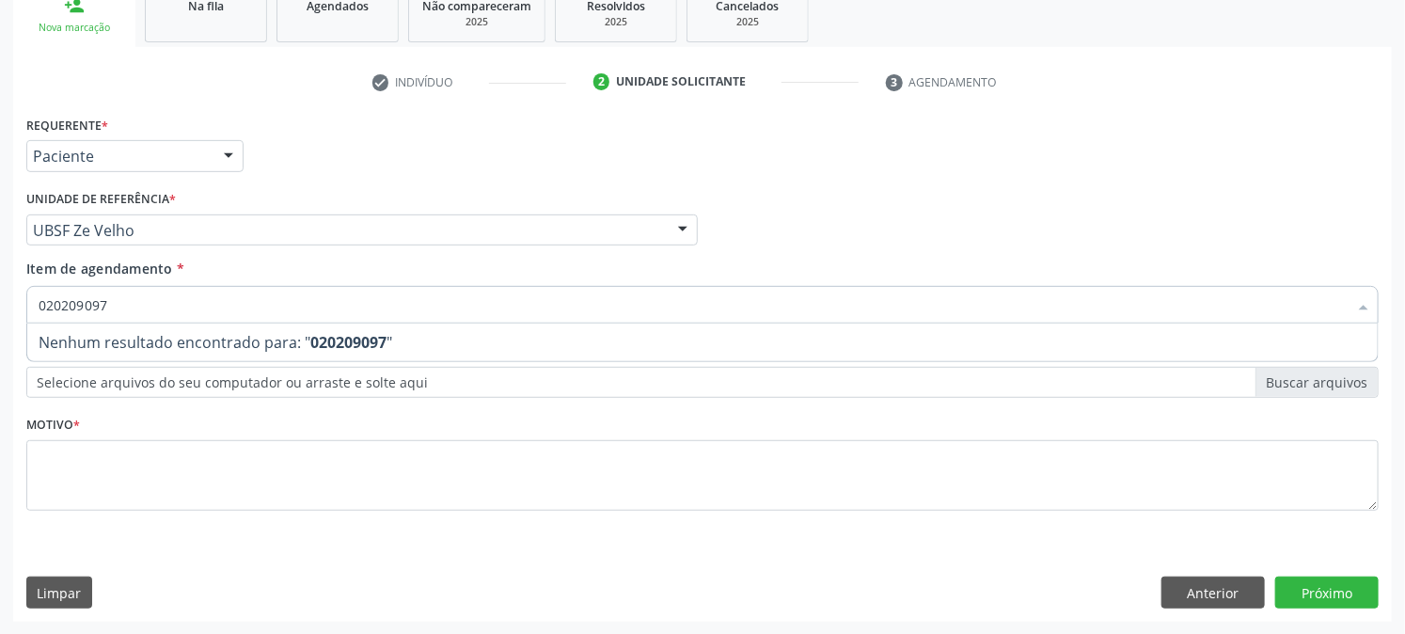
type input "0202090970"
drag, startPoint x: 172, startPoint y: 293, endPoint x: 0, endPoint y: 354, distance: 182.7
click at [0, 354] on div "Acompanhamento Acompanhe a situação das marcações correntes e finalizadas Relat…" at bounding box center [702, 220] width 1405 height 829
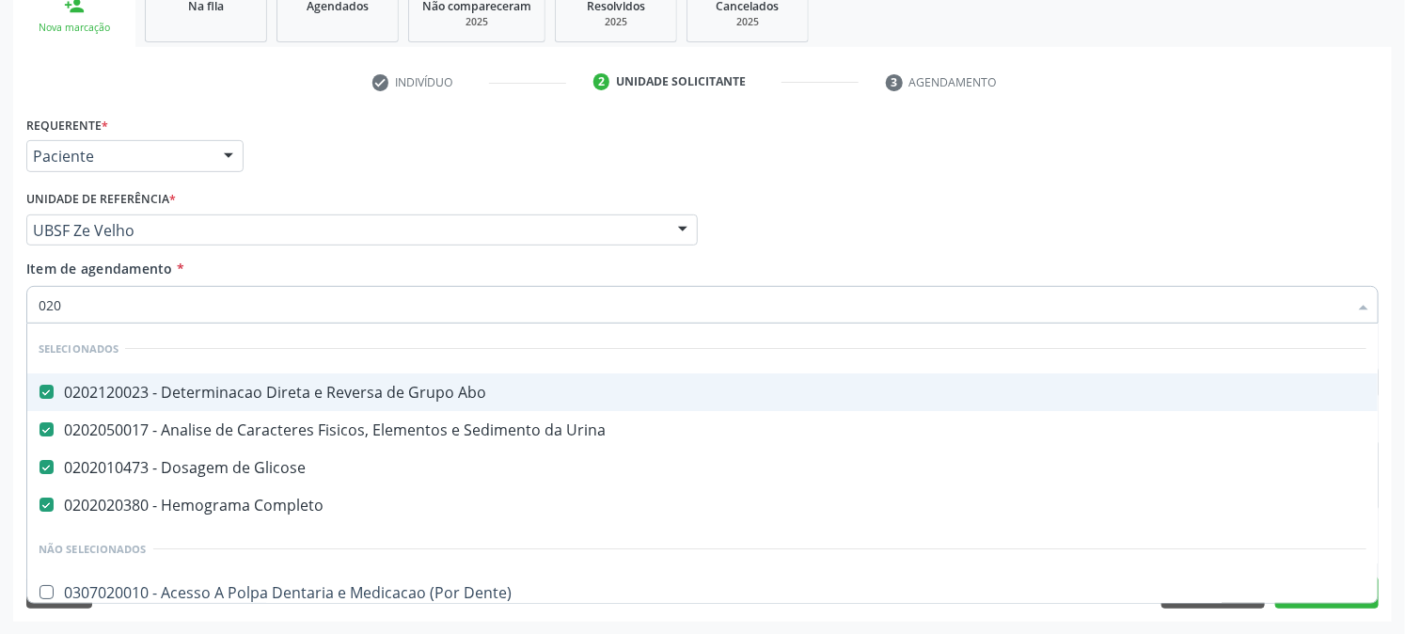
type input "0202"
checkbox Ferro "true"
checkbox \(Cada\) "true"
type input "02021"
checkbox Glicose "false"
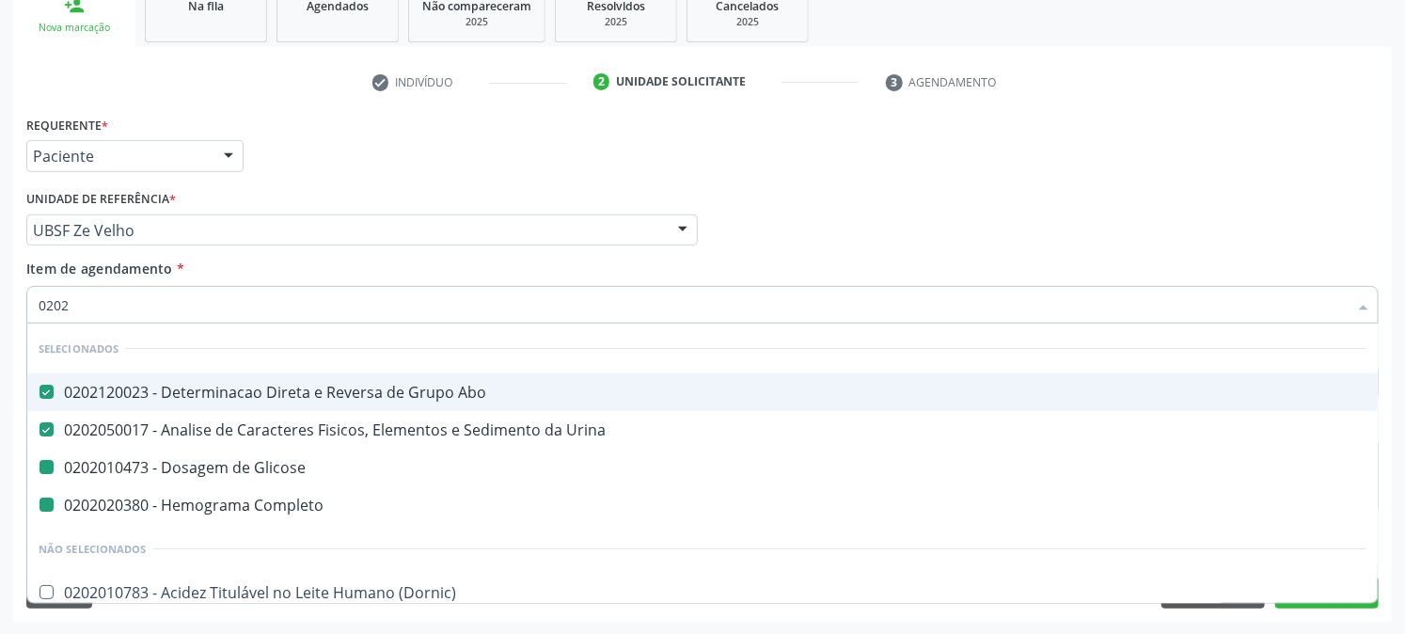
checkbox Completo "false"
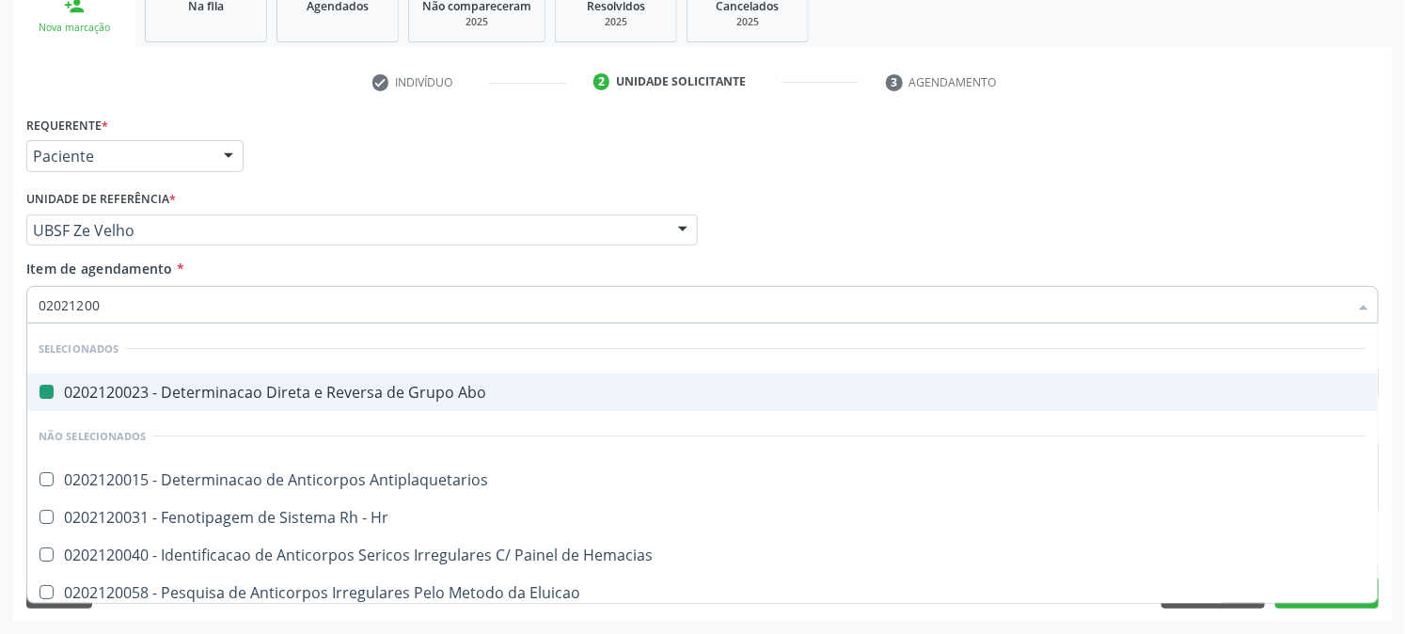
type input "020212008"
checkbox Abo "false"
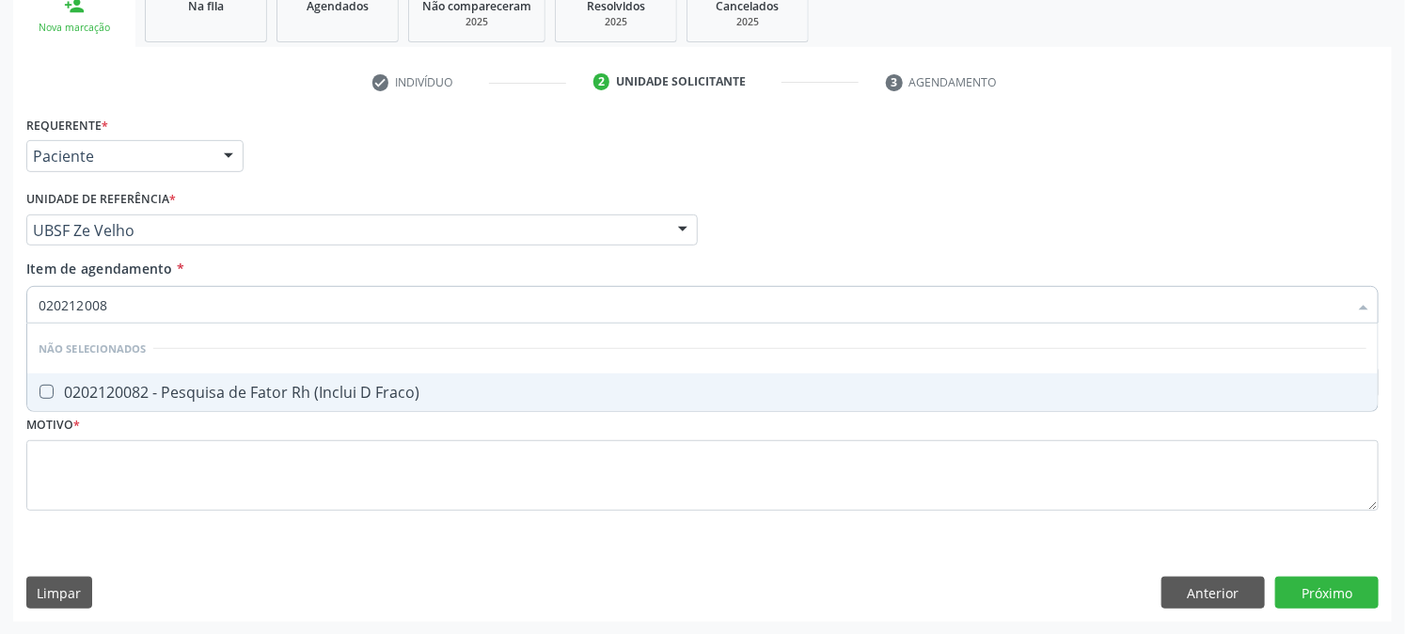
type input "0202120082"
click at [66, 392] on div "0202120082 - Pesquisa de Fator Rh (Inclui D Fraco)" at bounding box center [703, 392] width 1328 height 15
checkbox Fraco\) "true"
drag, startPoint x: 184, startPoint y: 293, endPoint x: 0, endPoint y: 313, distance: 185.4
click at [0, 294] on div "Acompanhamento Acompanhe a situação das marcações correntes e finalizadas Relat…" at bounding box center [702, 220] width 1405 height 829
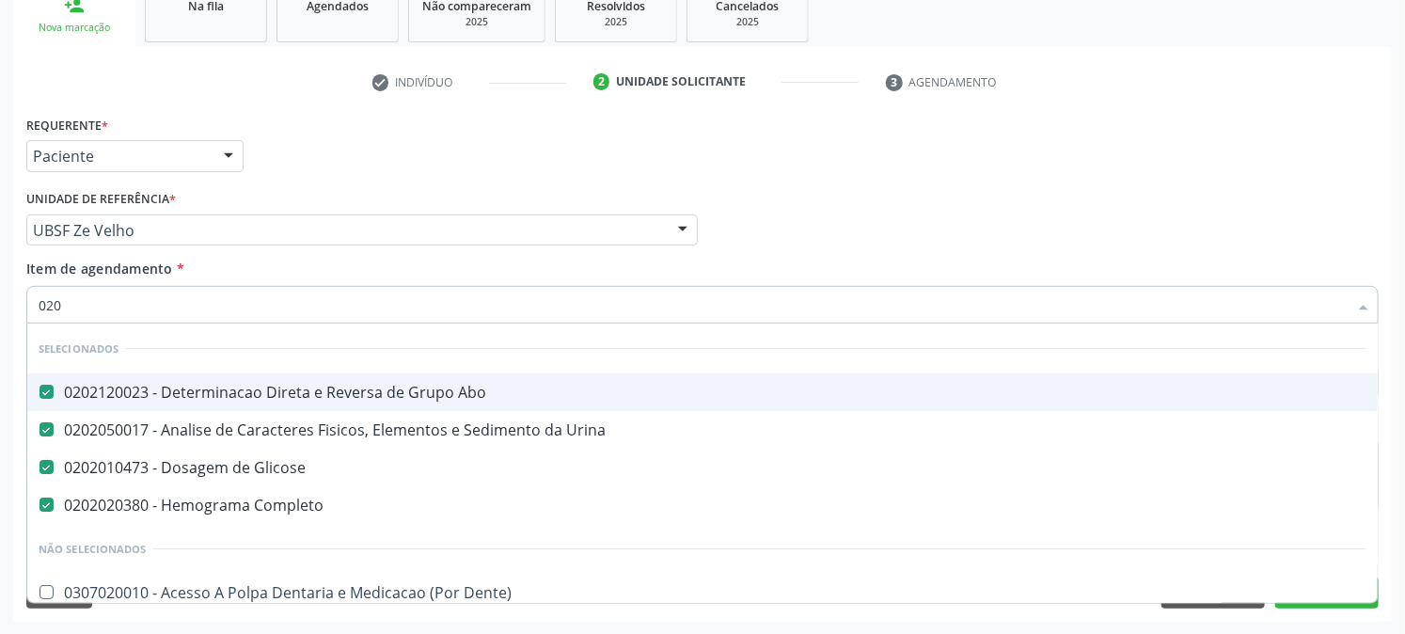
type input "0202"
checkbox Ferro "true"
checkbox \(Cada\) "true"
checkbox I\) "true"
type input "02020"
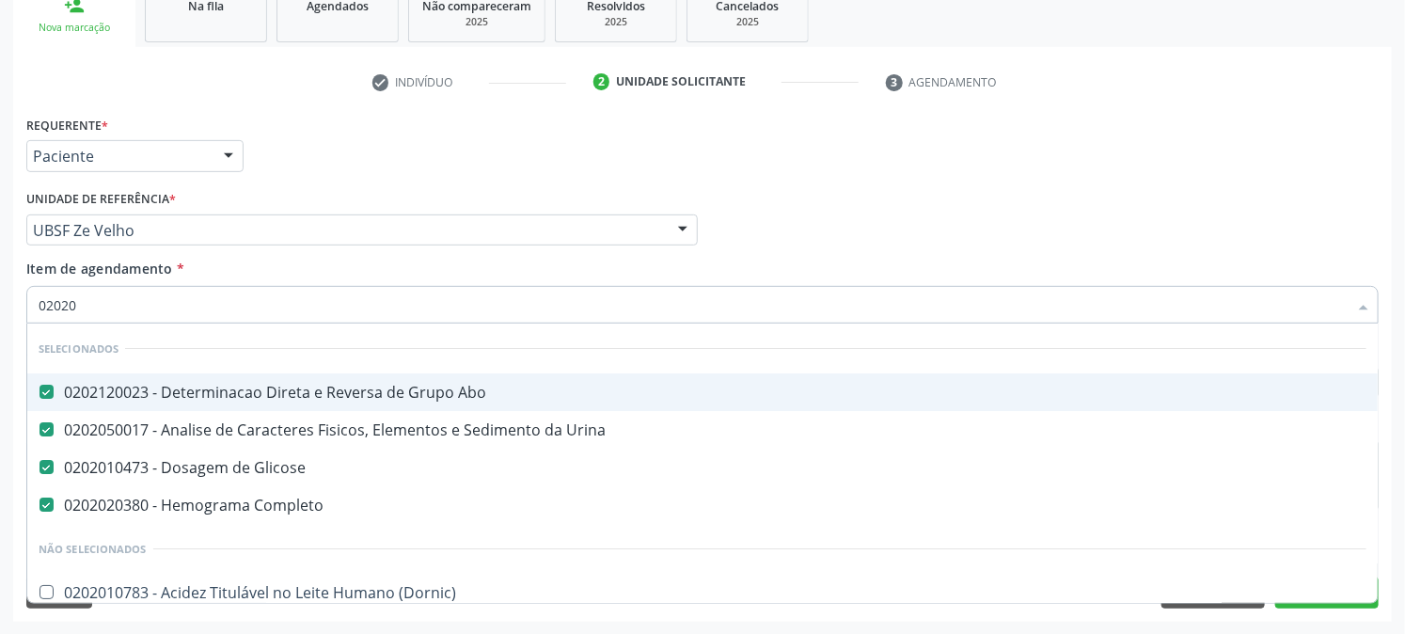
checkbox Oncologia "true"
checkbox Anticardiolipina "true"
checkbox Antitoxoplasma "false"
checkbox Fraco\) "false"
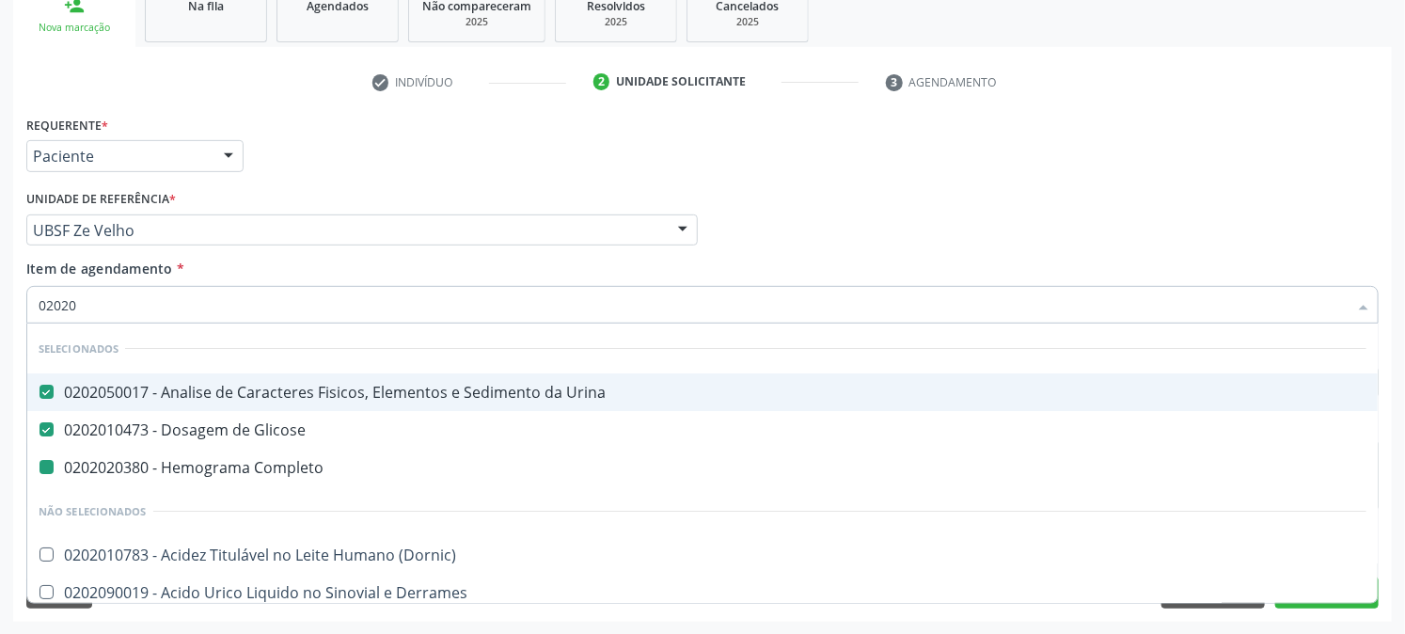
type input "020203"
checkbox Completo "false"
checkbox Alfa-2-Macroglobulina "true"
checkbox Triciclicos "true"
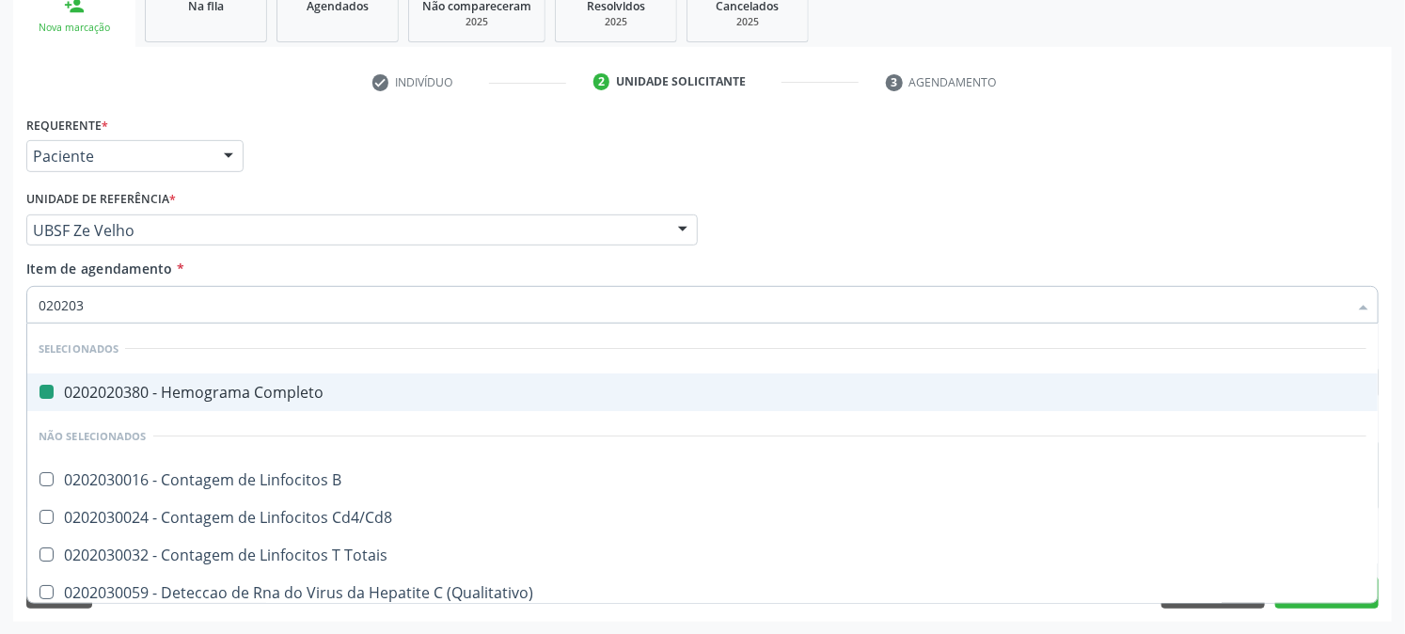
type input "0202030"
checkbox Completo "false"
checkbox Estriado "true"
checkbox \(Anti-Hcv\) "true"
checkbox Antitoxoplasma "false"
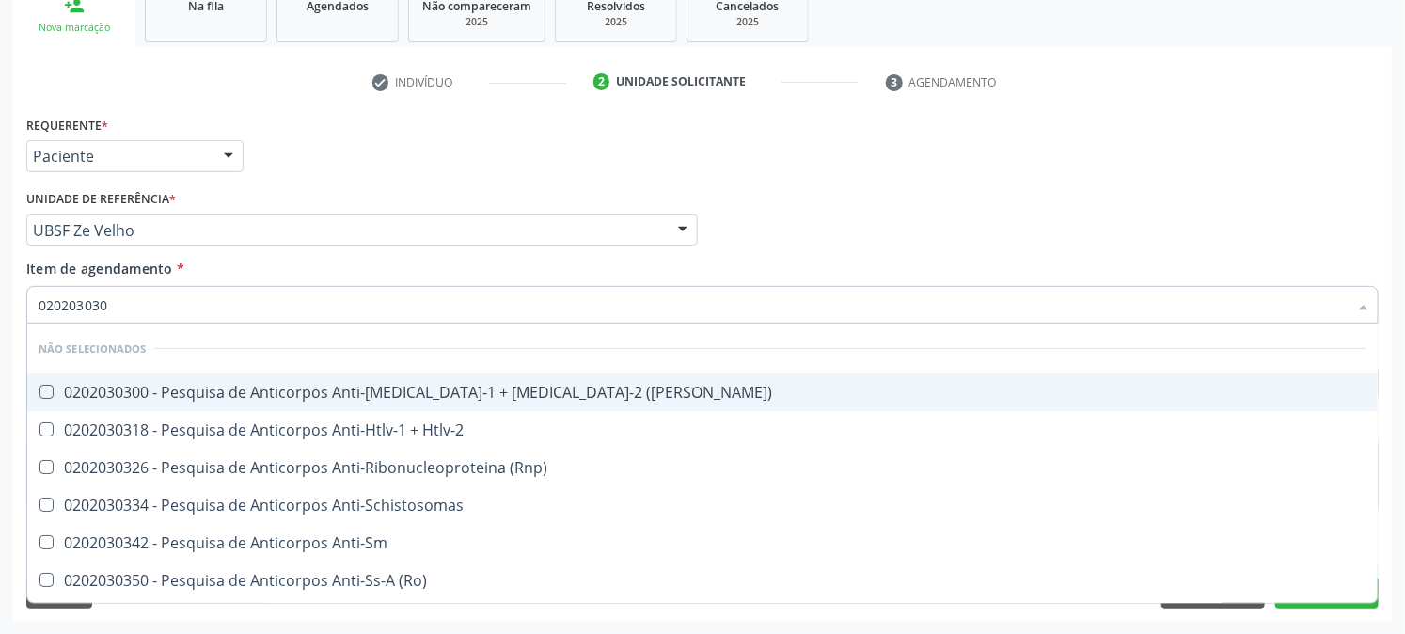
type input "0202030300"
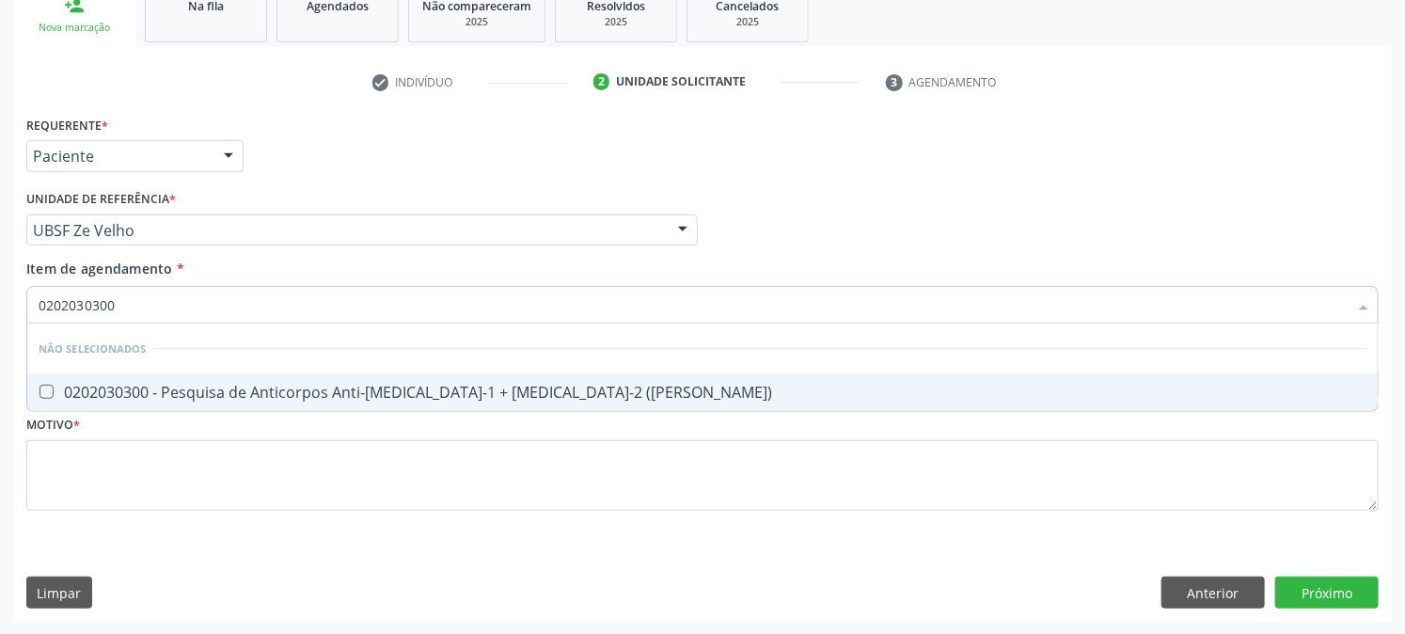
click at [98, 388] on div "0202030300 - Pesquisa de Anticorpos Anti-[MEDICAL_DATA]-1 + [MEDICAL_DATA]-2 ([…" at bounding box center [703, 392] width 1328 height 15
checkbox \(Elisa\) "true"
drag, startPoint x: 155, startPoint y: 289, endPoint x: 0, endPoint y: 330, distance: 160.6
click at [0, 330] on div "Acompanhamento Acompanhe a situação das marcações correntes e finalizadas Relat…" at bounding box center [702, 220] width 1405 height 829
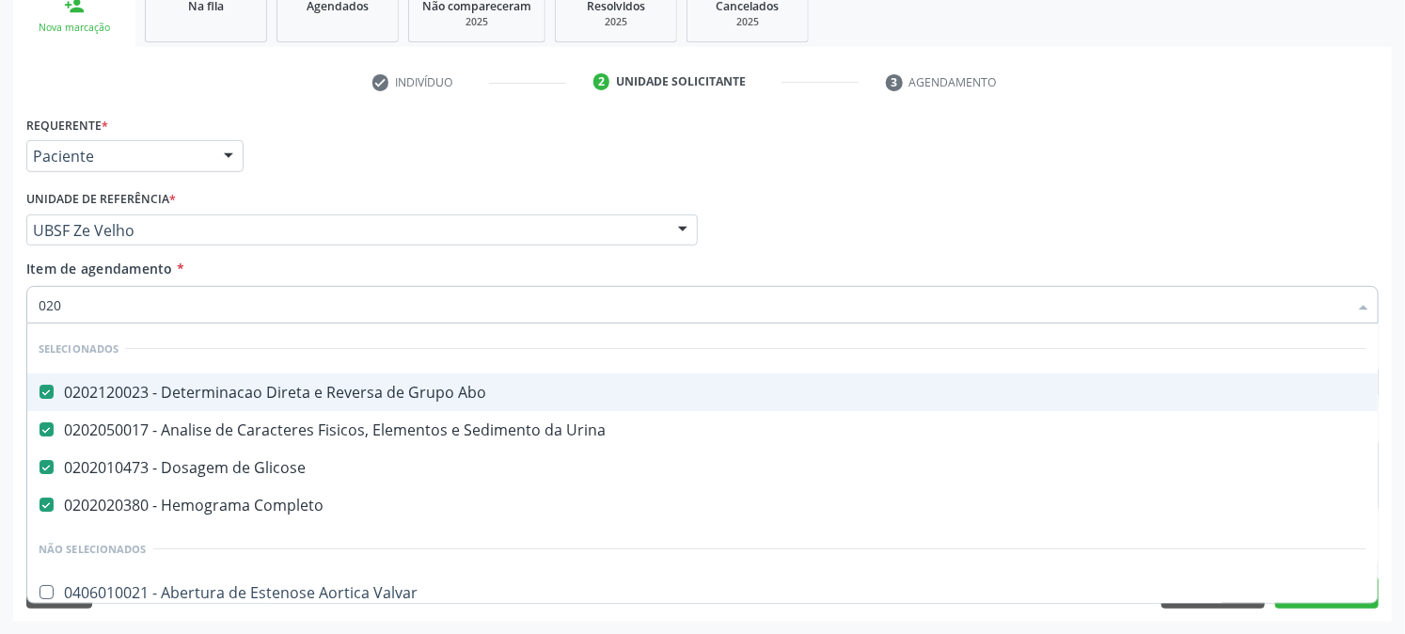
type input "0202"
checkbox Vesico-Ureteral "true"
checkbox Ureia "true"
checkbox Pos-Operatoria "true"
checkbox Impactado "true"
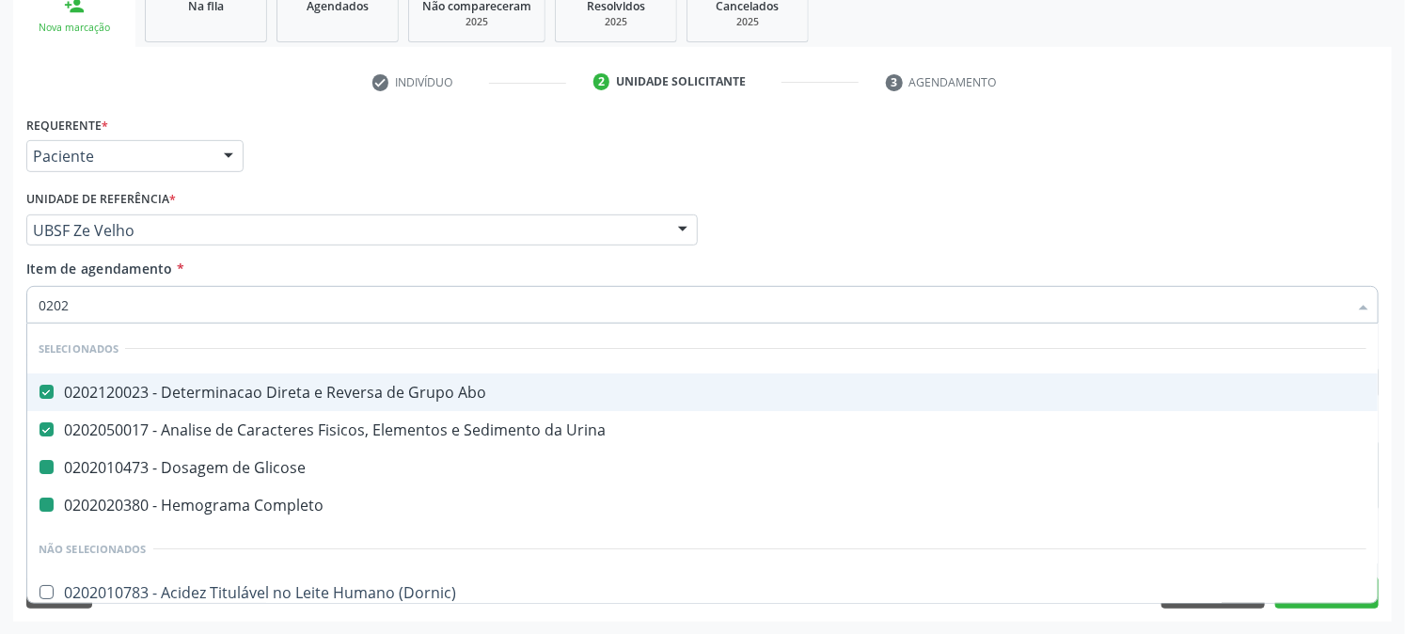
type input "02021"
checkbox Glicose "false"
checkbox Completo "false"
checkbox \(Qualitativo\) "true"
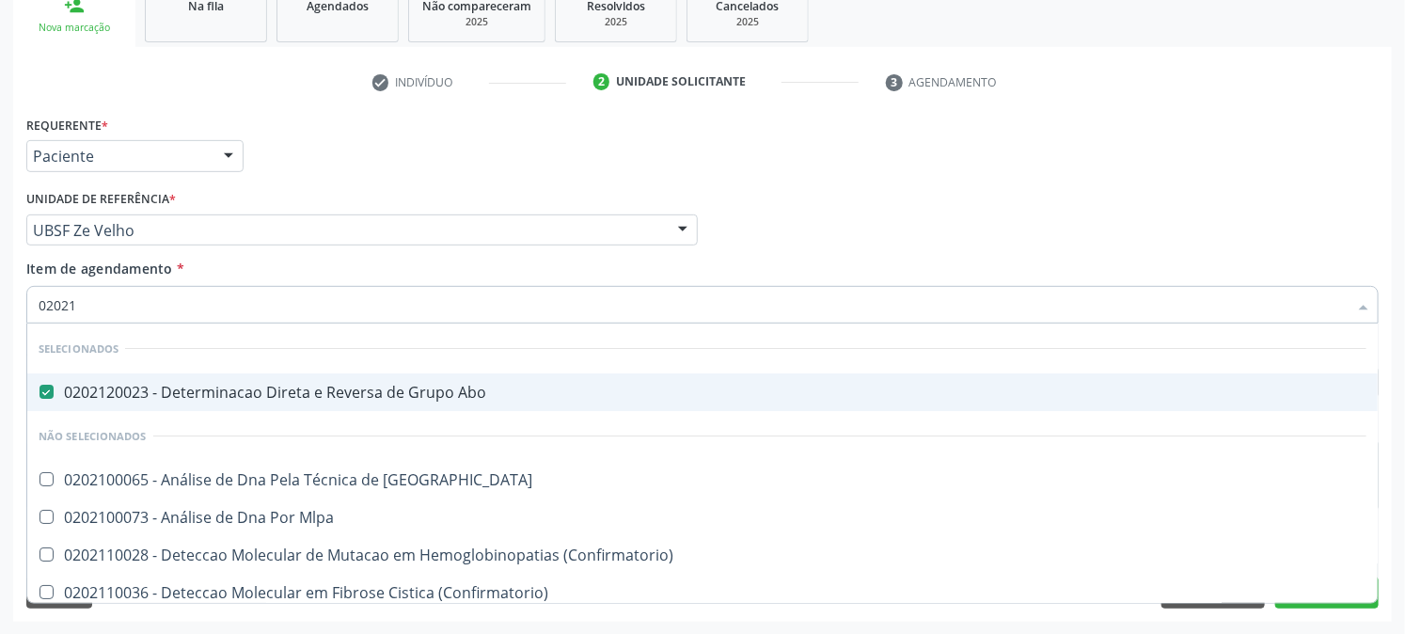
type input "020212"
checkbox Congênita "true"
type input "020212009"
checkbox Abo "false"
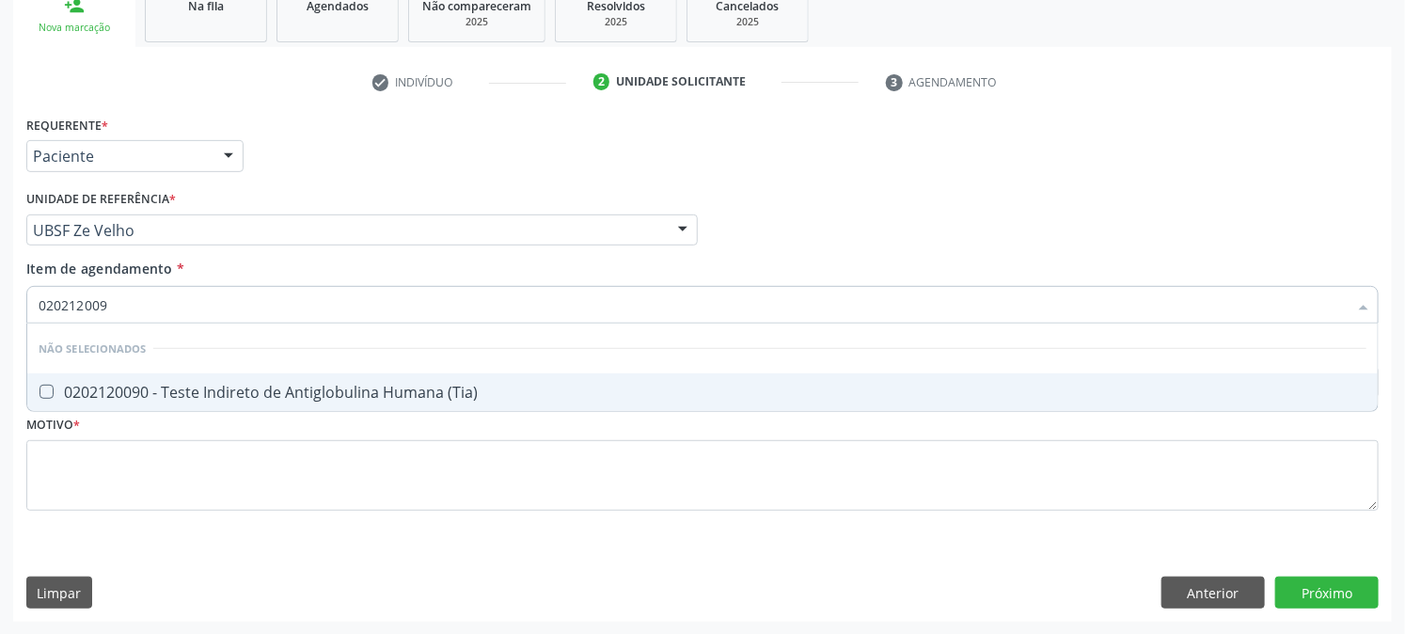
type input "0202120090"
click at [80, 385] on div "0202120090 - Teste Indireto de Antiglobulina Humana (Tia)" at bounding box center [703, 392] width 1328 height 15
checkbox \(Tia\) "true"
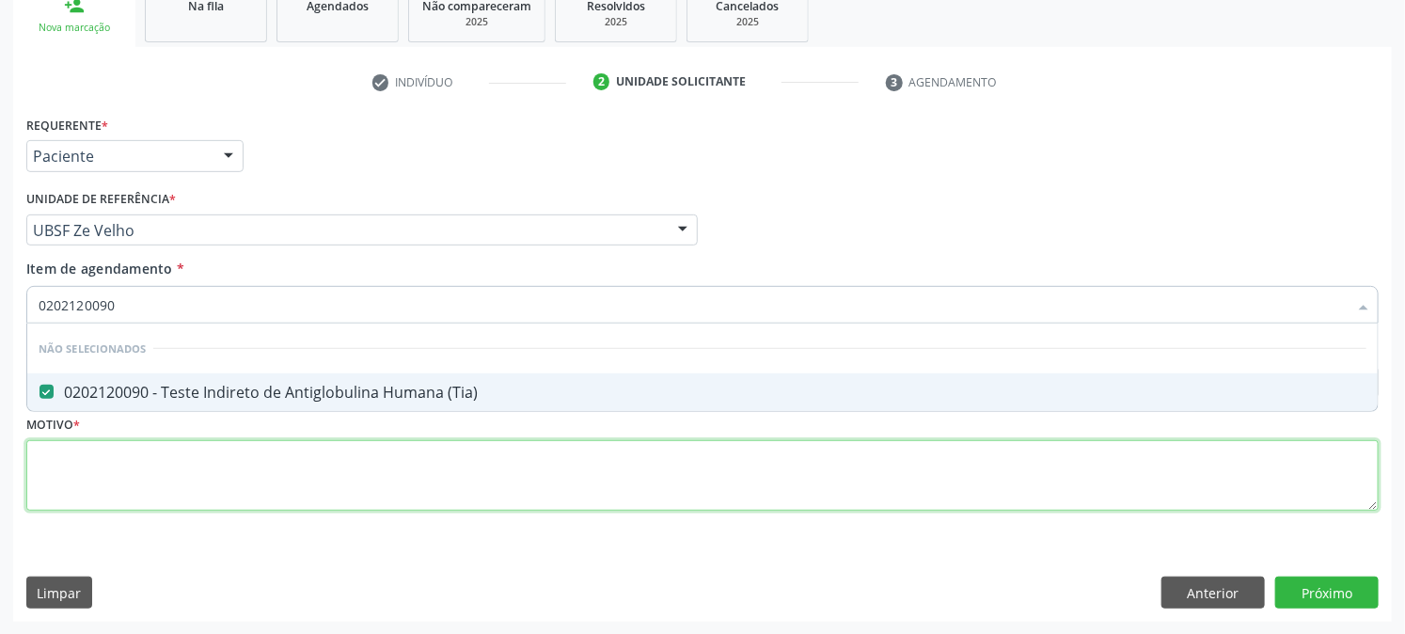
click at [58, 484] on div "Requerente * Paciente Profissional de Saúde Paciente Nenhum resultado encontrad…" at bounding box center [702, 324] width 1353 height 426
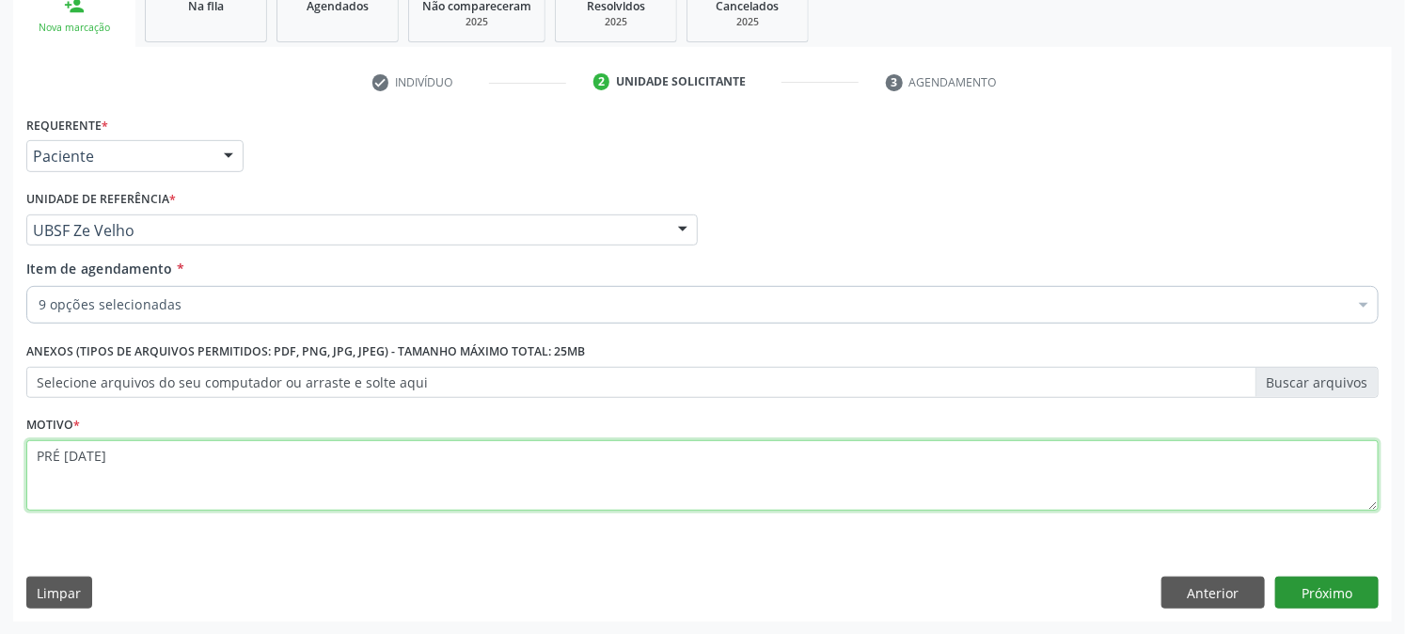
type textarea "PRÉ [DATE]"
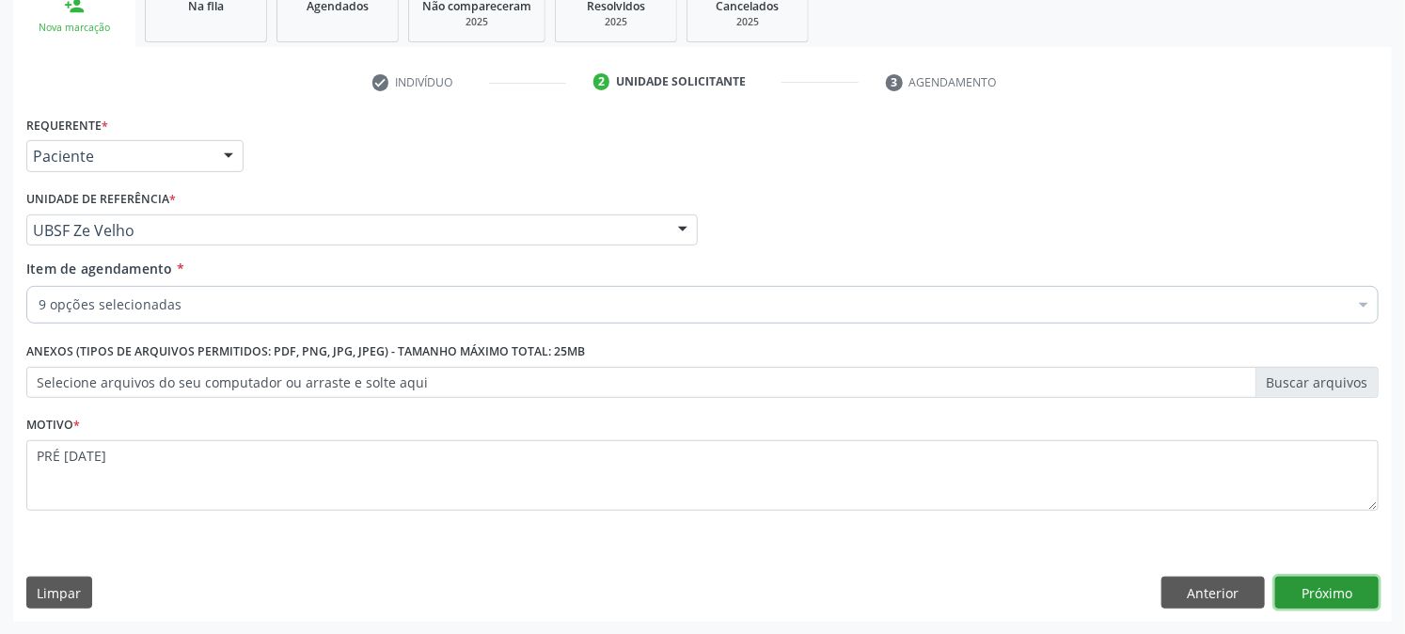
click at [1347, 585] on button "Próximo" at bounding box center [1326, 593] width 103 height 32
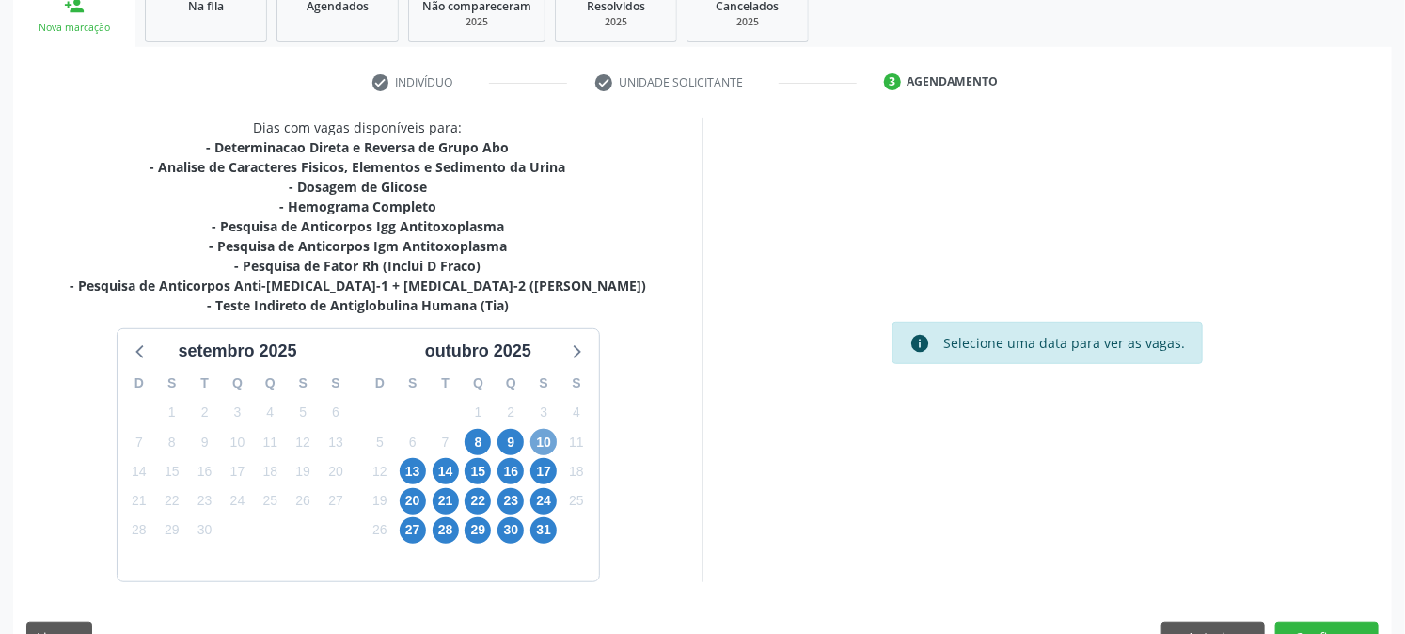
click at [540, 442] on span "10" at bounding box center [543, 442] width 26 height 26
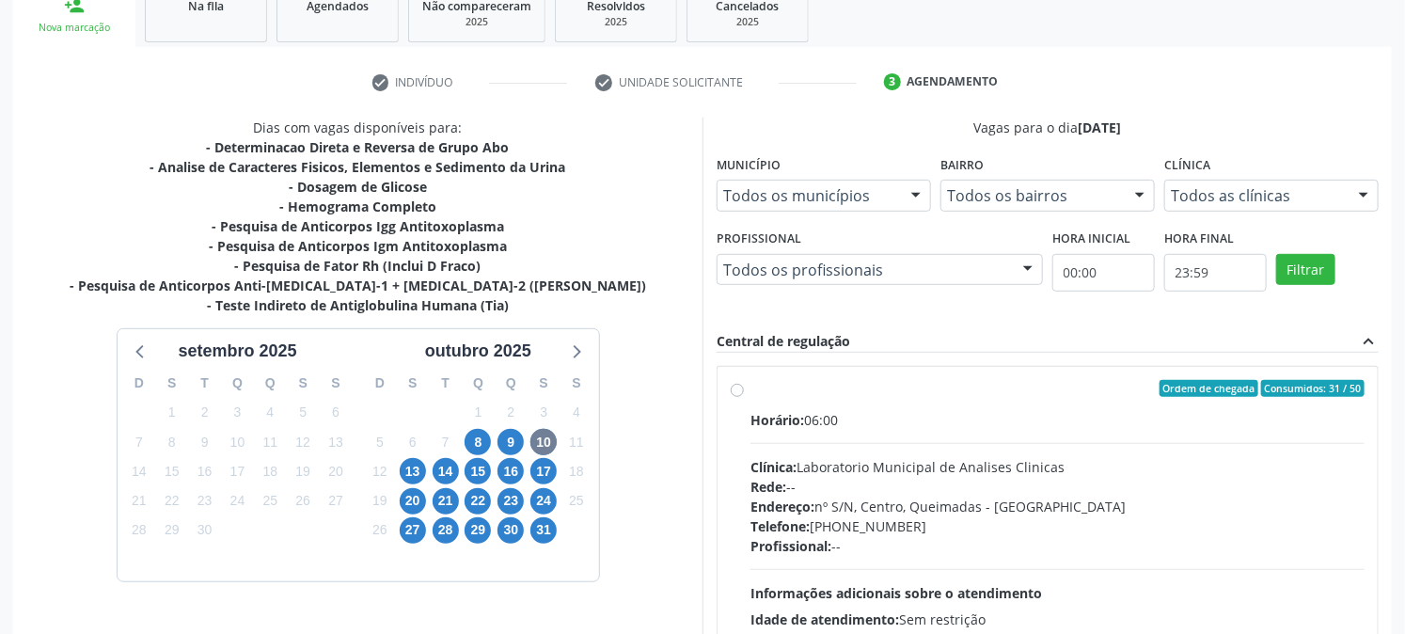
click at [793, 396] on label "Ordem de chegada Consumidos: 31 / 50 Horário: 06:00 Clínica: Laboratorio Munici…" at bounding box center [1058, 524] width 614 height 289
click at [744, 396] on input "Ordem de chegada Consumidos: 31 / 50 Horário: 06:00 Clínica: Laboratorio Munici…" at bounding box center [737, 388] width 13 height 17
radio input "true"
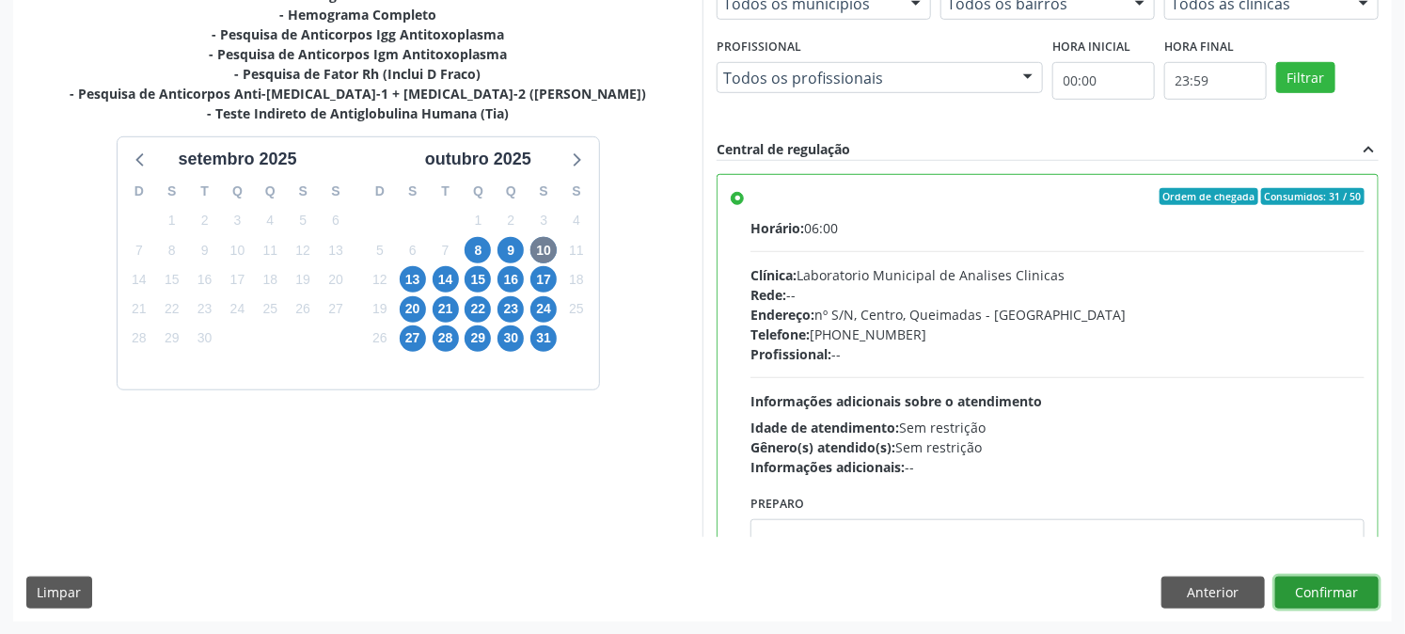
click at [1351, 594] on button "Confirmar" at bounding box center [1326, 593] width 103 height 32
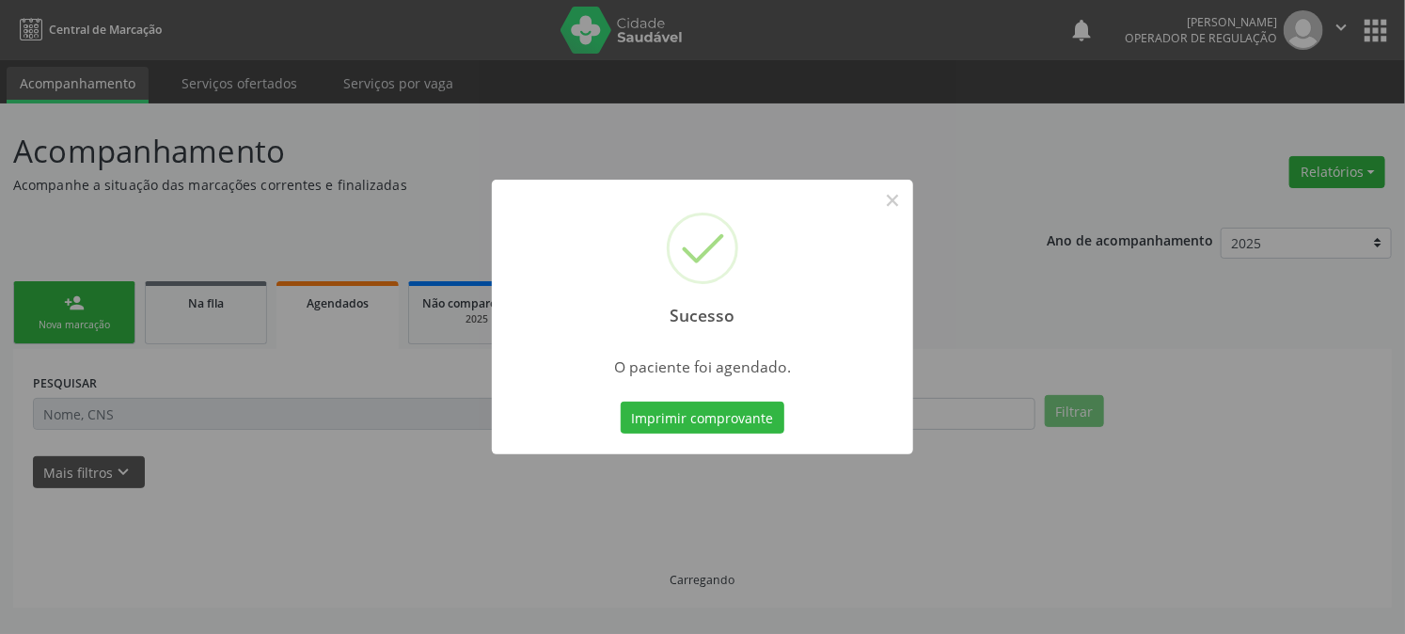
scroll to position [0, 0]
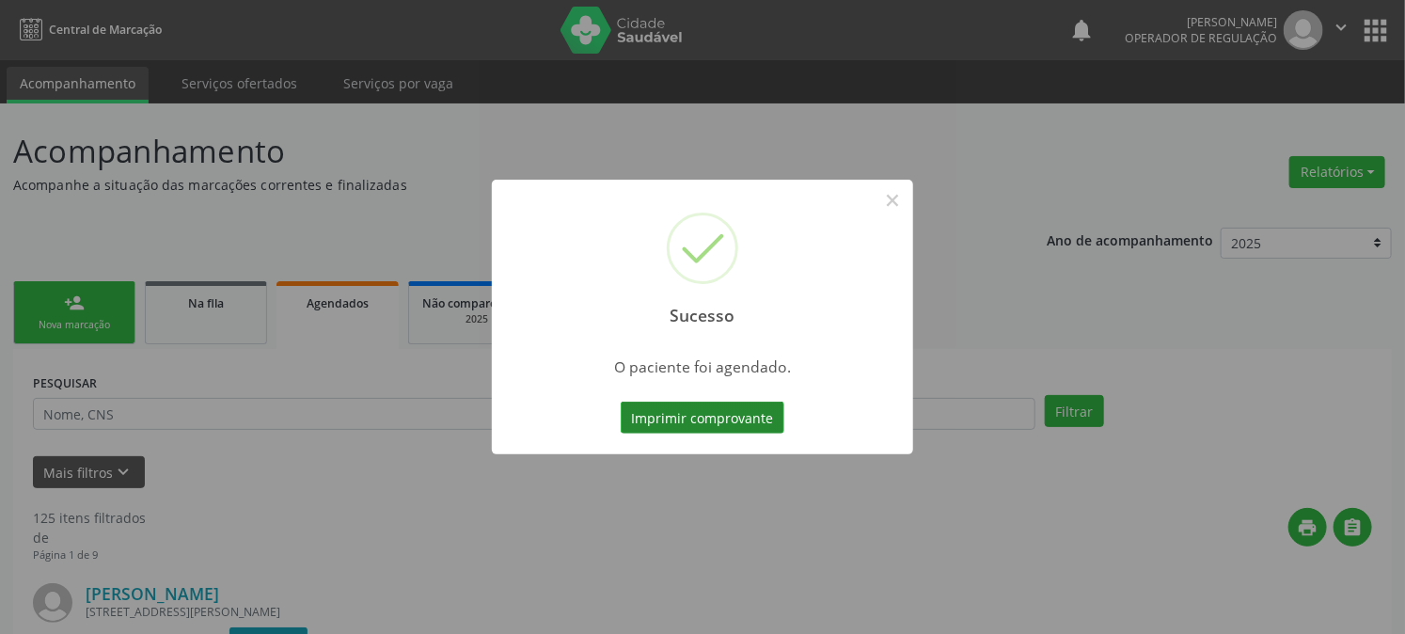
click at [698, 419] on button "Imprimir comprovante" at bounding box center [703, 418] width 164 height 32
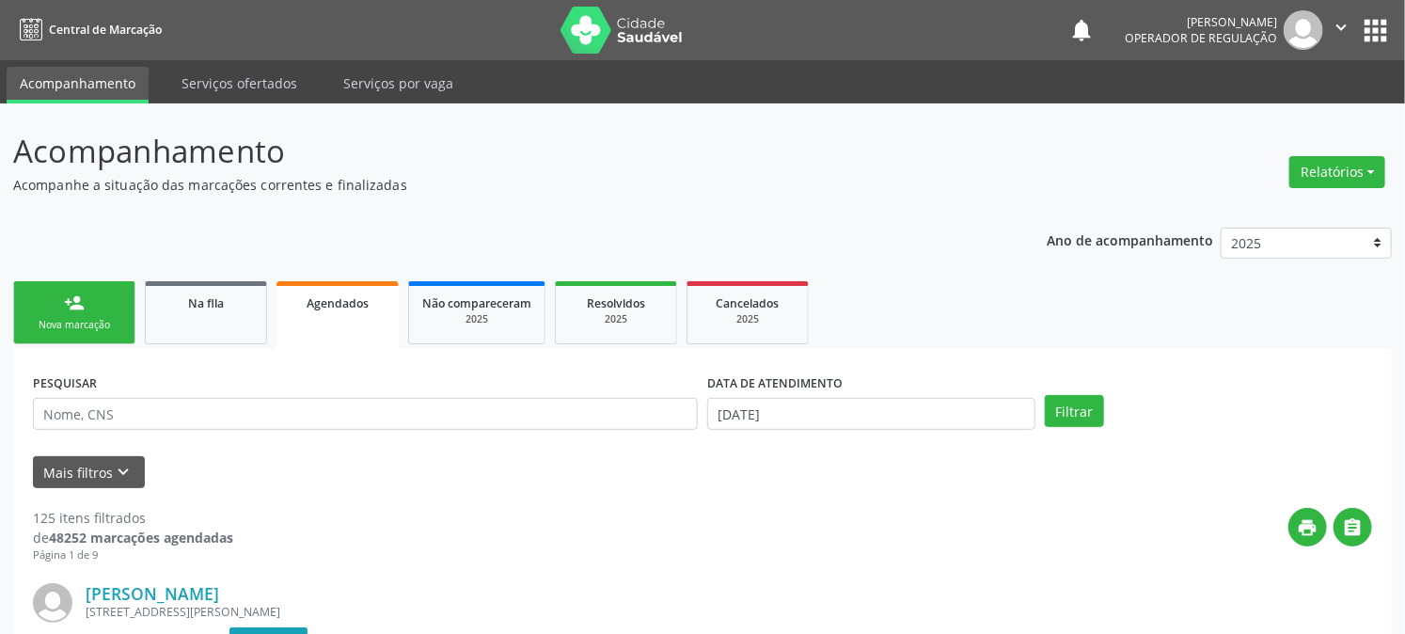
click at [62, 333] on div "Sucesso × O paciente foi agendado. Imprimir comprovante Cancel" at bounding box center [702, 317] width 1405 height 634
click at [60, 329] on div "Sucesso × O paciente foi agendado. Imprimir comprovante Cancel" at bounding box center [702, 317] width 1405 height 634
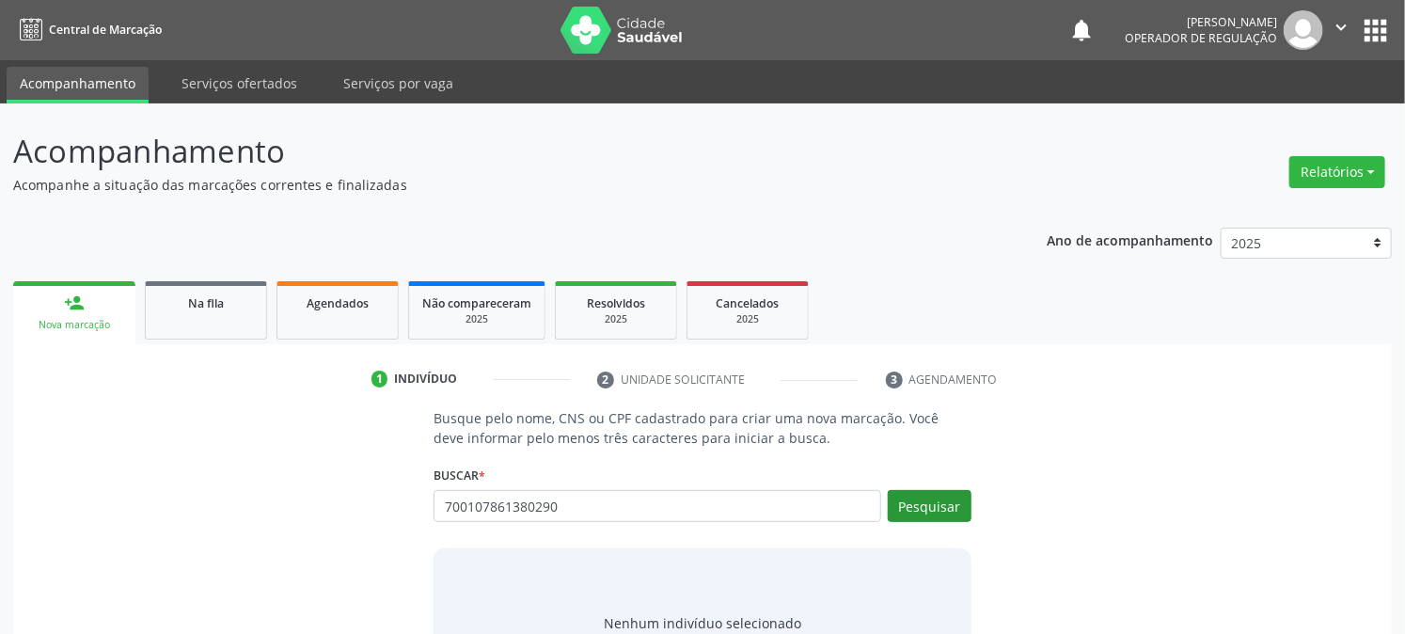
type input "700107861380290"
click at [915, 510] on button "Pesquisar" at bounding box center [930, 506] width 84 height 32
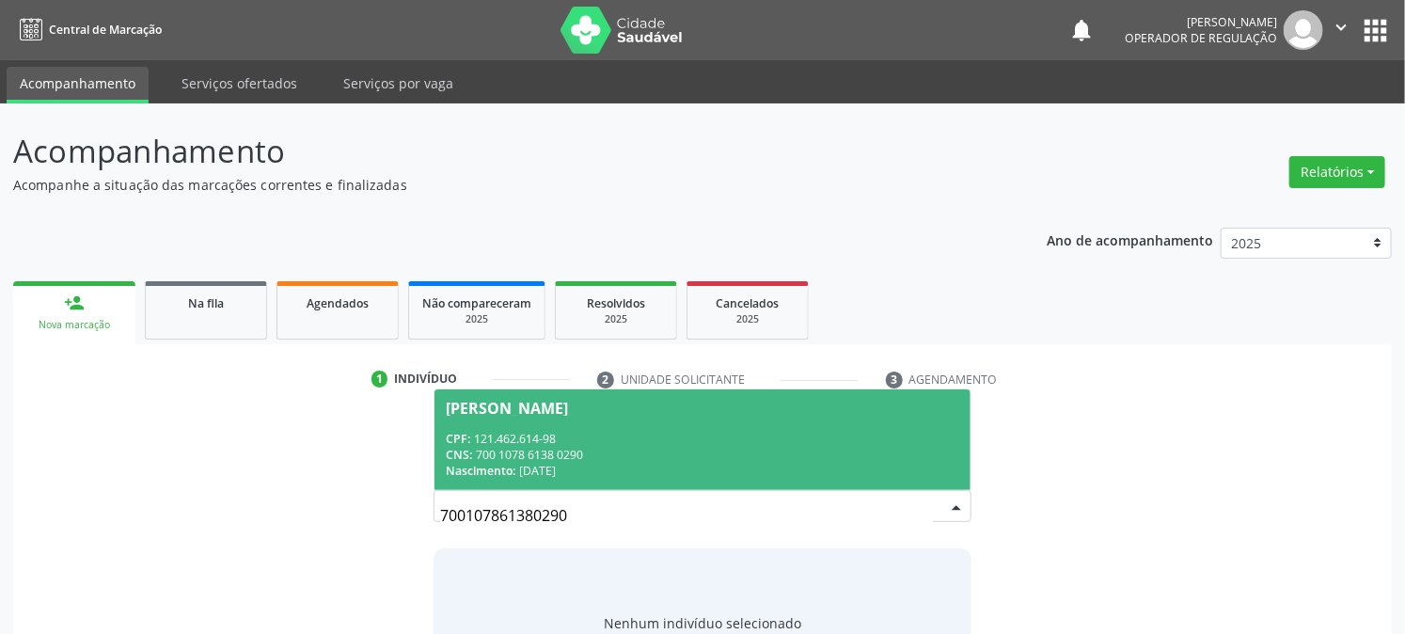
click at [546, 435] on div "CPF: 121.462.614-98" at bounding box center [702, 439] width 513 height 16
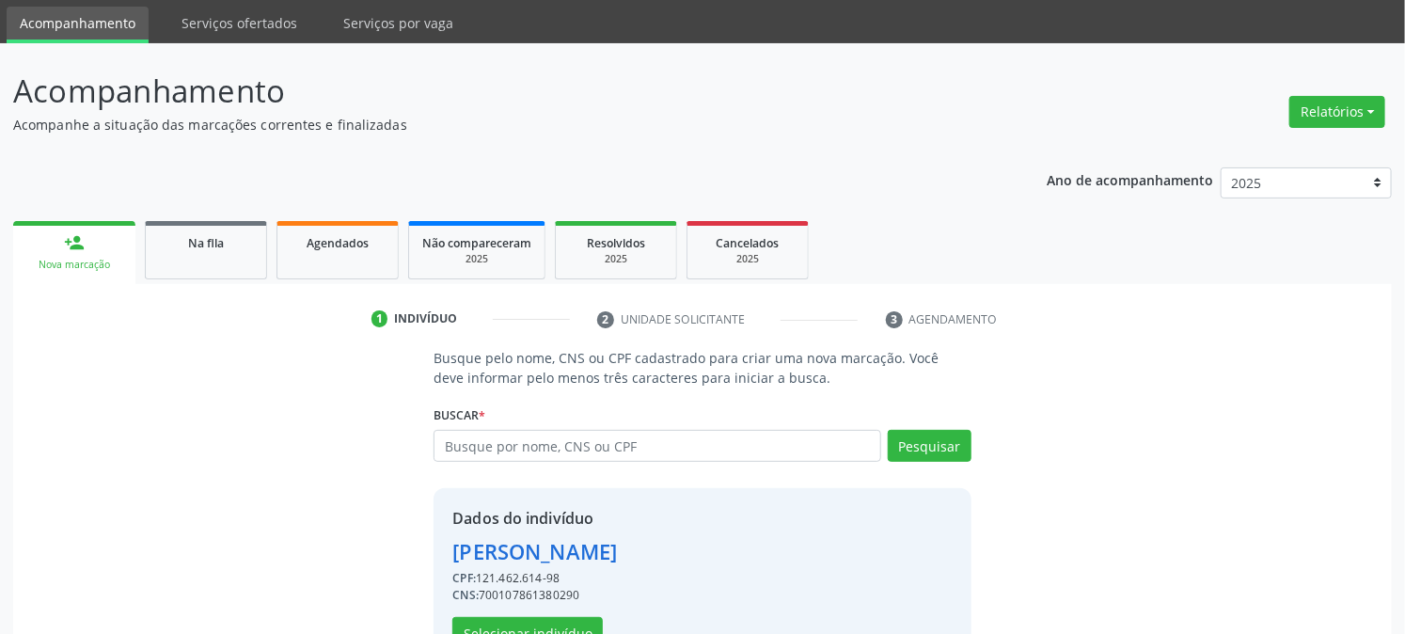
scroll to position [119, 0]
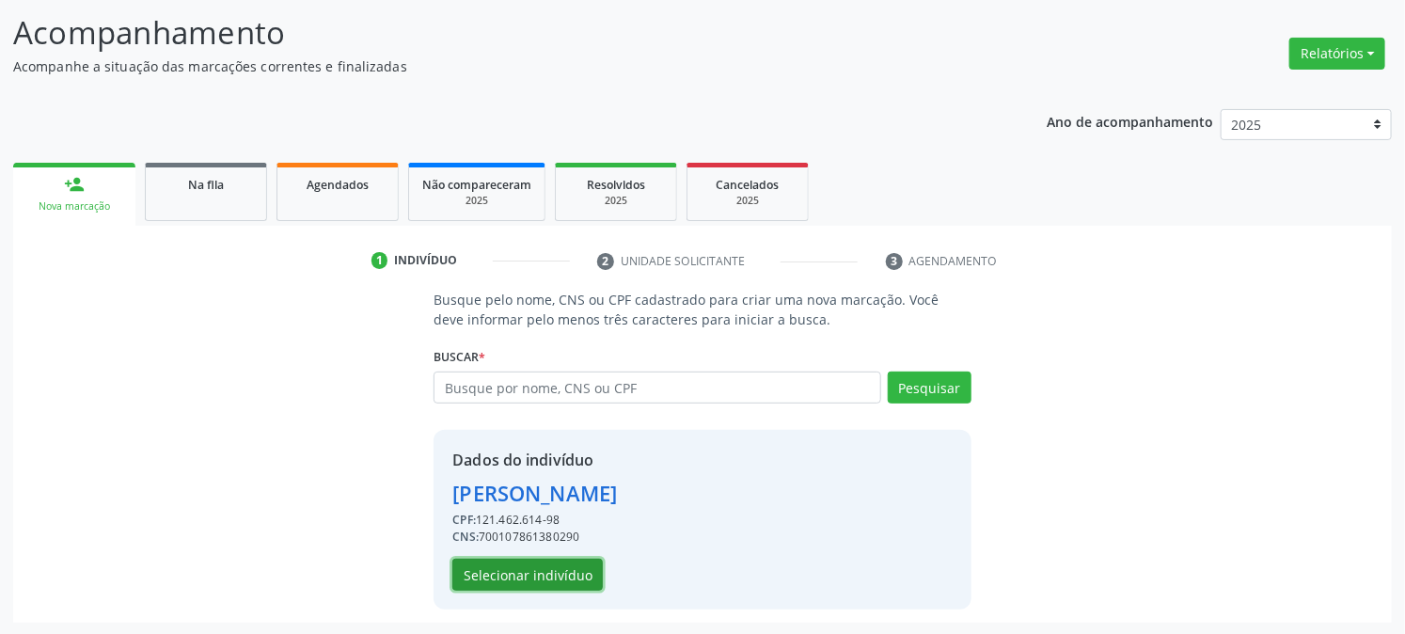
click at [514, 577] on button "Selecionar indivíduo" at bounding box center [527, 575] width 150 height 32
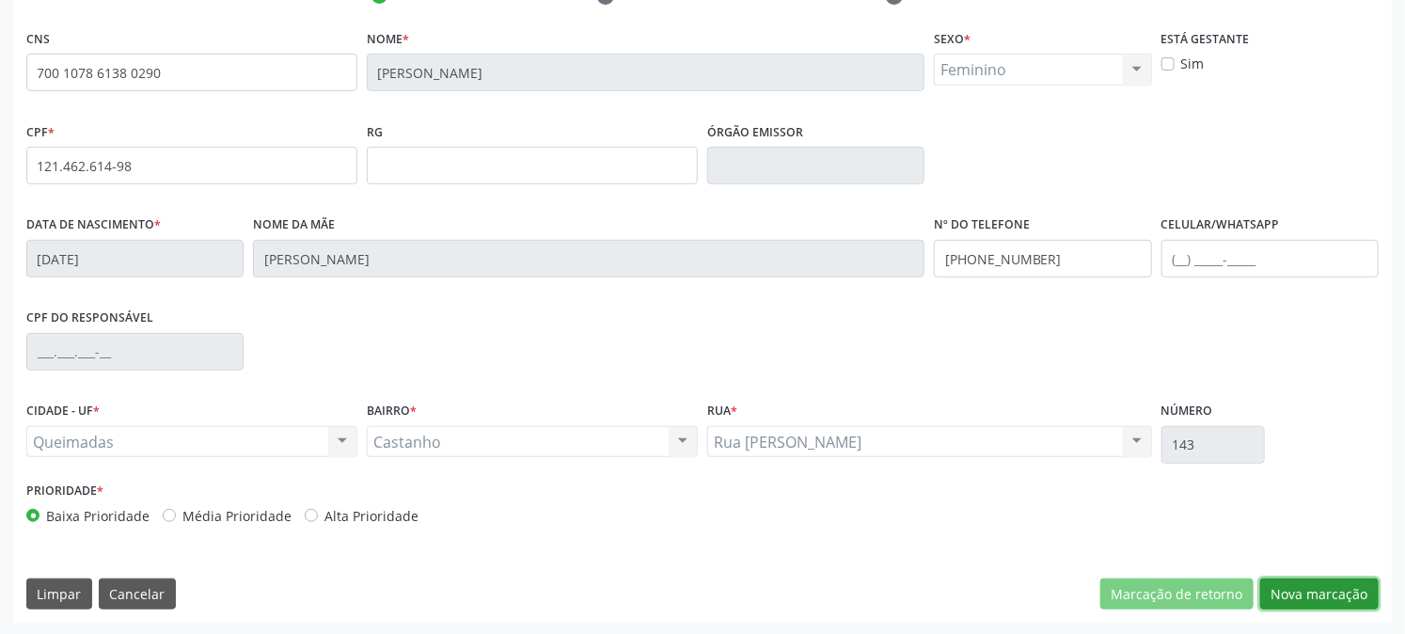
click at [1308, 594] on button "Nova marcação" at bounding box center [1319, 594] width 119 height 32
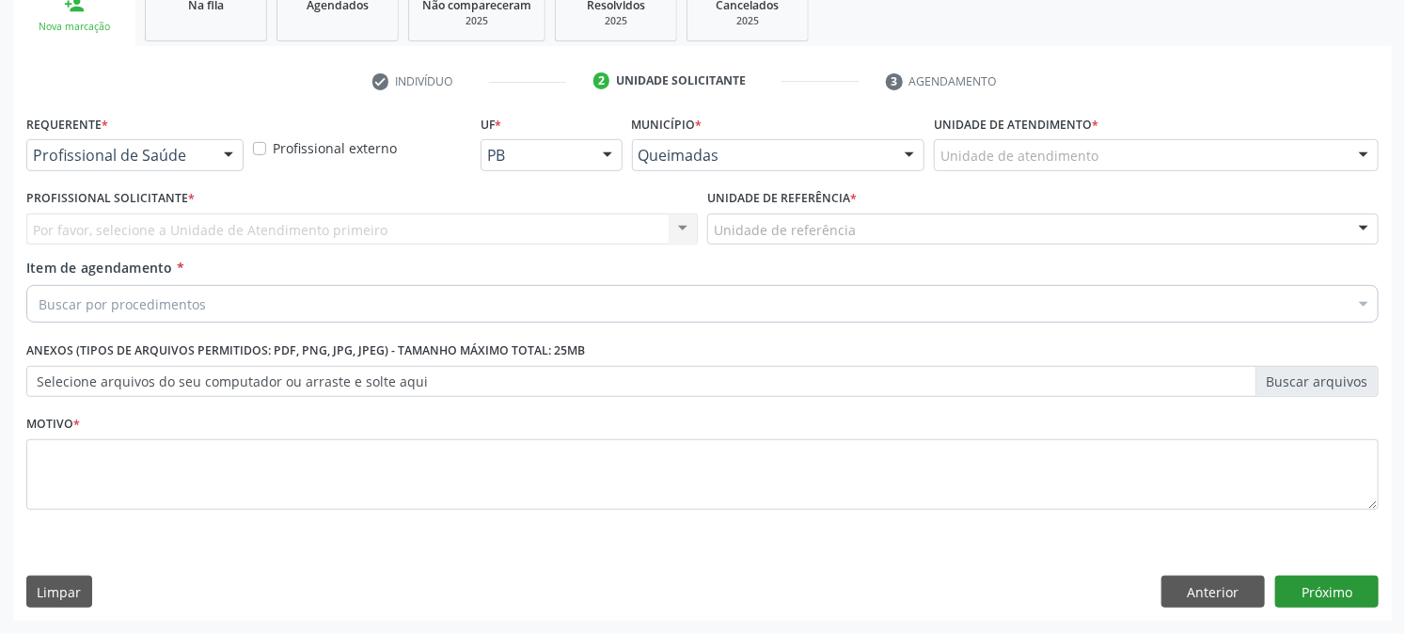
scroll to position [297, 0]
click at [179, 135] on div "Requerente * Profissional de Saúde Profissional de Saúde Paciente Nenhum result…" at bounding box center [134, 141] width 217 height 60
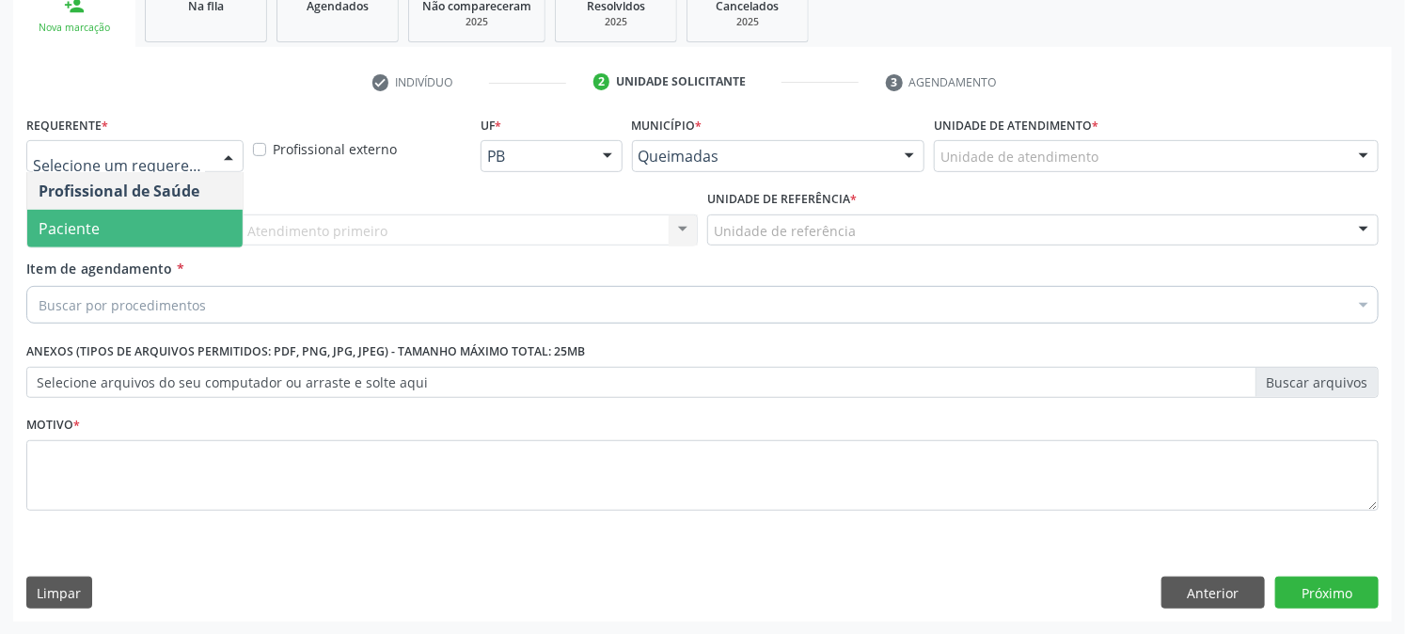
click at [136, 222] on span "Paciente" at bounding box center [134, 229] width 215 height 38
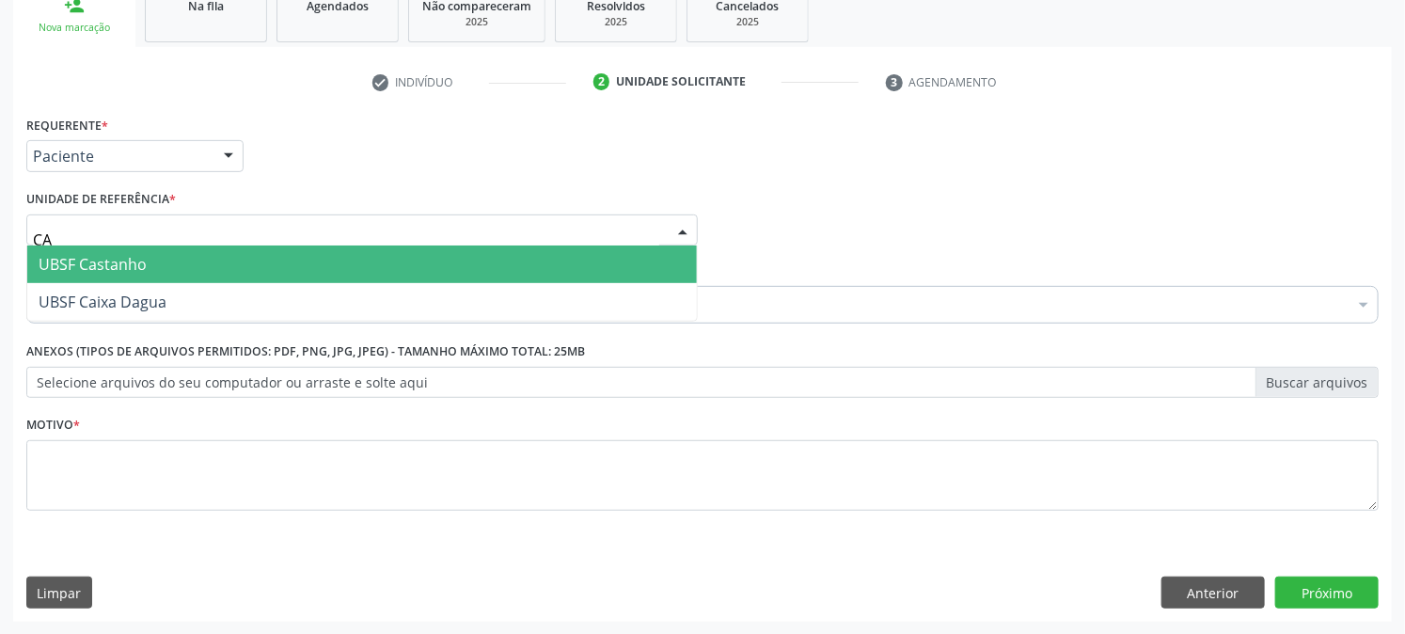
type input "CAS"
click at [124, 255] on span "UBSF Castanho" at bounding box center [93, 264] width 108 height 21
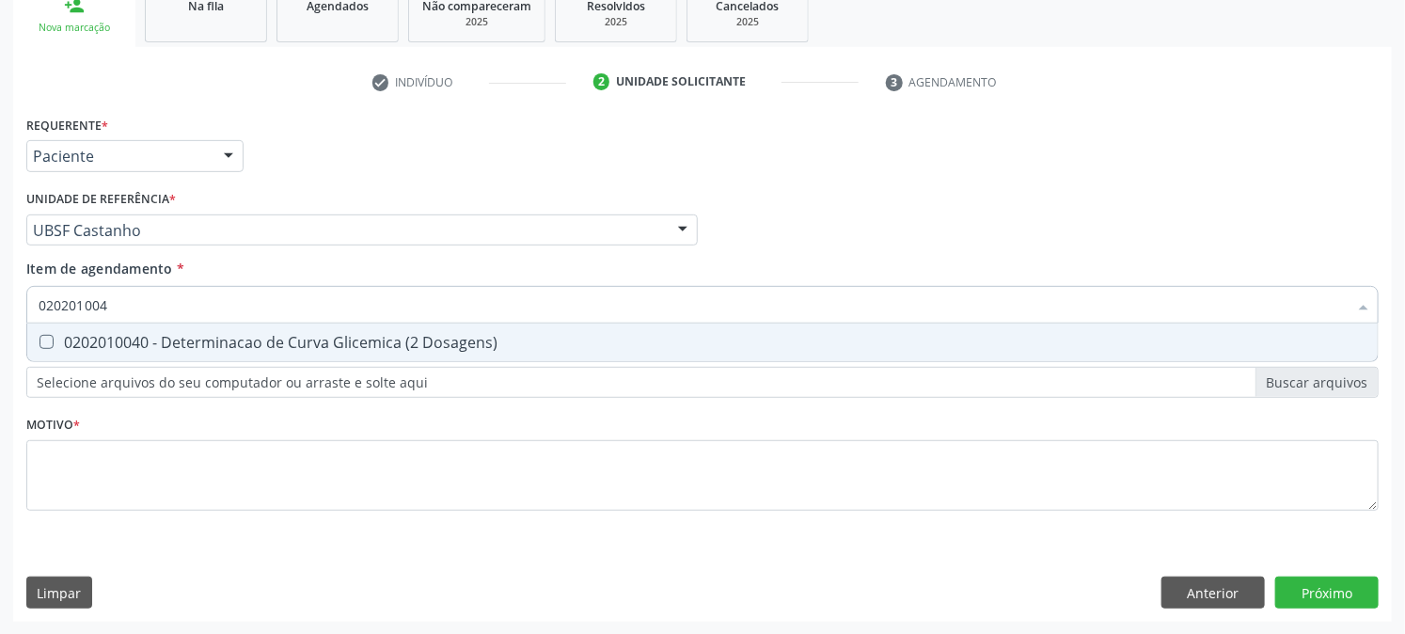
type input "0202010040"
click at [116, 340] on div "0202010040 - Determinacao de Curva Glicemica (2 Dosagens)" at bounding box center [703, 342] width 1328 height 15
checkbox Dosagens\) "true"
click at [122, 430] on div "Requerente * Paciente Profissional de Saúde Paciente Nenhum resultado encontrad…" at bounding box center [702, 324] width 1353 height 426
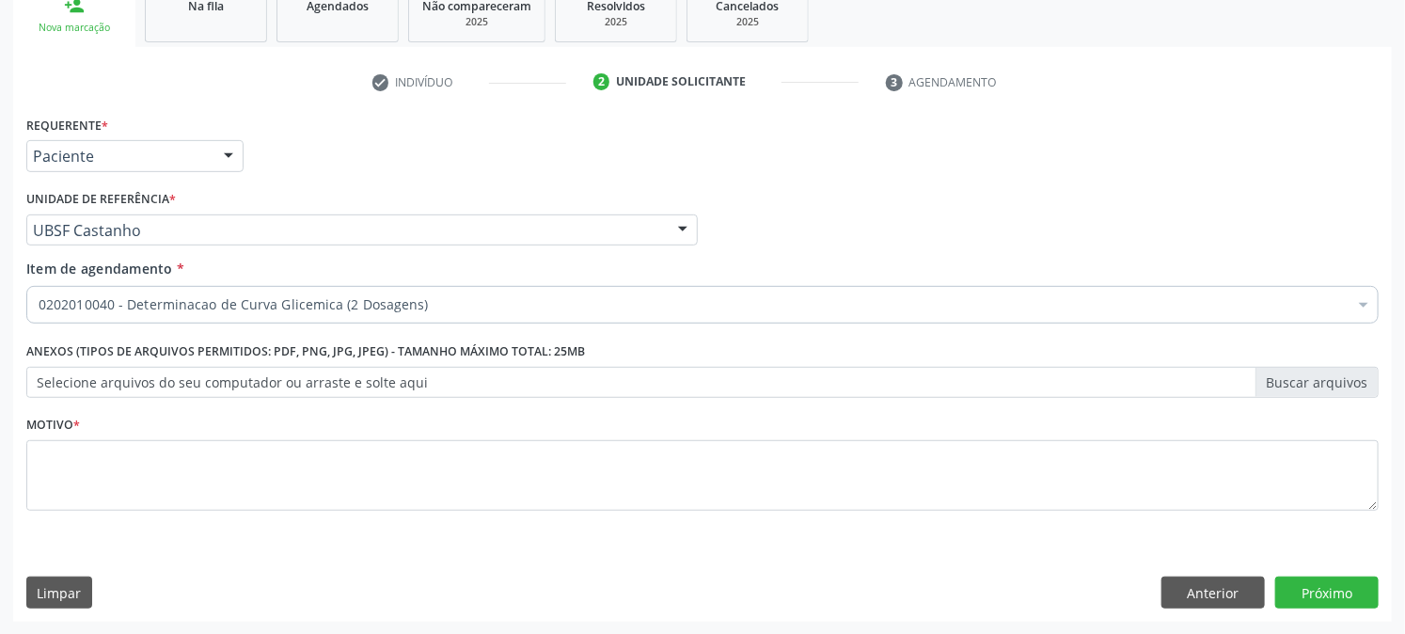
click at [113, 467] on li "Não selecionados" at bounding box center [770, 487] width 1487 height 50
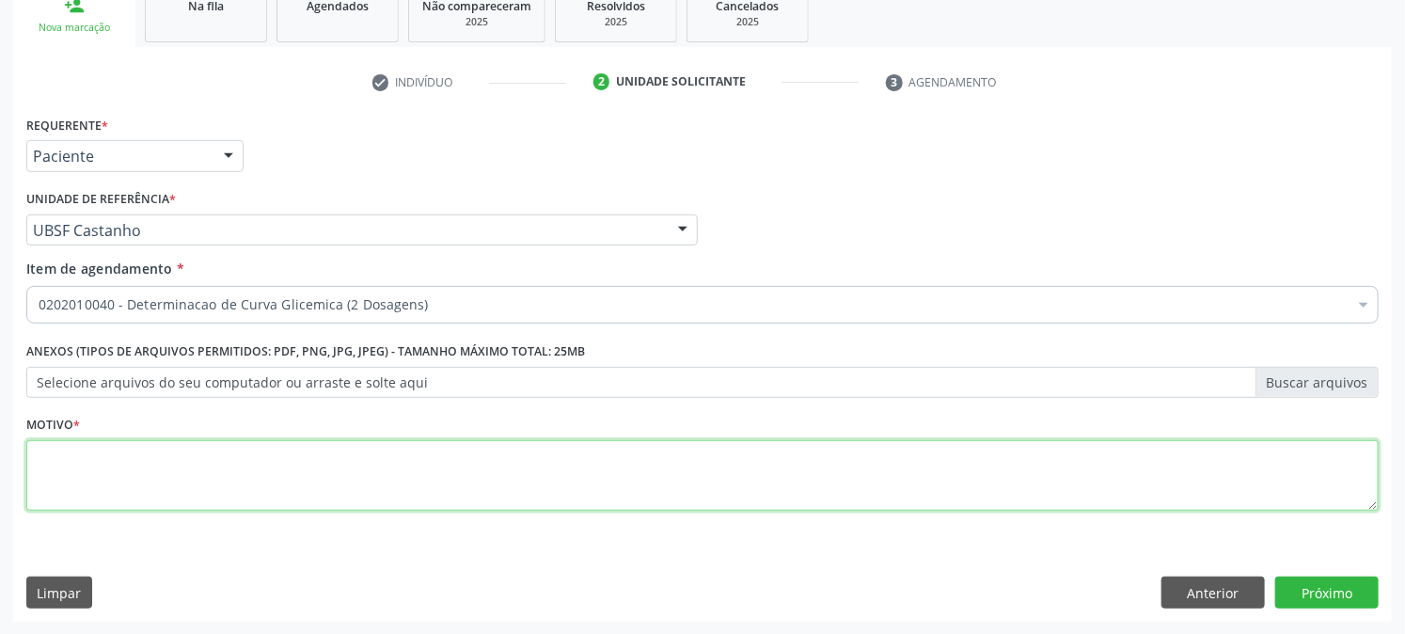
click at [106, 480] on textarea at bounding box center [702, 475] width 1353 height 71
type textarea "PRÉ [DATE]"
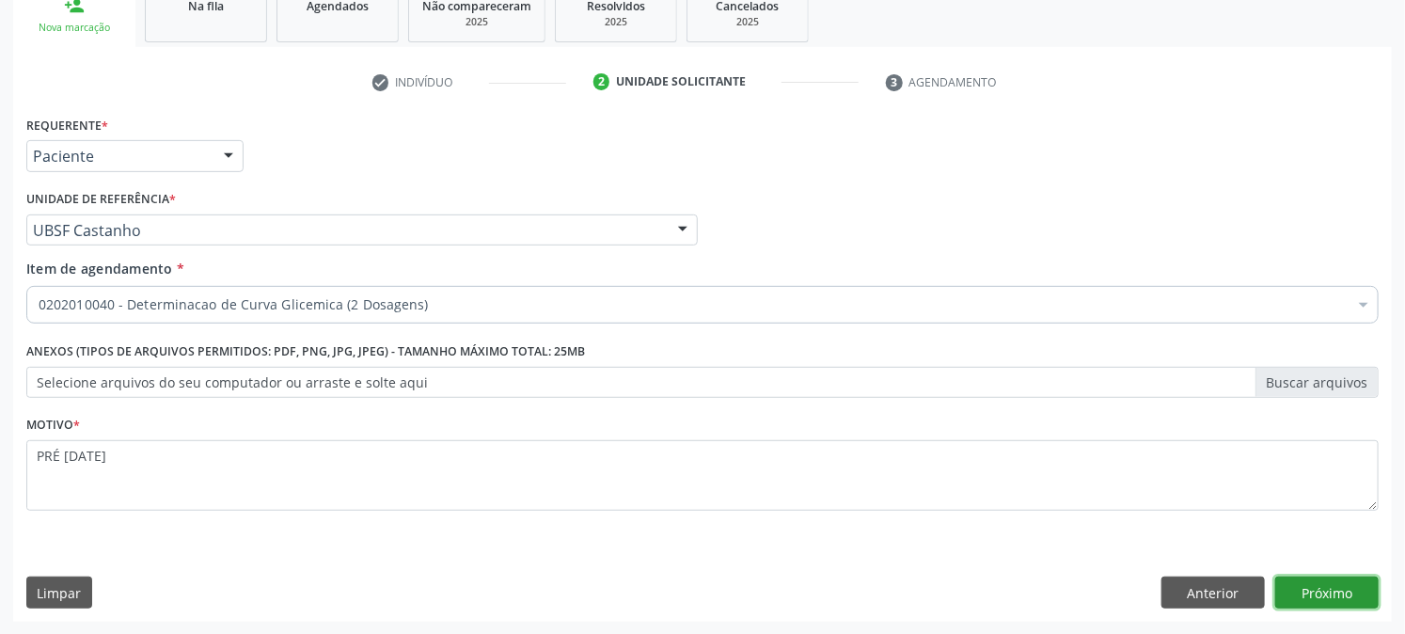
click at [1314, 593] on button "Próximo" at bounding box center [1326, 593] width 103 height 32
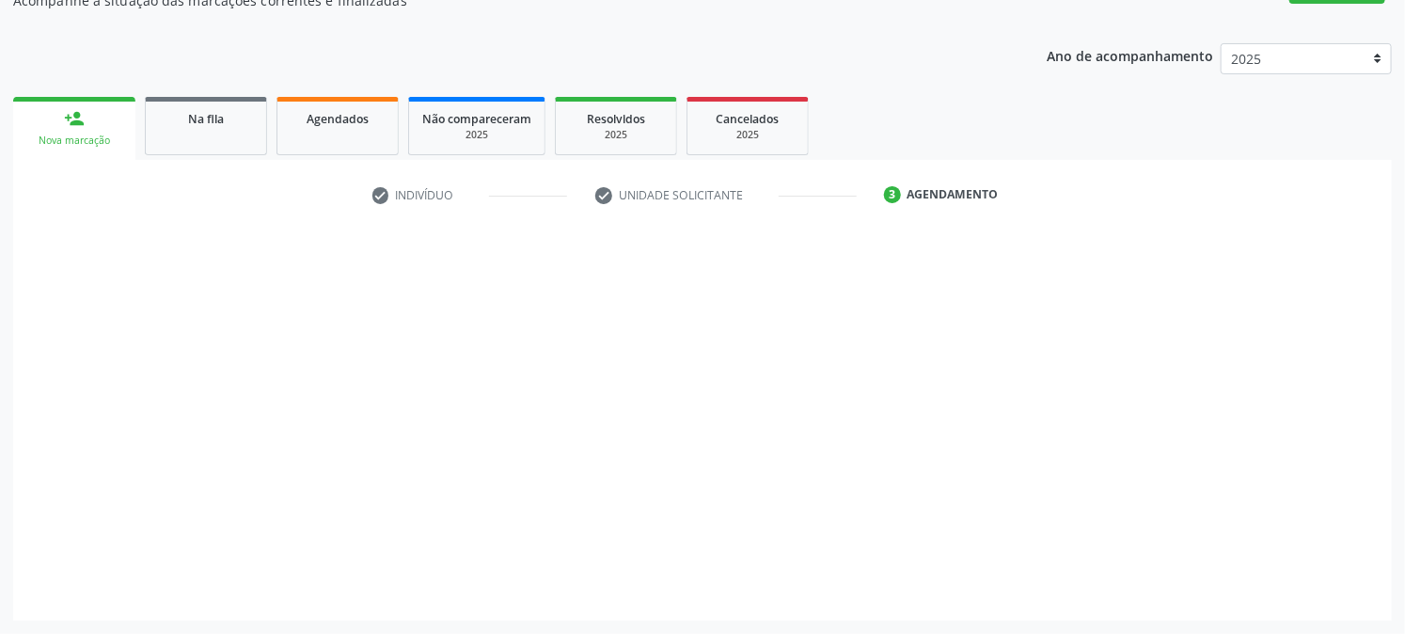
scroll to position [183, 0]
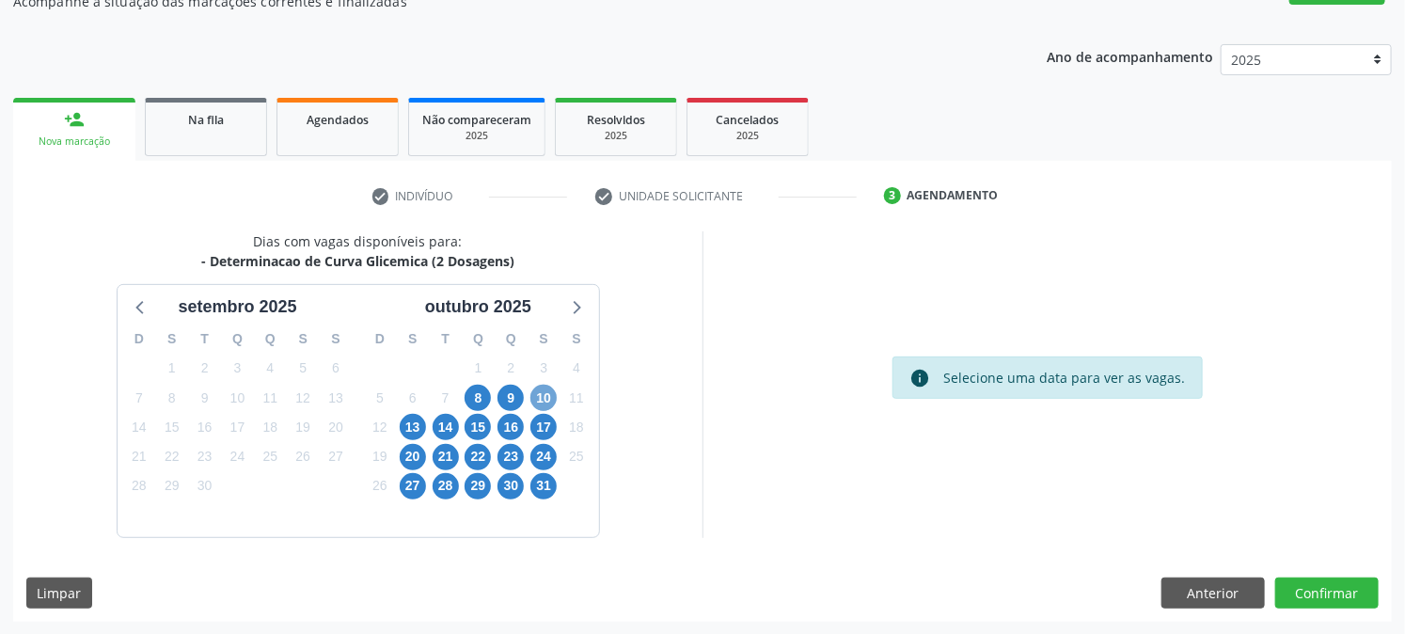
click at [537, 398] on span "10" at bounding box center [543, 398] width 26 height 26
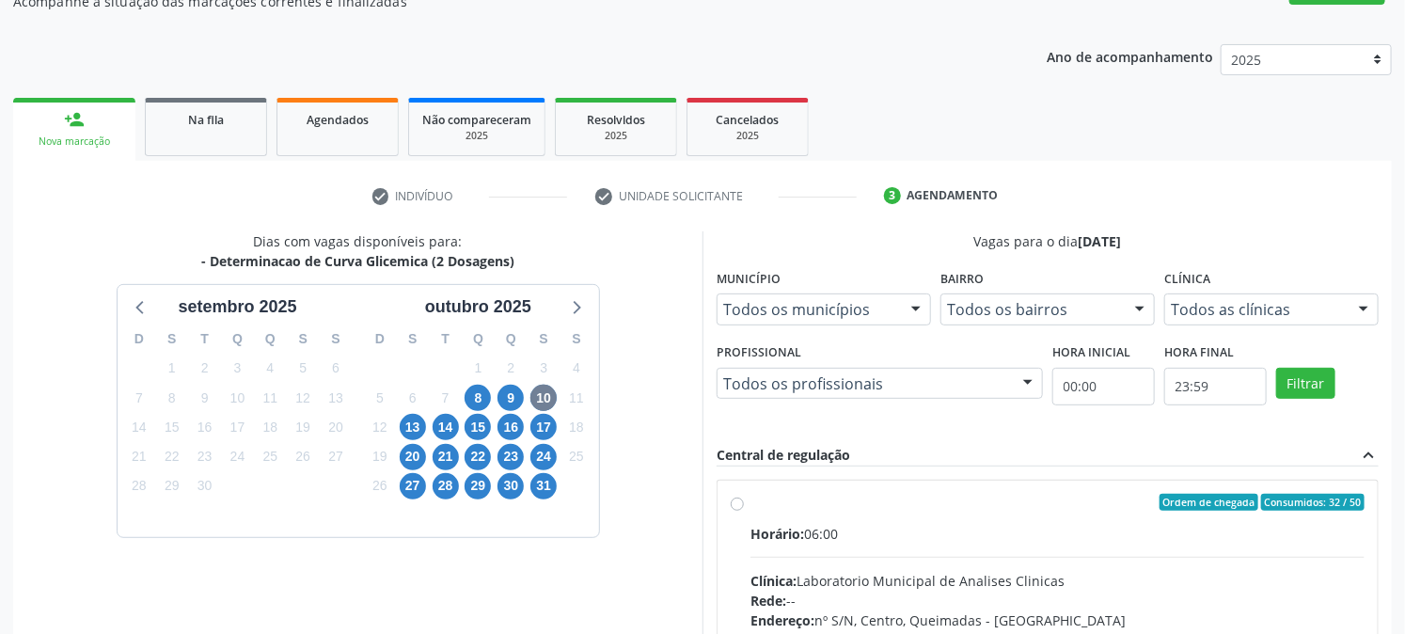
click at [881, 514] on label "Ordem de chegada Consumidos: 32 / 50 Horário: 06:00 Clínica: Laboratorio Munici…" at bounding box center [1058, 638] width 614 height 289
click at [744, 511] on input "Ordem de chegada Consumidos: 32 / 50 Horário: 06:00 Clínica: Laboratorio Munici…" at bounding box center [737, 502] width 13 height 17
radio input "true"
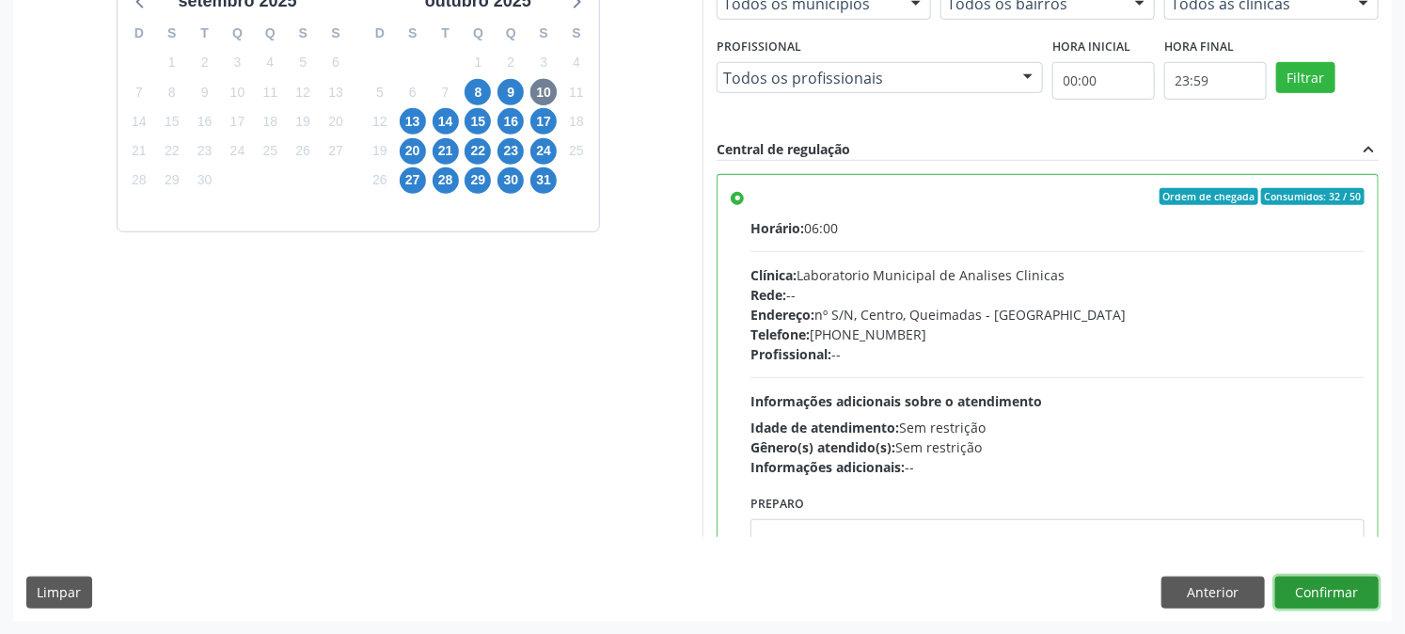
click at [1321, 588] on button "Confirmar" at bounding box center [1326, 593] width 103 height 32
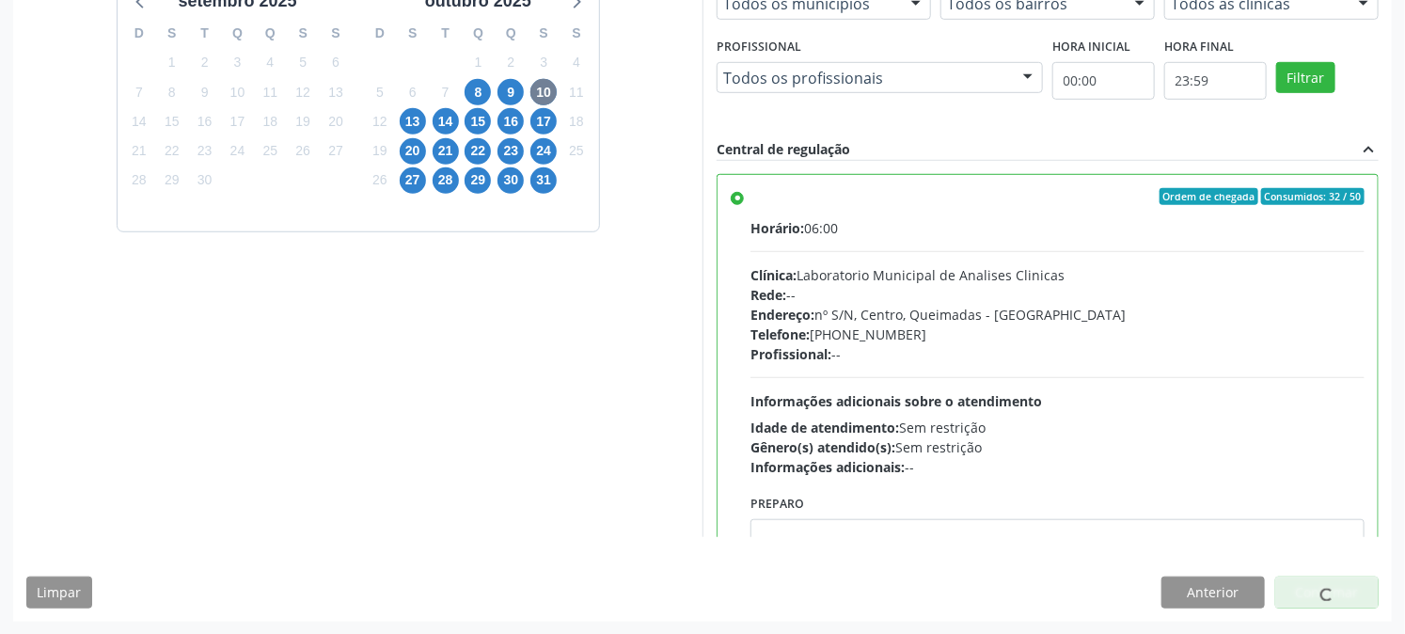
scroll to position [0, 0]
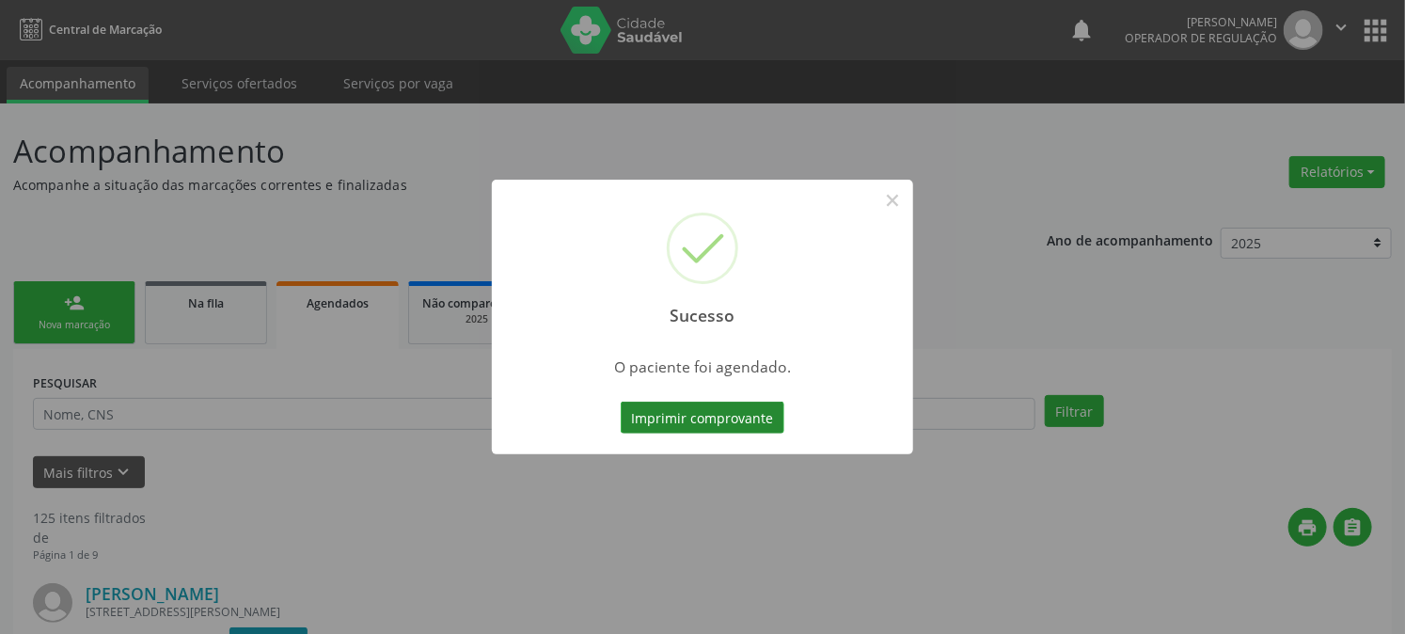
click at [749, 416] on button "Imprimir comprovante" at bounding box center [703, 418] width 164 height 32
